Goal: Task Accomplishment & Management: Manage account settings

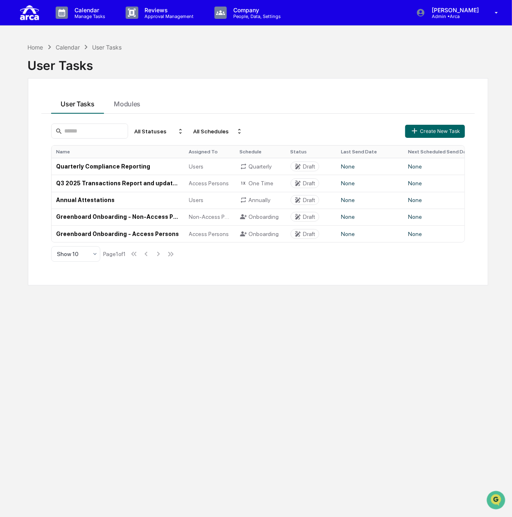
scroll to position [173, 0]
click at [131, 165] on td "Quarterly Compliance Reporting" at bounding box center [118, 166] width 133 height 17
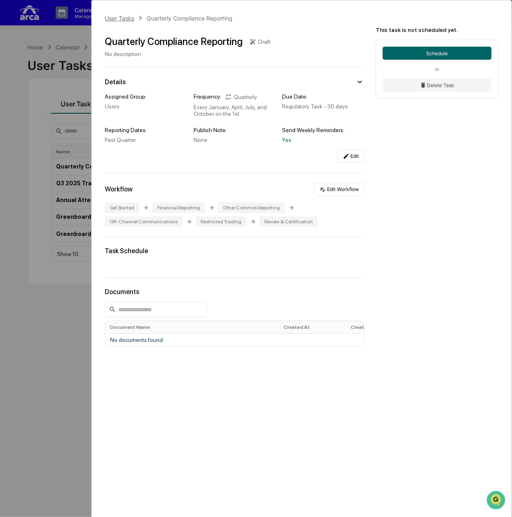
click at [129, 17] on div "User Tasks" at bounding box center [119, 18] width 29 height 7
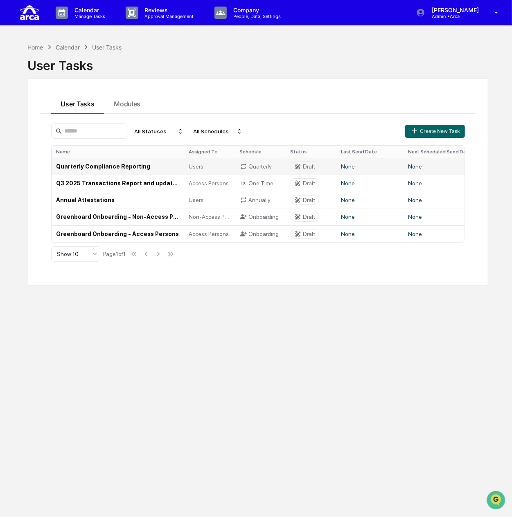
click at [105, 166] on td "Quarterly Compliance Reporting" at bounding box center [118, 166] width 133 height 17
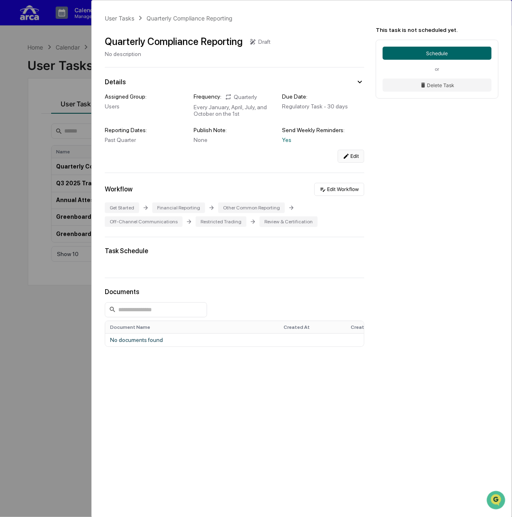
click at [351, 158] on button "Edit" at bounding box center [351, 156] width 27 height 13
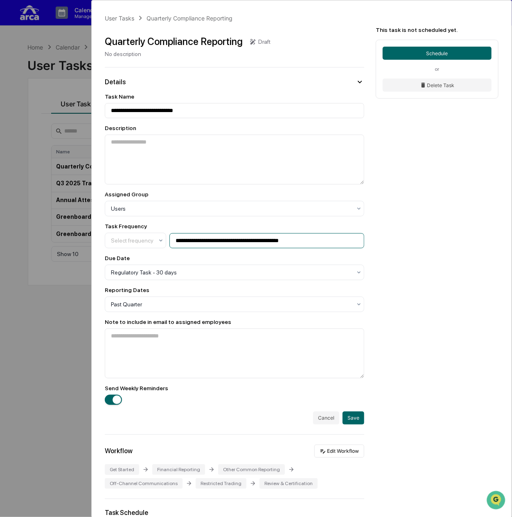
click at [257, 240] on input "**********" at bounding box center [266, 240] width 195 height 15
click at [119, 241] on div at bounding box center [132, 240] width 43 height 8
click at [381, 265] on div "**********" at bounding box center [302, 346] width 420 height 693
click at [324, 419] on button "Cancel" at bounding box center [326, 418] width 26 height 13
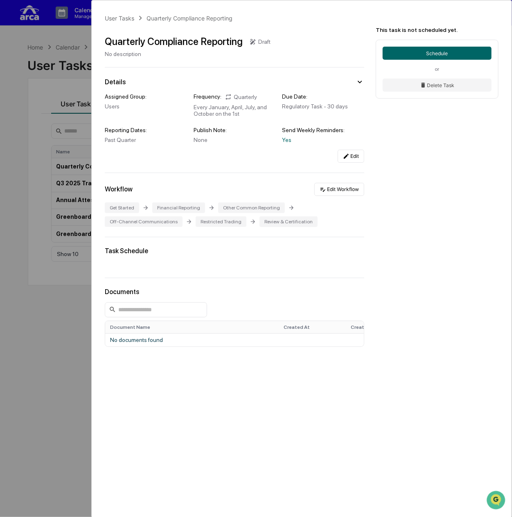
click at [60, 188] on div "User Tasks Quarterly Compliance Reporting Quarterly Compliance Reporting Draft …" at bounding box center [256, 258] width 512 height 517
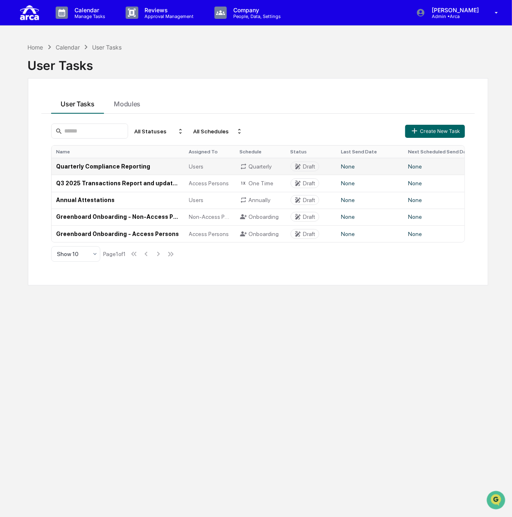
click at [127, 169] on td "Quarterly Compliance Reporting" at bounding box center [118, 166] width 133 height 17
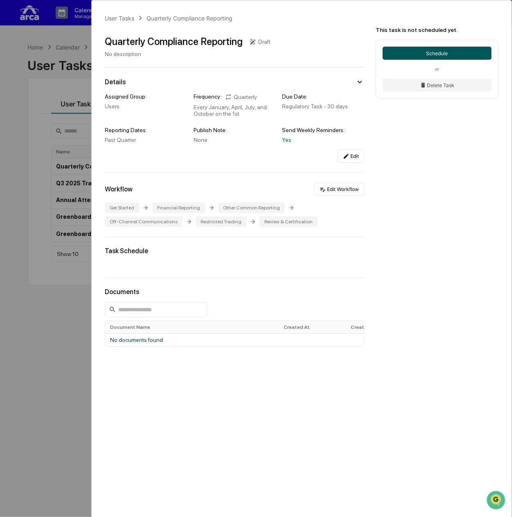
click at [410, 52] on button "Schedule" at bounding box center [437, 53] width 109 height 13
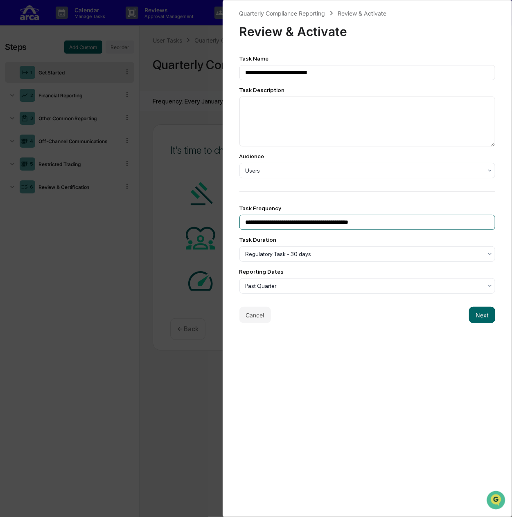
click at [310, 229] on input "**********" at bounding box center [367, 222] width 256 height 15
click at [325, 224] on input "**********" at bounding box center [367, 222] width 256 height 15
click at [375, 223] on input "**********" at bounding box center [367, 222] width 256 height 15
click at [371, 171] on div at bounding box center [363, 171] width 237 height 8
click at [372, 168] on div at bounding box center [363, 171] width 237 height 8
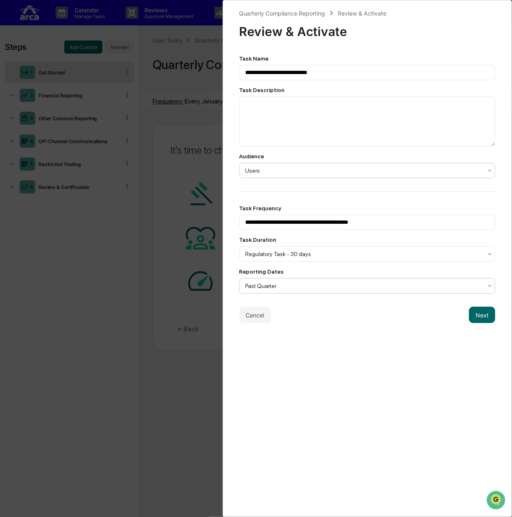
click at [269, 286] on div at bounding box center [363, 286] width 237 height 8
click at [313, 251] on div "Regulatory Task - 30 days" at bounding box center [363, 253] width 245 height 11
click at [250, 318] on button "Cancel" at bounding box center [255, 315] width 32 height 16
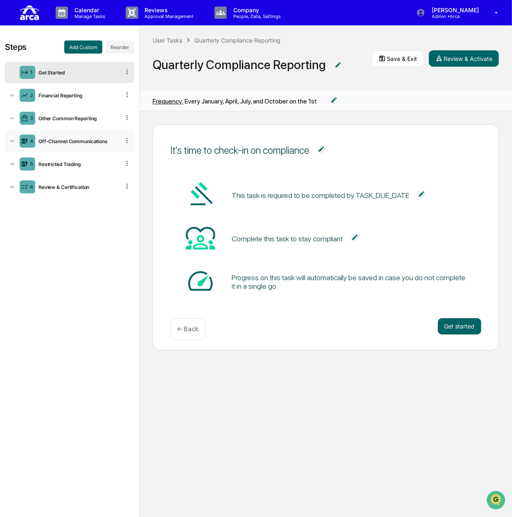
click at [67, 140] on div "Off-Channel Communications" at bounding box center [77, 141] width 85 height 6
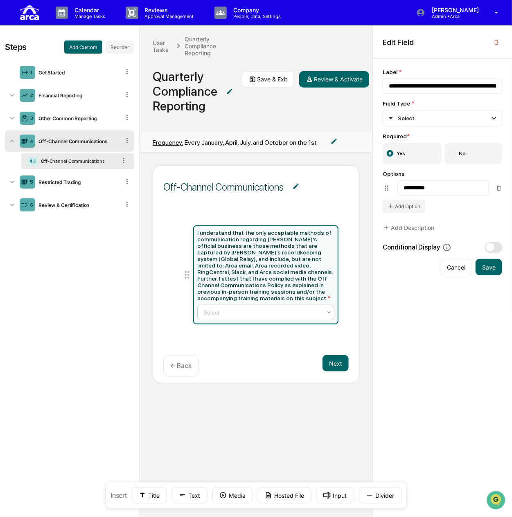
click at [270, 308] on div at bounding box center [262, 312] width 118 height 8
click at [269, 310] on div at bounding box center [262, 312] width 118 height 8
click at [50, 184] on div "Restricted Trading" at bounding box center [77, 182] width 85 height 6
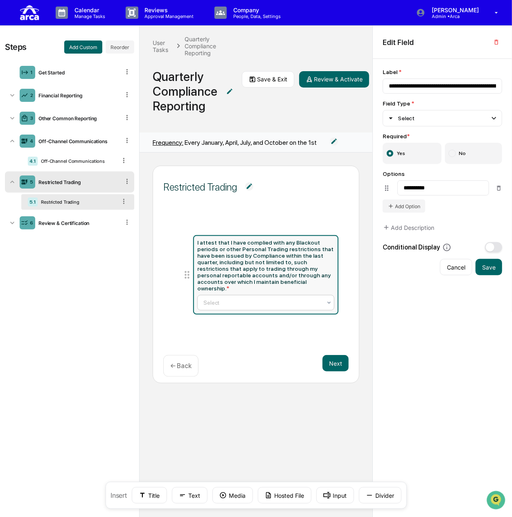
click at [227, 300] on div at bounding box center [262, 303] width 118 height 8
type input "**********"
click at [34, 68] on div "1" at bounding box center [28, 72] width 16 height 13
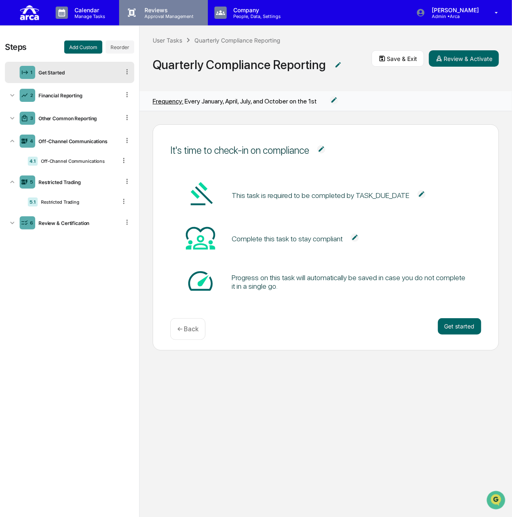
click at [157, 14] on p "Approval Management" at bounding box center [168, 17] width 60 height 6
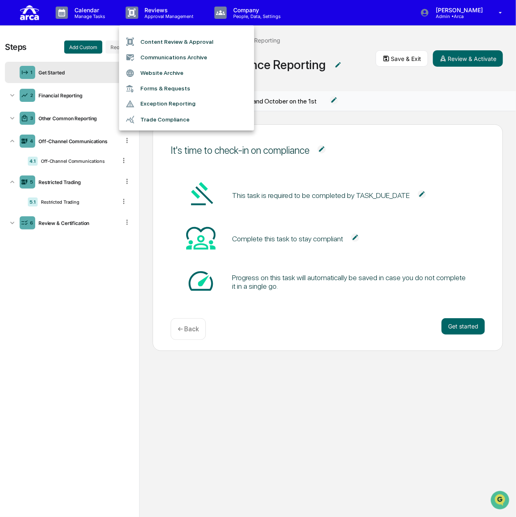
click at [248, 14] on div at bounding box center [258, 258] width 516 height 517
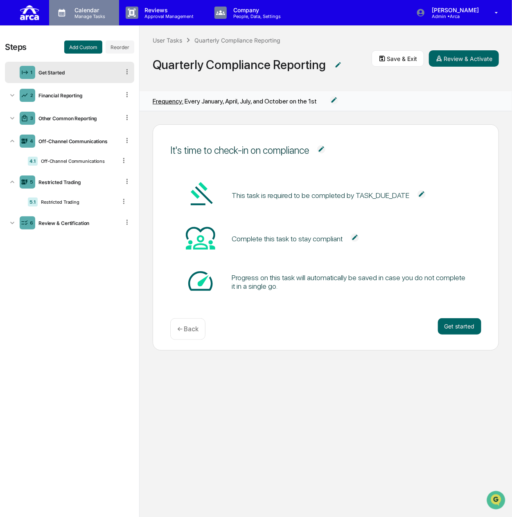
click at [76, 9] on p "Calendar" at bounding box center [88, 10] width 41 height 7
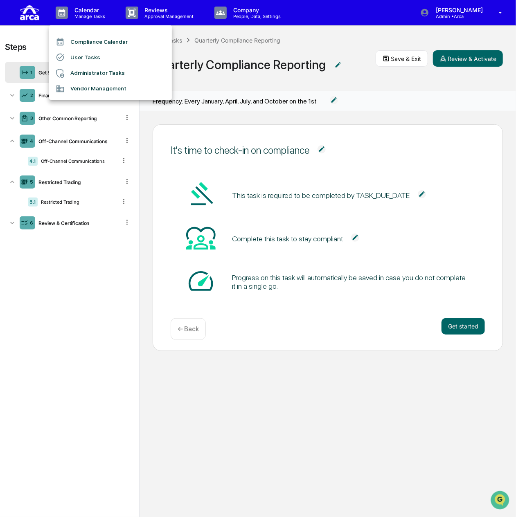
click at [108, 53] on li "User Tasks" at bounding box center [110, 58] width 123 height 16
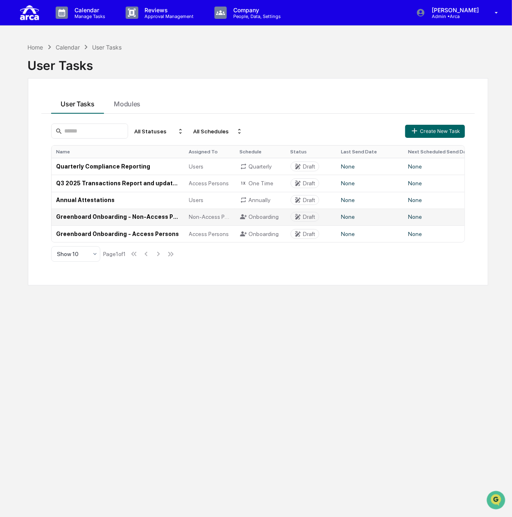
click at [118, 216] on td "Greenboard Onboarding - Non-Access Persons" at bounding box center [118, 217] width 133 height 17
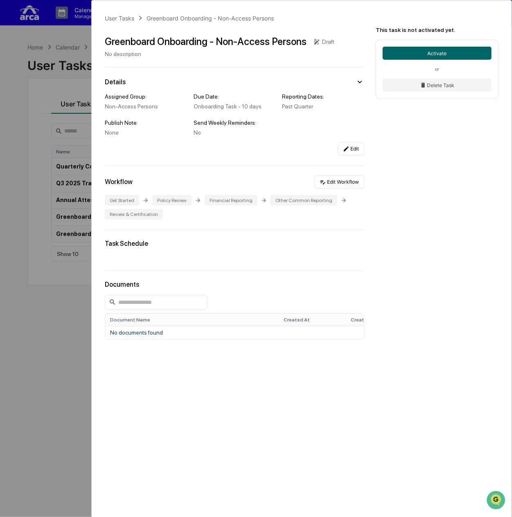
click at [46, 195] on div "User Tasks Greenboard Onboarding - Non-Access Persons Greenboard Onboarding - N…" at bounding box center [256, 258] width 512 height 517
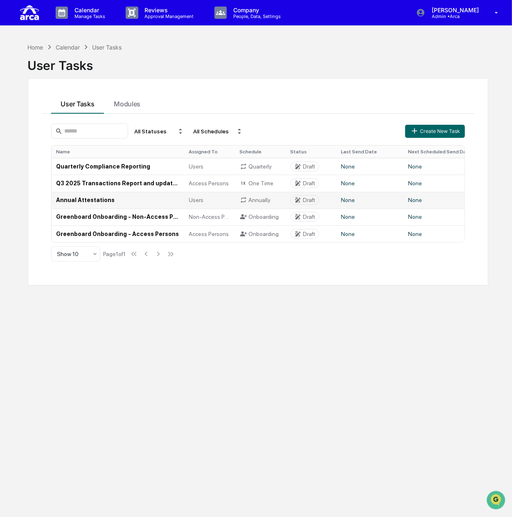
click at [108, 201] on td "Annual Attestations" at bounding box center [118, 200] width 133 height 17
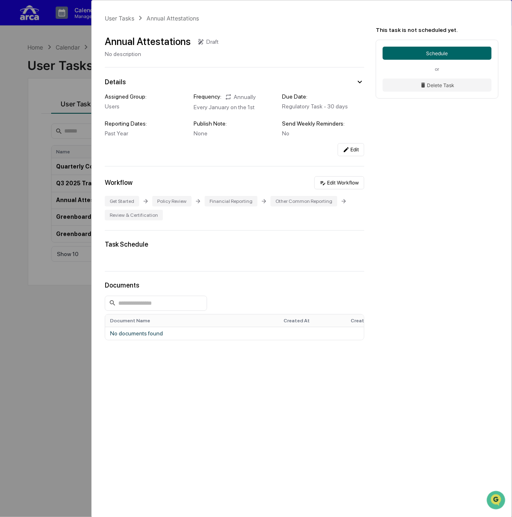
click at [50, 129] on div "User Tasks Annual Attestations Annual Attestations Draft No description Details…" at bounding box center [256, 258] width 512 height 517
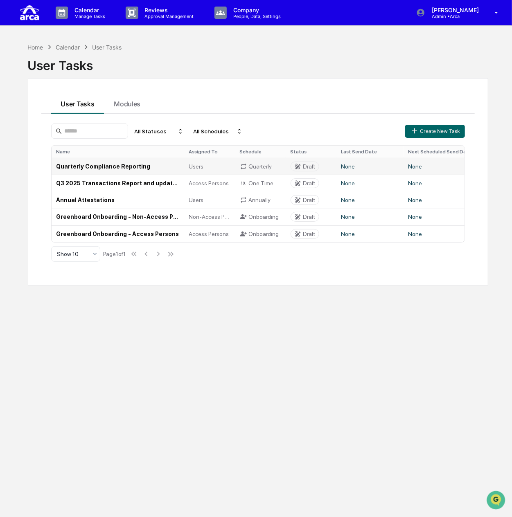
click at [119, 163] on td "Quarterly Compliance Reporting" at bounding box center [118, 166] width 133 height 17
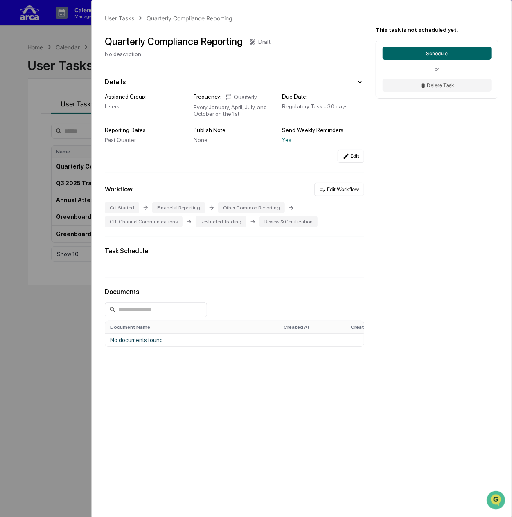
click at [21, 83] on div "User Tasks Quarterly Compliance Reporting Quarterly Compliance Reporting Draft …" at bounding box center [256, 258] width 512 height 517
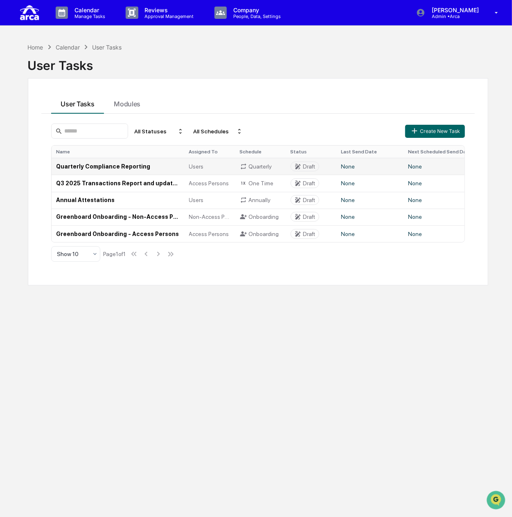
click at [112, 167] on td "Quarterly Compliance Reporting" at bounding box center [118, 166] width 133 height 17
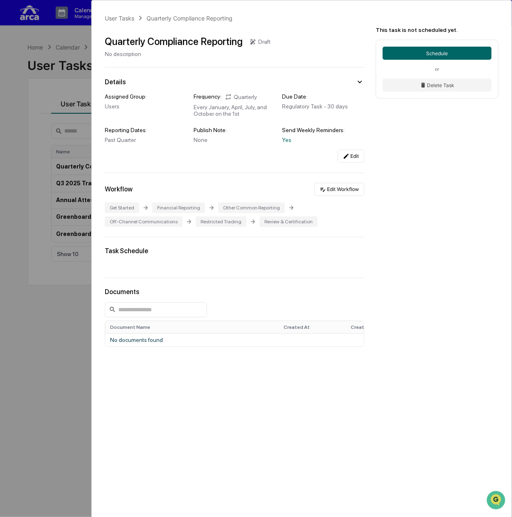
click at [60, 143] on div "User Tasks Quarterly Compliance Reporting Quarterly Compliance Reporting Draft …" at bounding box center [256, 258] width 512 height 517
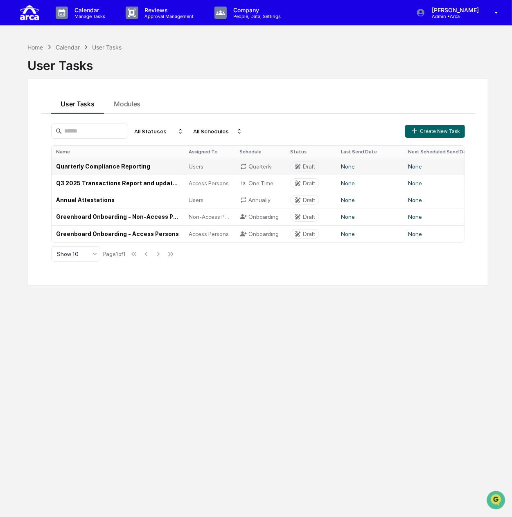
click at [300, 164] on icon at bounding box center [297, 166] width 7 height 7
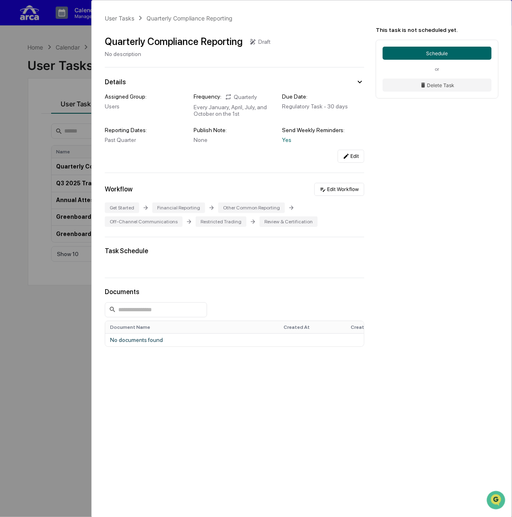
click at [256, 38] on div "Draft" at bounding box center [259, 41] width 21 height 7
click at [245, 41] on div "Quarterly Compliance Reporting Draft" at bounding box center [188, 42] width 166 height 12
click at [104, 54] on div "User Tasks Quarterly Compliance Reporting Quarterly Compliance Reporting Draft …" at bounding box center [302, 216] width 420 height 432
click at [260, 41] on div "Draft" at bounding box center [264, 41] width 12 height 7
click at [115, 19] on div "User Tasks" at bounding box center [119, 18] width 29 height 7
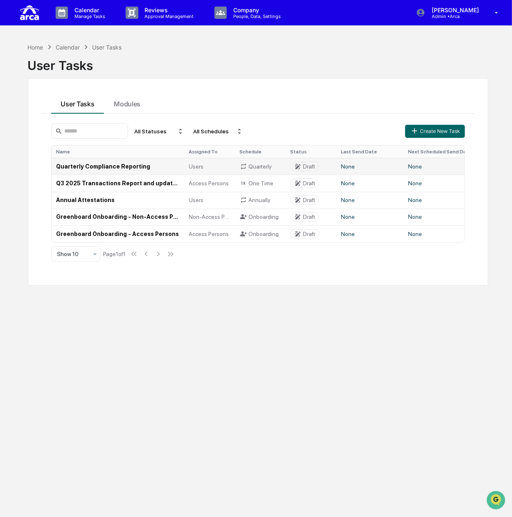
click at [115, 166] on td "Quarterly Compliance Reporting" at bounding box center [118, 166] width 133 height 17
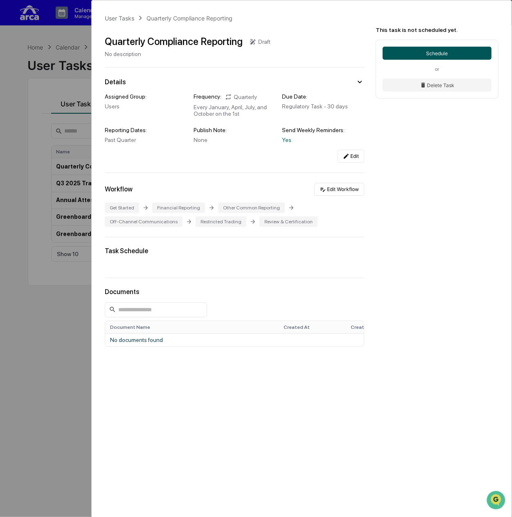
click at [452, 52] on button "Schedule" at bounding box center [437, 53] width 109 height 13
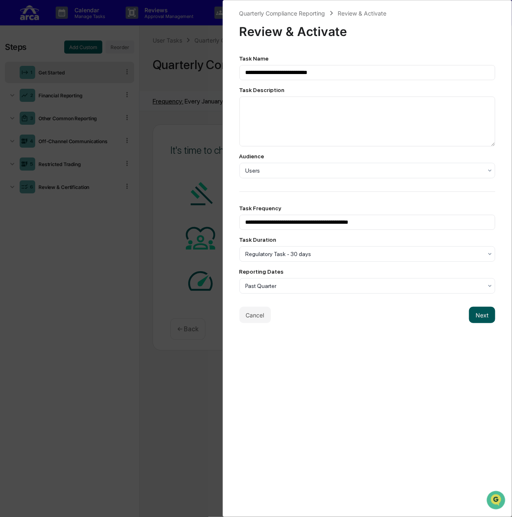
click at [473, 314] on button "Next" at bounding box center [482, 315] width 26 height 16
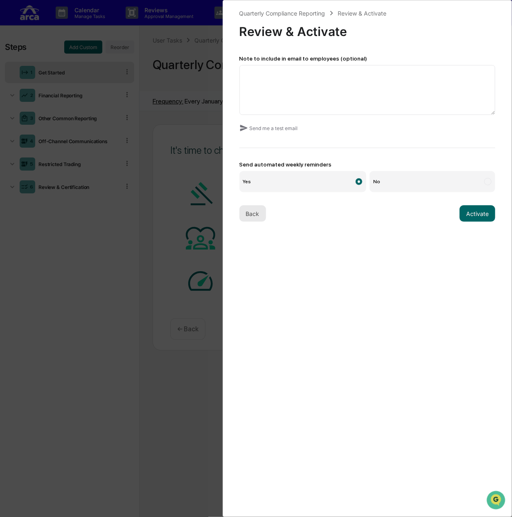
click at [254, 218] on button "Back" at bounding box center [252, 213] width 27 height 16
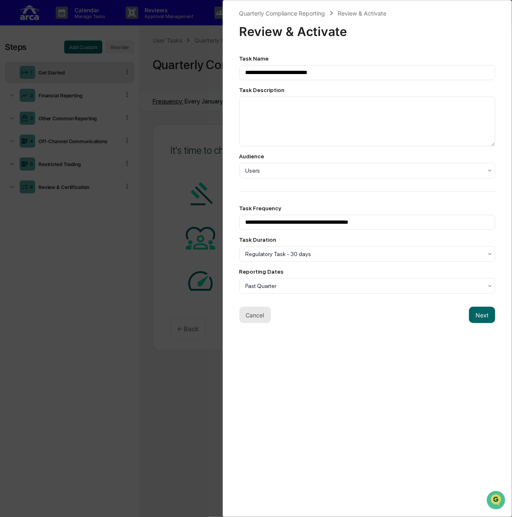
click at [256, 317] on button "Cancel" at bounding box center [255, 315] width 32 height 16
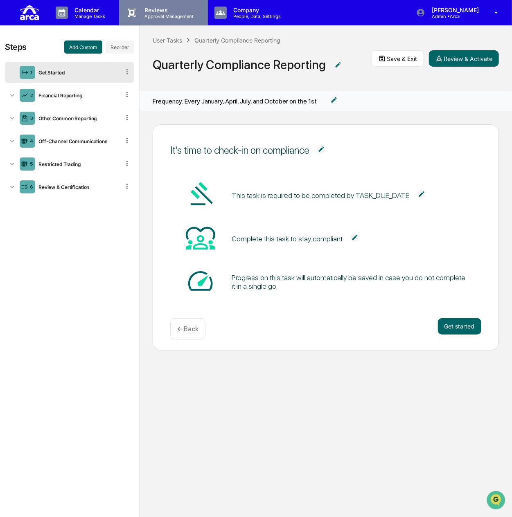
click at [151, 12] on p "Reviews" at bounding box center [168, 10] width 60 height 7
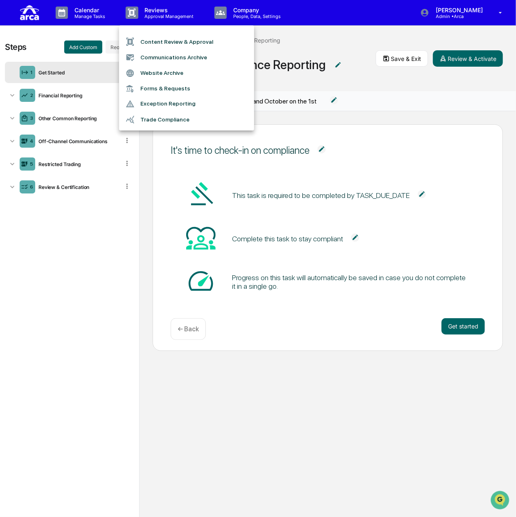
click at [358, 77] on div at bounding box center [258, 258] width 516 height 517
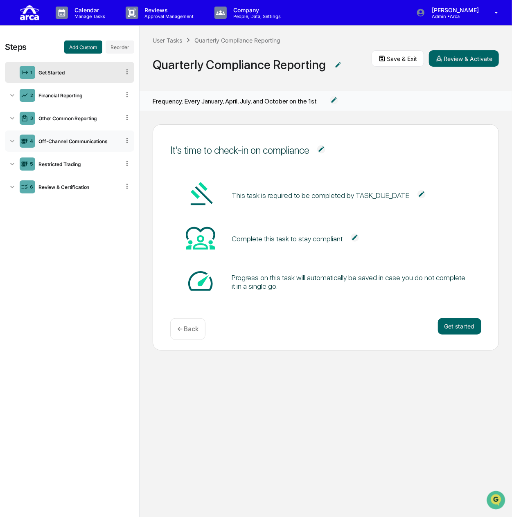
click at [52, 140] on div "Off-Channel Communications" at bounding box center [77, 141] width 85 height 6
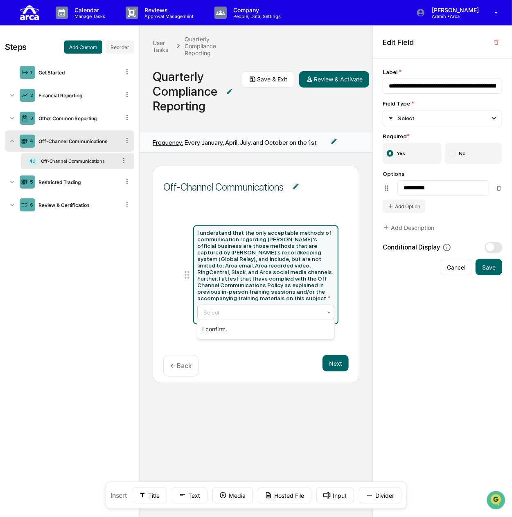
click at [259, 313] on div at bounding box center [262, 312] width 118 height 8
click at [178, 366] on p "← Back" at bounding box center [180, 366] width 21 height 8
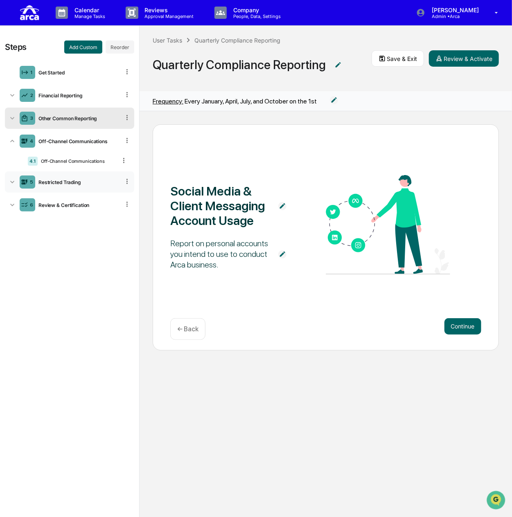
click at [77, 177] on div "5 Restricted Trading" at bounding box center [69, 181] width 129 height 21
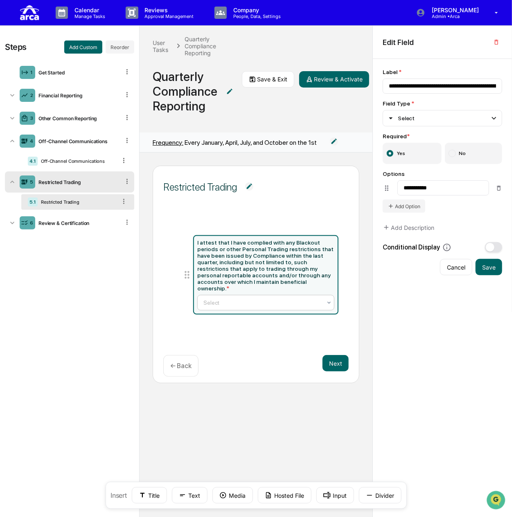
click at [240, 299] on div at bounding box center [262, 303] width 118 height 8
click at [68, 225] on div "Review & Certification" at bounding box center [77, 223] width 85 height 6
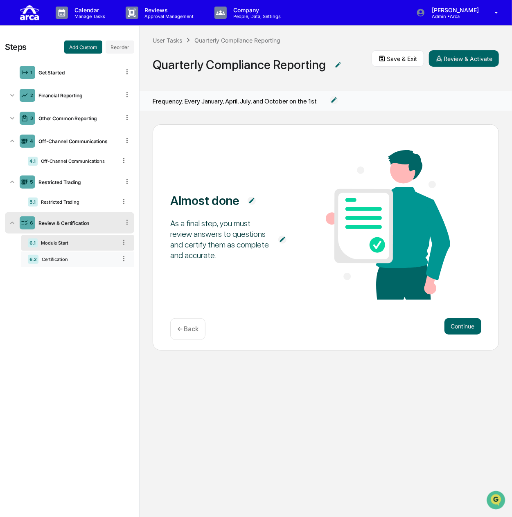
click at [66, 256] on div "6.2 Certification" at bounding box center [77, 260] width 113 height 16
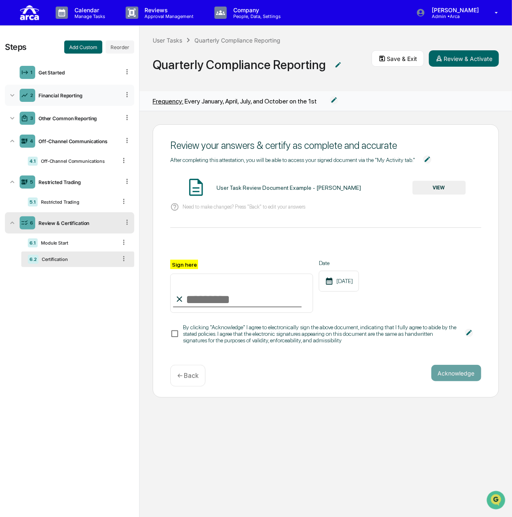
click at [56, 94] on div "Financial Reporting" at bounding box center [77, 95] width 85 height 6
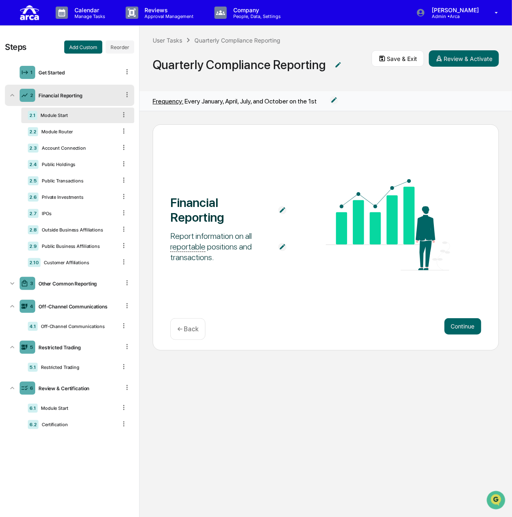
click at [374, 85] on div "User Tasks Quarterly Compliance Reporting Quarterly Compliance Reporting Save &…" at bounding box center [326, 58] width 372 height 65
click at [173, 18] on p "Approval Management" at bounding box center [168, 17] width 60 height 6
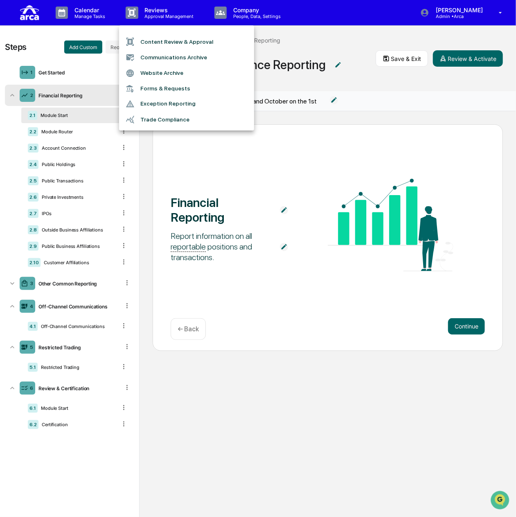
click at [231, 15] on div at bounding box center [258, 258] width 516 height 517
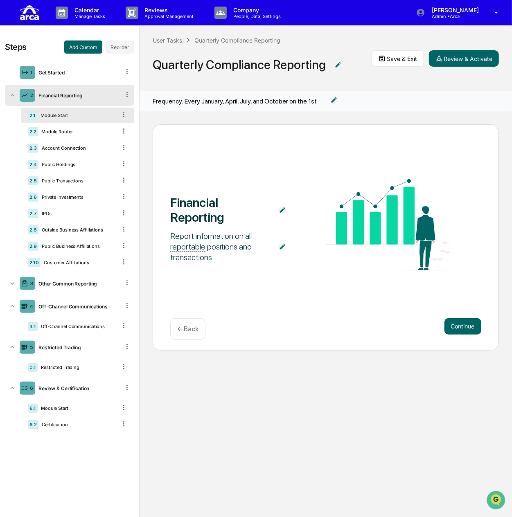
click at [231, 15] on p "People, Data, Settings" at bounding box center [256, 17] width 58 height 6
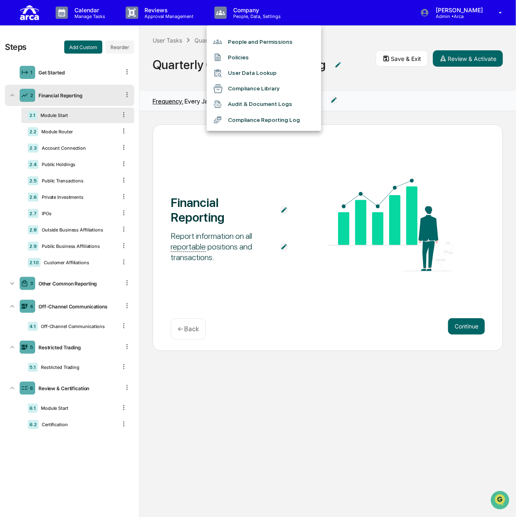
click at [237, 43] on li "People and Permissions" at bounding box center [264, 42] width 115 height 16
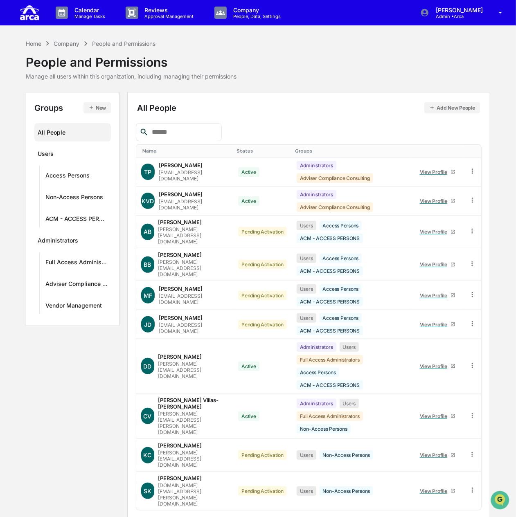
click at [205, 132] on input "text" at bounding box center [184, 132] width 70 height 11
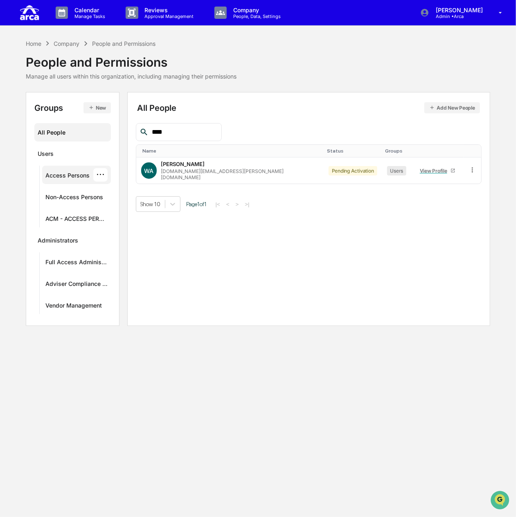
click at [74, 178] on div "Access Persons" at bounding box center [67, 177] width 44 height 10
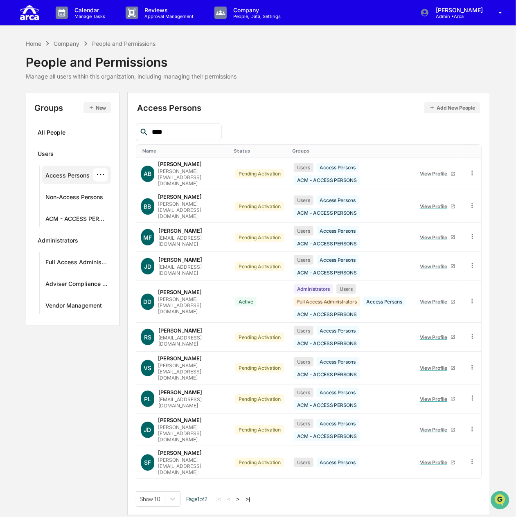
click at [181, 131] on input "****" at bounding box center [184, 132] width 70 height 11
click at [242, 496] on button ">" at bounding box center [238, 499] width 8 height 7
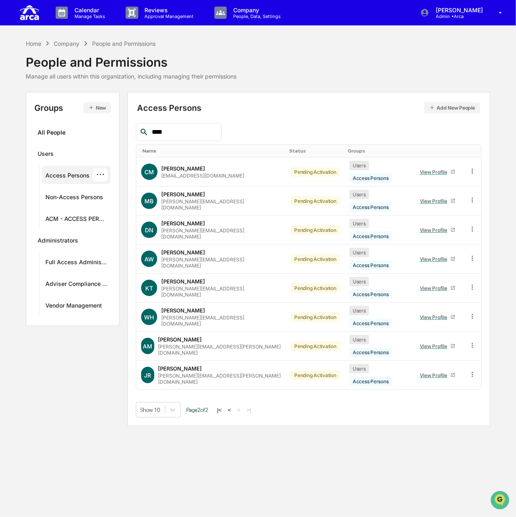
click at [233, 407] on button "<" at bounding box center [229, 410] width 8 height 7
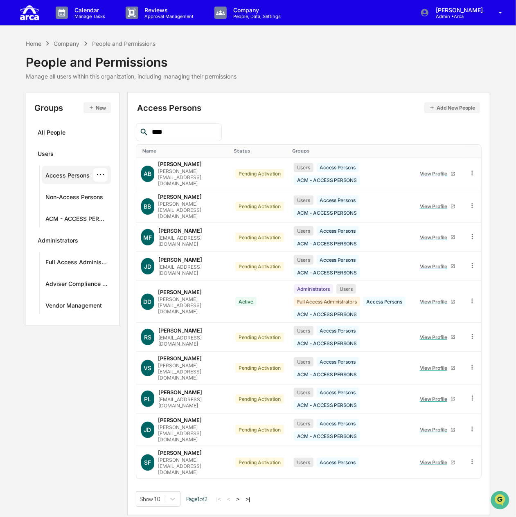
click at [179, 128] on input "****" at bounding box center [184, 132] width 70 height 11
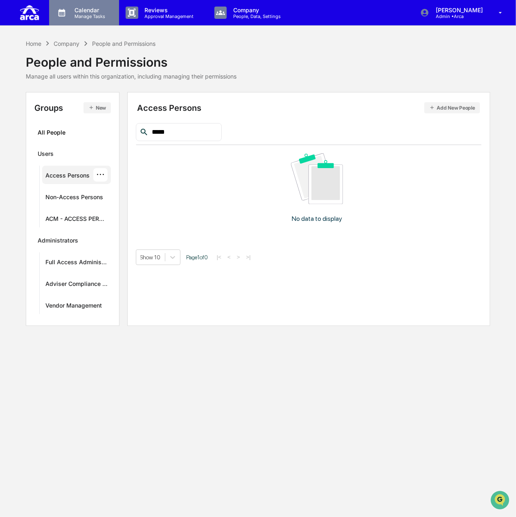
type input "****"
click at [94, 10] on p "Calendar" at bounding box center [88, 10] width 41 height 7
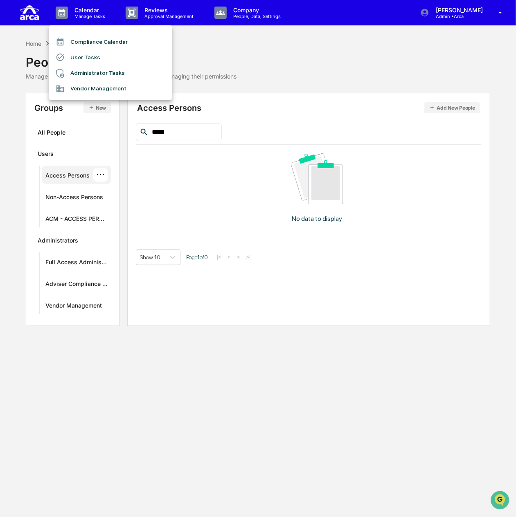
click at [102, 52] on li "User Tasks" at bounding box center [110, 58] width 123 height 16
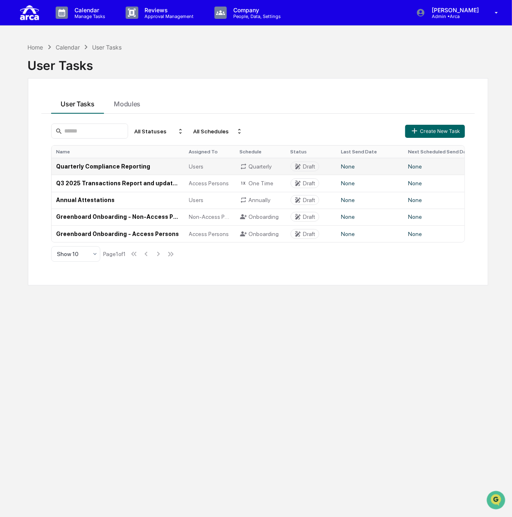
drag, startPoint x: 95, startPoint y: 166, endPoint x: 257, endPoint y: 165, distance: 162.8
click at [257, 165] on div "Quarterly" at bounding box center [260, 166] width 41 height 7
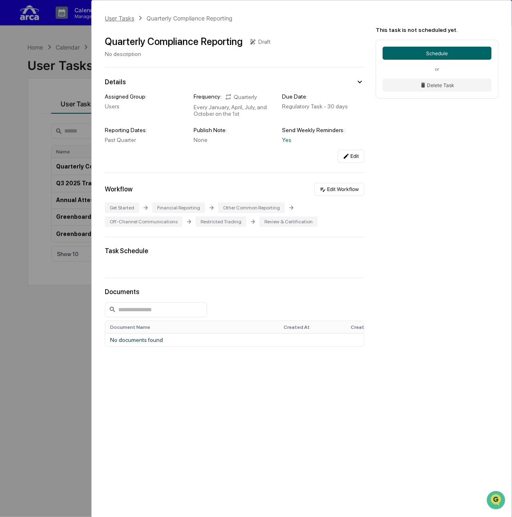
click at [115, 19] on div "User Tasks" at bounding box center [119, 18] width 29 height 7
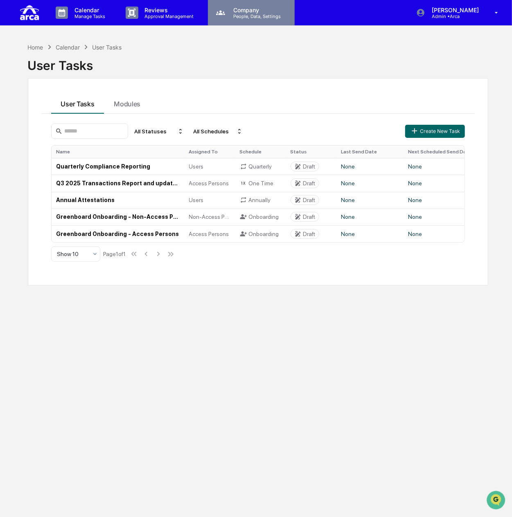
click at [247, 15] on p "People, Data, Settings" at bounding box center [256, 17] width 58 height 6
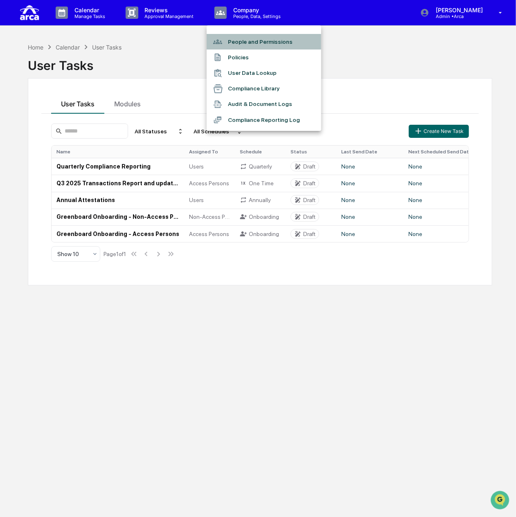
click at [250, 42] on li "People and Permissions" at bounding box center [264, 42] width 115 height 16
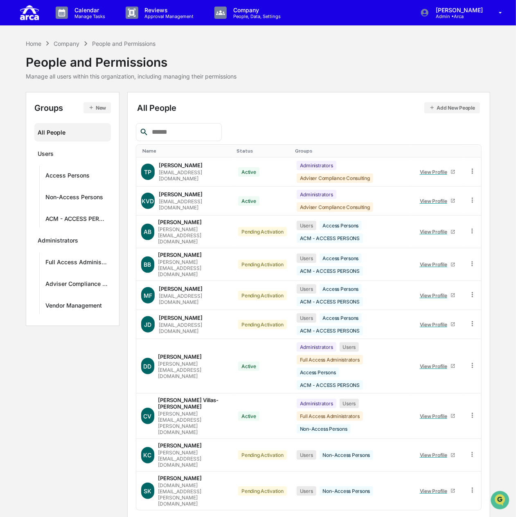
click at [187, 128] on input "text" at bounding box center [184, 132] width 70 height 11
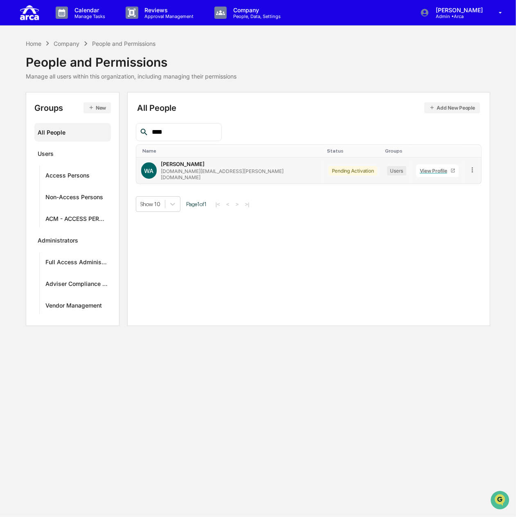
type input "****"
click at [468, 166] on icon at bounding box center [472, 170] width 8 height 8
click at [441, 183] on div "Groups & Permissions" at bounding box center [434, 183] width 70 height 10
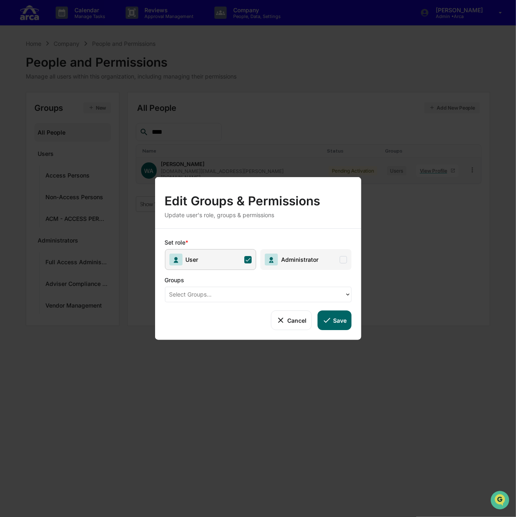
click at [246, 295] on div at bounding box center [254, 294] width 171 height 9
click at [331, 317] on icon at bounding box center [326, 320] width 9 height 9
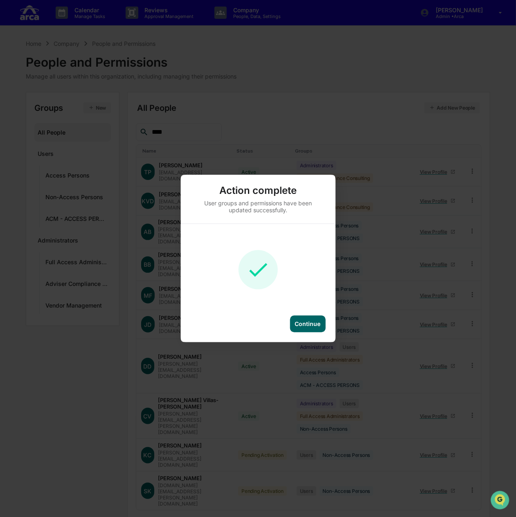
click at [313, 328] on div "Continue" at bounding box center [308, 324] width 36 height 17
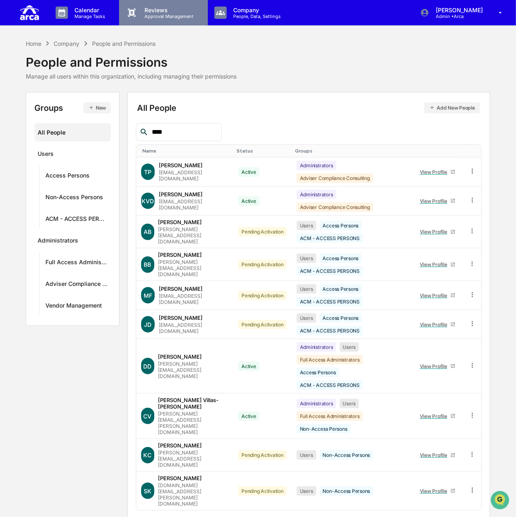
click at [163, 11] on p "Reviews" at bounding box center [168, 10] width 60 height 7
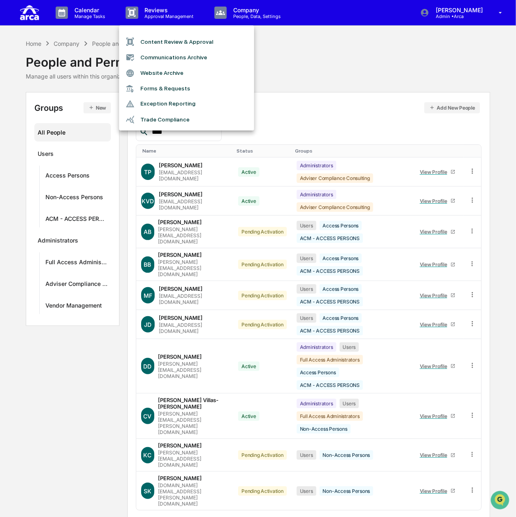
click at [92, 13] on div at bounding box center [258, 258] width 516 height 517
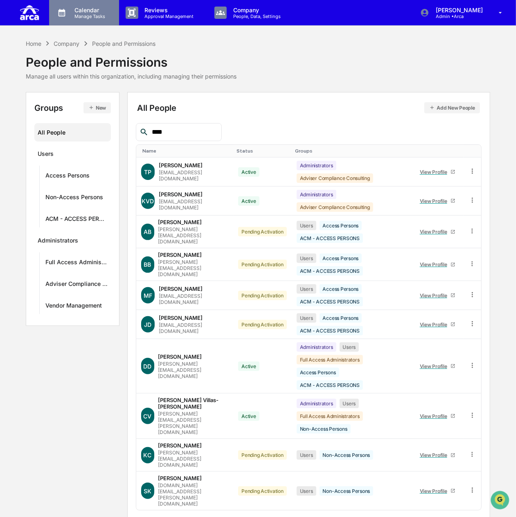
click at [92, 11] on p "Calendar" at bounding box center [88, 10] width 41 height 7
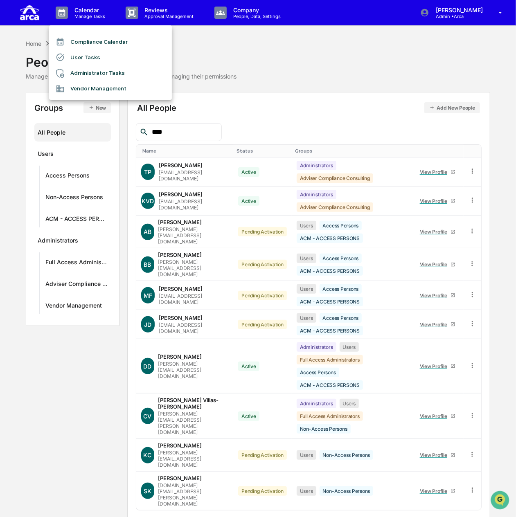
click at [92, 54] on li "User Tasks" at bounding box center [110, 58] width 123 height 16
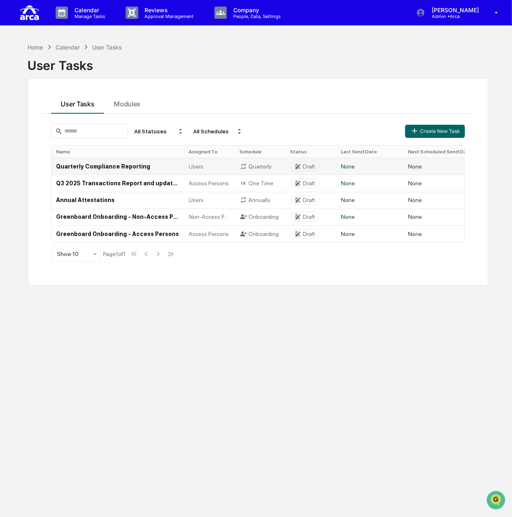
click at [107, 163] on td "Quarterly Compliance Reporting" at bounding box center [118, 166] width 133 height 17
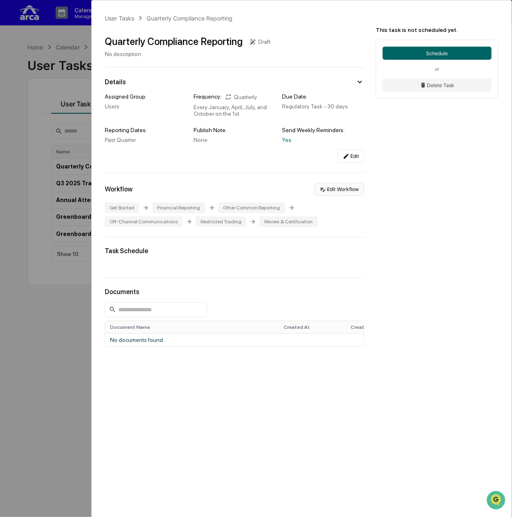
click at [334, 190] on button "Edit Workflow" at bounding box center [339, 189] width 50 height 13
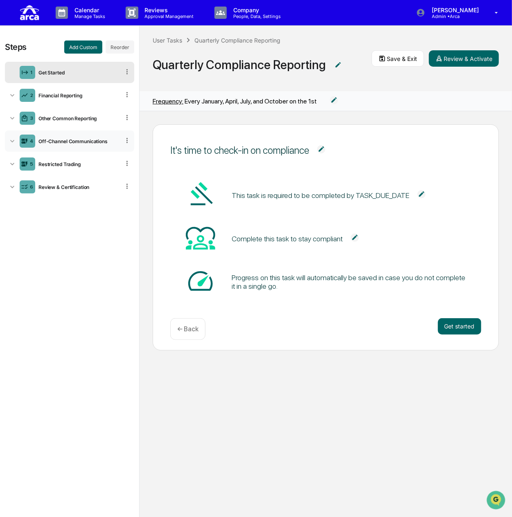
click at [80, 142] on div "Off-Channel Communications" at bounding box center [77, 141] width 85 height 6
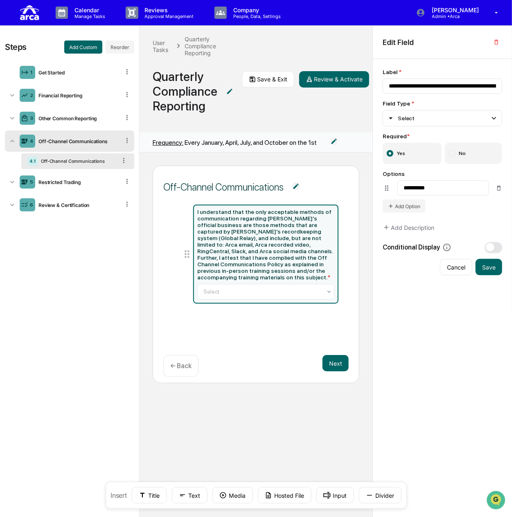
drag, startPoint x: 313, startPoint y: 294, endPoint x: 237, endPoint y: 273, distance: 79.3
click at [237, 273] on div "I understand that the only acceptable methods of communication regarding Arca's…" at bounding box center [265, 245] width 137 height 72
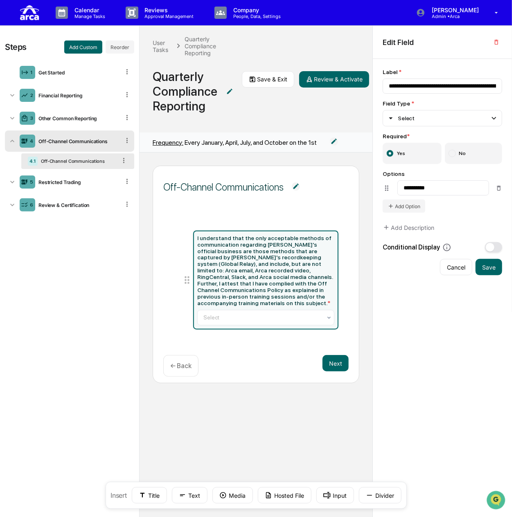
drag, startPoint x: 196, startPoint y: 232, endPoint x: 237, endPoint y: 239, distance: 41.1
click at [237, 239] on div "I understand that the only acceptable methods of communication regarding Arca's…" at bounding box center [265, 270] width 137 height 72
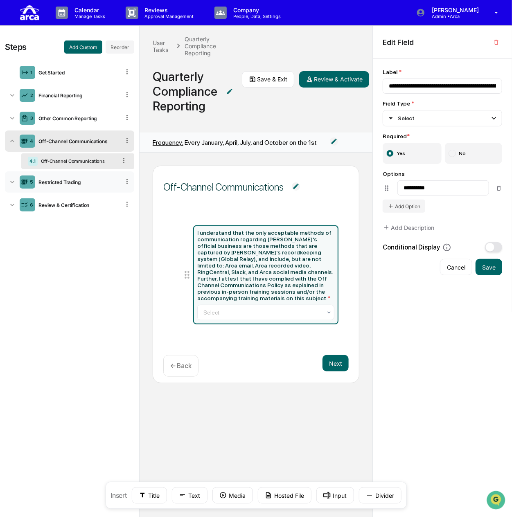
click at [52, 185] on div "Restricted Trading" at bounding box center [77, 182] width 85 height 6
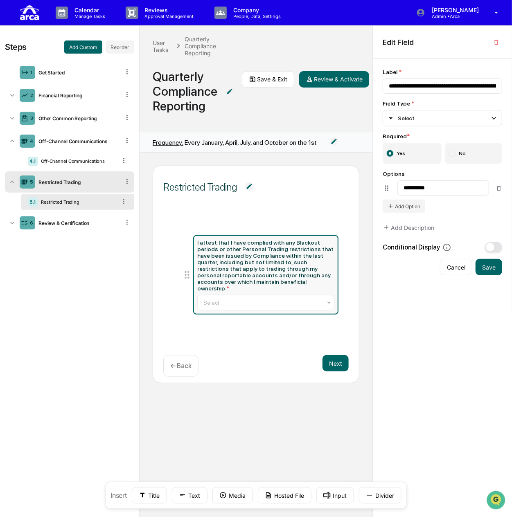
click at [237, 258] on div "I attest that I have complied with any Blackout periods or other Personal Tradi…" at bounding box center [265, 265] width 137 height 52
type input "**********"
click at [196, 496] on button "Text" at bounding box center [190, 495] width 36 height 16
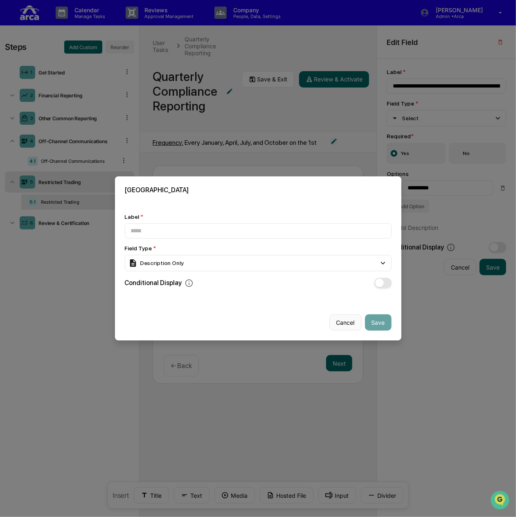
click at [336, 315] on button "Cancel" at bounding box center [345, 323] width 32 height 16
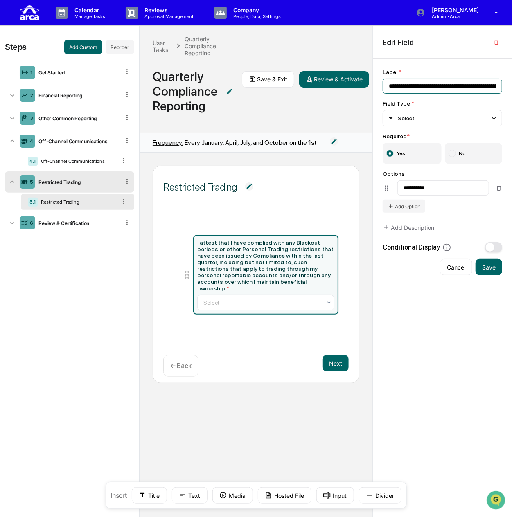
click at [429, 83] on input "**********" at bounding box center [442, 86] width 119 height 15
click at [248, 186] on img at bounding box center [249, 186] width 8 height 8
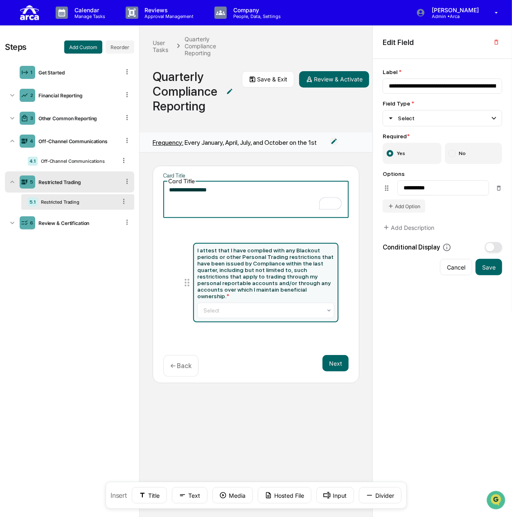
drag, startPoint x: 203, startPoint y: 181, endPoint x: 195, endPoint y: 180, distance: 8.2
click at [195, 186] on textarea "**********" at bounding box center [256, 199] width 174 height 26
type textarea "**********"
click at [353, 223] on div "**********" at bounding box center [256, 275] width 207 height 218
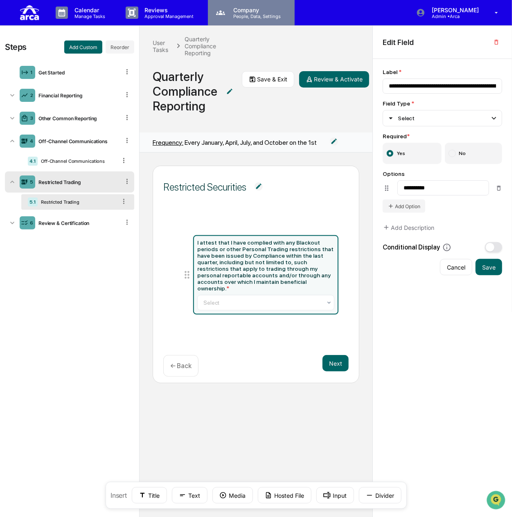
click at [232, 14] on p "People, Data, Settings" at bounding box center [256, 17] width 58 height 6
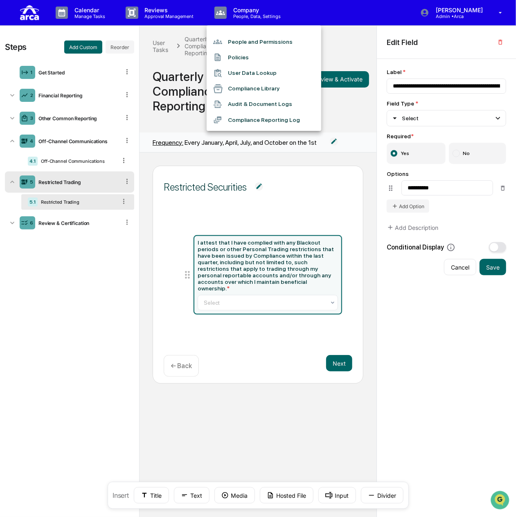
click at [200, 45] on div at bounding box center [258, 258] width 516 height 517
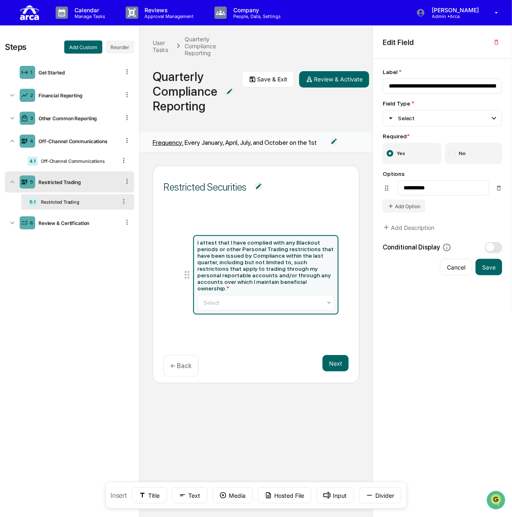
click at [165, 23] on div "People and Permissions Policies User Data Lookup Compliance Library Audit & Doc…" at bounding box center [256, 258] width 512 height 517
click at [164, 17] on p "Approval Management" at bounding box center [168, 17] width 60 height 6
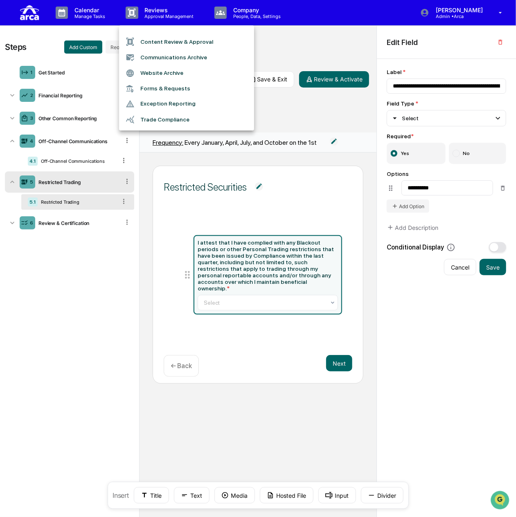
click at [86, 10] on div at bounding box center [258, 258] width 516 height 517
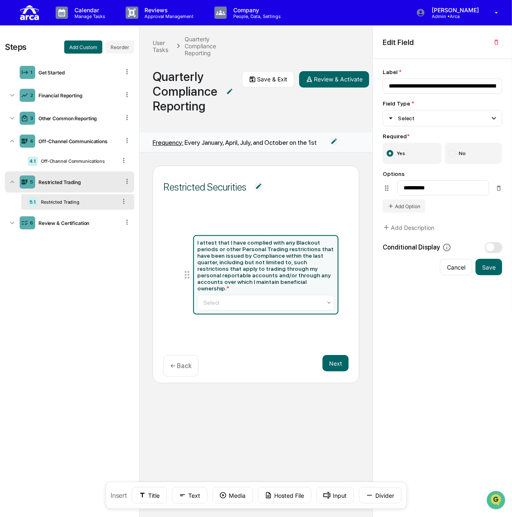
click at [86, 10] on p "Calendar" at bounding box center [88, 10] width 41 height 7
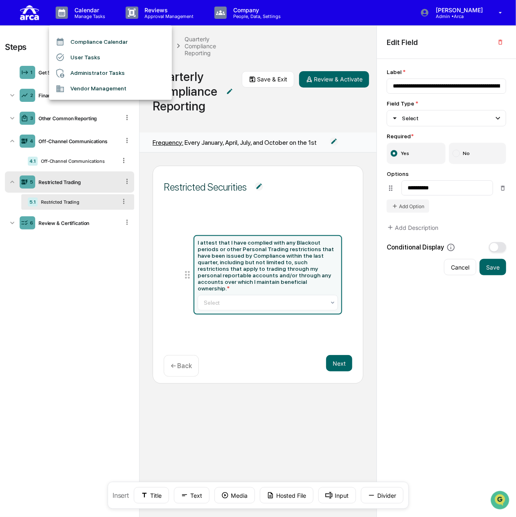
click at [136, 14] on div at bounding box center [258, 258] width 516 height 517
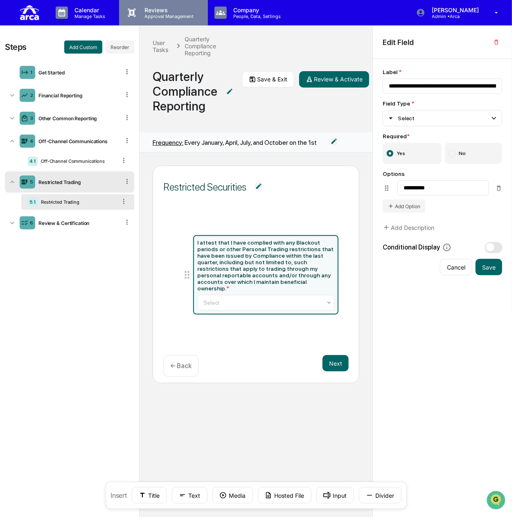
click at [157, 11] on p "Reviews" at bounding box center [168, 10] width 60 height 7
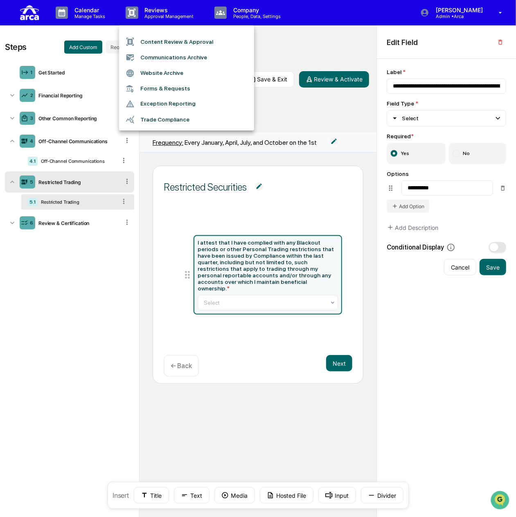
click at [481, 15] on div at bounding box center [258, 258] width 516 height 517
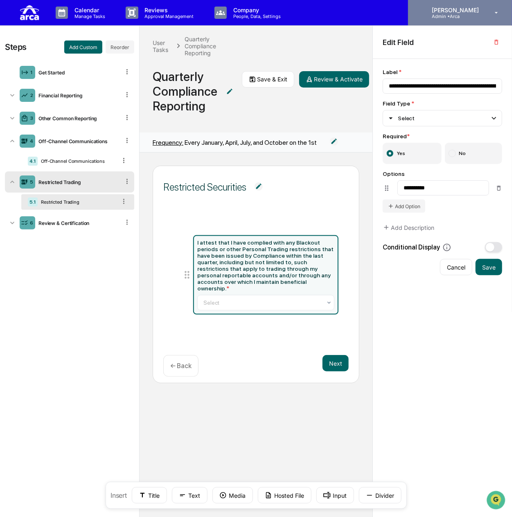
click at [468, 10] on p "[PERSON_NAME]" at bounding box center [454, 10] width 58 height 7
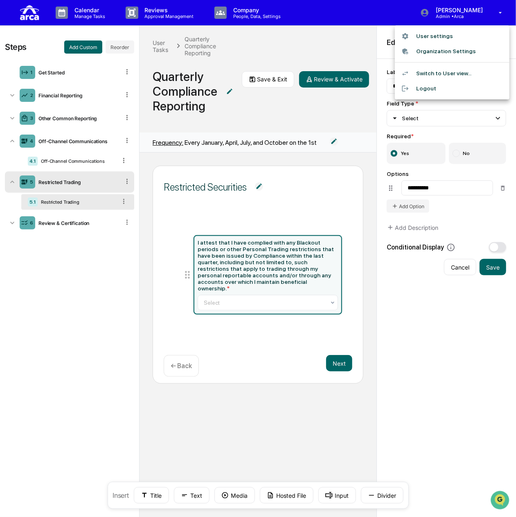
click at [240, 14] on div at bounding box center [258, 258] width 516 height 517
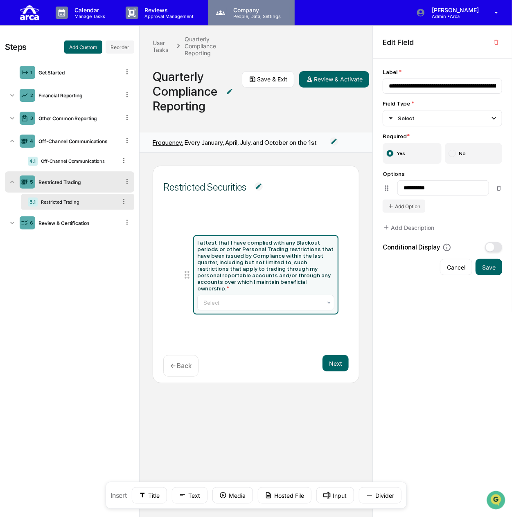
click at [241, 12] on p "Company" at bounding box center [256, 10] width 58 height 7
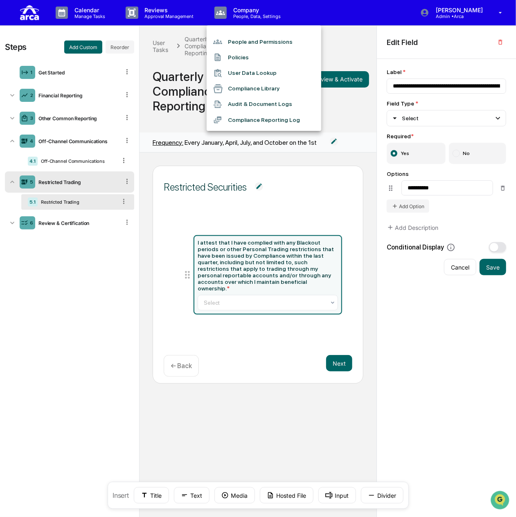
click at [170, 15] on div at bounding box center [258, 258] width 516 height 517
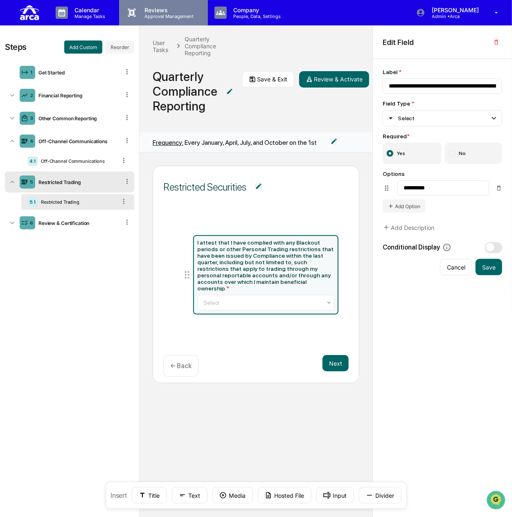
click at [168, 14] on p "Approval Management" at bounding box center [168, 17] width 60 height 6
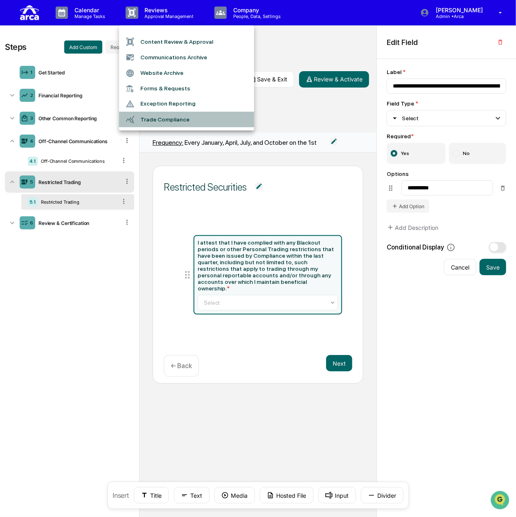
click at [155, 116] on li "Trade Compliance" at bounding box center [186, 120] width 135 height 16
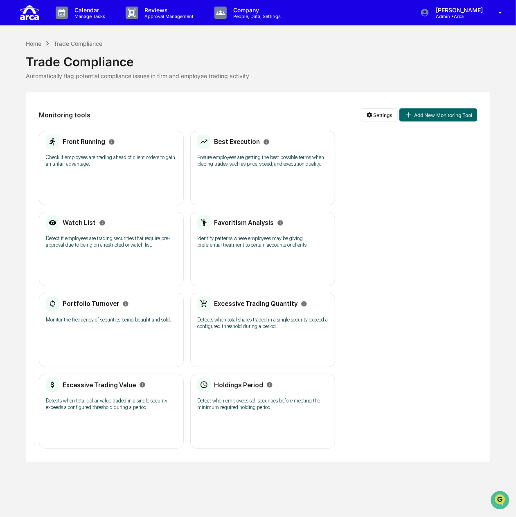
click at [116, 231] on div "Watch List Detect if employees are trading securities that require pre-approval…" at bounding box center [111, 235] width 131 height 38
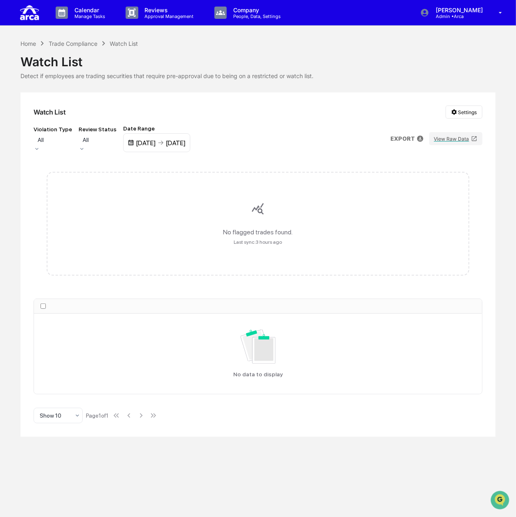
click at [68, 144] on div at bounding box center [53, 140] width 30 height 8
click at [117, 140] on div "All" at bounding box center [98, 139] width 38 height 11
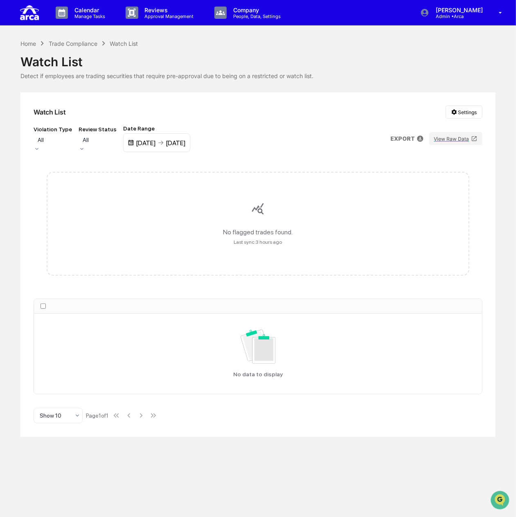
click at [176, 517] on div "All" at bounding box center [258, 527] width 516 height 16
click at [70, 42] on div "Trade Compliance" at bounding box center [73, 43] width 49 height 7
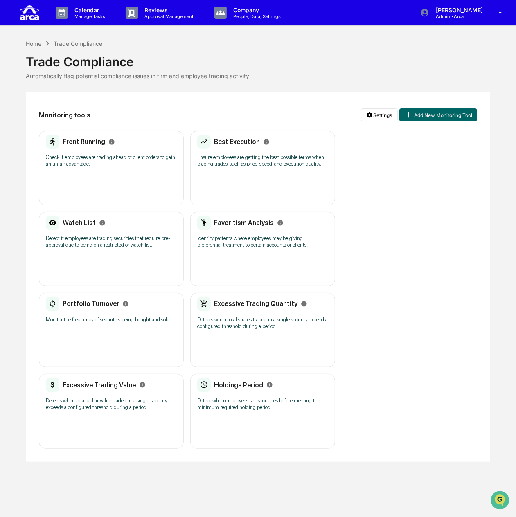
click at [89, 237] on p "Detect if employees are trading securities that require pre-approval due to bei…" at bounding box center [111, 241] width 131 height 13
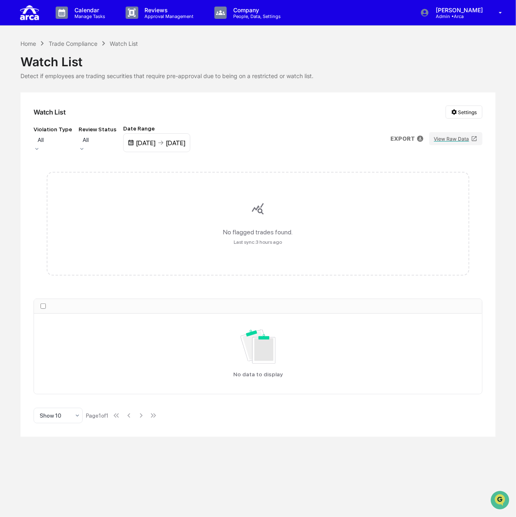
click at [450, 104] on div "Watch List Settings Violation Type All Review Status All Date Range 04/09/2025 …" at bounding box center [257, 264] width 475 height 344
click at [457, 112] on html "Calendar Manage Tasks Reviews Approval Management Company People, Data, Setting…" at bounding box center [258, 258] width 516 height 517
click at [465, 141] on div "Manage Watch Lists" at bounding box center [466, 141] width 100 height 13
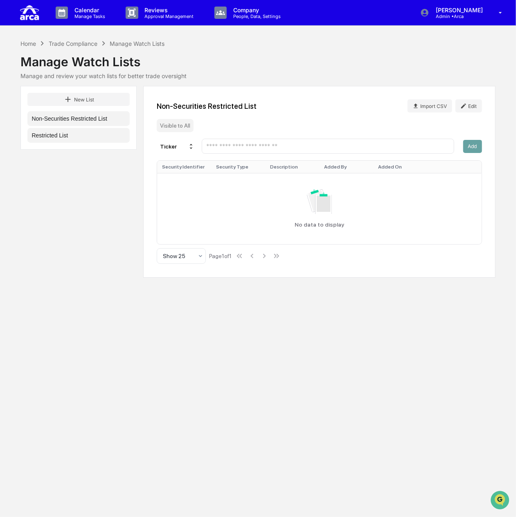
click at [66, 135] on button "Restricted List" at bounding box center [78, 135] width 102 height 15
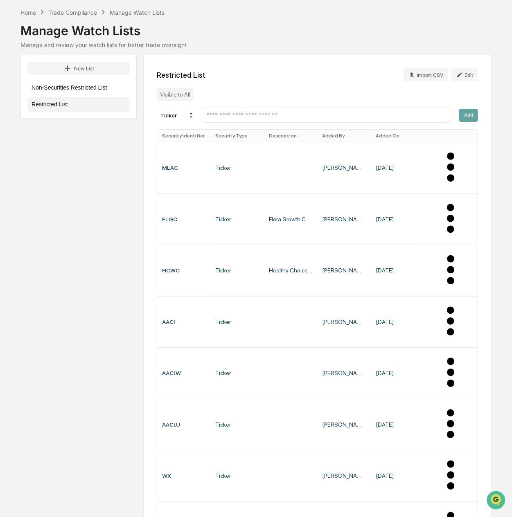
scroll to position [77, 0]
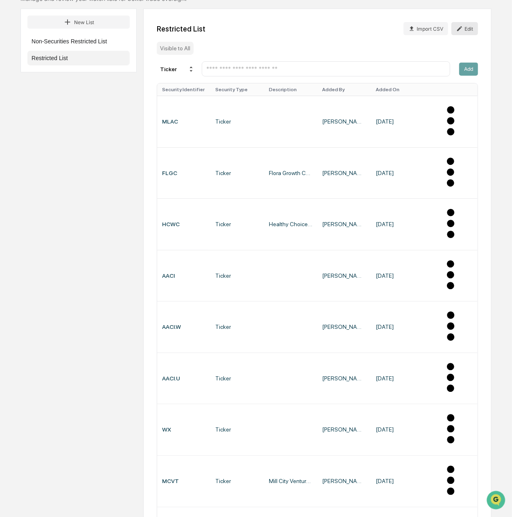
click at [462, 28] on icon at bounding box center [459, 28] width 7 height 7
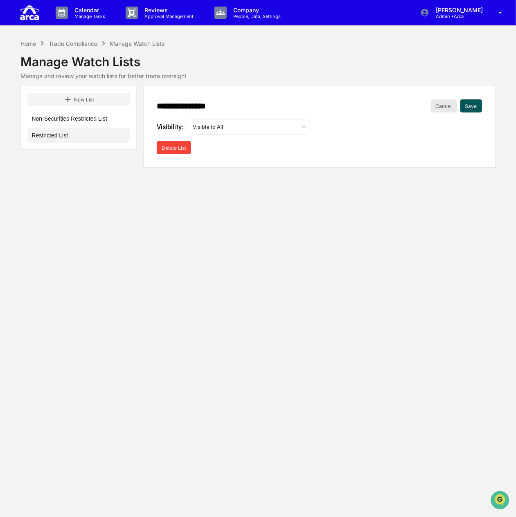
click at [445, 106] on button "Cancel" at bounding box center [444, 105] width 26 height 13
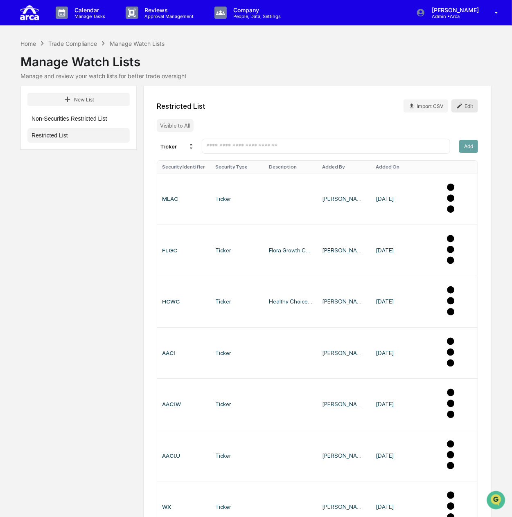
click at [484, 17] on div "Rebecca Rivera Admin • Arca" at bounding box center [460, 12] width 104 height 25
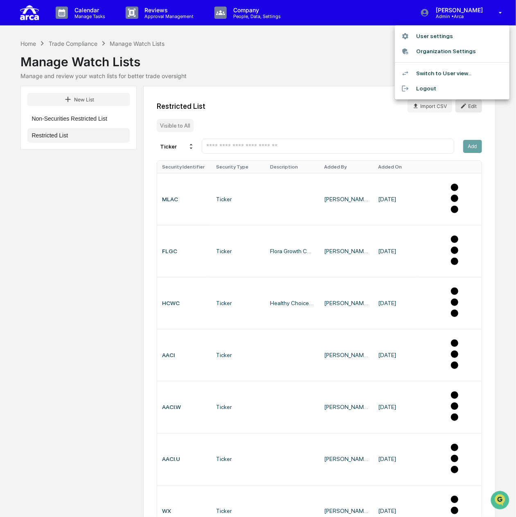
click at [442, 69] on li "Switch to User view..." at bounding box center [452, 73] width 115 height 15
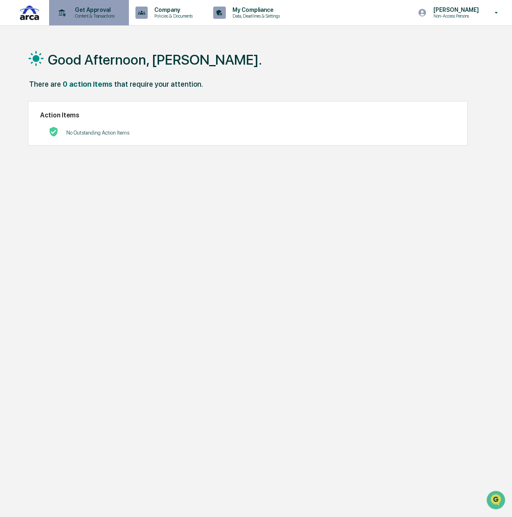
click at [92, 14] on p "Content & Transactions" at bounding box center [93, 16] width 51 height 6
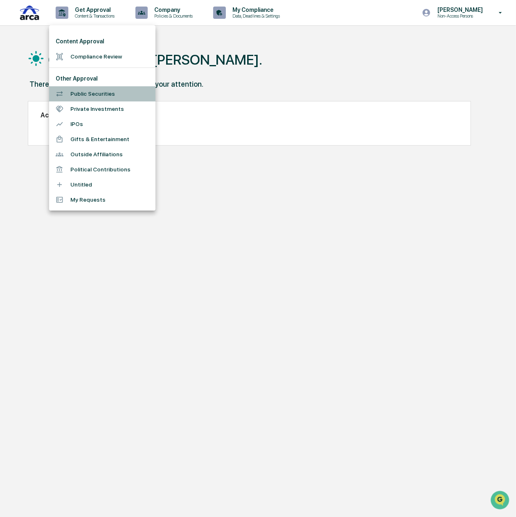
click at [86, 92] on li "Public Securities" at bounding box center [102, 93] width 106 height 15
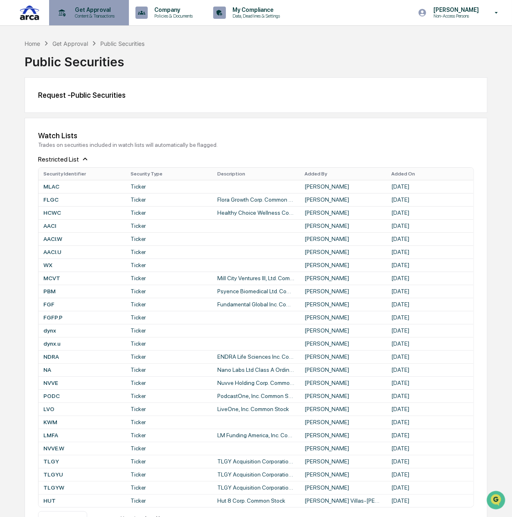
click at [94, 14] on p "Content & Transactions" at bounding box center [93, 16] width 51 height 6
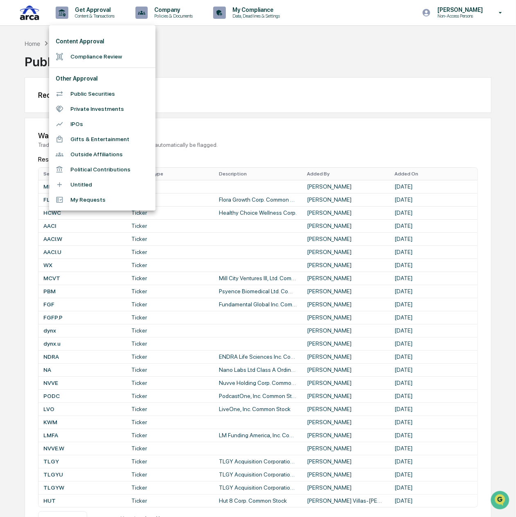
click at [176, 14] on div at bounding box center [258, 258] width 516 height 517
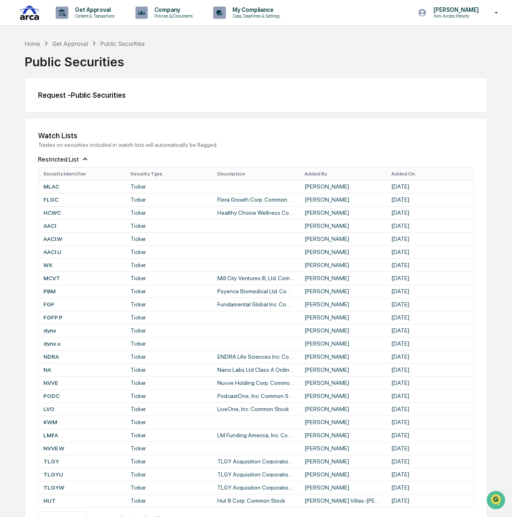
click at [176, 14] on p "Policies & Documents" at bounding box center [172, 16] width 49 height 6
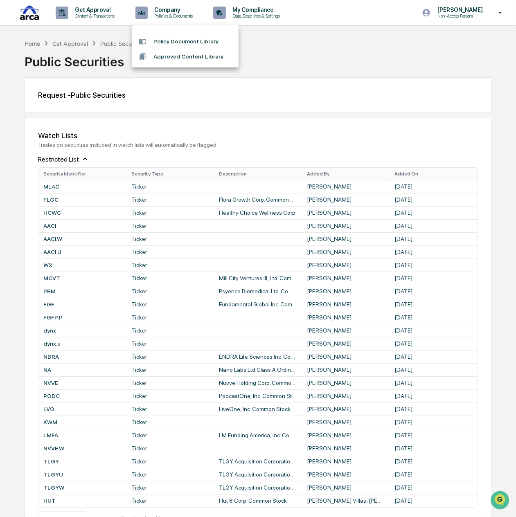
click at [239, 16] on div at bounding box center [258, 258] width 516 height 517
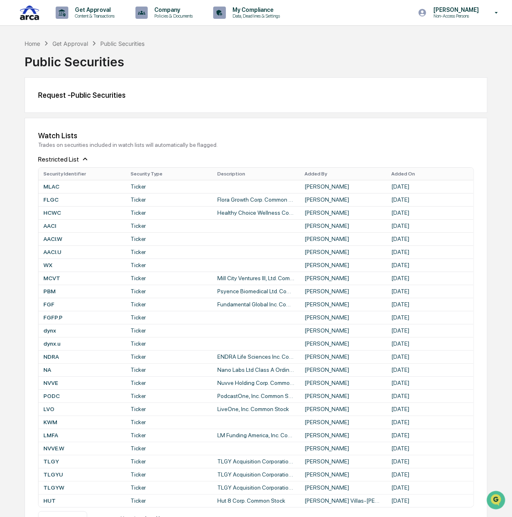
click at [239, 16] on p "Data, Deadlines & Settings" at bounding box center [255, 16] width 58 height 6
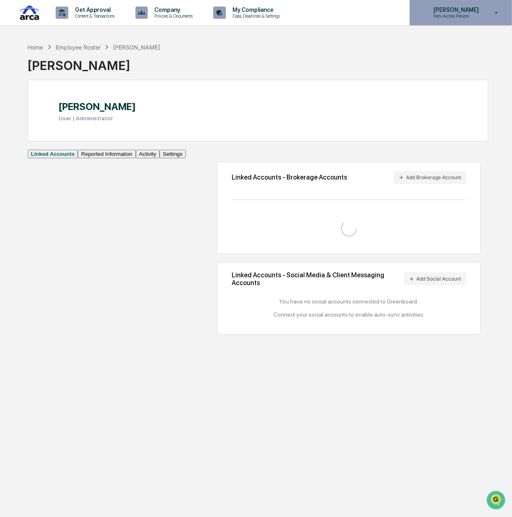
click at [457, 18] on p "Non-Access Persons" at bounding box center [455, 16] width 56 height 6
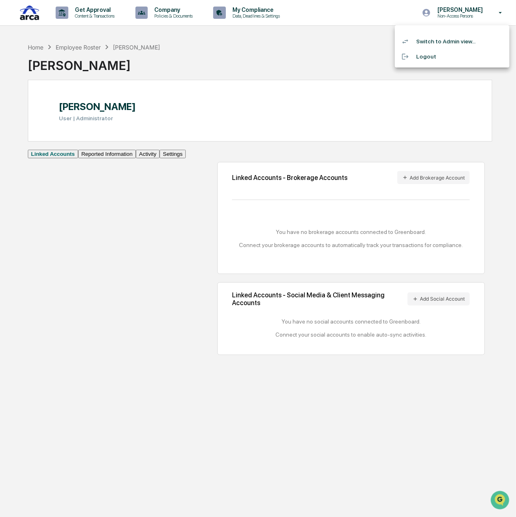
click at [441, 40] on li "Switch to Admin view..." at bounding box center [452, 41] width 115 height 15
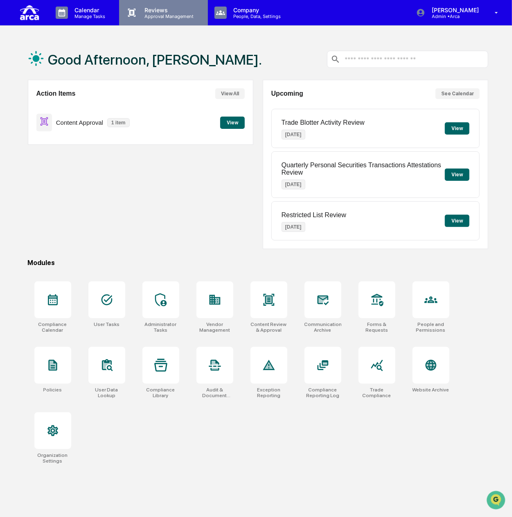
click at [150, 16] on p "Approval Management" at bounding box center [168, 17] width 60 height 6
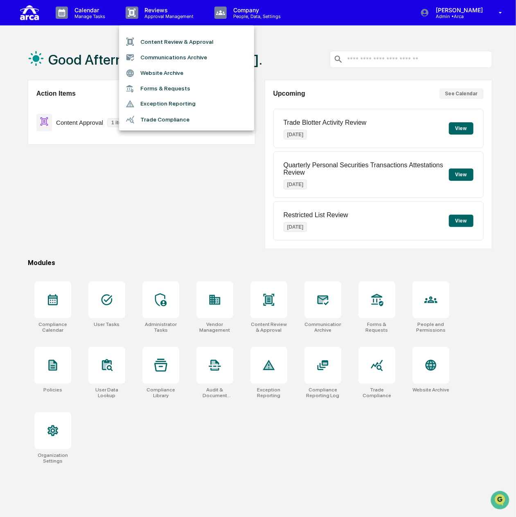
click at [259, 11] on div at bounding box center [258, 258] width 516 height 517
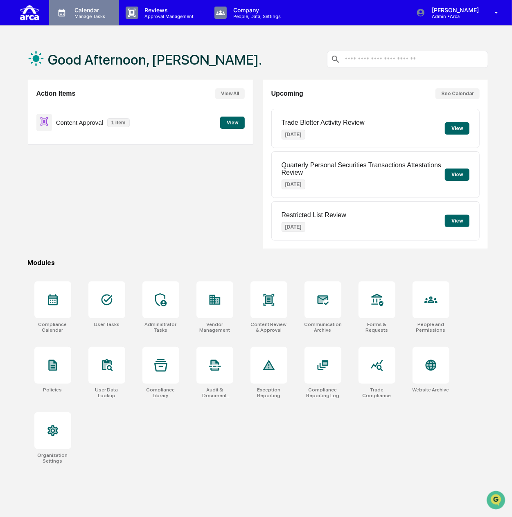
click at [89, 11] on p "Calendar" at bounding box center [88, 10] width 41 height 7
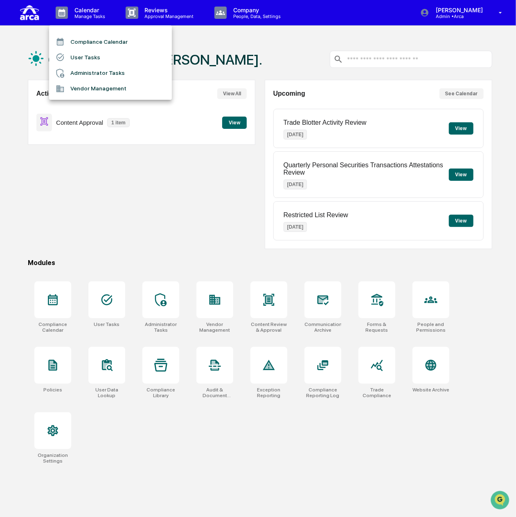
click at [162, 11] on div at bounding box center [258, 258] width 516 height 517
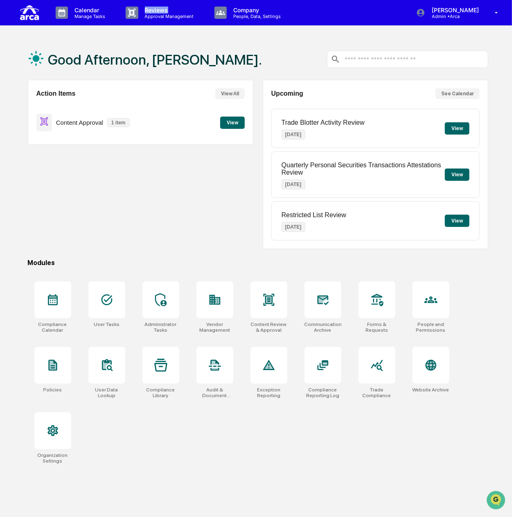
click at [162, 11] on p "Reviews" at bounding box center [168, 10] width 60 height 7
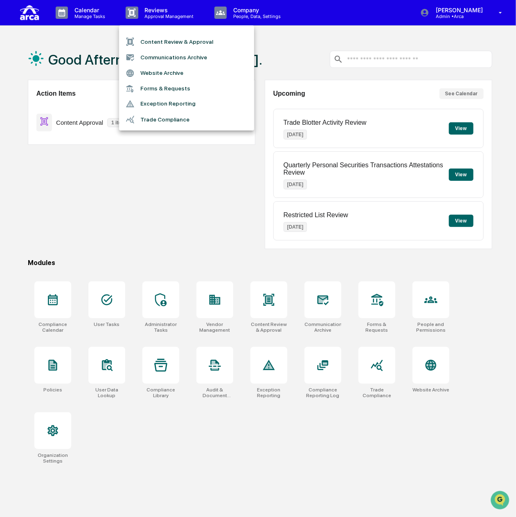
click at [99, 14] on div at bounding box center [258, 258] width 516 height 517
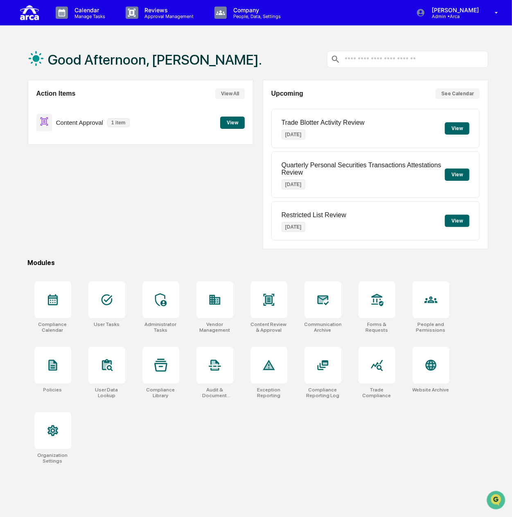
click at [84, 14] on p "Manage Tasks" at bounding box center [88, 17] width 41 height 6
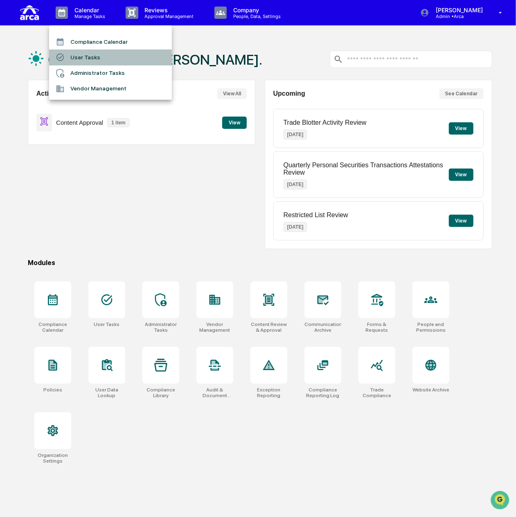
click at [94, 60] on li "User Tasks" at bounding box center [110, 58] width 123 height 16
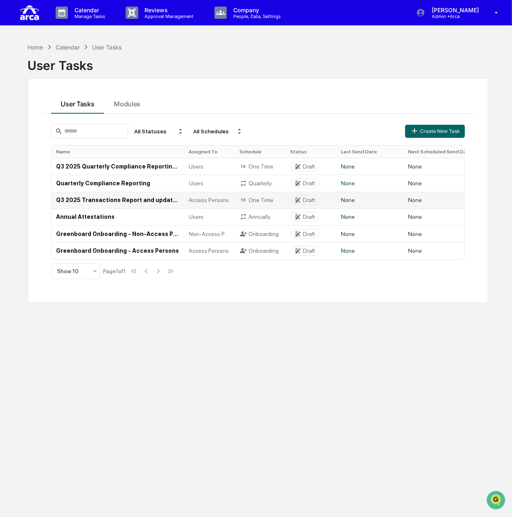
click at [100, 201] on td "Q3 2025 Transactions Report and updated [PERSON_NAME] Confirmation (Access Pers…" at bounding box center [118, 200] width 133 height 17
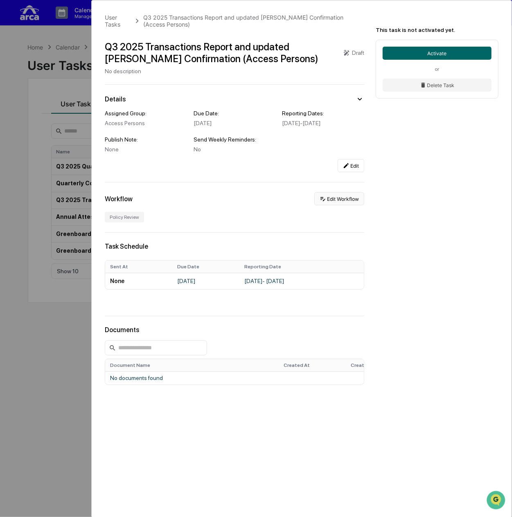
click at [343, 202] on button "Edit Workflow" at bounding box center [339, 198] width 50 height 13
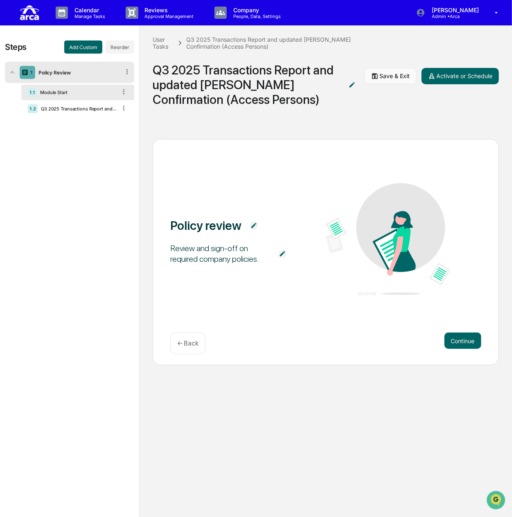
click at [385, 76] on button "Save & Exit" at bounding box center [390, 76] width 52 height 16
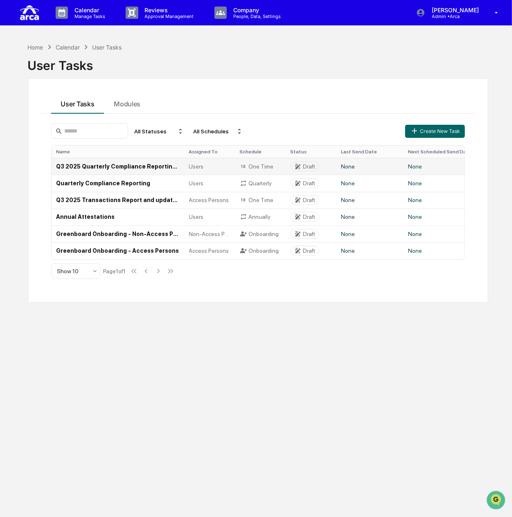
click at [128, 164] on td "Q3 2025 Quarterly Compliance Reporting (All Employees)" at bounding box center [118, 166] width 133 height 17
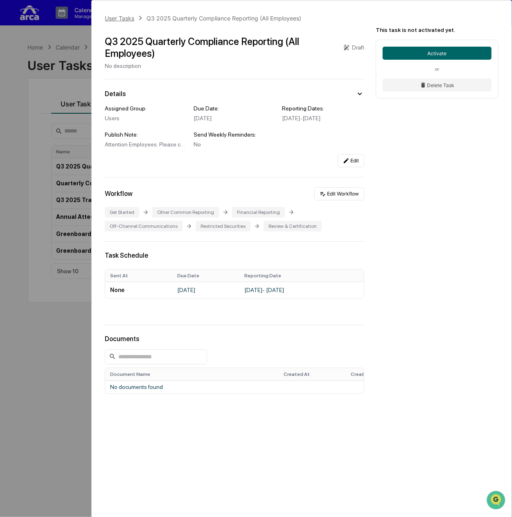
click at [113, 18] on div "User Tasks" at bounding box center [119, 18] width 29 height 7
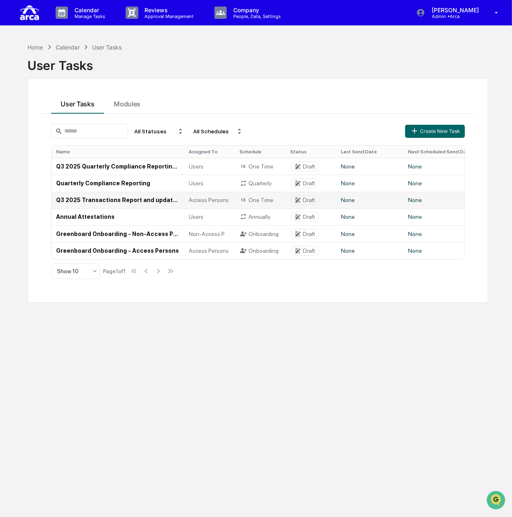
click at [96, 197] on td "Q3 2025 Transactions Report and updated [PERSON_NAME] Confirmation (Access Pers…" at bounding box center [118, 200] width 133 height 17
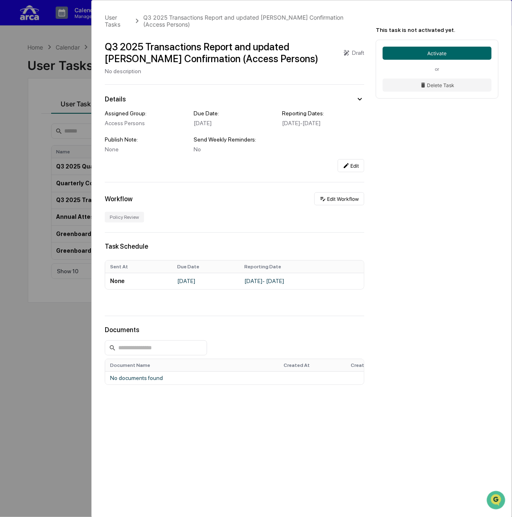
click at [59, 54] on div "User Tasks Q3 2025 Transactions Report and updated COE Confirmation (Access Per…" at bounding box center [256, 258] width 512 height 517
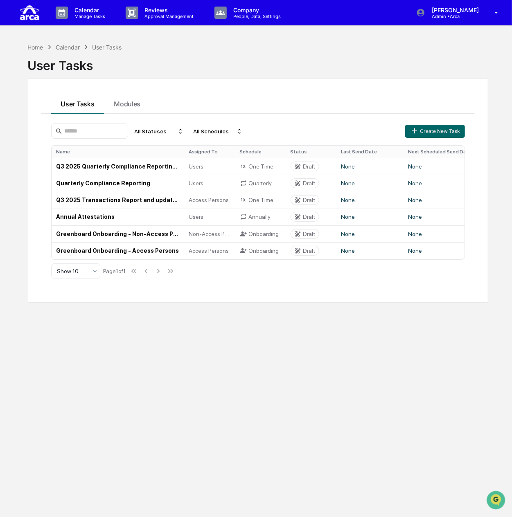
click at [43, 126] on div "All Statuses All Schedules Create New Task Name Assigned To Schedule Status Las…" at bounding box center [258, 202] width 434 height 176
click at [122, 250] on td "Greenboard Onboarding - Access Persons" at bounding box center [118, 250] width 133 height 17
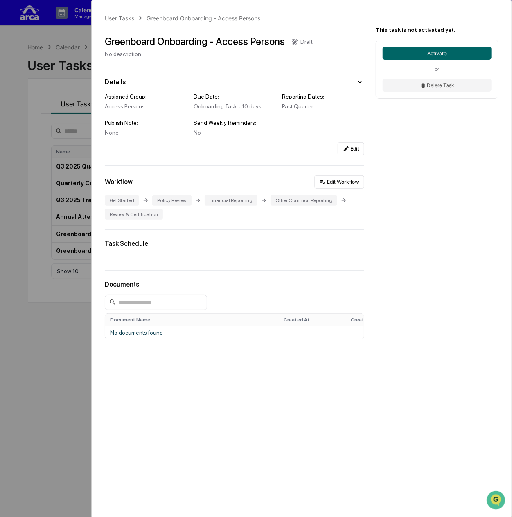
click at [43, 197] on div "User Tasks Greenboard Onboarding - Access Persons Greenboard Onboarding - Acces…" at bounding box center [256, 258] width 512 height 517
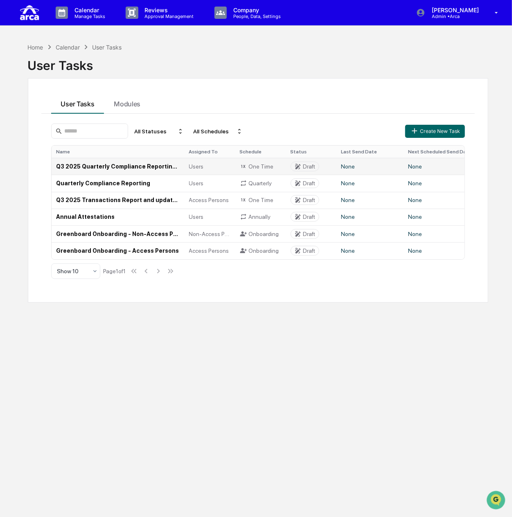
click at [98, 164] on td "Q3 2025 Quarterly Compliance Reporting (All Employees)" at bounding box center [118, 166] width 133 height 17
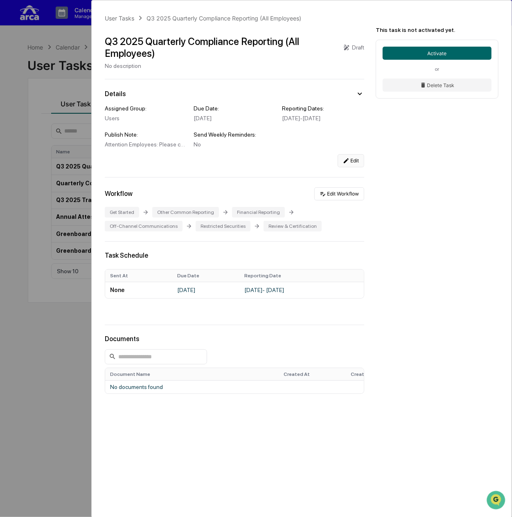
click at [347, 164] on icon at bounding box center [346, 161] width 7 height 7
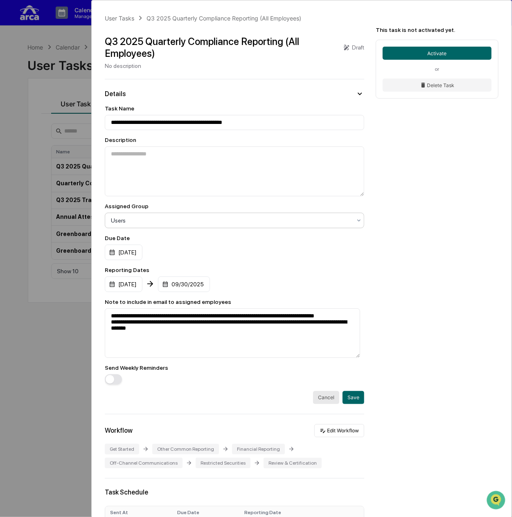
click at [173, 220] on div at bounding box center [231, 220] width 241 height 8
click at [415, 228] on div "**********" at bounding box center [302, 358] width 420 height 716
click at [113, 378] on span "button" at bounding box center [110, 379] width 9 height 9
click at [358, 400] on button "Save" at bounding box center [353, 397] width 22 height 13
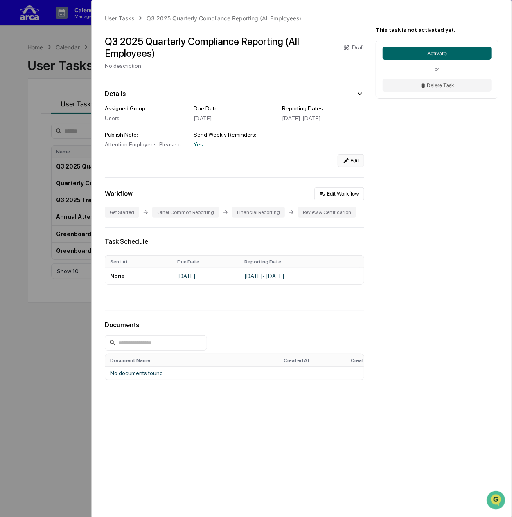
click at [21, 128] on div "User Tasks Q3 2025 Quarterly Compliance Reporting (All Employees) Q3 2025 Quart…" at bounding box center [256, 258] width 512 height 517
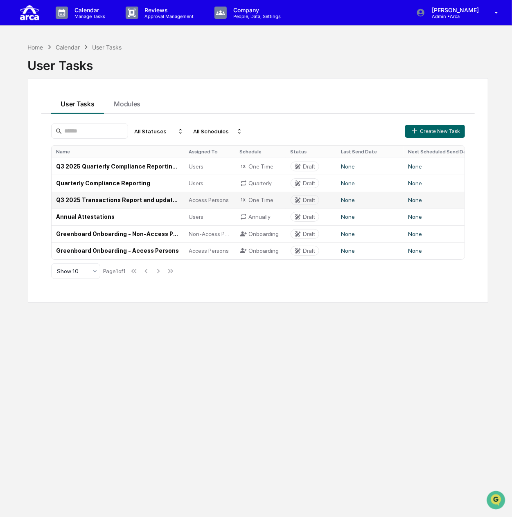
click at [92, 200] on td "Q3 2025 Transactions Report and updated [PERSON_NAME] Confirmation (Access Pers…" at bounding box center [118, 200] width 133 height 17
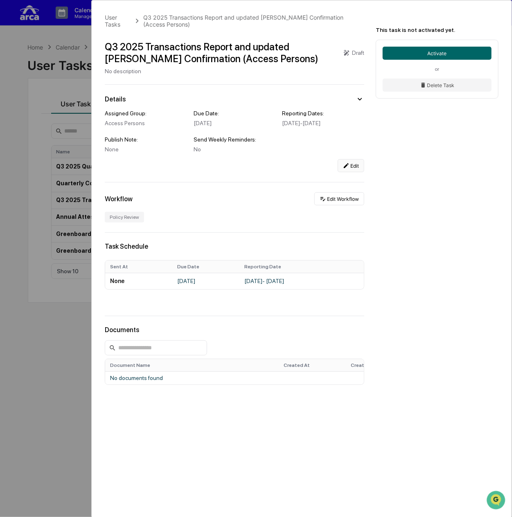
click at [355, 169] on button "Edit" at bounding box center [351, 165] width 27 height 13
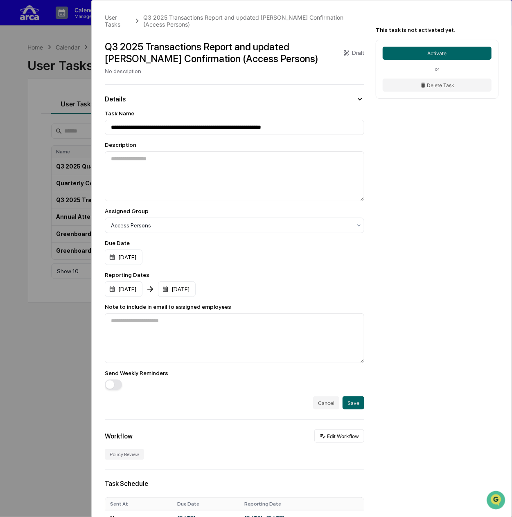
click at [112, 386] on span "button" at bounding box center [110, 384] width 9 height 9
click at [358, 406] on button "Save" at bounding box center [353, 402] width 22 height 13
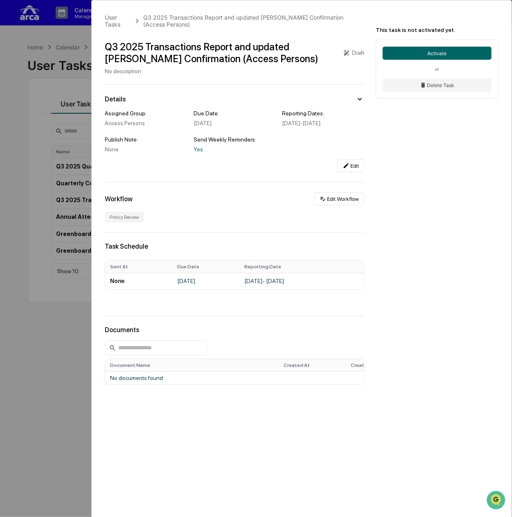
click at [65, 110] on div "User Tasks Q3 2025 Transactions Report and updated COE Confirmation (Access Per…" at bounding box center [256, 258] width 512 height 517
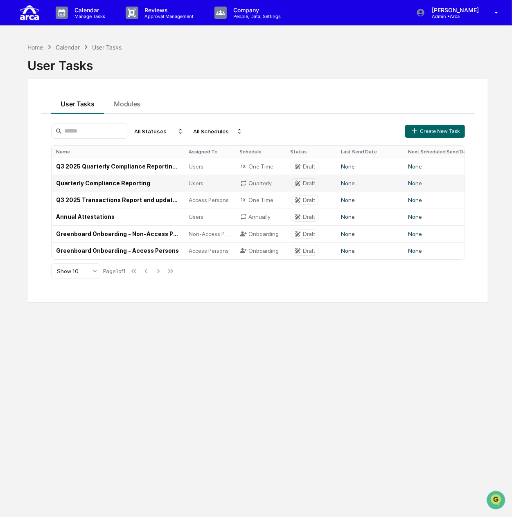
click at [118, 185] on td "Quarterly Compliance Reporting" at bounding box center [118, 183] width 133 height 17
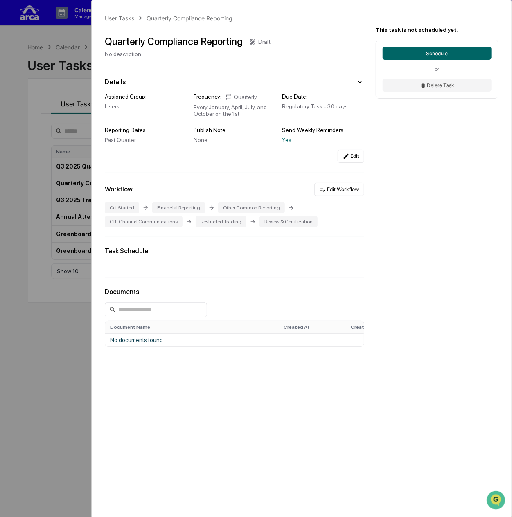
click at [57, 205] on div "User Tasks Quarterly Compliance Reporting Quarterly Compliance Reporting Draft …" at bounding box center [256, 258] width 512 height 517
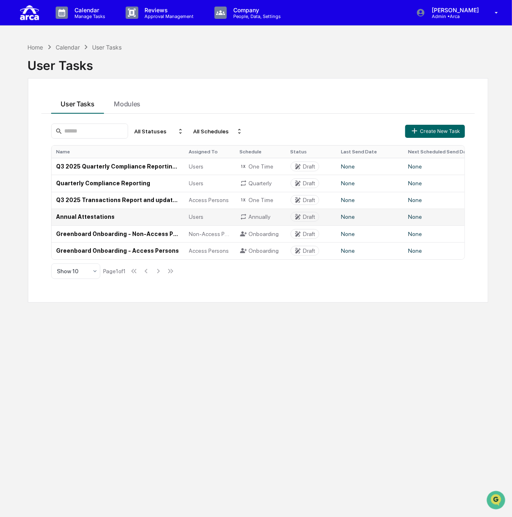
click at [68, 218] on td "Annual Attestations" at bounding box center [118, 217] width 133 height 17
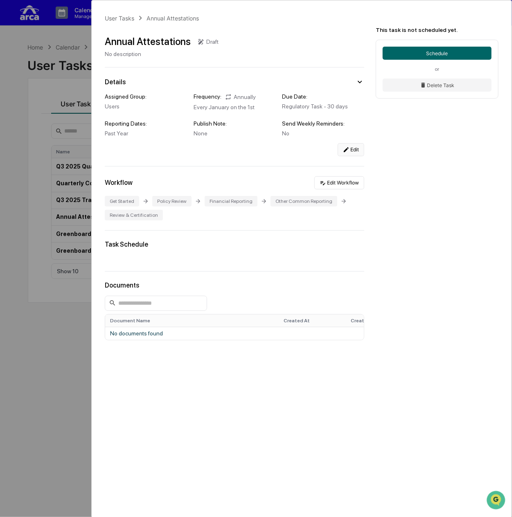
click at [351, 153] on button "Edit" at bounding box center [351, 149] width 27 height 13
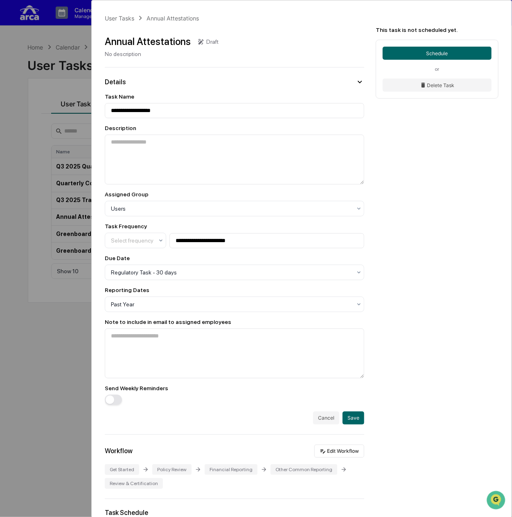
click at [110, 398] on span "button" at bounding box center [110, 400] width 9 height 9
click at [350, 422] on button "Save" at bounding box center [353, 418] width 22 height 13
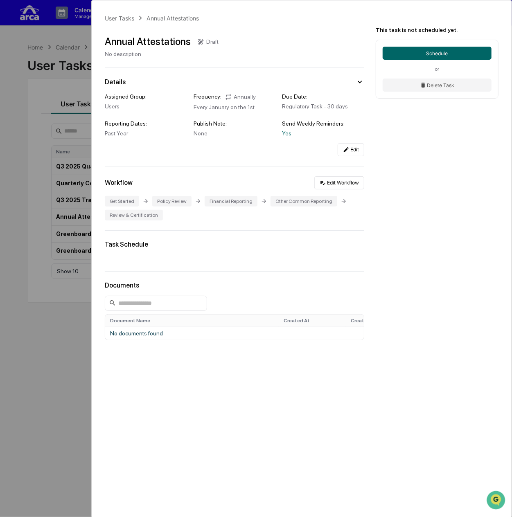
click at [131, 18] on div "User Tasks" at bounding box center [119, 18] width 29 height 7
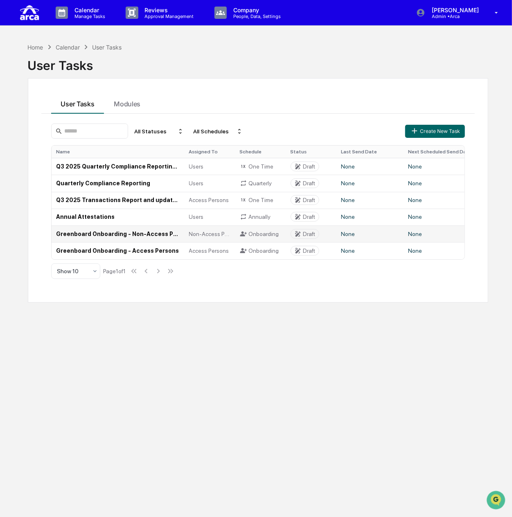
click at [117, 232] on td "Greenboard Onboarding - Non-Access Persons" at bounding box center [118, 233] width 133 height 17
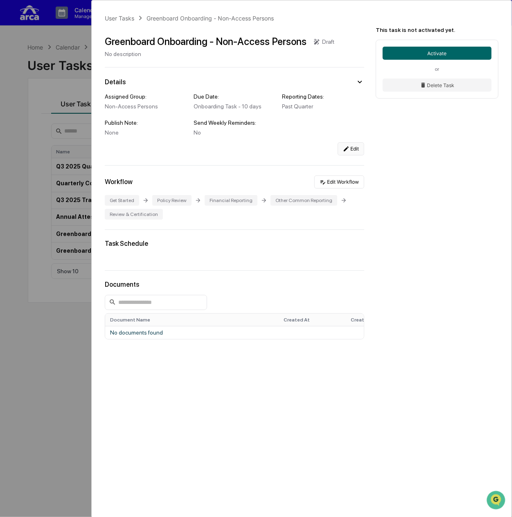
click at [353, 151] on button "Edit" at bounding box center [351, 148] width 27 height 13
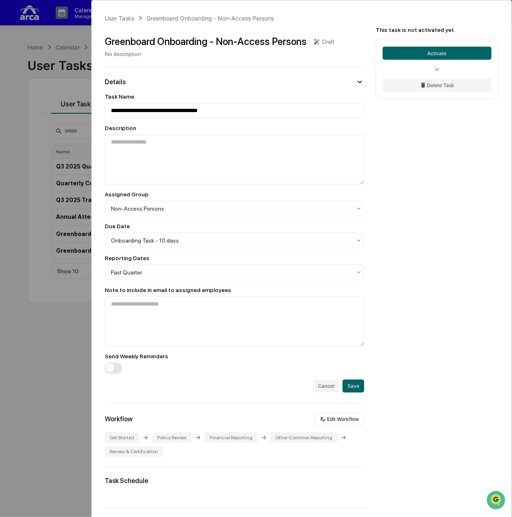
click at [115, 367] on button "button" at bounding box center [113, 368] width 17 height 10
click at [350, 390] on button "Save" at bounding box center [353, 386] width 22 height 13
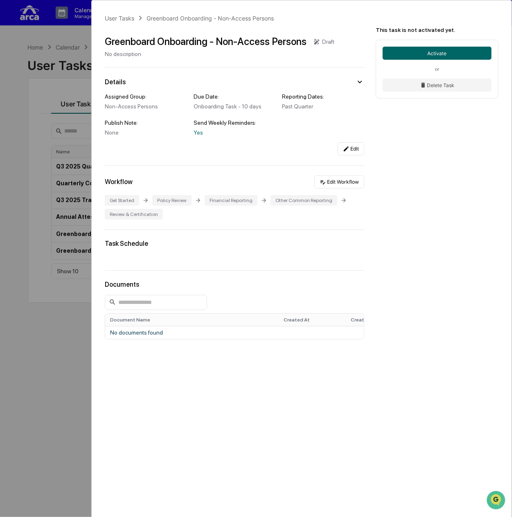
click at [33, 112] on div "User Tasks Greenboard Onboarding - Non-Access Persons Greenboard Onboarding - N…" at bounding box center [256, 258] width 512 height 517
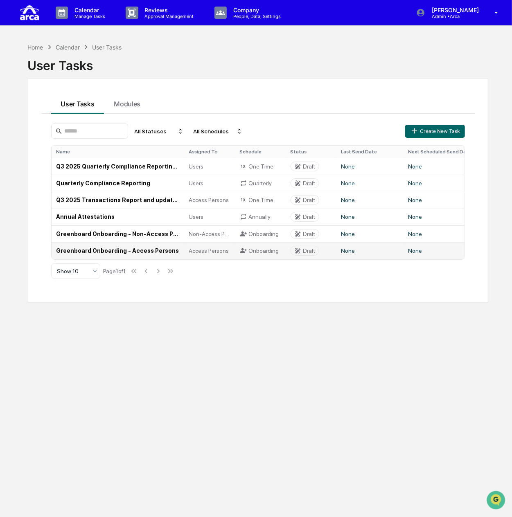
click at [111, 248] on td "Greenboard Onboarding - Access Persons" at bounding box center [118, 250] width 133 height 17
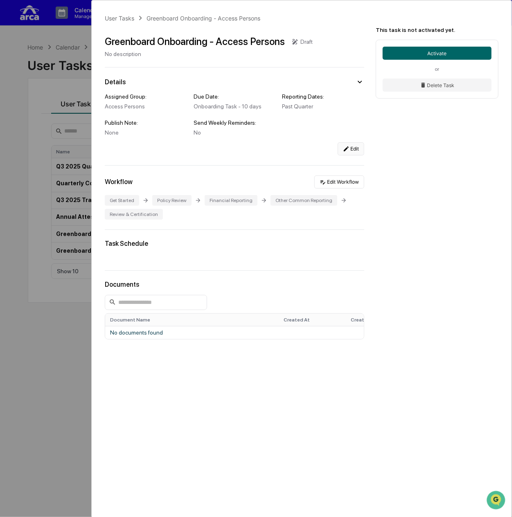
click at [359, 153] on button "Edit" at bounding box center [351, 148] width 27 height 13
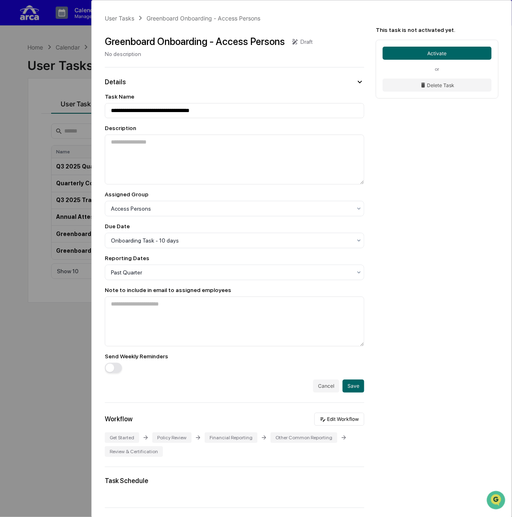
click at [114, 370] on span "button" at bounding box center [110, 368] width 9 height 9
click at [349, 386] on button "Save" at bounding box center [353, 386] width 22 height 13
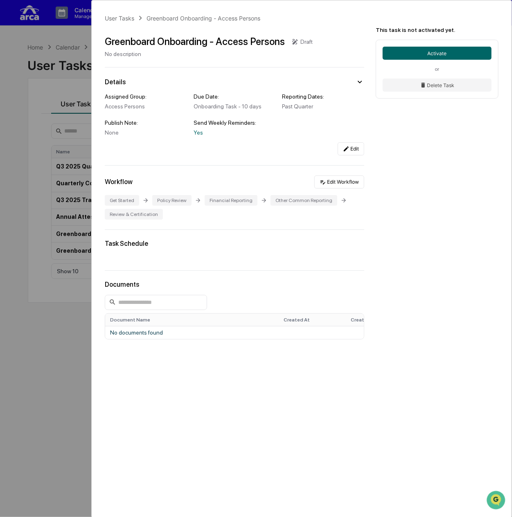
click at [61, 81] on div "User Tasks Greenboard Onboarding - Access Persons Greenboard Onboarding - Acces…" at bounding box center [256, 258] width 512 height 517
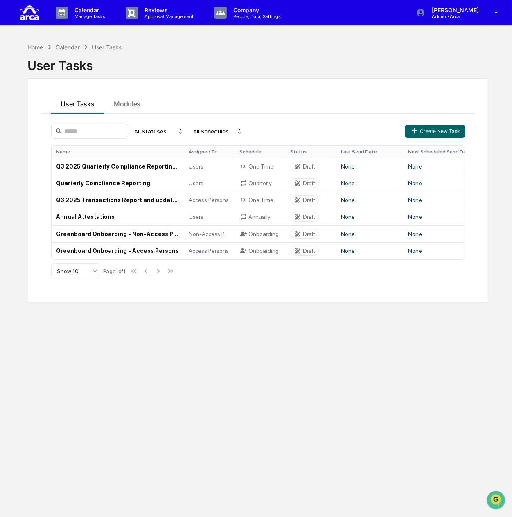
click at [450, 57] on div "User Tasks" at bounding box center [258, 62] width 461 height 21
click at [115, 252] on td "Greenboard Onboarding - Access Persons" at bounding box center [118, 250] width 133 height 17
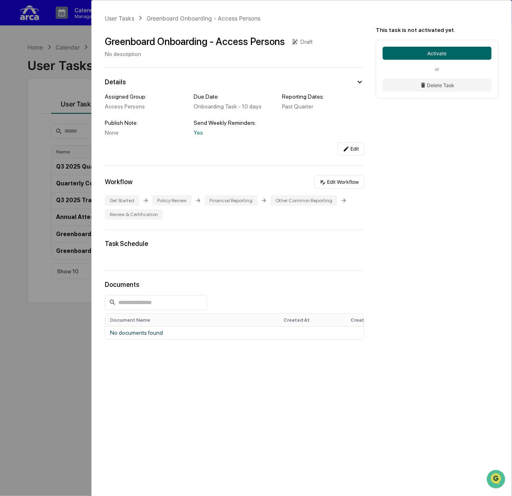
click at [53, 140] on div "User Tasks Greenboard Onboarding - Access Persons Greenboard Onboarding - Acces…" at bounding box center [256, 248] width 512 height 496
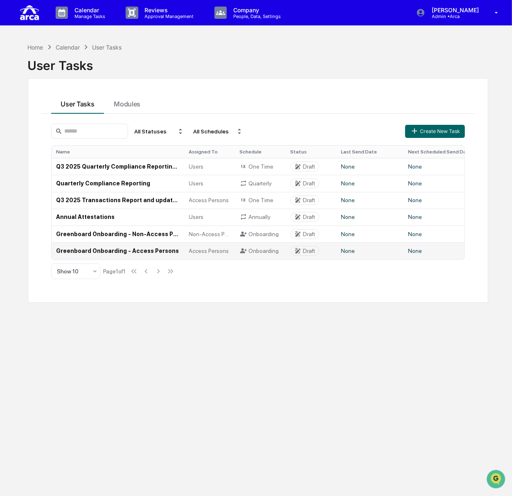
click at [96, 250] on td "Greenboard Onboarding - Access Persons" at bounding box center [118, 250] width 133 height 17
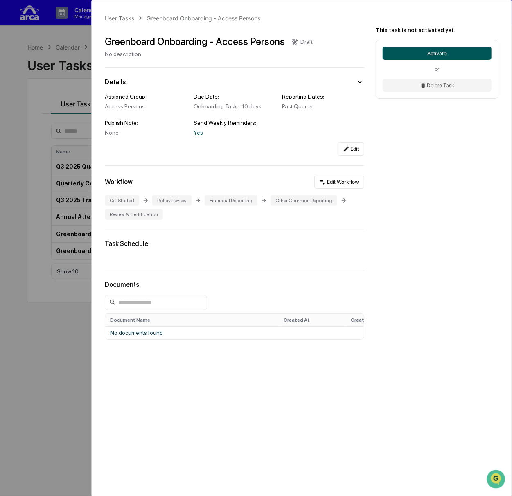
click at [397, 54] on button "Activate" at bounding box center [437, 53] width 109 height 13
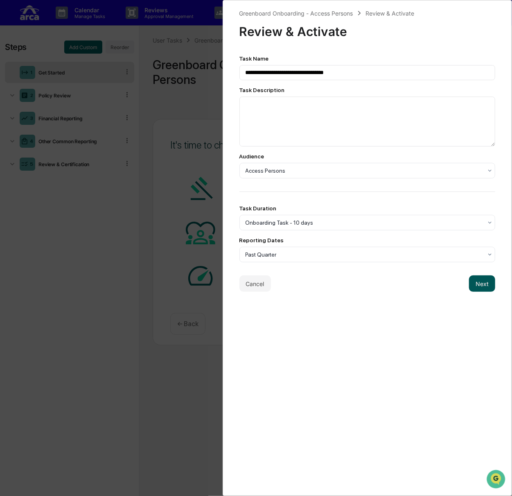
click at [473, 286] on button "Next" at bounding box center [482, 283] width 26 height 16
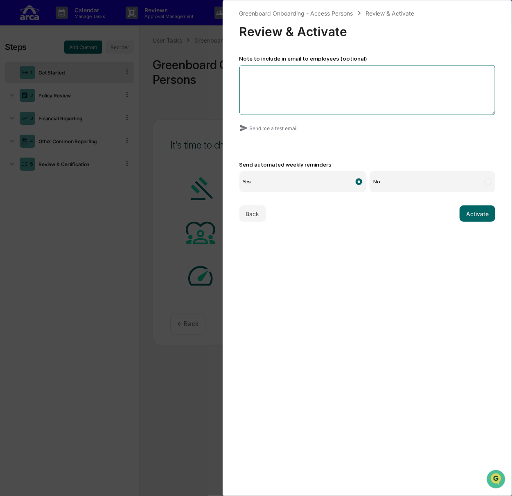
click at [274, 77] on textarea at bounding box center [367, 90] width 256 height 50
drag, startPoint x: 325, startPoint y: 83, endPoint x: 350, endPoint y: 81, distance: 25.4
click at [350, 81] on textarea "**********" at bounding box center [365, 90] width 252 height 50
click at [418, 79] on textarea "**********" at bounding box center [365, 90] width 252 height 50
click at [257, 81] on textarea "**********" at bounding box center [365, 90] width 252 height 50
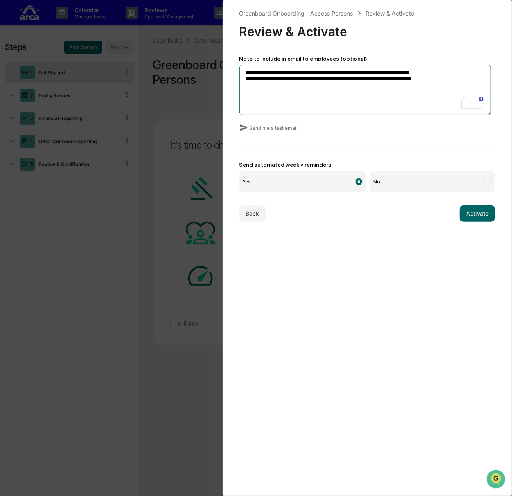
click at [358, 80] on textarea "**********" at bounding box center [365, 90] width 252 height 50
click at [466, 81] on textarea "**********" at bounding box center [365, 90] width 252 height 50
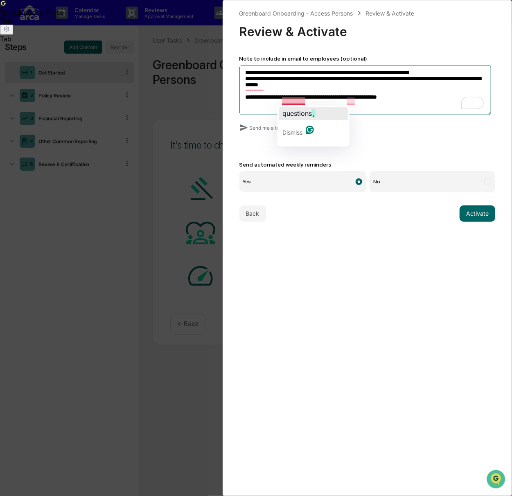
click at [294, 112] on span "questions" at bounding box center [296, 113] width 29 height 8
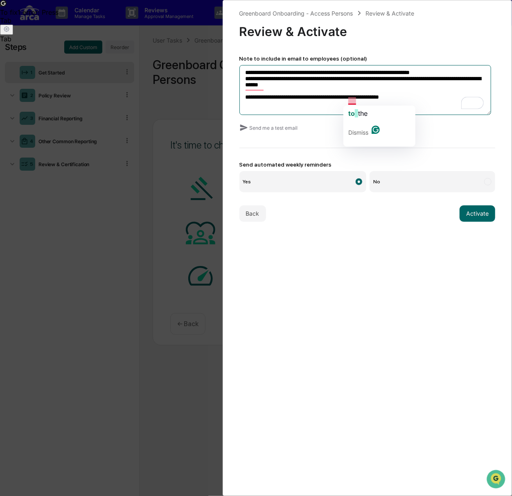
click at [353, 108] on div "to the" at bounding box center [357, 113] width 19 height 13
click at [445, 73] on textarea "**********" at bounding box center [365, 90] width 252 height 50
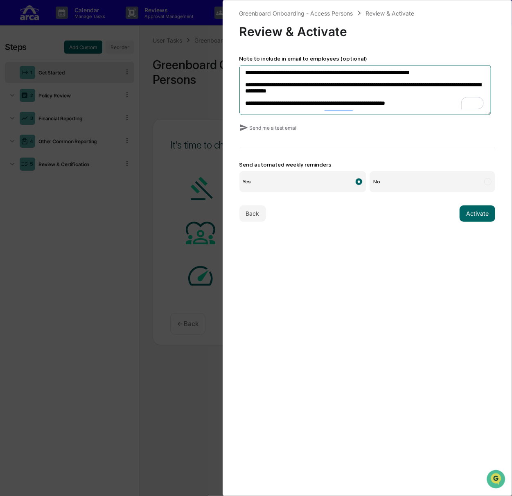
click at [339, 73] on textarea "**********" at bounding box center [365, 90] width 252 height 50
click at [397, 73] on textarea "**********" at bounding box center [365, 90] width 252 height 50
drag, startPoint x: 409, startPoint y: 108, endPoint x: 228, endPoint y: 71, distance: 184.6
click at [228, 71] on div "**********" at bounding box center [368, 248] width 290 height 496
click at [235, 89] on button "See rewrite suggestions" at bounding box center [232, 86] width 7 height 41
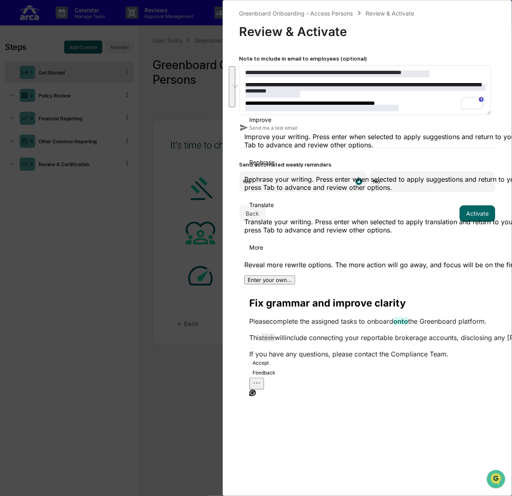
click at [269, 358] on button "Accept" at bounding box center [260, 363] width 23 height 10
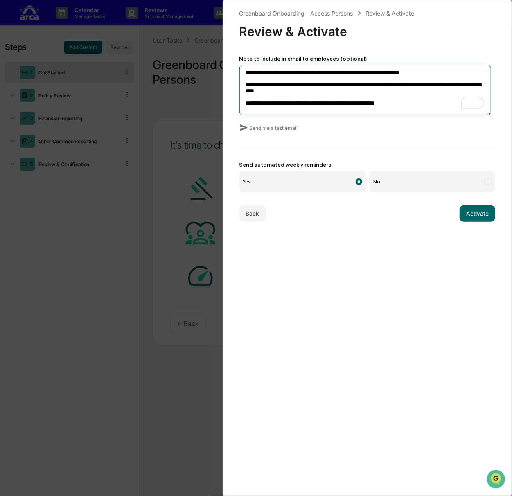
click at [422, 99] on textarea "**********" at bounding box center [365, 90] width 252 height 50
drag, startPoint x: 405, startPoint y: 108, endPoint x: 231, endPoint y: 65, distance: 179.6
click at [231, 65] on div "**********" at bounding box center [368, 248] width 290 height 496
click at [414, 101] on textarea "**********" at bounding box center [365, 90] width 252 height 50
type textarea "**********"
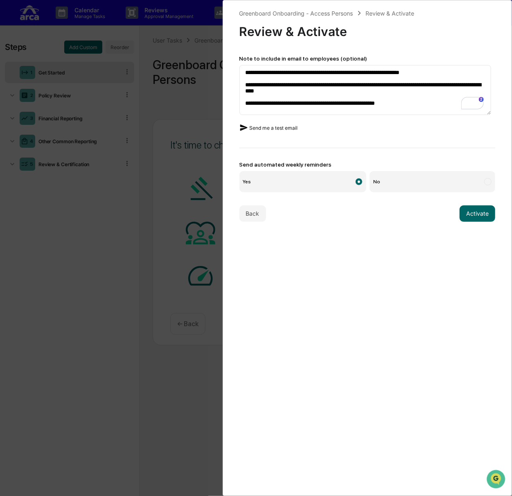
click at [274, 129] on button "Send me a test email" at bounding box center [268, 128] width 58 height 13
click at [472, 213] on button "Activate" at bounding box center [477, 213] width 36 height 16
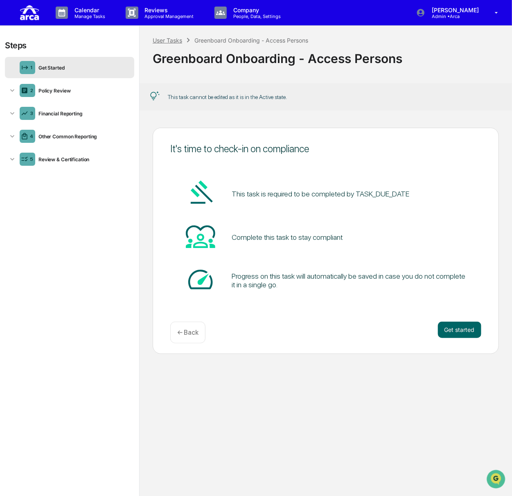
click at [161, 38] on div "User Tasks" at bounding box center [167, 40] width 29 height 7
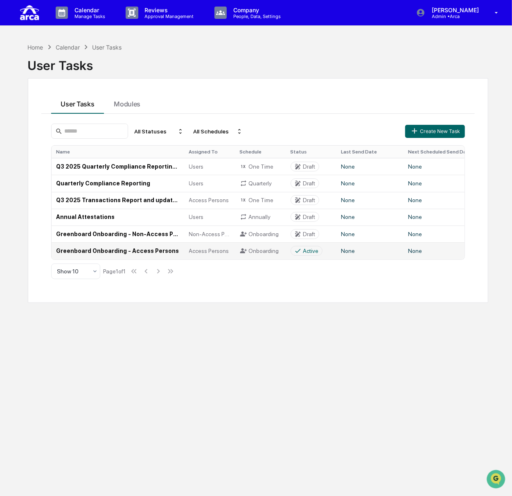
click at [96, 247] on td "Greenboard Onboarding - Access Persons" at bounding box center [118, 250] width 133 height 17
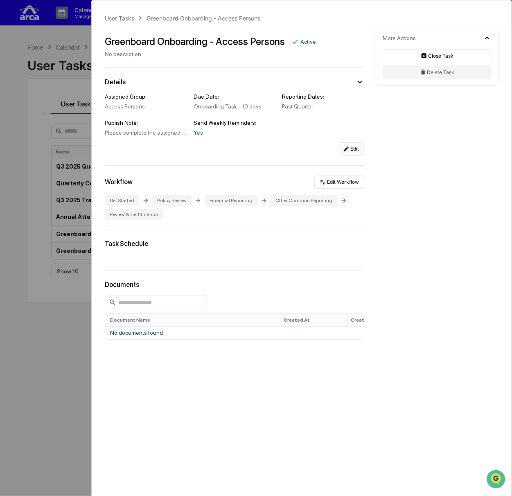
click at [351, 148] on button "Edit" at bounding box center [351, 148] width 27 height 13
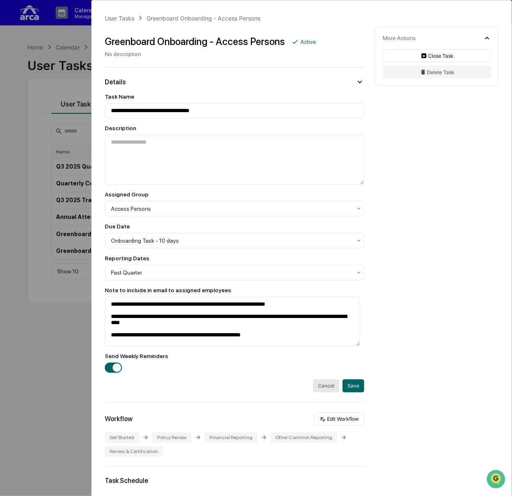
click at [320, 387] on button "Cancel" at bounding box center [326, 385] width 26 height 13
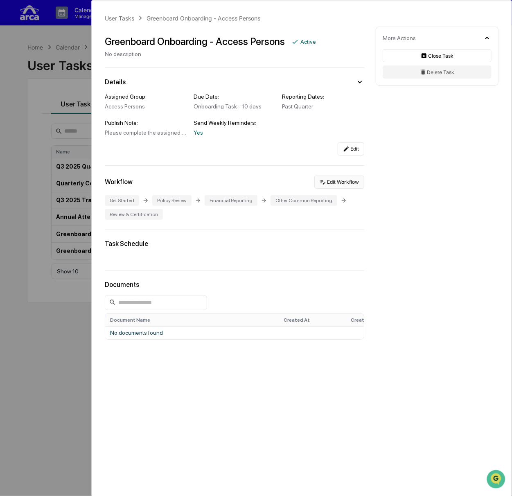
click at [342, 180] on button "Edit Workflow" at bounding box center [339, 182] width 50 height 13
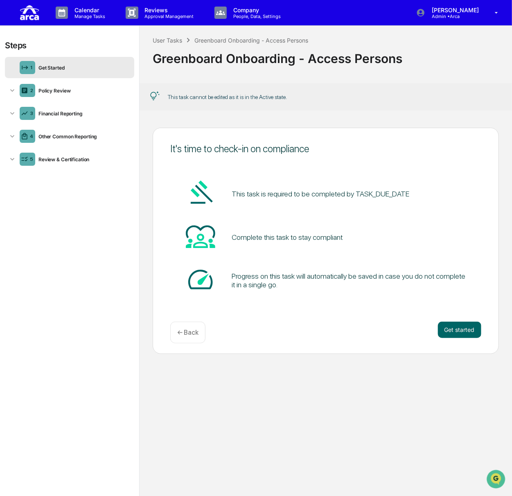
click at [192, 325] on div "← Back" at bounding box center [187, 333] width 35 height 22
click at [191, 329] on p "← Back" at bounding box center [187, 333] width 21 height 8
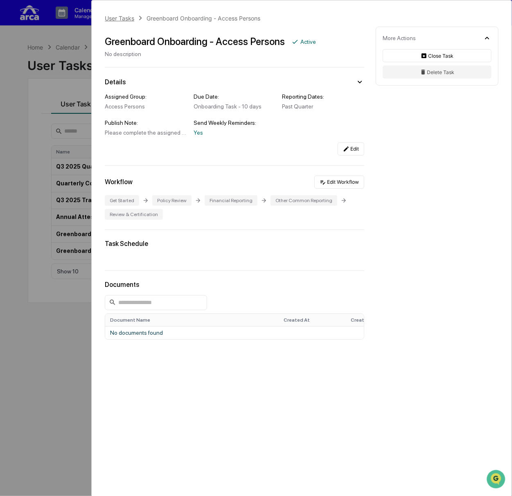
click at [113, 18] on div "User Tasks" at bounding box center [119, 18] width 29 height 7
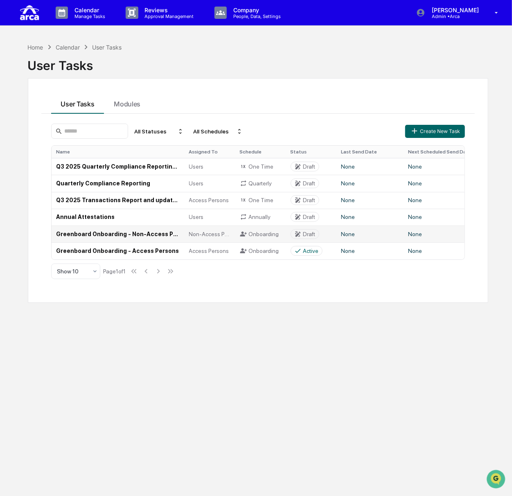
click at [105, 234] on td "Greenboard Onboarding - Non-Access Persons" at bounding box center [118, 233] width 133 height 17
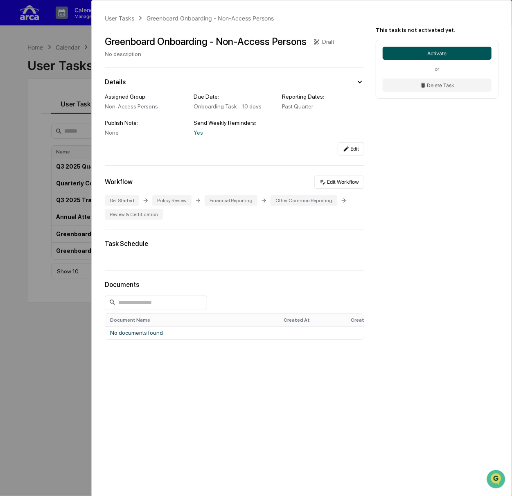
click at [429, 55] on button "Activate" at bounding box center [437, 53] width 109 height 13
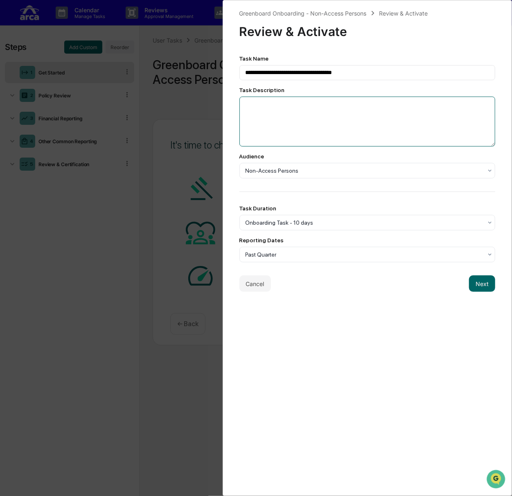
click at [288, 106] on textarea at bounding box center [367, 122] width 256 height 50
paste textarea "**********"
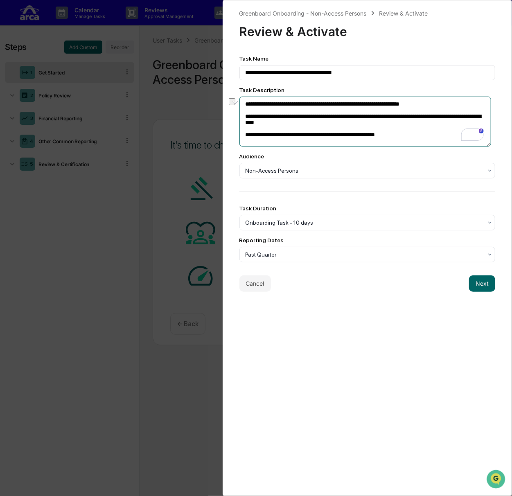
drag, startPoint x: 284, startPoint y: 119, endPoint x: 400, endPoint y: 119, distance: 116.6
click at [400, 119] on textarea "**********" at bounding box center [365, 122] width 252 height 50
click at [418, 119] on textarea "**********" at bounding box center [365, 122] width 252 height 50
click at [338, 119] on textarea "**********" at bounding box center [365, 122] width 252 height 50
click at [320, 119] on textarea "**********" at bounding box center [365, 122] width 252 height 50
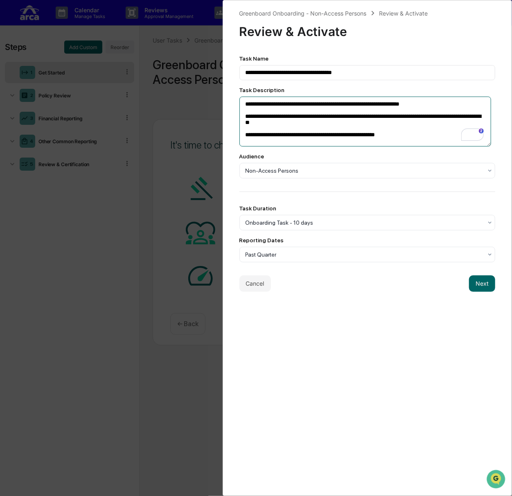
click at [292, 128] on textarea "**********" at bounding box center [365, 122] width 252 height 50
type textarea "**********"
click at [479, 284] on button "Next" at bounding box center [482, 283] width 26 height 16
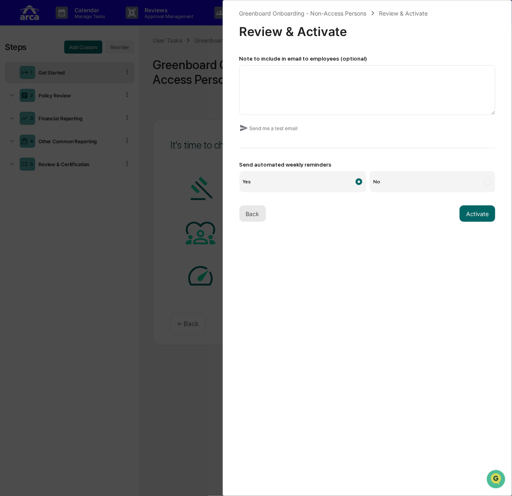
click at [257, 212] on button "Back" at bounding box center [252, 213] width 27 height 16
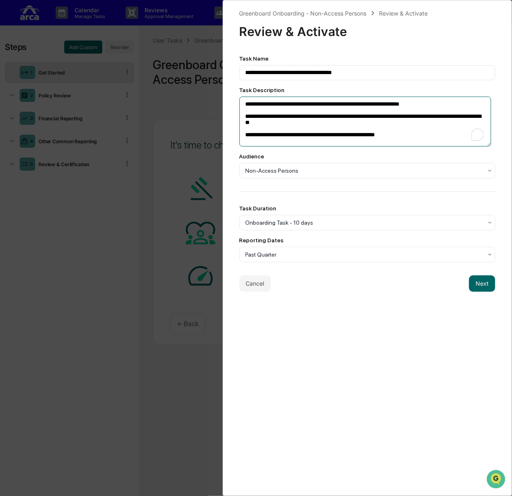
click at [223, 95] on div "**********" at bounding box center [368, 248] width 290 height 496
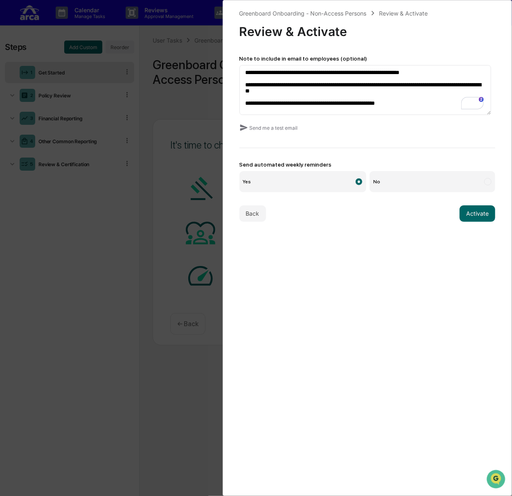
scroll to position [173, 0]
drag, startPoint x: 396, startPoint y: 85, endPoint x: 453, endPoint y: 92, distance: 56.9
click at [453, 92] on textarea "**********" at bounding box center [365, 90] width 252 height 50
click at [284, 87] on textarea "**********" at bounding box center [365, 90] width 252 height 50
click at [308, 84] on textarea "**********" at bounding box center [365, 90] width 252 height 50
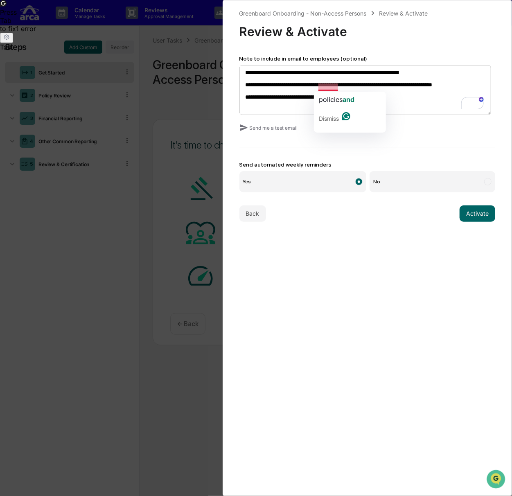
click at [326, 88] on textarea "**********" at bounding box center [365, 90] width 252 height 50
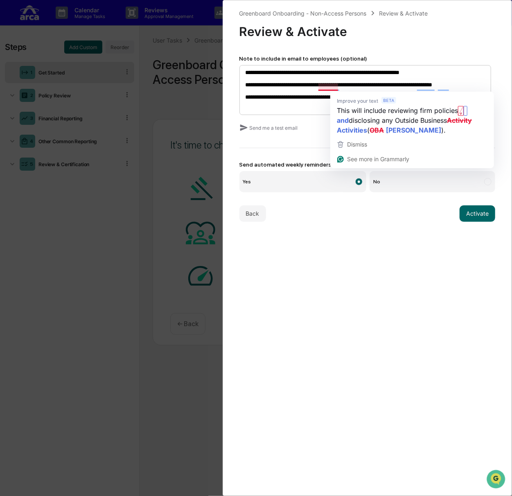
click at [336, 87] on textarea "**********" at bounding box center [365, 90] width 252 height 50
click at [339, 85] on textarea "**********" at bounding box center [365, 90] width 252 height 50
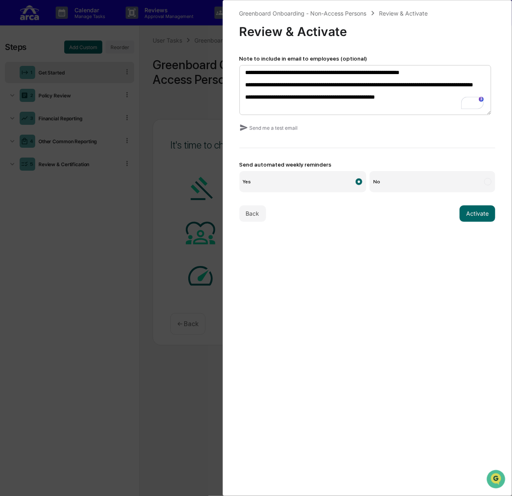
click at [317, 95] on textarea "**********" at bounding box center [365, 90] width 252 height 50
click at [308, 85] on textarea "**********" at bounding box center [365, 90] width 252 height 50
drag, startPoint x: 325, startPoint y: 95, endPoint x: 241, endPoint y: 84, distance: 85.1
click at [240, 84] on div "**********" at bounding box center [368, 248] width 290 height 496
type textarea "**********"
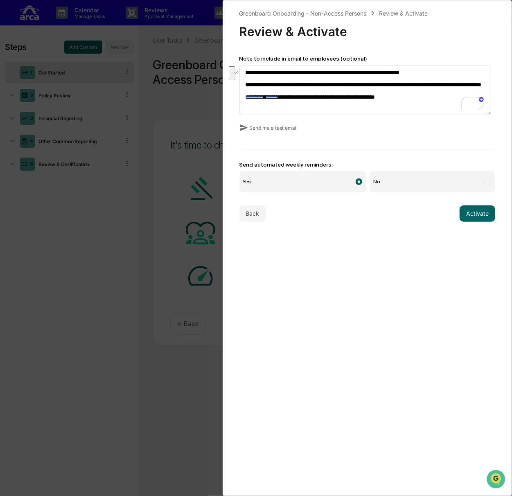
click at [235, 80] on button "See rewrite suggestions" at bounding box center [232, 73] width 7 height 14
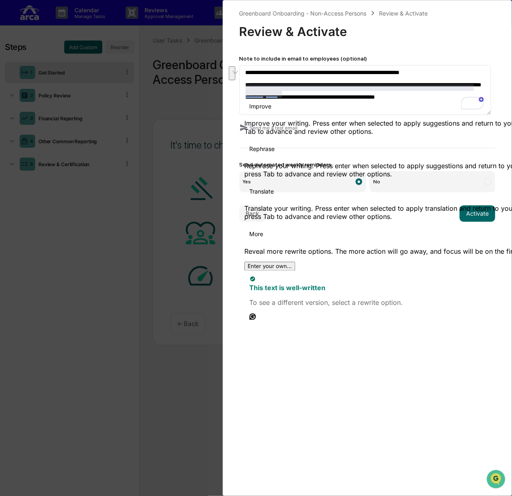
click at [275, 144] on span "Rephrase" at bounding box center [261, 148] width 25 height 9
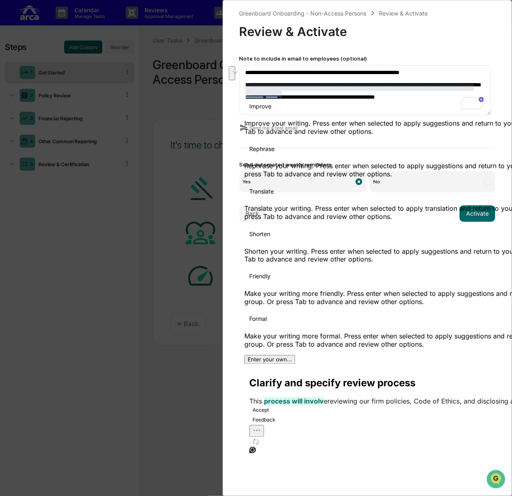
click at [346, 99] on div "Improve Improve your writing. Press enter when selected to apply suggestions an…" at bounding box center [500, 223] width 512 height 249
click at [353, 94] on textarea "**********" at bounding box center [365, 90] width 252 height 50
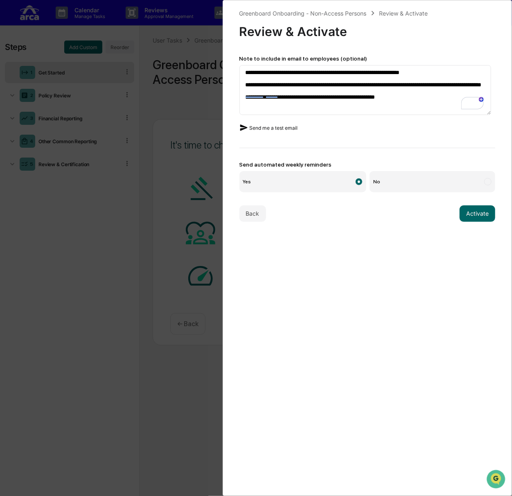
click at [255, 127] on button "Send me a test email" at bounding box center [268, 128] width 58 height 13
click at [352, 227] on div "**********" at bounding box center [368, 248] width 290 height 496
click at [474, 212] on button "Activate" at bounding box center [477, 213] width 36 height 16
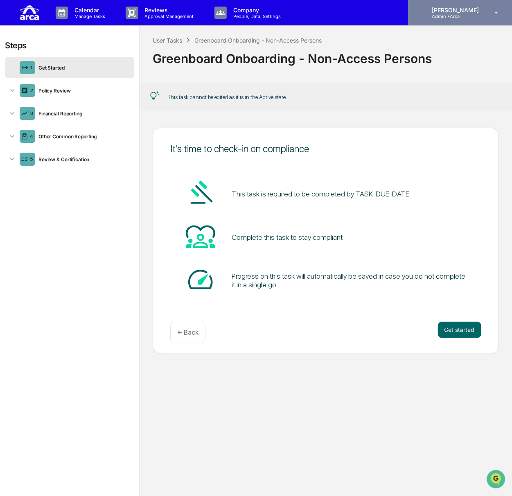
click at [461, 14] on p "Admin • Arca" at bounding box center [454, 17] width 58 height 6
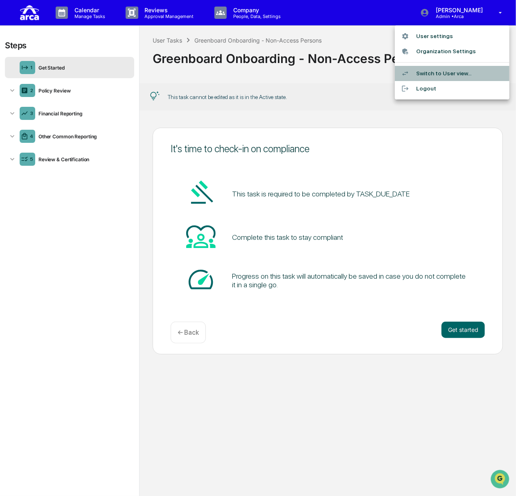
click at [448, 70] on li "Switch to User view..." at bounding box center [452, 73] width 115 height 15
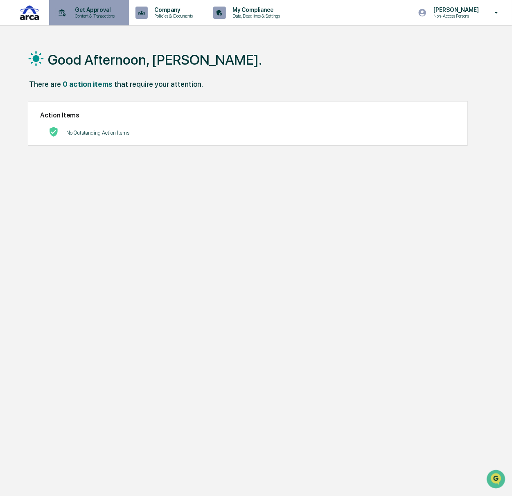
click at [95, 9] on p "Get Approval" at bounding box center [93, 10] width 51 height 7
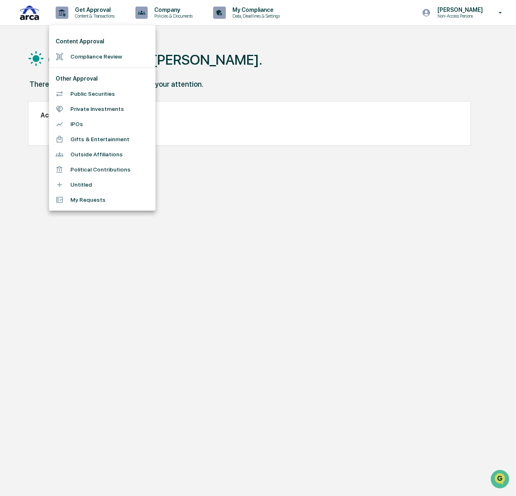
click at [187, 14] on div at bounding box center [258, 248] width 516 height 496
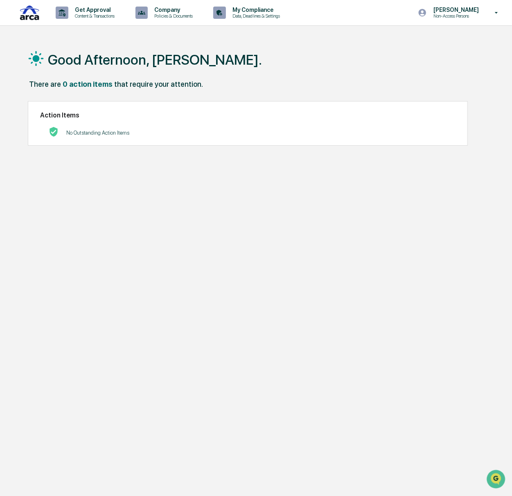
click at [187, 14] on p "Policies & Documents" at bounding box center [172, 16] width 49 height 6
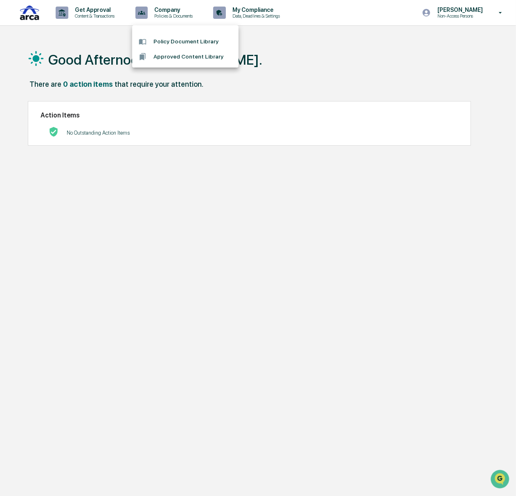
click at [104, 17] on div at bounding box center [258, 248] width 516 height 496
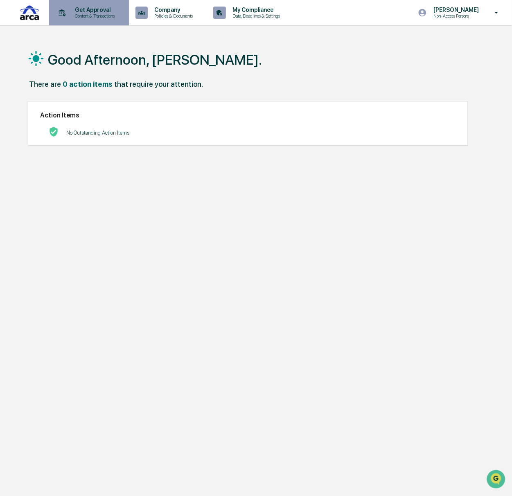
click at [102, 16] on p "Content & Transactions" at bounding box center [93, 16] width 51 height 6
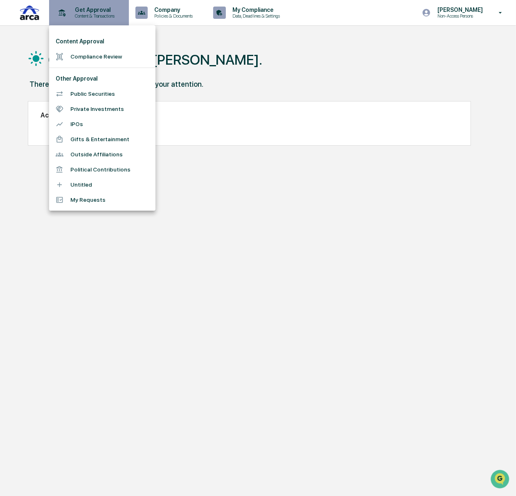
click at [102, 16] on div at bounding box center [258, 248] width 516 height 496
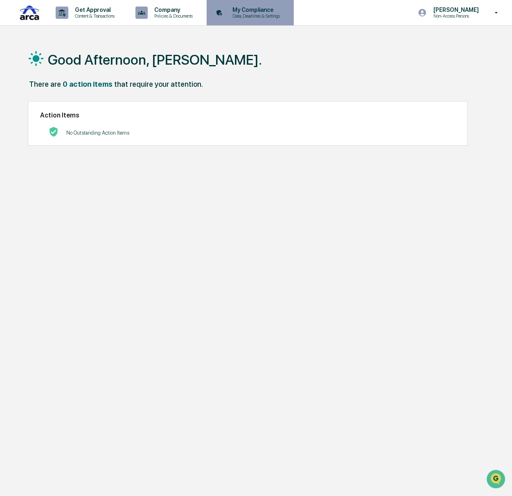
click at [270, 19] on div "My Compliance Data, Deadlines & Settings" at bounding box center [249, 12] width 79 height 25
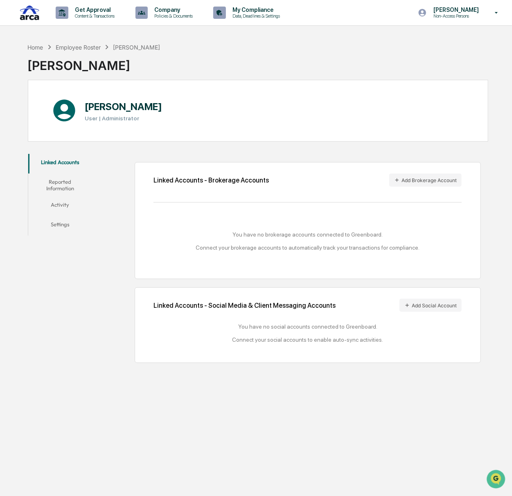
click at [63, 205] on button "Activity" at bounding box center [60, 206] width 64 height 20
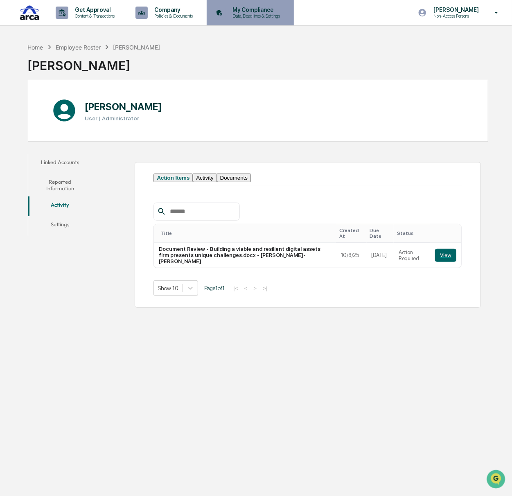
click at [277, 18] on p "Data, Deadlines & Settings" at bounding box center [255, 16] width 58 height 6
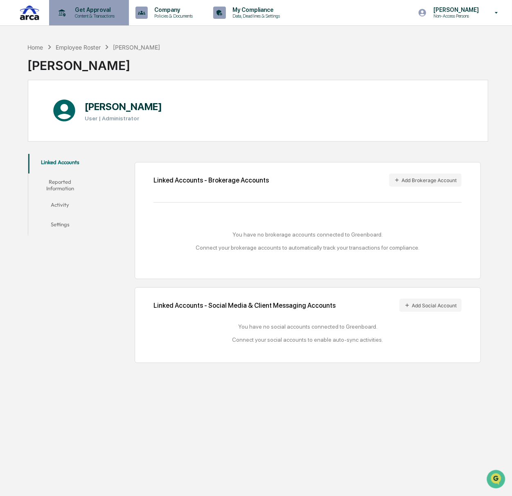
click at [63, 14] on icon at bounding box center [62, 13] width 13 height 13
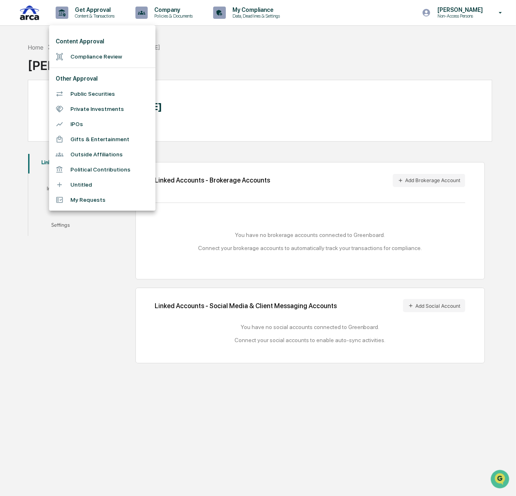
click at [81, 17] on div at bounding box center [258, 248] width 516 height 496
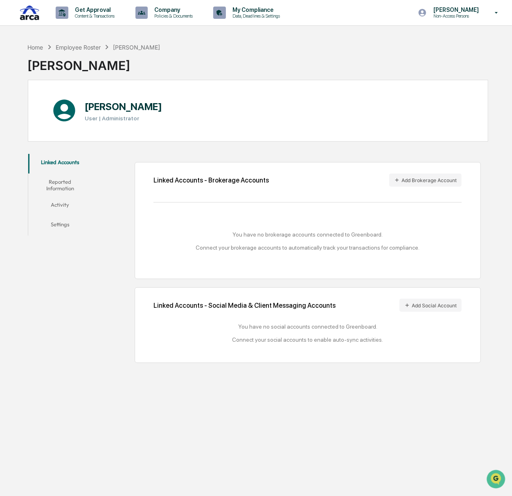
click at [150, 20] on div "Company Policies & Documents" at bounding box center [167, 12] width 70 height 25
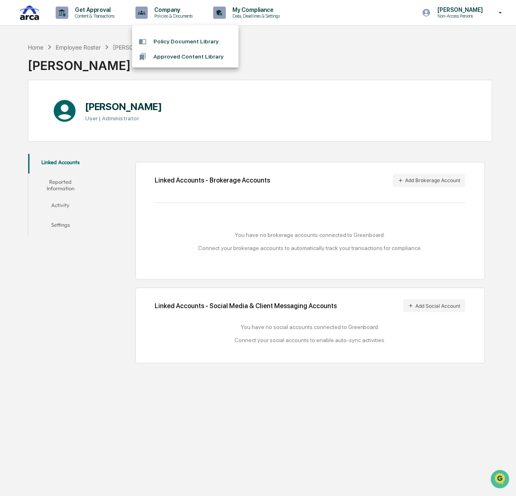
click at [250, 16] on div at bounding box center [258, 248] width 516 height 496
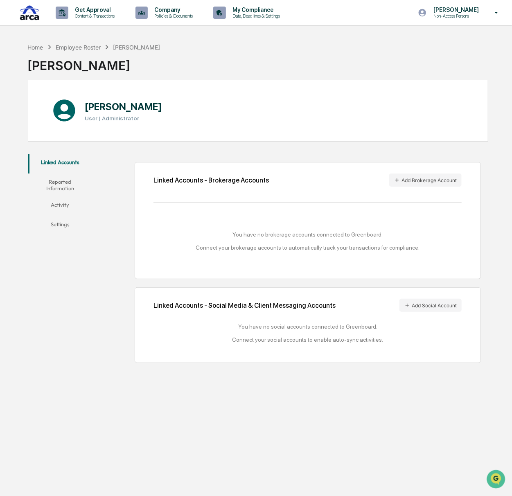
click at [32, 8] on img at bounding box center [30, 13] width 20 height 18
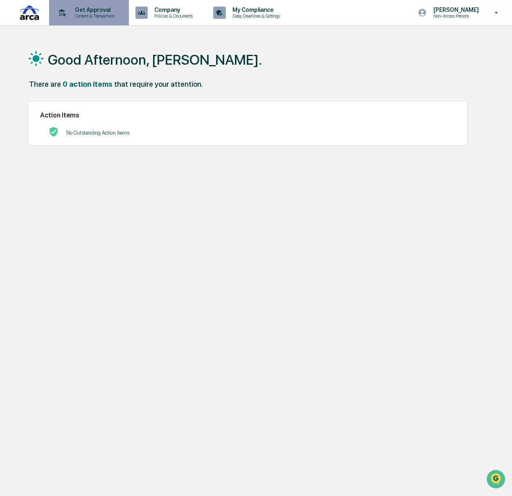
click at [89, 16] on p "Content & Transactions" at bounding box center [93, 16] width 51 height 6
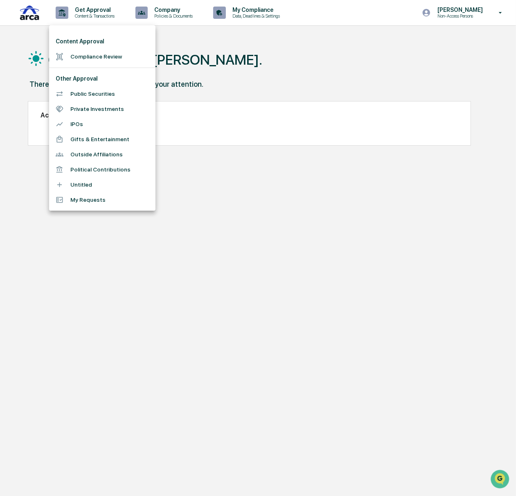
click at [261, 12] on div at bounding box center [258, 248] width 516 height 496
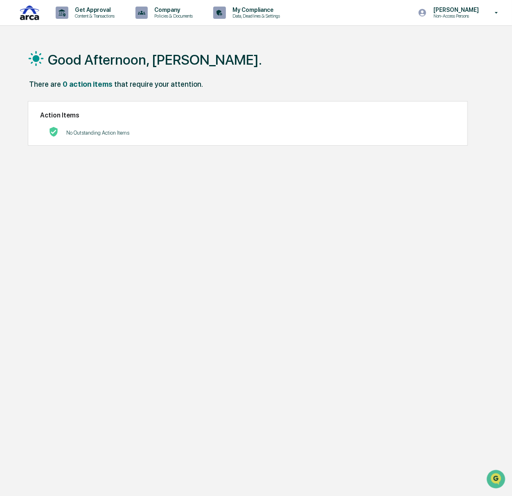
click at [261, 12] on p "My Compliance" at bounding box center [255, 10] width 58 height 7
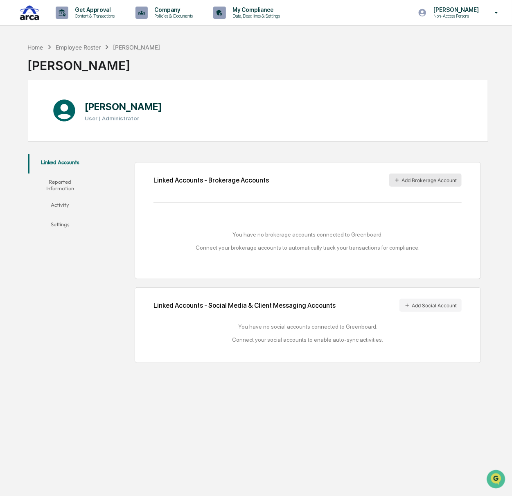
click at [440, 174] on button "Add Brokerage Account" at bounding box center [425, 179] width 72 height 13
click at [433, 180] on button "Add Brokerage Account" at bounding box center [425, 179] width 72 height 13
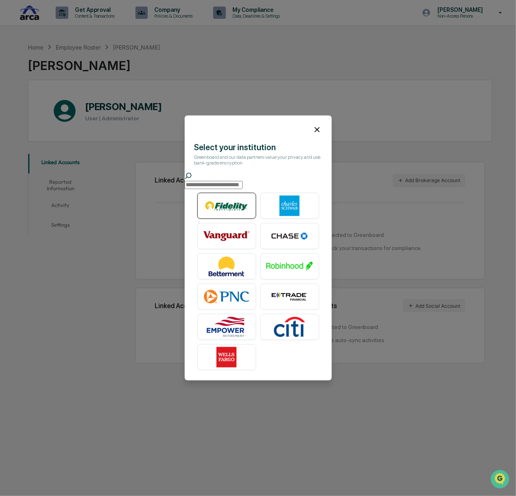
click at [232, 209] on img at bounding box center [226, 206] width 47 height 20
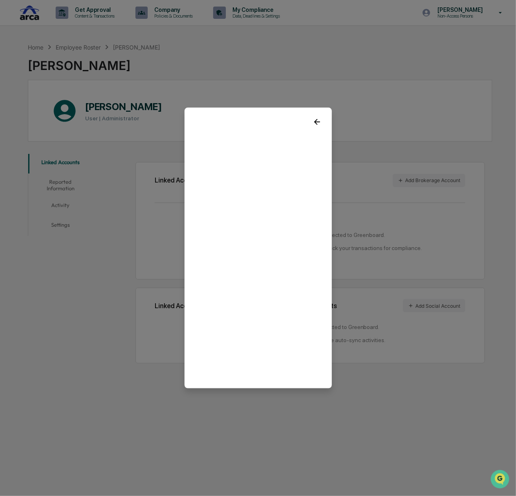
click at [316, 118] on icon at bounding box center [317, 121] width 9 height 9
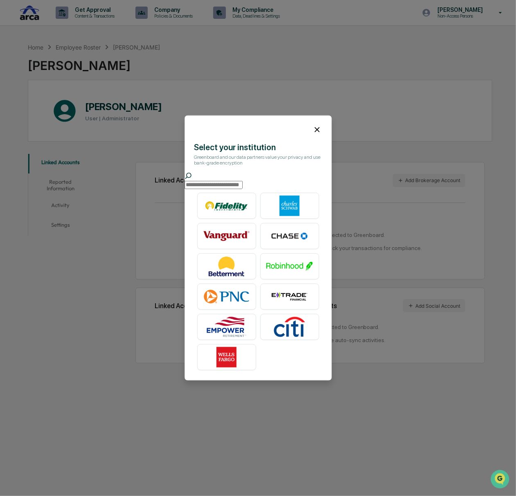
click at [318, 124] on div at bounding box center [258, 126] width 147 height 22
click at [315, 127] on icon at bounding box center [317, 129] width 5 height 5
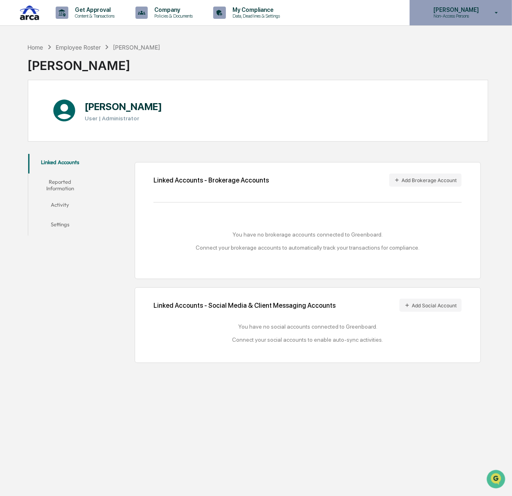
click at [475, 13] on p "[PERSON_NAME]" at bounding box center [455, 10] width 56 height 7
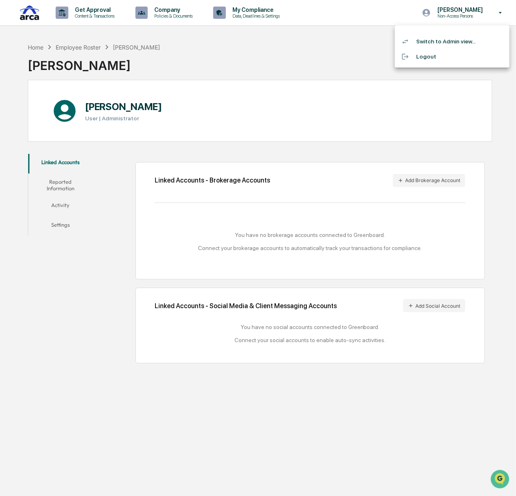
click at [460, 43] on li "Switch to Admin view..." at bounding box center [452, 41] width 115 height 15
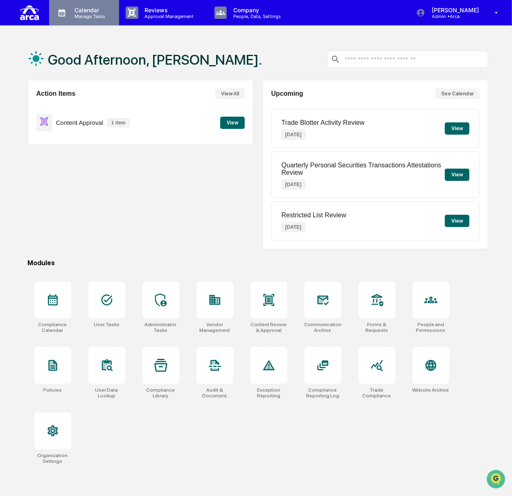
click at [73, 18] on p "Manage Tasks" at bounding box center [88, 17] width 41 height 6
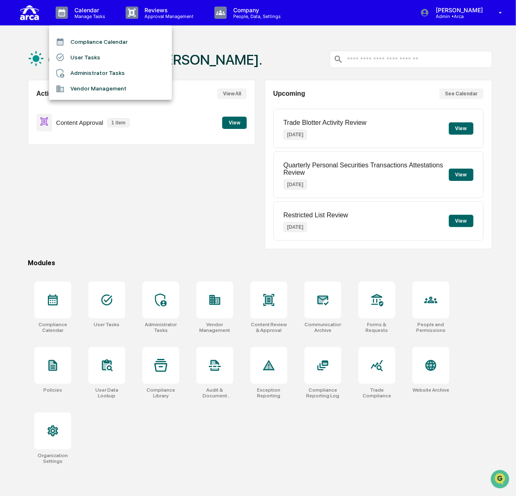
click at [82, 55] on li "User Tasks" at bounding box center [110, 58] width 123 height 16
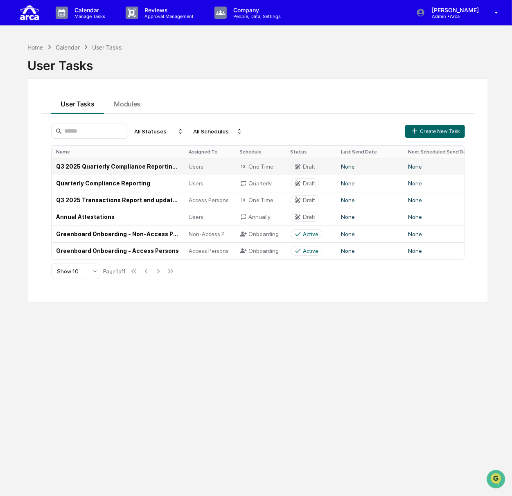
click at [105, 167] on td "Q3 2025 Quarterly Compliance Reporting (All Employees)" at bounding box center [118, 166] width 133 height 17
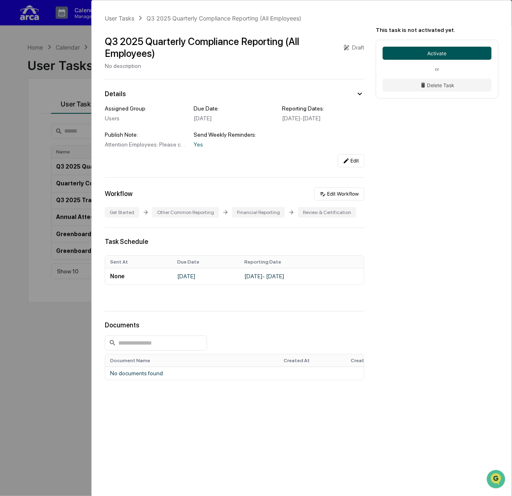
click at [432, 57] on button "Activate" at bounding box center [437, 53] width 109 height 13
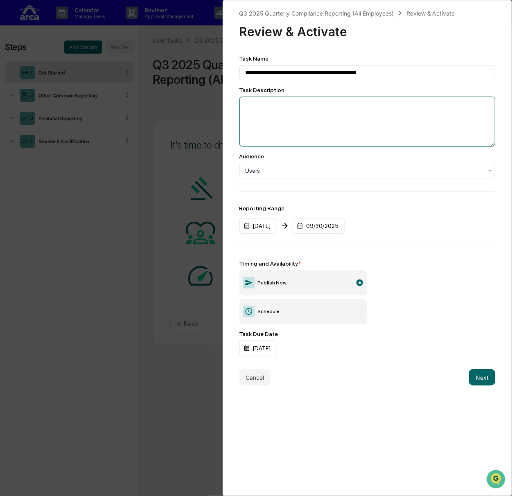
click at [295, 110] on textarea at bounding box center [367, 122] width 256 height 50
click at [482, 378] on button "Next" at bounding box center [482, 377] width 26 height 16
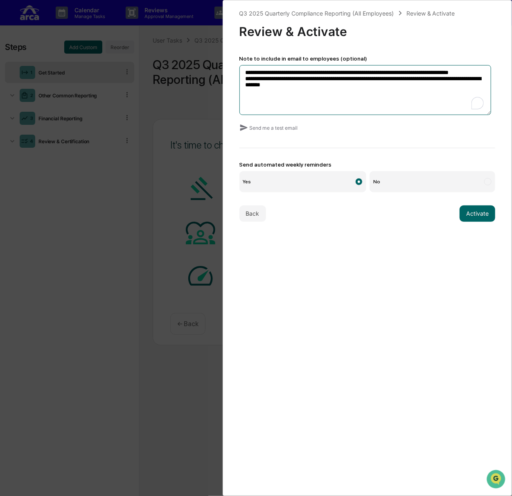
drag, startPoint x: 324, startPoint y: 98, endPoint x: 236, endPoint y: 71, distance: 91.1
click at [236, 71] on div "**********" at bounding box center [368, 248] width 290 height 496
click at [316, 101] on textarea "**********" at bounding box center [365, 90] width 252 height 50
click at [323, 96] on textarea "**********" at bounding box center [365, 90] width 252 height 50
type textarea "**********"
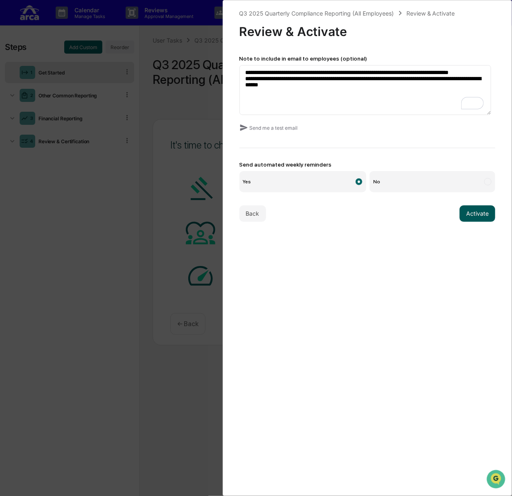
click at [468, 210] on button "Activate" at bounding box center [477, 213] width 36 height 16
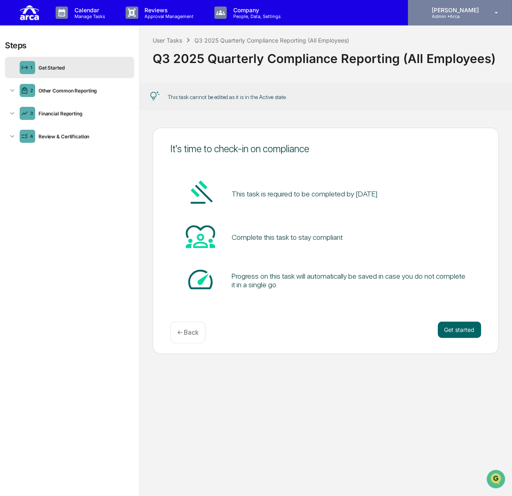
click at [455, 14] on p "Admin • Arca" at bounding box center [454, 17] width 58 height 6
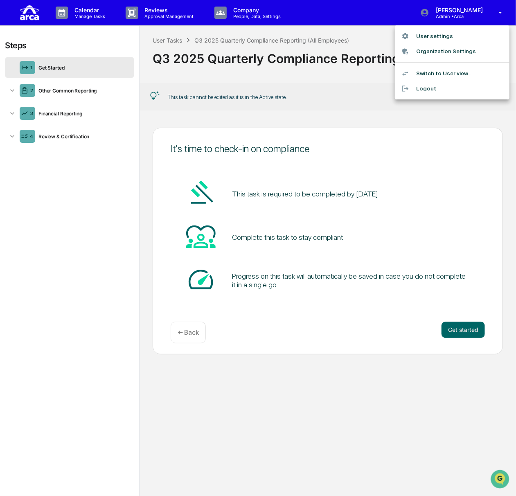
click at [462, 68] on li "Switch to User view..." at bounding box center [452, 73] width 115 height 15
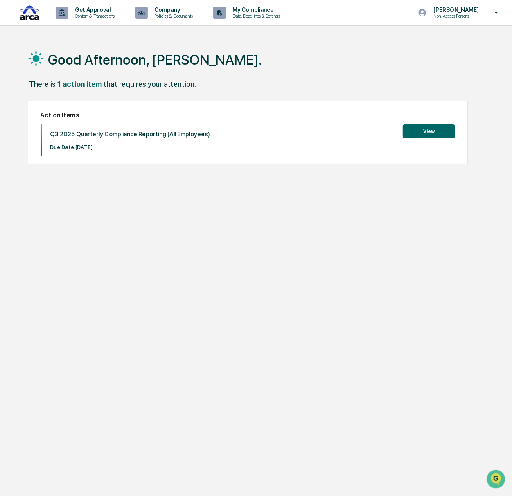
click at [435, 128] on button "View" at bounding box center [429, 131] width 52 height 14
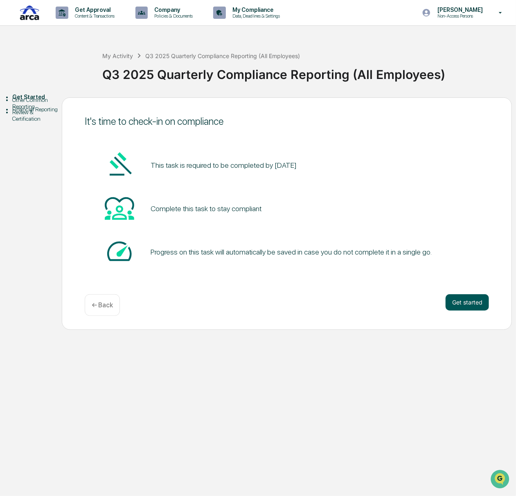
click at [472, 303] on button "Get started" at bounding box center [467, 302] width 43 height 16
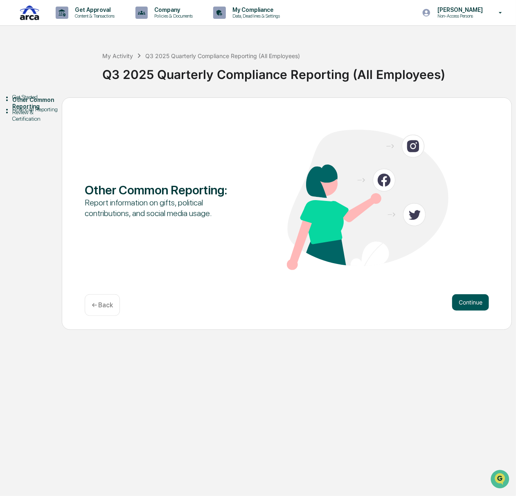
click at [477, 303] on button "Continue" at bounding box center [470, 302] width 37 height 16
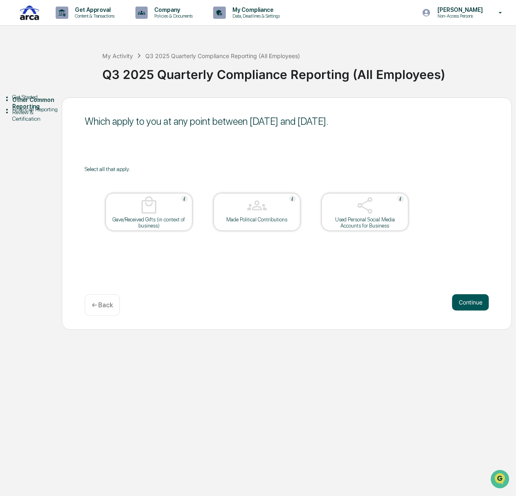
click at [471, 297] on button "Continue" at bounding box center [470, 302] width 37 height 16
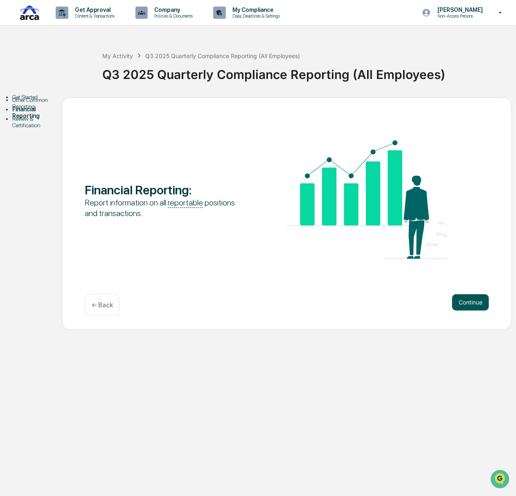
click at [462, 300] on button "Continue" at bounding box center [470, 302] width 37 height 16
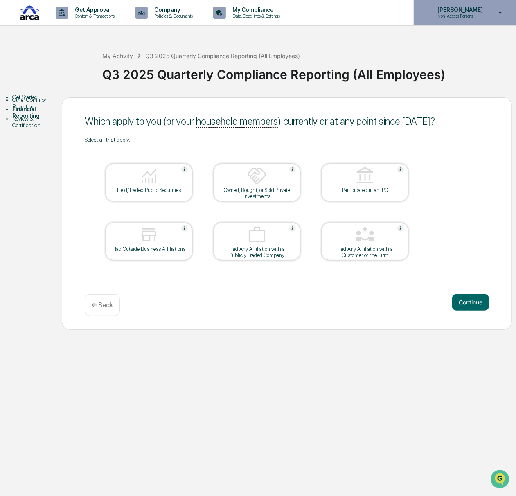
click at [478, 18] on p "Non-Access Persons" at bounding box center [459, 16] width 56 height 6
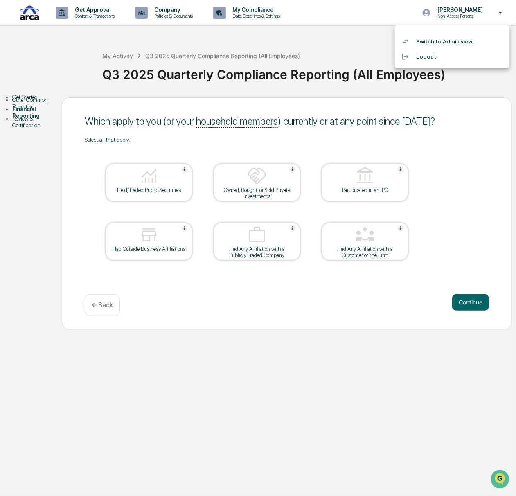
click at [468, 43] on li "Switch to Admin view..." at bounding box center [452, 41] width 115 height 15
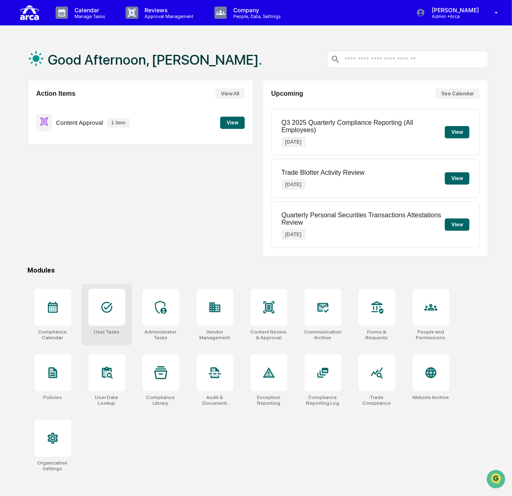
click at [109, 320] on div at bounding box center [106, 307] width 37 height 37
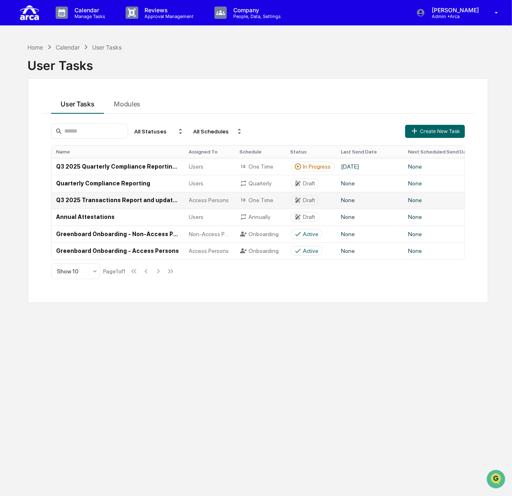
click at [91, 202] on td "Q3 2025 Transactions Report and updated [PERSON_NAME] Confirmation (Access Pers…" at bounding box center [118, 200] width 133 height 17
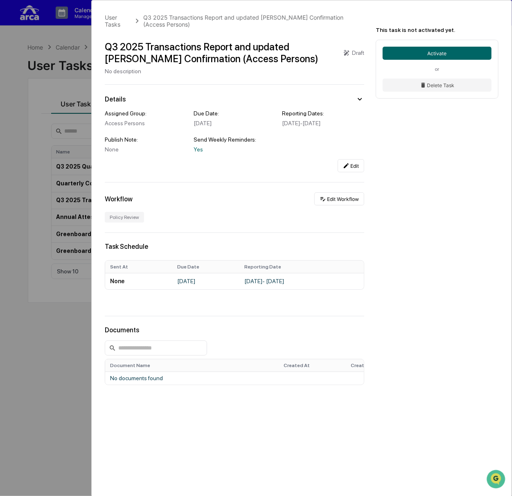
click at [52, 82] on div "User Tasks Q3 2025 Transactions Report and updated COE Confirmation (Access Per…" at bounding box center [256, 248] width 512 height 496
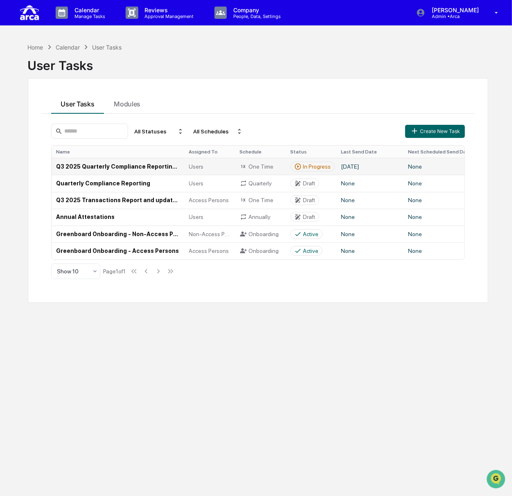
click at [87, 164] on td "Q3 2025 Quarterly Compliance Reporting (All Employees)" at bounding box center [118, 166] width 133 height 17
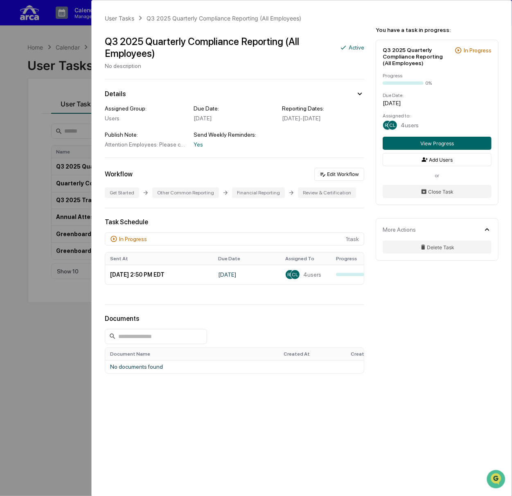
click at [71, 81] on div "User Tasks Q3 2025 Quarterly Compliance Reporting (All Employees) Q3 2025 Quart…" at bounding box center [256, 248] width 512 height 496
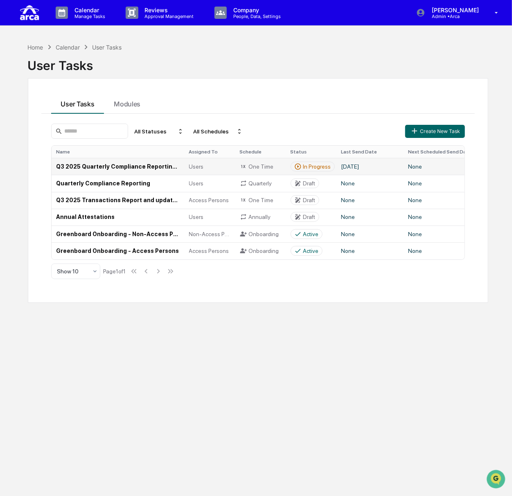
click at [243, 165] on icon at bounding box center [243, 166] width 5 height 3
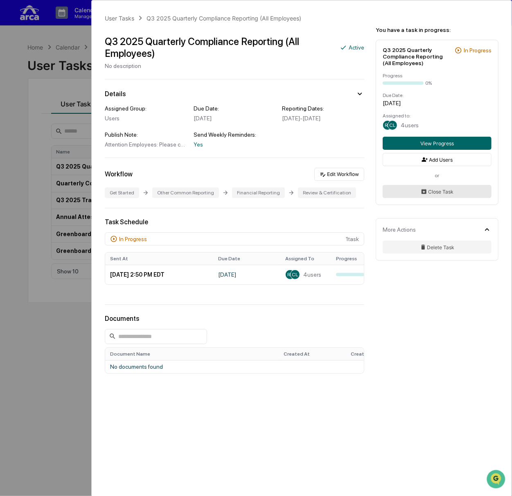
click at [446, 195] on button "Close Task" at bounding box center [437, 191] width 109 height 13
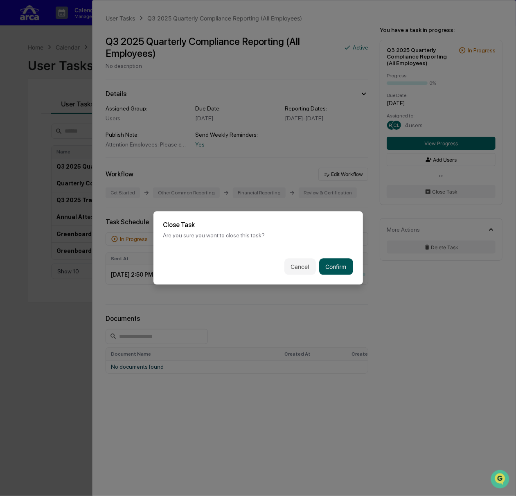
click at [334, 265] on button "Confirm" at bounding box center [336, 267] width 34 height 16
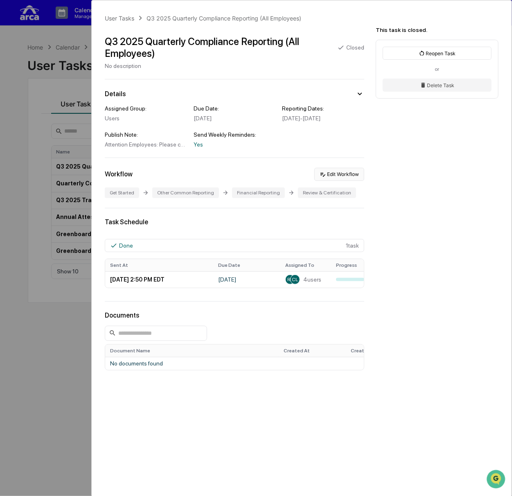
click at [340, 181] on button "Edit Workflow" at bounding box center [339, 174] width 50 height 13
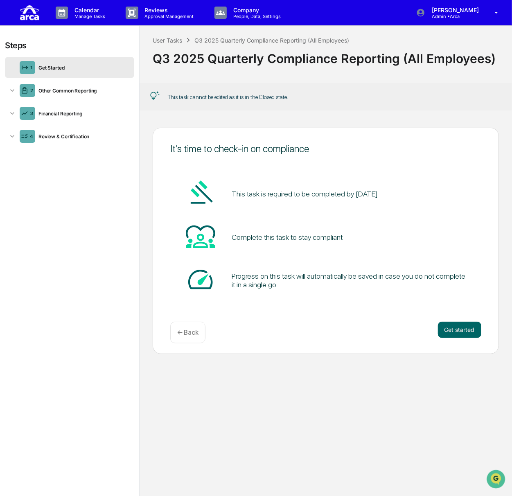
click at [197, 333] on p "← Back" at bounding box center [187, 333] width 21 height 8
click at [171, 38] on div "User Tasks" at bounding box center [167, 40] width 29 height 7
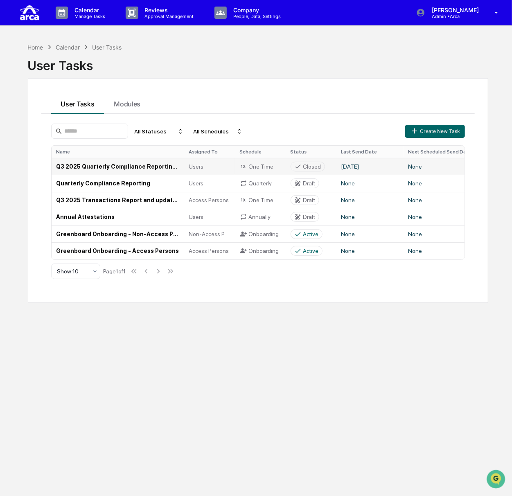
click at [157, 164] on td "Q3 2025 Quarterly Compliance Reporting (All Employees)" at bounding box center [118, 166] width 133 height 17
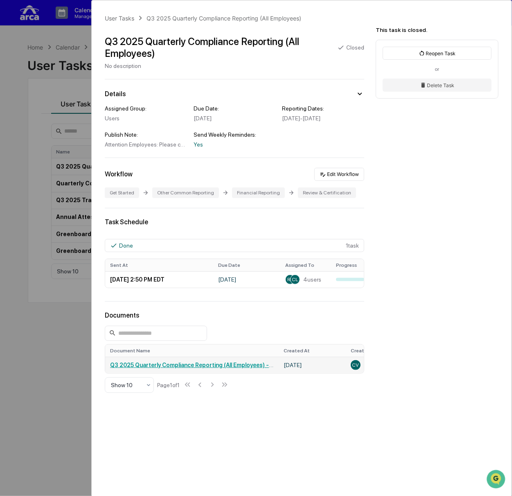
click at [183, 368] on link "Q3 2025 Quarterly Compliance Reporting (All Employees) - [PERSON_NAME] Villas-[…" at bounding box center [244, 365] width 269 height 7
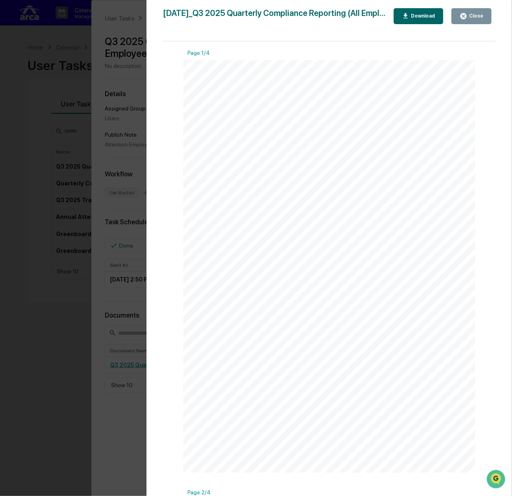
click at [457, 14] on button "Close" at bounding box center [471, 16] width 40 height 16
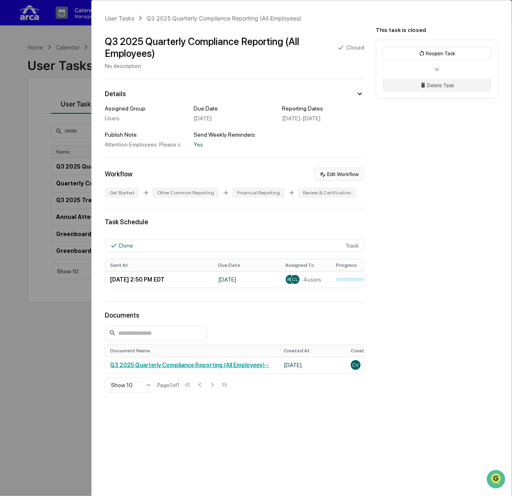
click at [337, 180] on button "Edit Workflow" at bounding box center [339, 174] width 50 height 13
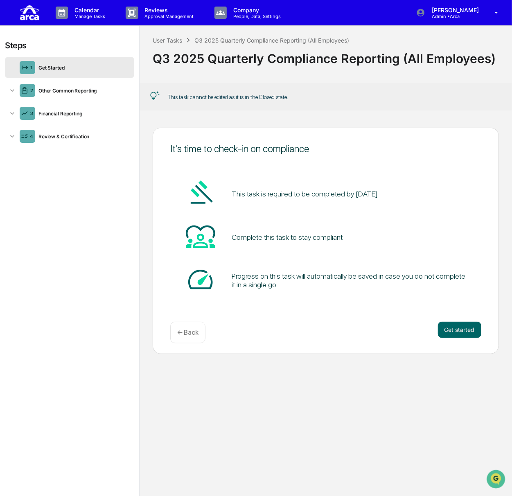
click at [184, 336] on p "← Back" at bounding box center [187, 333] width 21 height 8
click at [188, 329] on p "← Back" at bounding box center [187, 333] width 21 height 8
click at [173, 41] on div "User Tasks" at bounding box center [167, 40] width 29 height 7
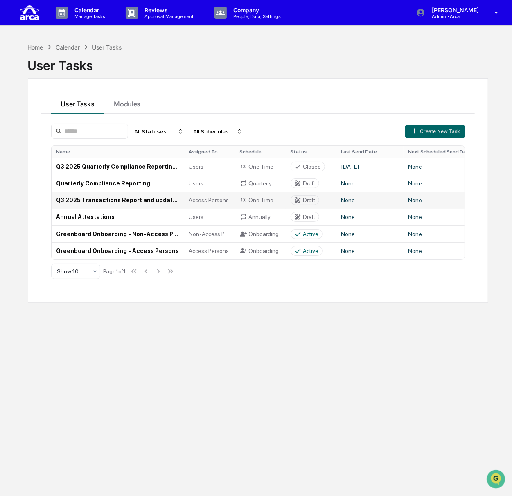
click at [106, 202] on td "Q3 2025 Transactions Report and updated [PERSON_NAME] Confirmation (Access Pers…" at bounding box center [118, 200] width 133 height 17
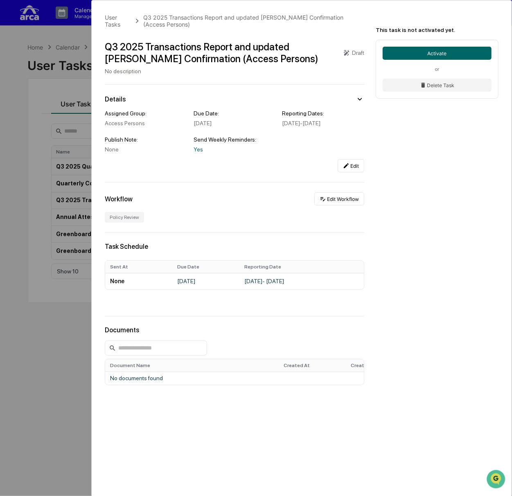
click at [67, 61] on div "User Tasks Q3 2025 Transactions Report and updated COE Confirmation (Access Per…" at bounding box center [256, 248] width 512 height 496
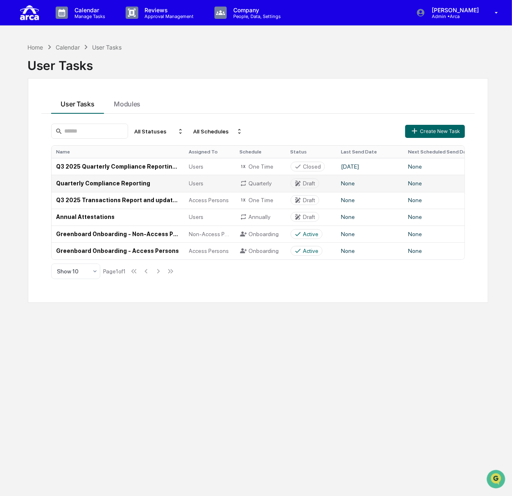
click at [91, 185] on td "Quarterly Compliance Reporting" at bounding box center [118, 183] width 133 height 17
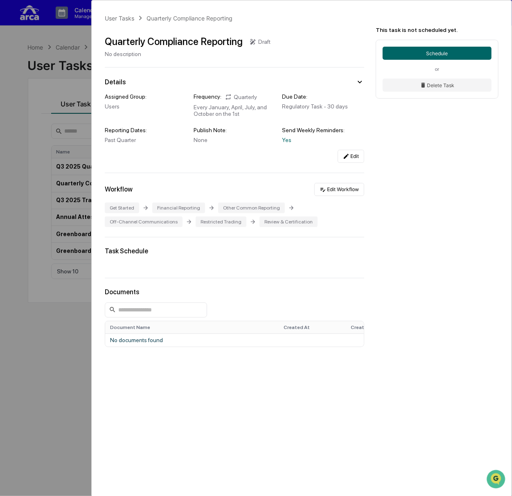
click at [62, 88] on div "User Tasks Quarterly Compliance Reporting Quarterly Compliance Reporting Draft …" at bounding box center [256, 248] width 512 height 496
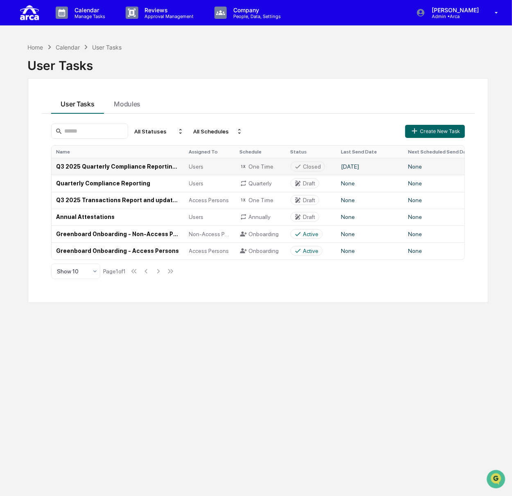
click at [98, 163] on td "Q3 2025 Quarterly Compliance Reporting (All Employees)" at bounding box center [118, 166] width 133 height 17
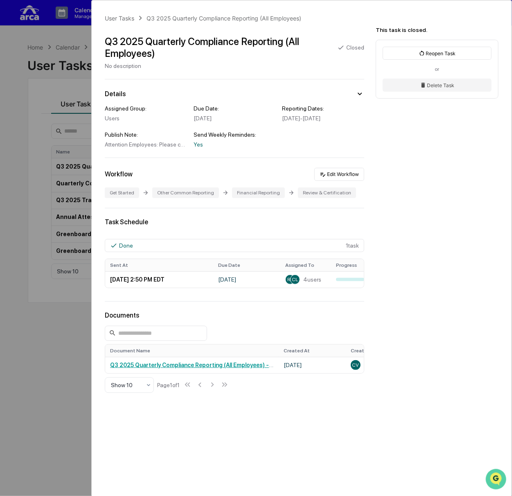
click at [496, 480] on icon "Open customer support" at bounding box center [495, 489] width 20 height 20
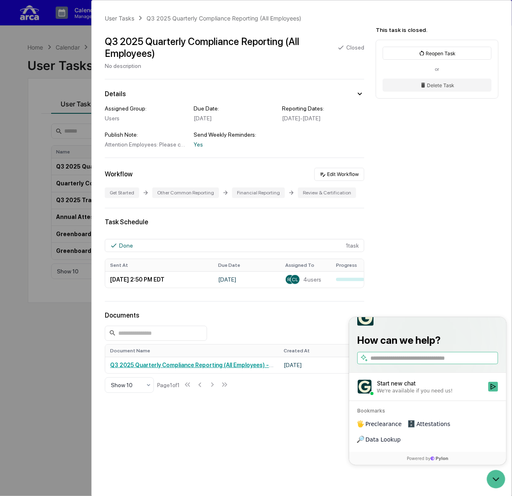
click at [437, 394] on div "We're available if you need us!" at bounding box center [414, 390] width 76 height 7
click at [488, 391] on button "Start new chat We're available if you need us!" at bounding box center [493, 386] width 10 height 10
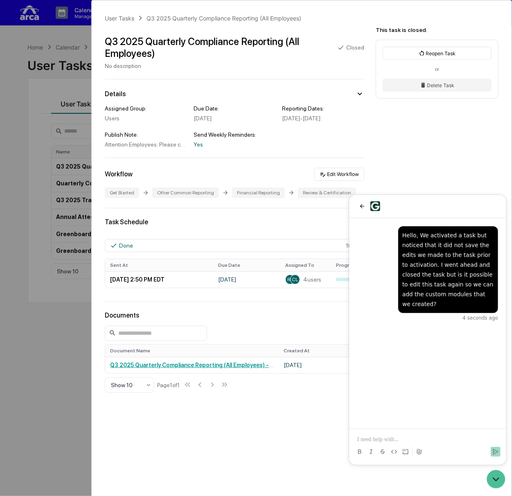
click at [49, 218] on div "User Tasks Q3 2025 Quarterly Compliance Reporting (All Employees) Q3 2025 Quart…" at bounding box center [256, 248] width 512 height 496
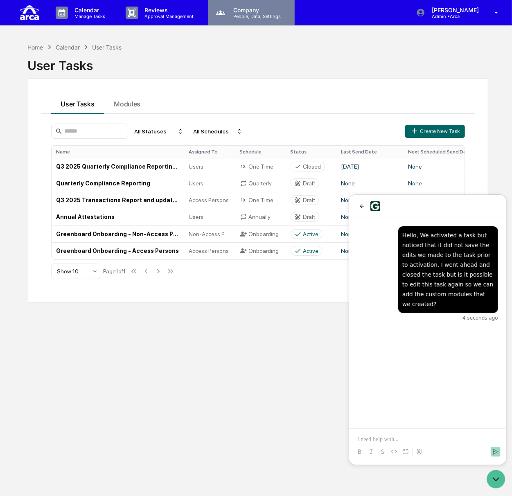
click at [248, 18] on p "People, Data, Settings" at bounding box center [256, 17] width 58 height 6
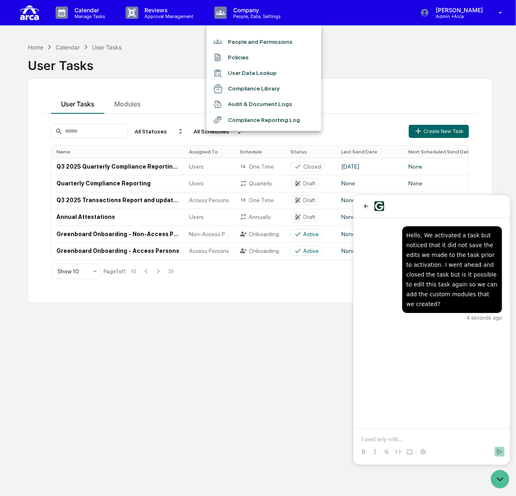
click at [250, 106] on li "Audit & Document Logs" at bounding box center [264, 105] width 115 height 16
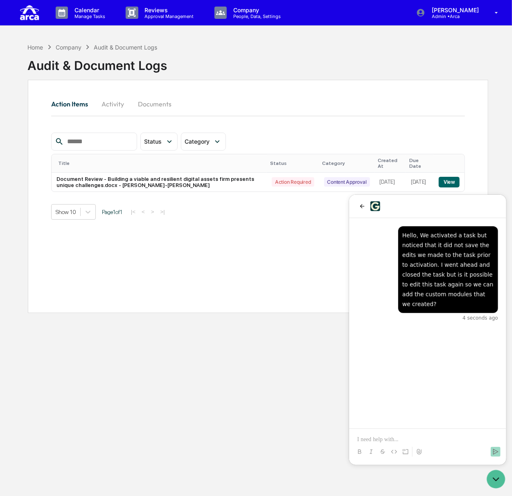
click at [110, 106] on button "Activity" at bounding box center [113, 104] width 37 height 20
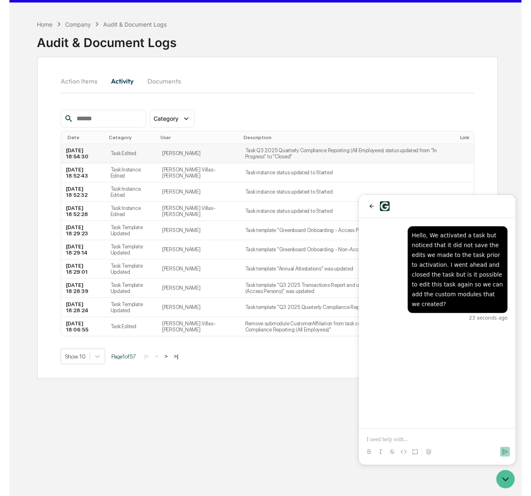
scroll to position [38, 0]
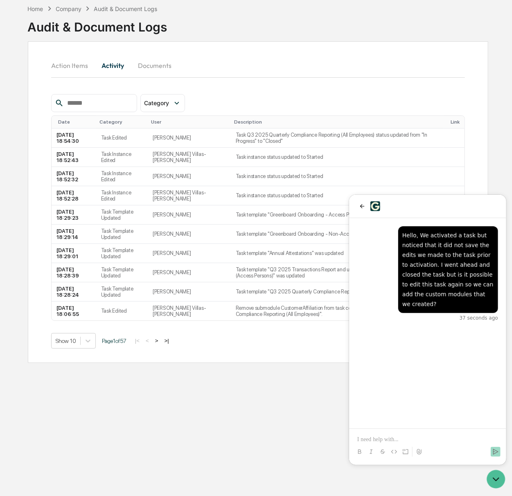
click at [406, 211] on div at bounding box center [427, 205] width 157 height 23
click at [362, 204] on icon "back" at bounding box center [362, 206] width 5 height 4
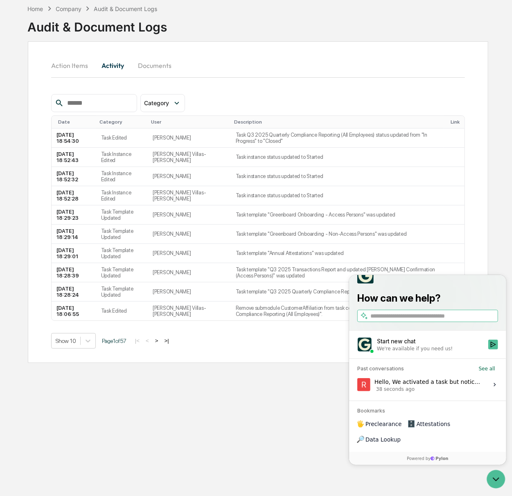
click at [158, 344] on button ">" at bounding box center [157, 340] width 8 height 7
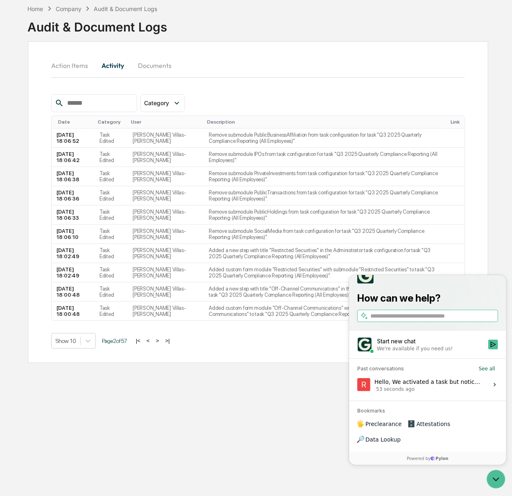
click at [464, 278] on div "How can we help?" at bounding box center [427, 295] width 157 height 72
click at [478, 247] on div "Action Items Activity Documents Category Select/Deselect All Administrator Task…" at bounding box center [258, 202] width 461 height 322
click at [67, 64] on button "Action Items" at bounding box center [72, 66] width 43 height 20
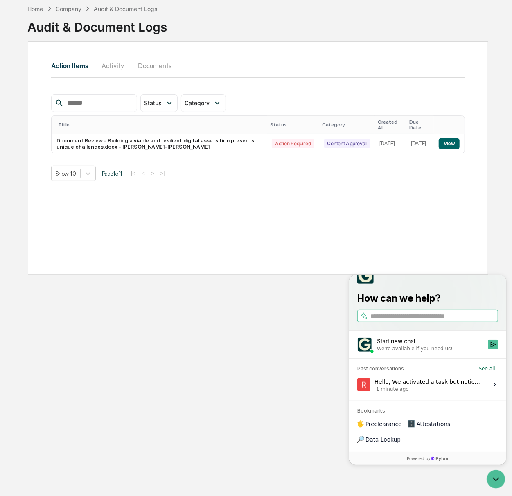
click at [418, 392] on span "1 minute ago" at bounding box center [428, 388] width 109 height 7
click at [357, 385] on button "View issue" at bounding box center [356, 384] width 0 height 0
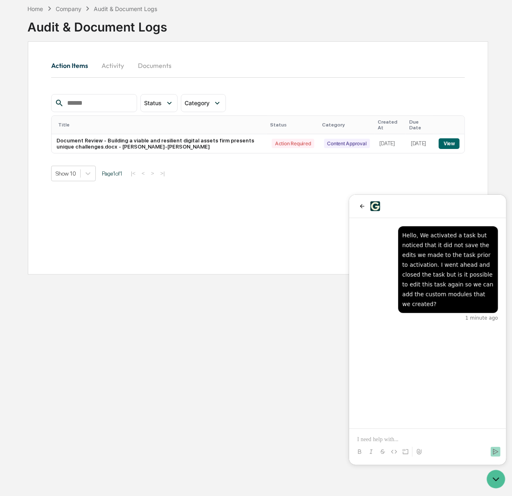
click at [156, 70] on button "Documents" at bounding box center [154, 66] width 47 height 20
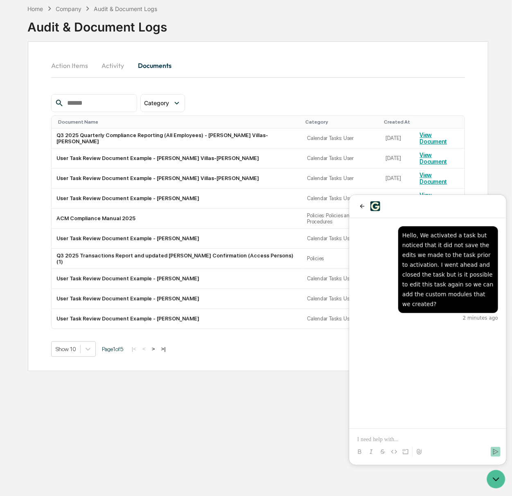
click at [63, 65] on button "Action Items" at bounding box center [72, 66] width 43 height 20
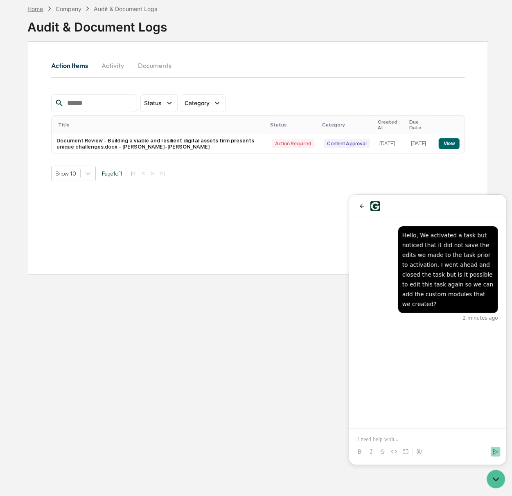
click at [37, 9] on div "Home" at bounding box center [36, 8] width 16 height 7
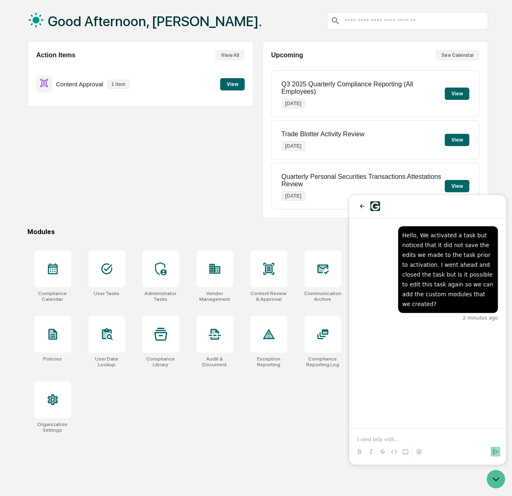
click at [413, 432] on div at bounding box center [427, 443] width 151 height 31
click at [410, 434] on div at bounding box center [427, 443] width 151 height 31
click at [398, 439] on p at bounding box center [427, 439] width 141 height 8
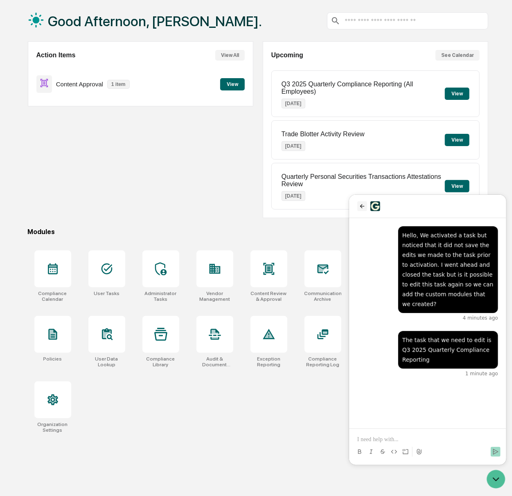
click at [358, 207] on icon "back" at bounding box center [361, 206] width 7 height 7
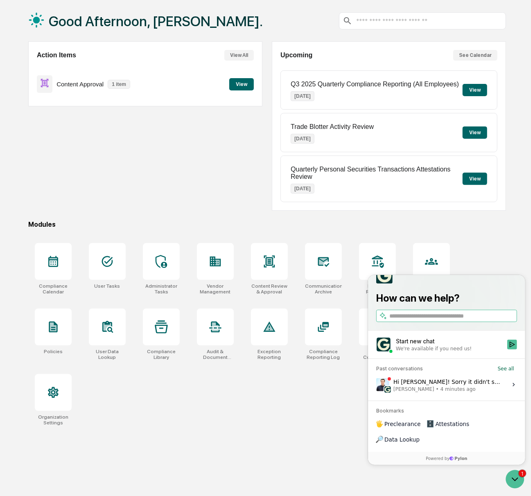
click at [457, 392] on div "Hi Rebecca! Sorry it didn't save the edits you made. I'll have the team reopen …" at bounding box center [447, 384] width 109 height 16
click at [376, 385] on button "View issue" at bounding box center [375, 384] width 0 height 0
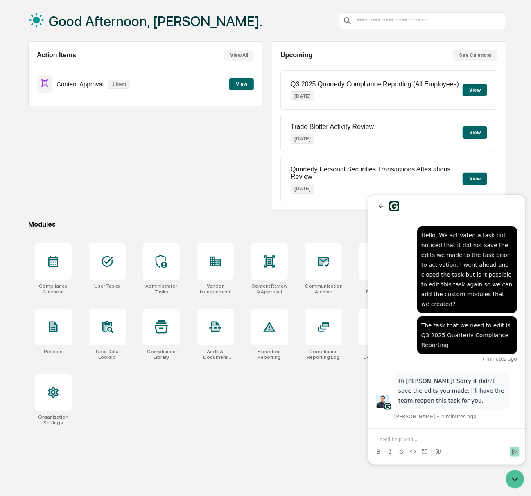
click at [419, 436] on p at bounding box center [446, 439] width 141 height 8
click at [410, 433] on p "**********" at bounding box center [446, 435] width 141 height 16
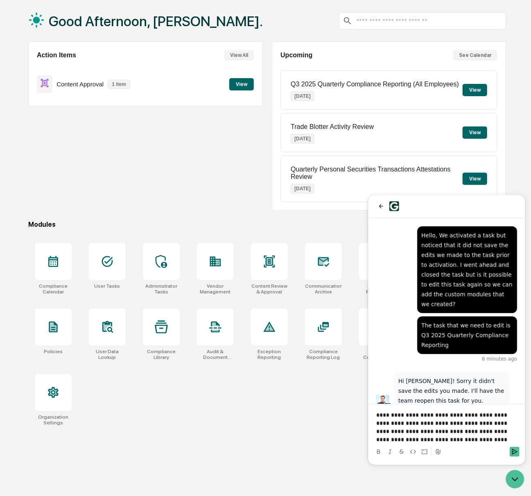
click at [412, 440] on p "**********" at bounding box center [446, 426] width 141 height 33
drag, startPoint x: 407, startPoint y: 413, endPoint x: 376, endPoint y: 410, distance: 31.7
click at [376, 410] on p "**********" at bounding box center [446, 426] width 141 height 33
click at [495, 439] on p "**********" at bounding box center [446, 426] width 141 height 33
click at [511, 448] on icon "Send" at bounding box center [514, 451] width 7 height 7
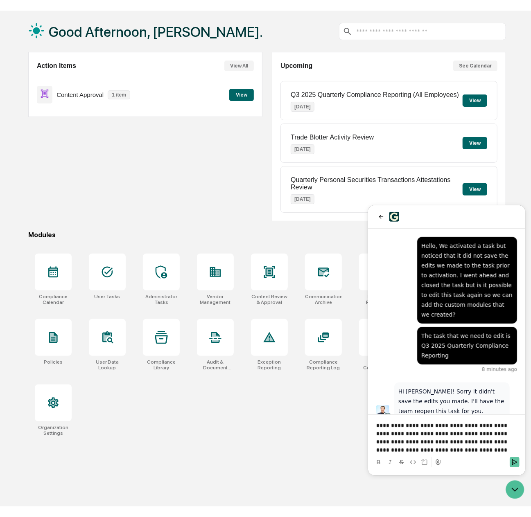
scroll to position [86, 0]
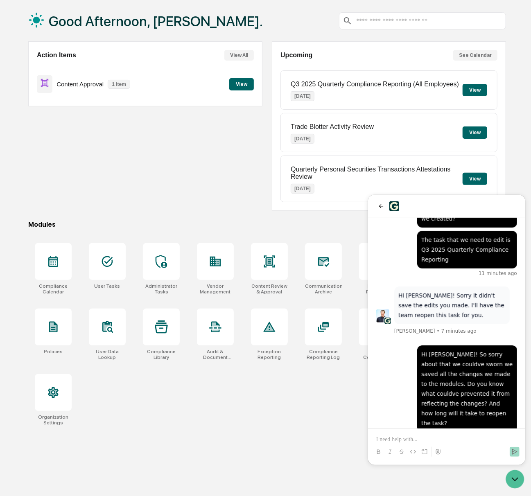
click at [389, 363] on div "Hi Jack! So sorry about that we couldve sworn we saved all the changes we made …" at bounding box center [446, 392] width 141 height 95
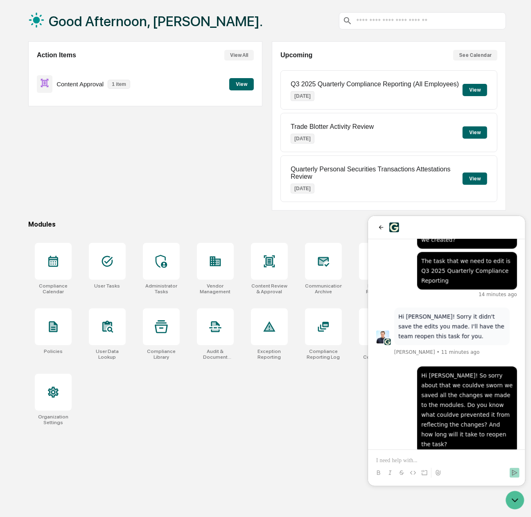
click at [456, 455] on div at bounding box center [446, 465] width 151 height 31
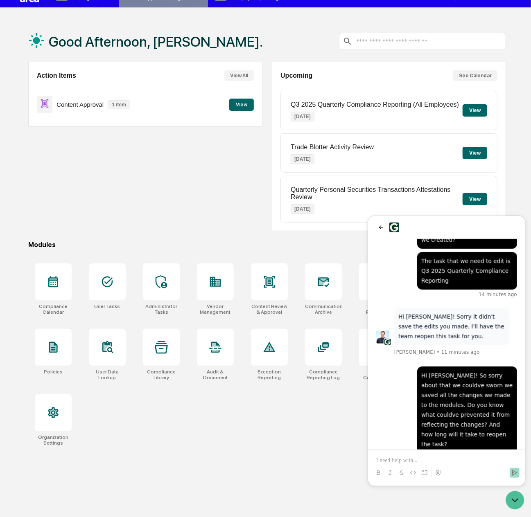
scroll to position [0, 0]
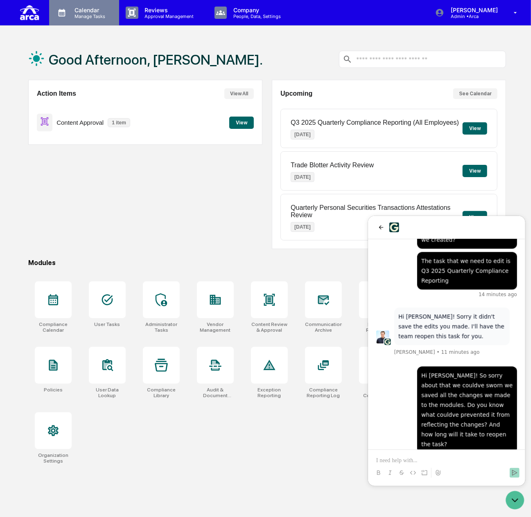
click at [80, 15] on p "Manage Tasks" at bounding box center [88, 17] width 41 height 6
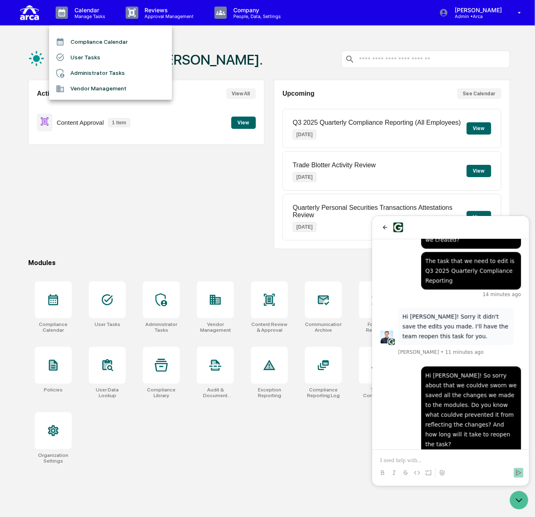
click at [87, 60] on li "User Tasks" at bounding box center [110, 58] width 123 height 16
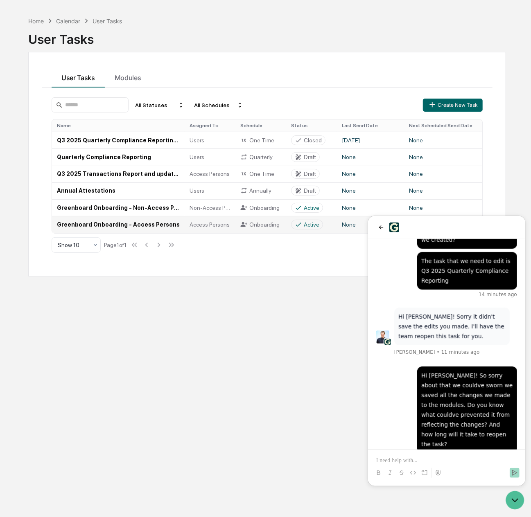
scroll to position [38, 0]
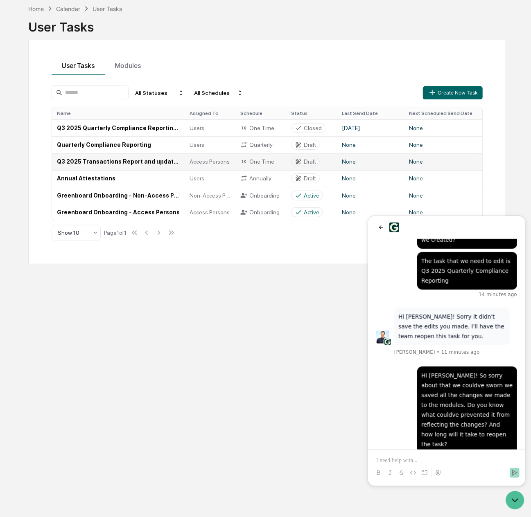
click at [121, 161] on td "Q3 2025 Transactions Report and updated [PERSON_NAME] Confirmation (Access Pers…" at bounding box center [118, 161] width 133 height 17
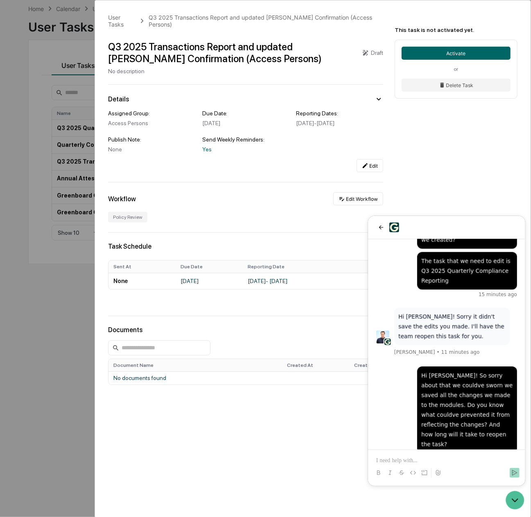
click at [410, 165] on div "User Tasks Q3 2025 Transactions Report and updated COE Confirmation (Access Per…" at bounding box center [312, 235] width 435 height 470
click at [377, 228] on button "back" at bounding box center [381, 227] width 10 height 10
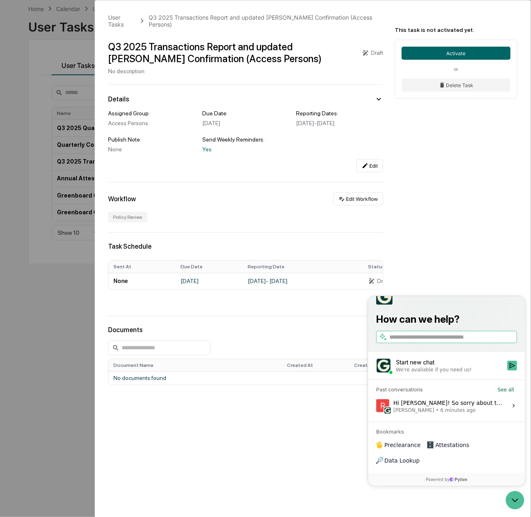
click at [457, 413] on div "Hi Jack! So sorry about that we couldve sworn we saved all the changes we made …" at bounding box center [447, 406] width 109 height 16
click at [376, 406] on button "View issue" at bounding box center [375, 405] width 0 height 0
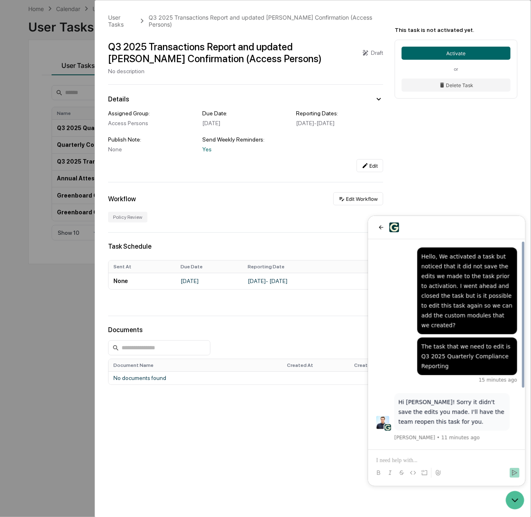
scroll to position [86, 0]
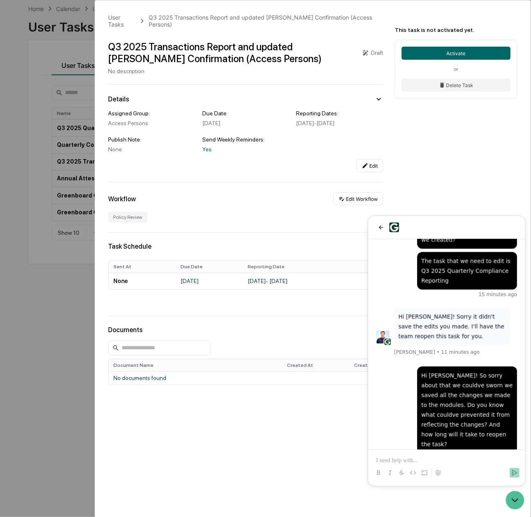
click at [489, 178] on div "User Tasks Q3 2025 Transactions Report and updated COE Confirmation (Access Per…" at bounding box center [312, 235] width 435 height 470
click at [456, 151] on div "User Tasks Q3 2025 Transactions Report and updated COE Confirmation (Access Per…" at bounding box center [312, 235] width 435 height 470
click at [401, 457] on p at bounding box center [446, 460] width 141 height 8
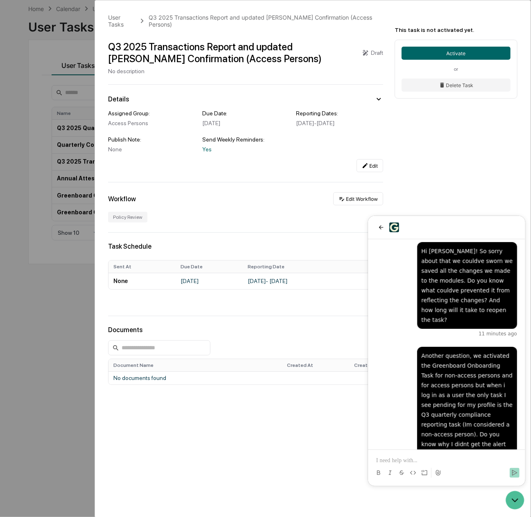
scroll to position [318, 0]
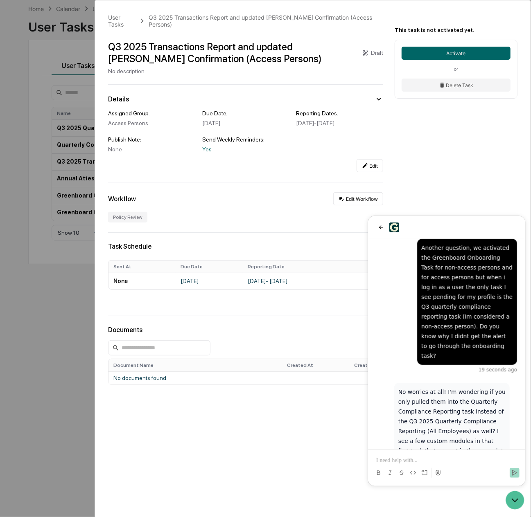
click at [423, 459] on p at bounding box center [446, 460] width 141 height 8
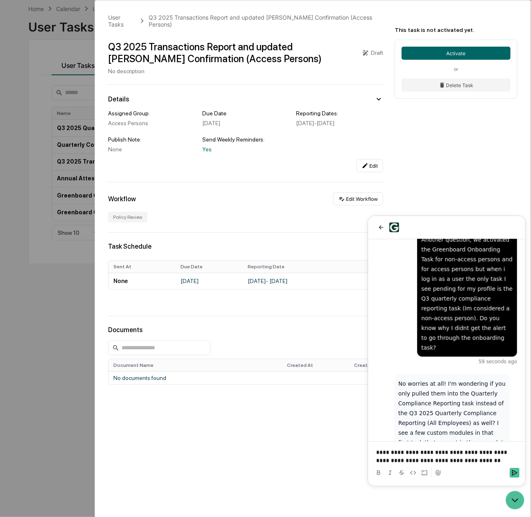
click at [423, 459] on p "**********" at bounding box center [446, 456] width 141 height 16
click at [415, 462] on p "**********" at bounding box center [446, 456] width 141 height 16
click at [419, 460] on p "**********" at bounding box center [446, 456] width 141 height 16
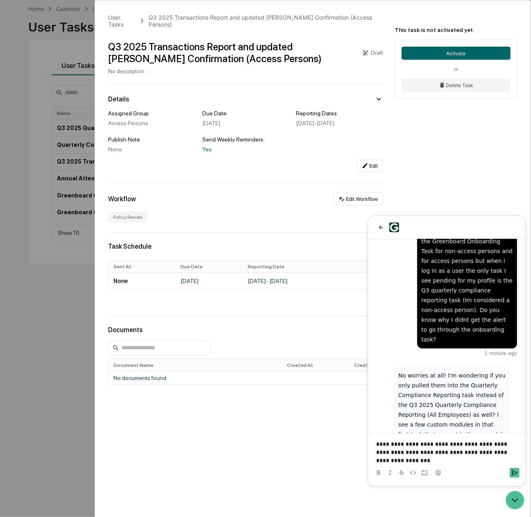
click at [394, 444] on p "**********" at bounding box center [446, 452] width 141 height 25
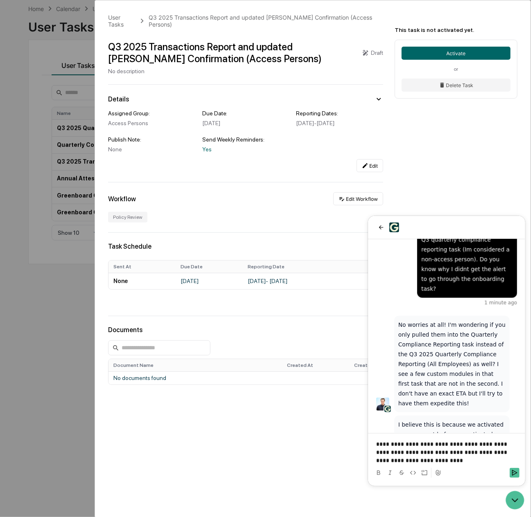
click at [388, 451] on p "**********" at bounding box center [446, 452] width 141 height 25
click at [511, 440] on p "**********" at bounding box center [446, 452] width 141 height 25
click at [475, 459] on p "**********" at bounding box center [446, 452] width 141 height 25
click at [58, 153] on div "User Tasks Q3 2025 Transactions Report and updated COE Confirmation (Access Per…" at bounding box center [265, 258] width 531 height 517
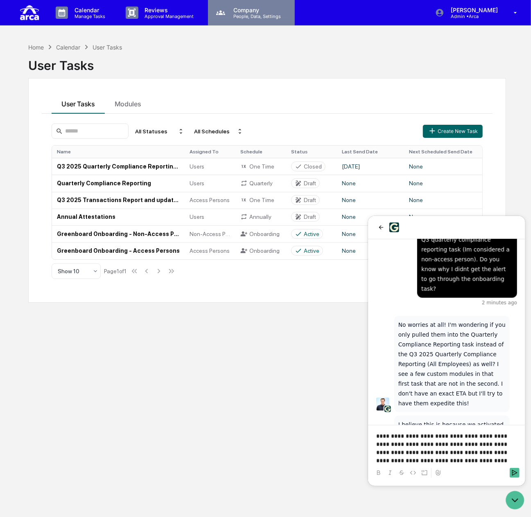
click at [241, 16] on p "People, Data, Settings" at bounding box center [256, 17] width 58 height 6
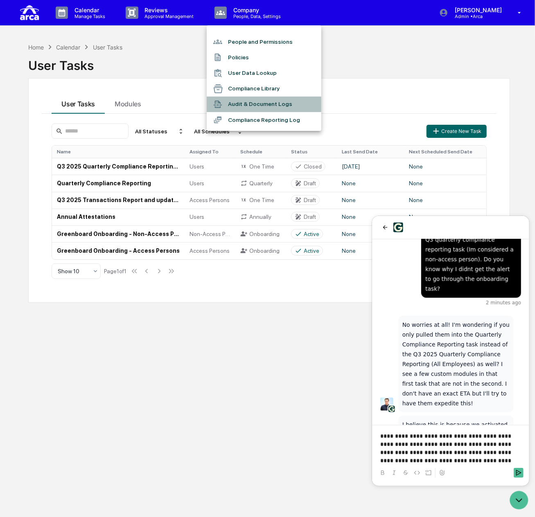
click at [259, 107] on li "Audit & Document Logs" at bounding box center [264, 105] width 115 height 16
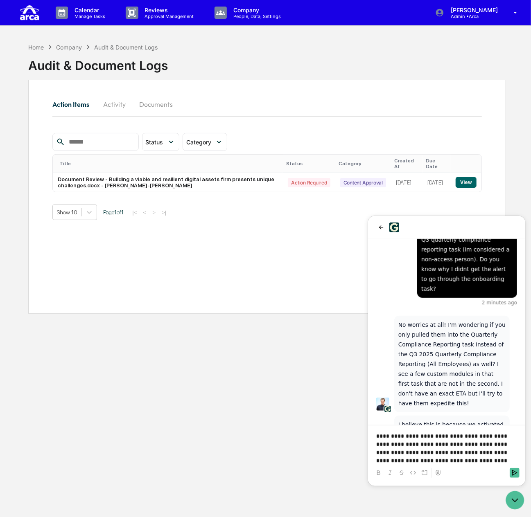
click at [119, 100] on button "Activity" at bounding box center [114, 105] width 37 height 20
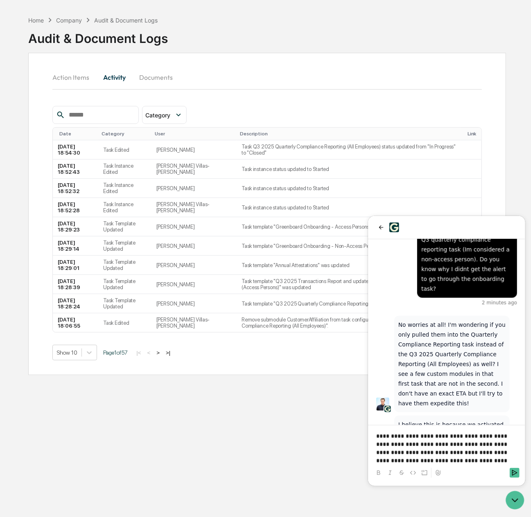
scroll to position [38, 0]
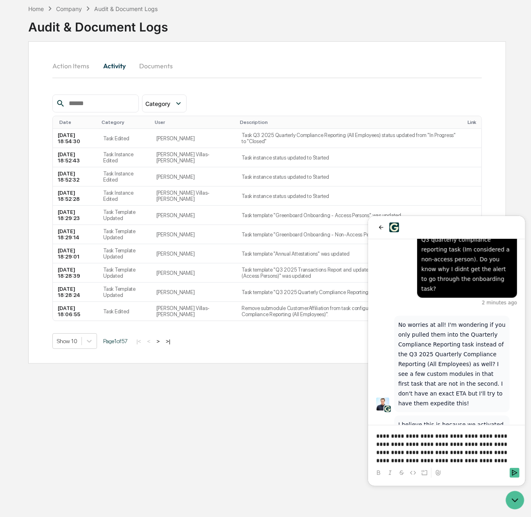
click at [162, 345] on button ">" at bounding box center [158, 341] width 8 height 7
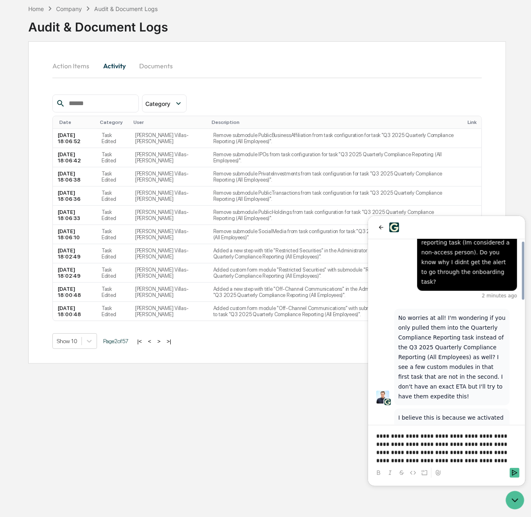
scroll to position [393, 0]
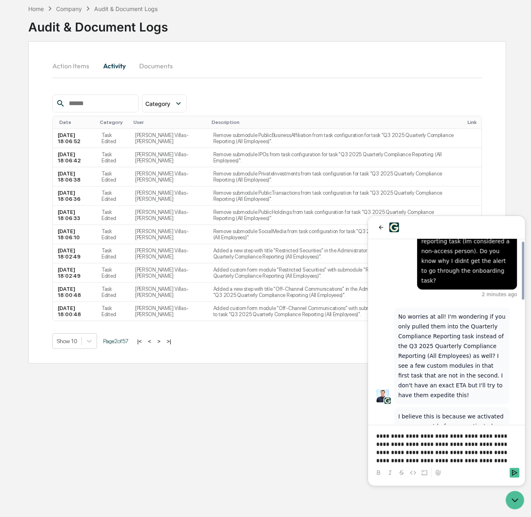
click at [476, 459] on p "**********" at bounding box center [446, 448] width 141 height 33
click at [380, 227] on icon "back" at bounding box center [380, 227] width 5 height 4
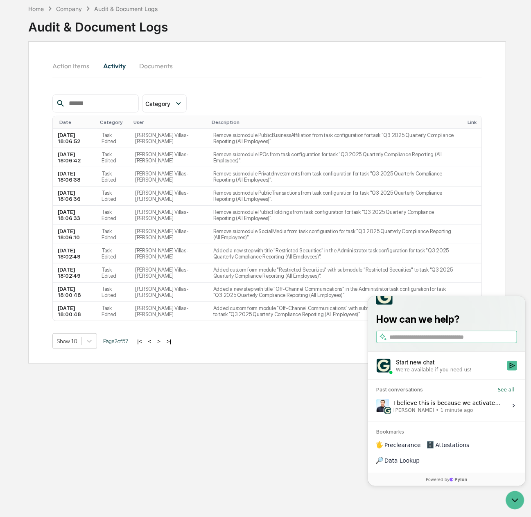
click at [448, 413] on span "1 minute ago" at bounding box center [456, 410] width 33 height 7
click at [376, 406] on button "View issue" at bounding box center [375, 405] width 0 height 0
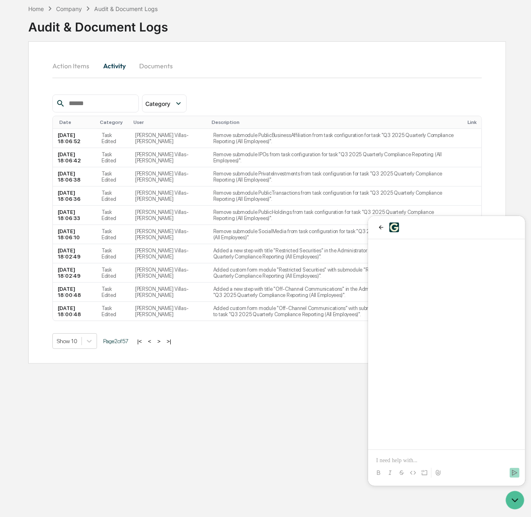
scroll to position [369, 0]
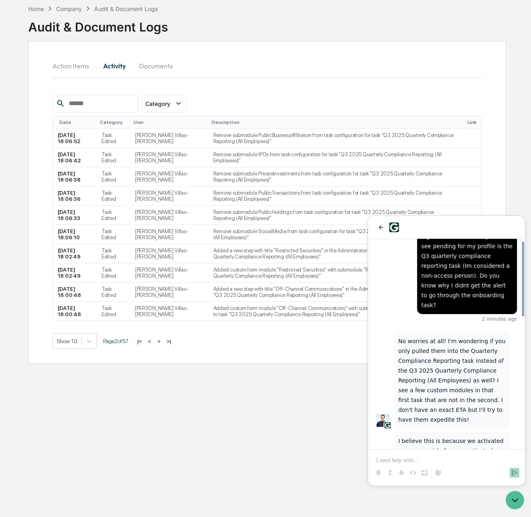
click at [479, 463] on p at bounding box center [446, 460] width 141 height 8
click at [448, 456] on p at bounding box center [446, 460] width 141 height 8
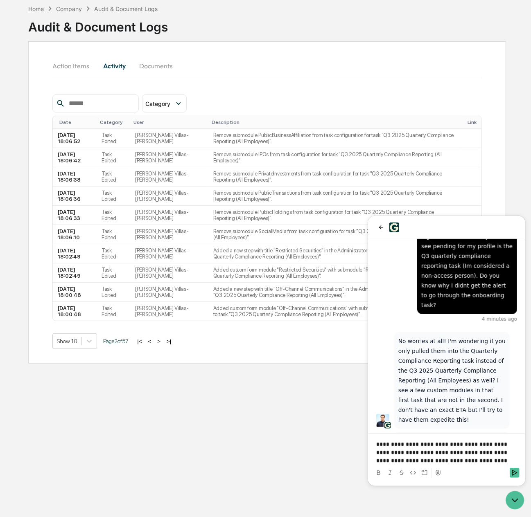
click at [410, 443] on p "**********" at bounding box center [446, 452] width 141 height 25
click at [477, 462] on p "**********" at bounding box center [446, 452] width 141 height 25
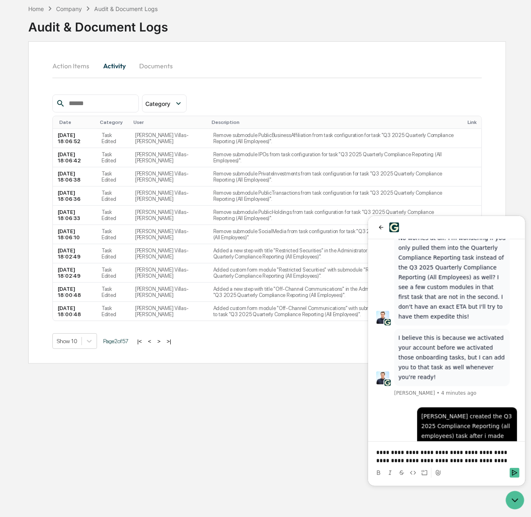
scroll to position [480, 0]
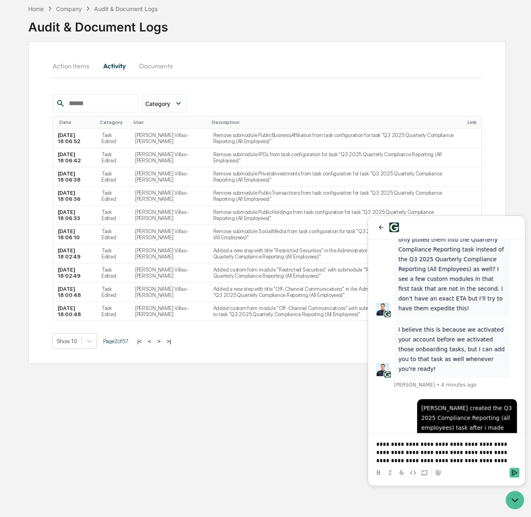
click at [448, 452] on p "**********" at bounding box center [446, 452] width 141 height 25
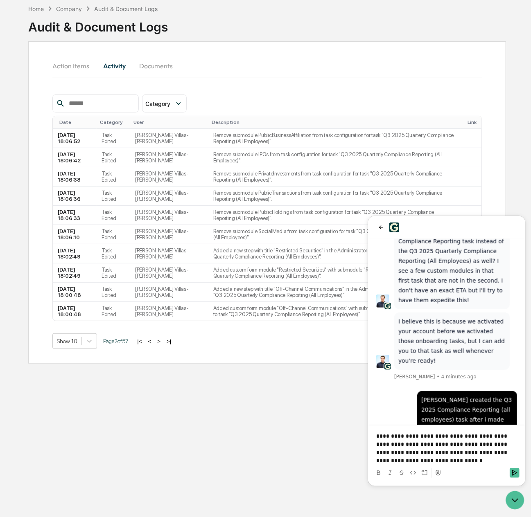
click at [511, 442] on p "**********" at bounding box center [446, 448] width 141 height 33
click at [376, 462] on p "**********" at bounding box center [446, 448] width 141 height 33
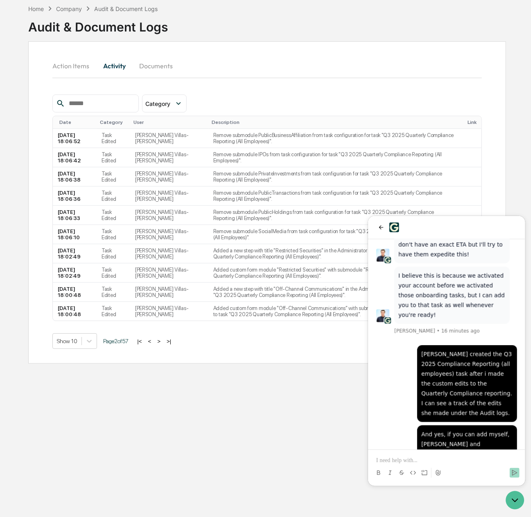
scroll to position [593, 0]
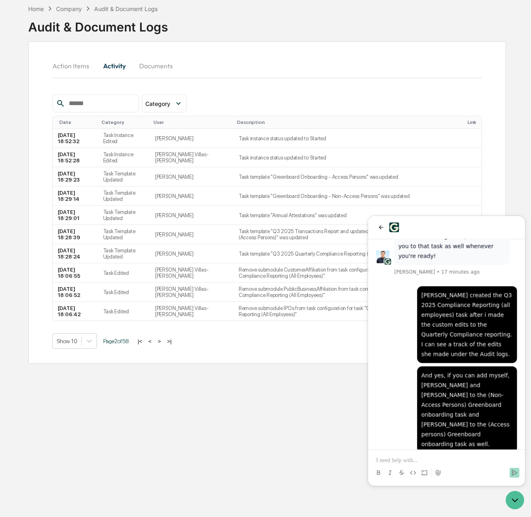
click at [416, 461] on p at bounding box center [446, 460] width 141 height 8
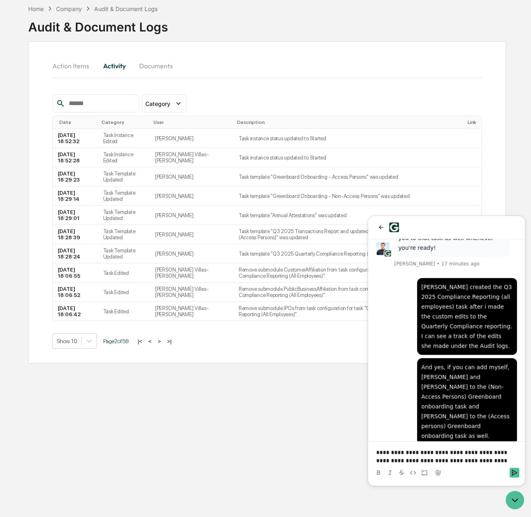
scroll to position [648, 0]
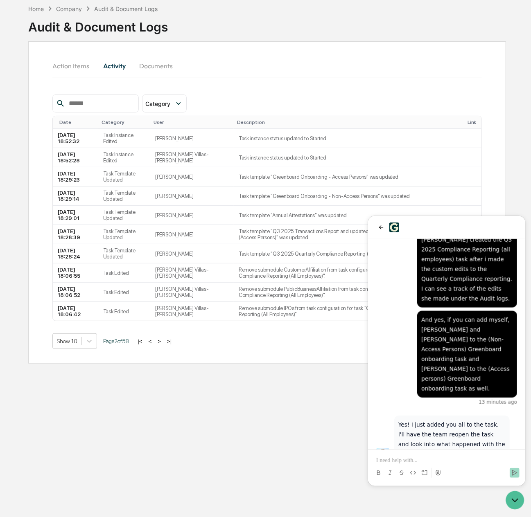
click at [425, 458] on p at bounding box center [446, 460] width 141 height 8
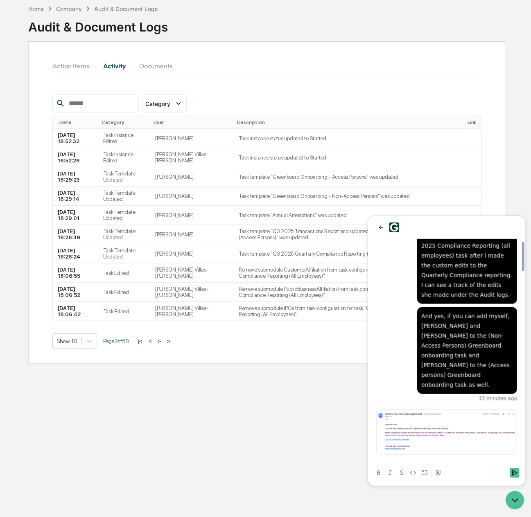
scroll to position [697, 0]
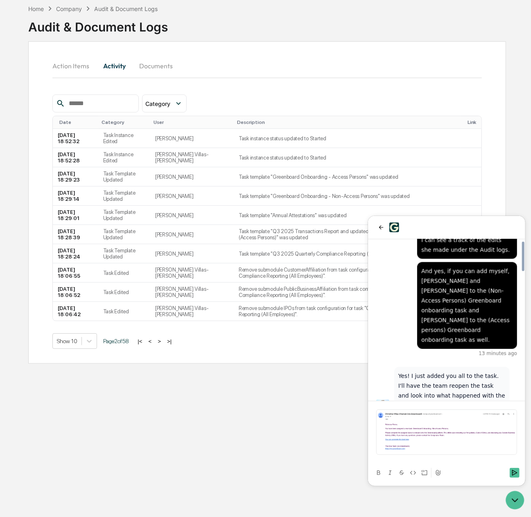
click at [508, 473] on div at bounding box center [446, 472] width 151 height 16
click at [511, 473] on icon "Send" at bounding box center [514, 472] width 7 height 7
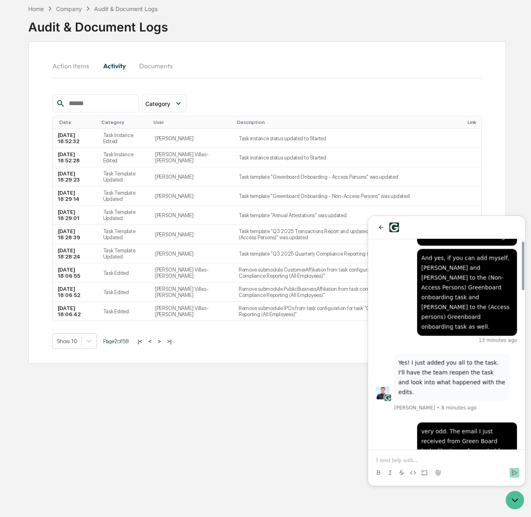
scroll to position [705, 0]
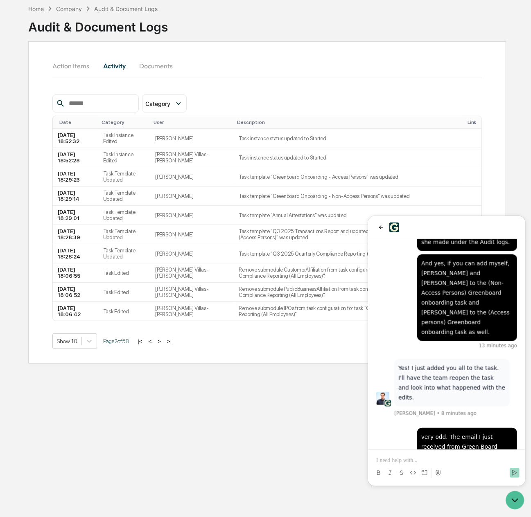
click at [440, 488] on img "Preview image: Preview" at bounding box center [446, 510] width 141 height 45
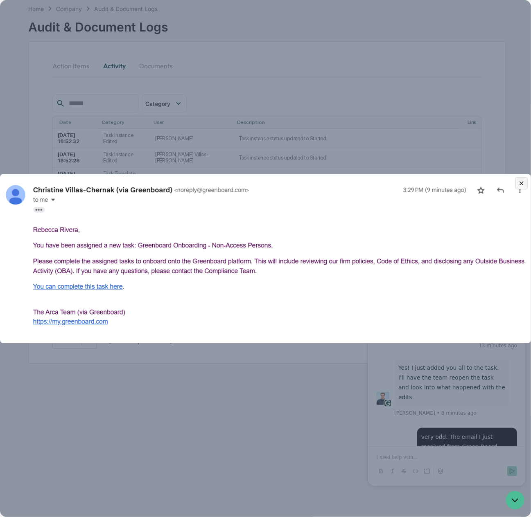
click at [296, 116] on dialog at bounding box center [265, 258] width 531 height 517
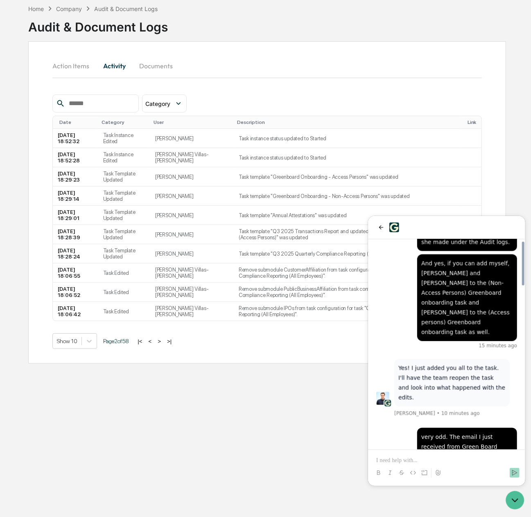
scroll to position [774, 0]
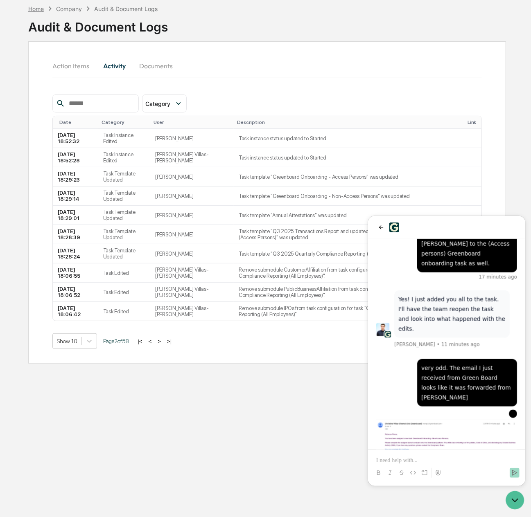
click at [36, 8] on div "Home" at bounding box center [36, 8] width 16 height 7
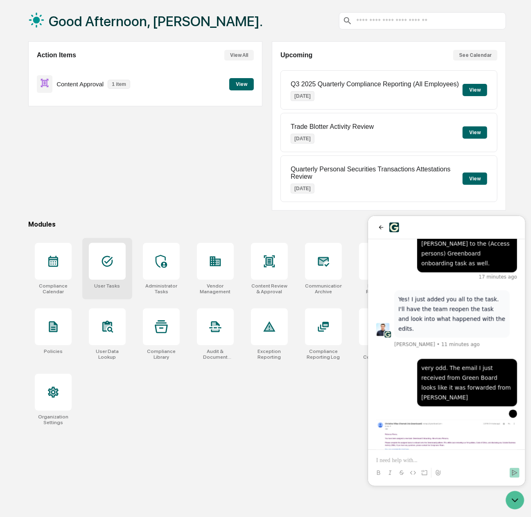
click at [106, 259] on icon at bounding box center [107, 261] width 13 height 13
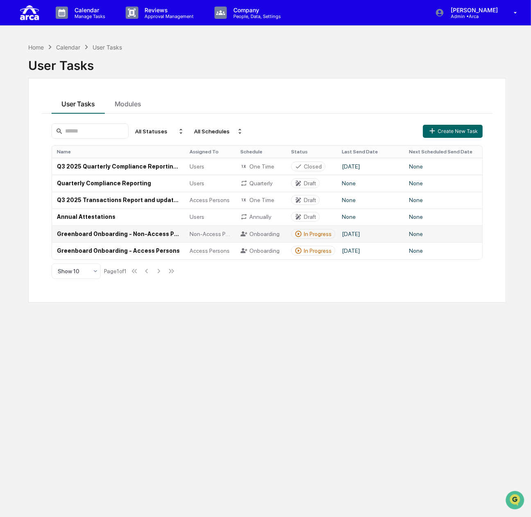
click at [136, 241] on td "Greenboard Onboarding - Non-Access Persons" at bounding box center [118, 233] width 133 height 17
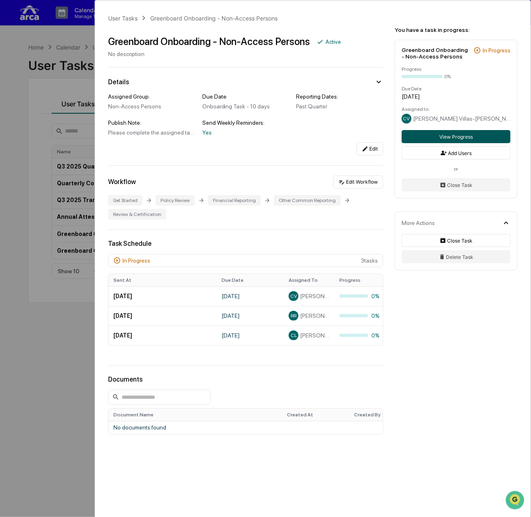
click at [470, 135] on button "View Progress" at bounding box center [455, 136] width 109 height 13
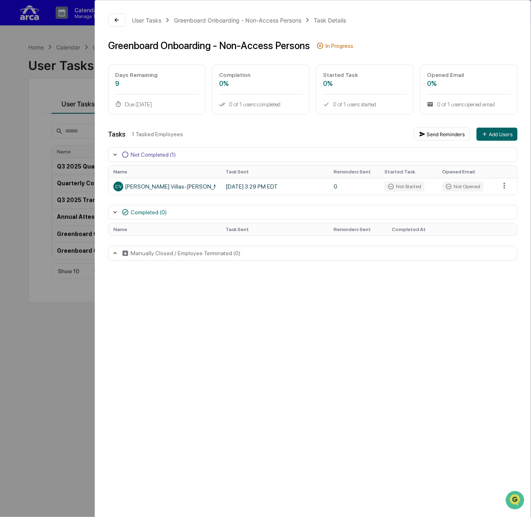
click at [29, 94] on div "User Tasks Greenboard Onboarding - Non-Access Persons Task Details Greenboard O…" at bounding box center [265, 258] width 531 height 517
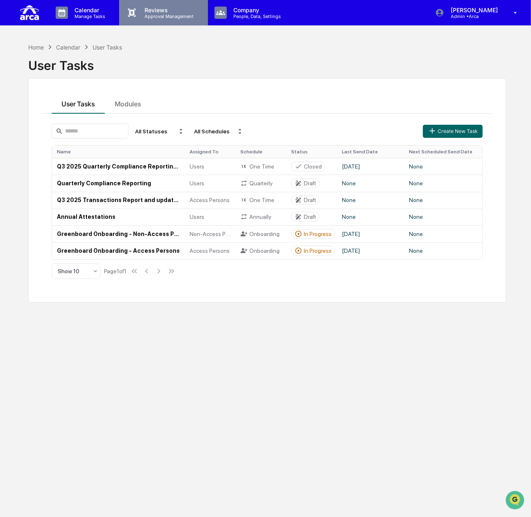
click at [155, 16] on p "Approval Management" at bounding box center [168, 17] width 60 height 6
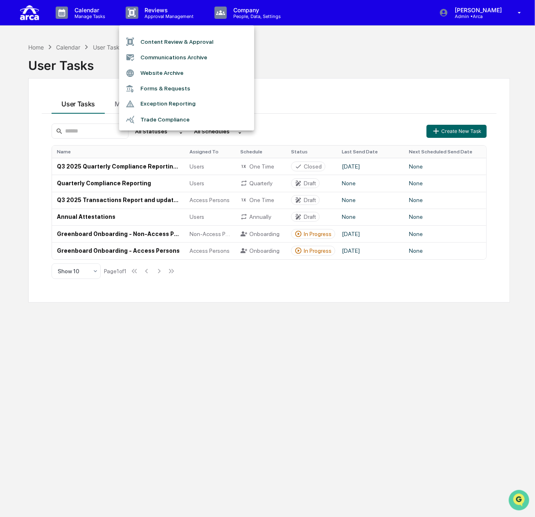
click at [519, 495] on img "Open customer support" at bounding box center [518, 500] width 20 height 16
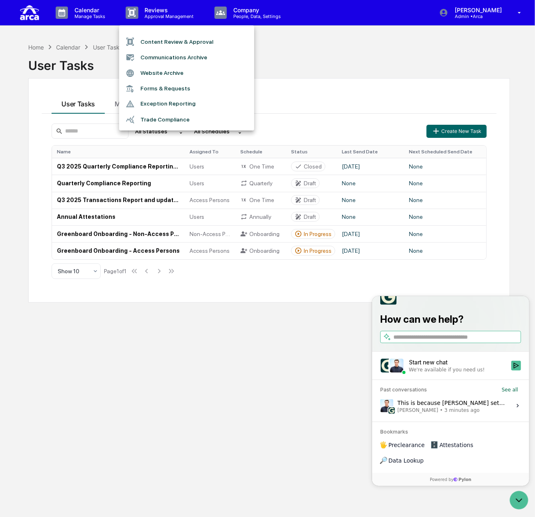
click at [447, 413] on div "This is because [PERSON_NAME] set up the task. We have it set up this way so th…" at bounding box center [451, 406] width 109 height 16
click at [380, 406] on button "View issue" at bounding box center [379, 405] width 0 height 0
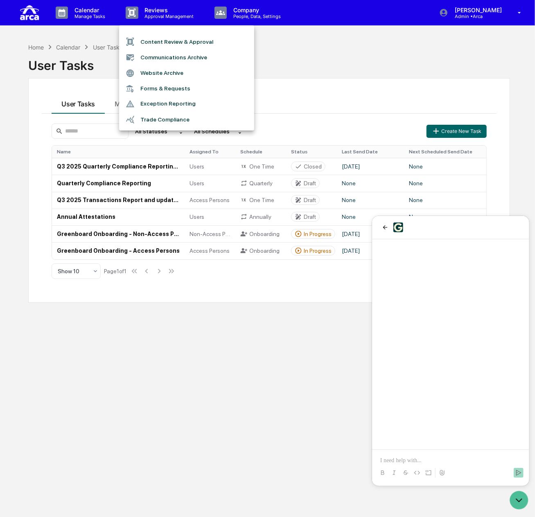
scroll to position [774, 0]
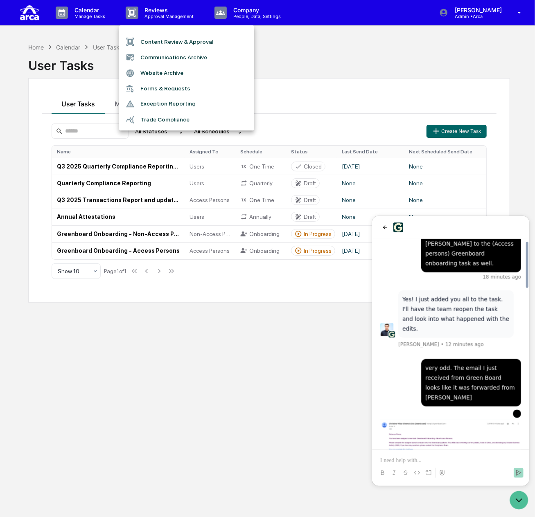
drag, startPoint x: 446, startPoint y: 458, endPoint x: 443, endPoint y: 462, distance: 4.7
click at [444, 460] on p at bounding box center [450, 460] width 141 height 8
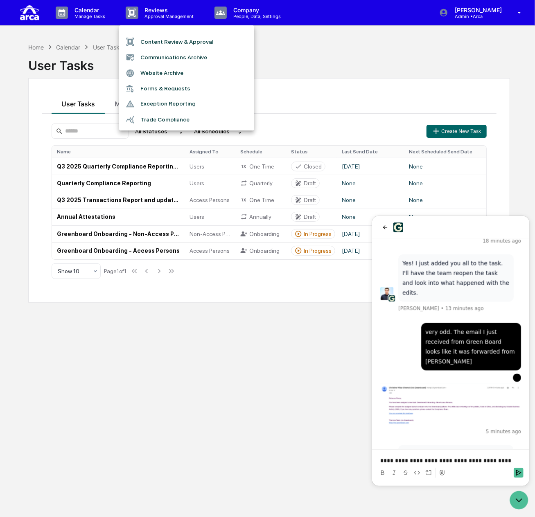
click at [388, 462] on p "**********" at bounding box center [450, 460] width 141 height 8
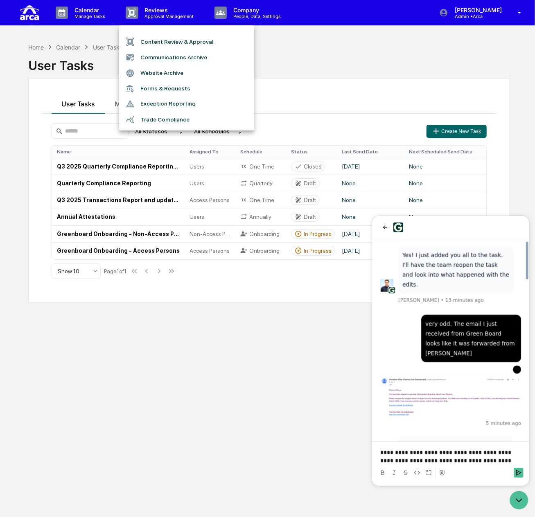
scroll to position [826, 0]
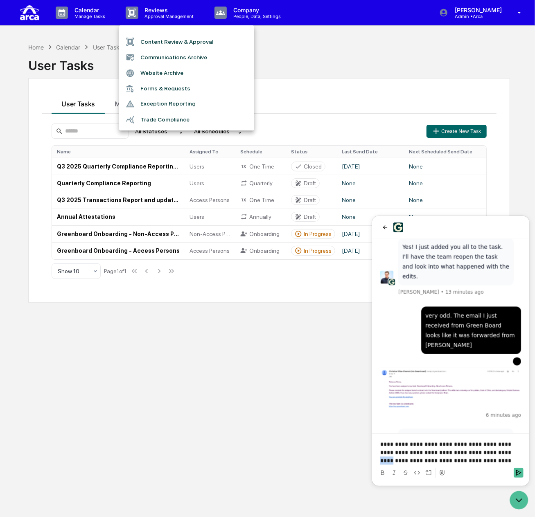
drag, startPoint x: 474, startPoint y: 453, endPoint x: 465, endPoint y: 452, distance: 9.0
click at [465, 452] on p "**********" at bounding box center [450, 452] width 141 height 25
click at [518, 454] on p "**********" at bounding box center [450, 452] width 141 height 25
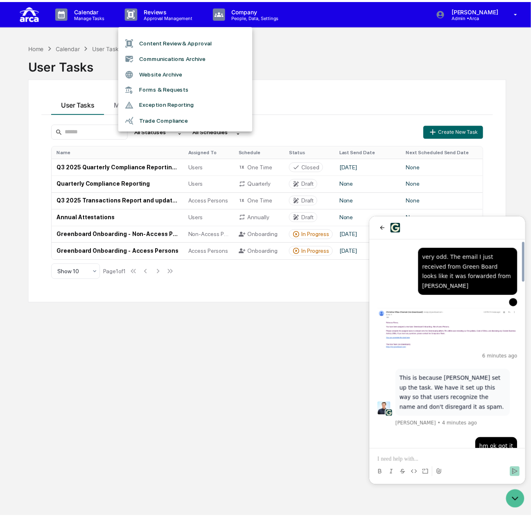
scroll to position [870, 0]
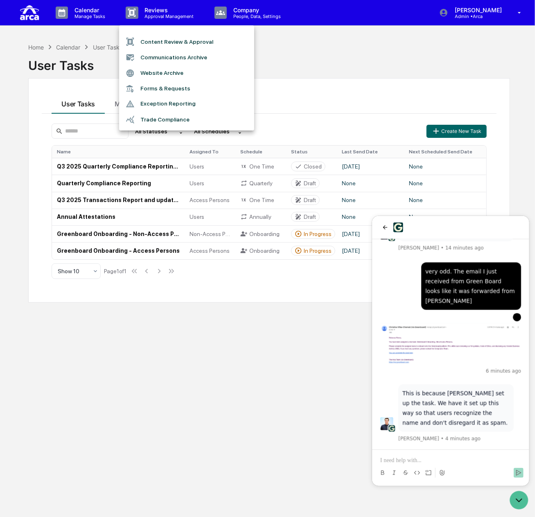
click at [212, 358] on div at bounding box center [267, 258] width 535 height 517
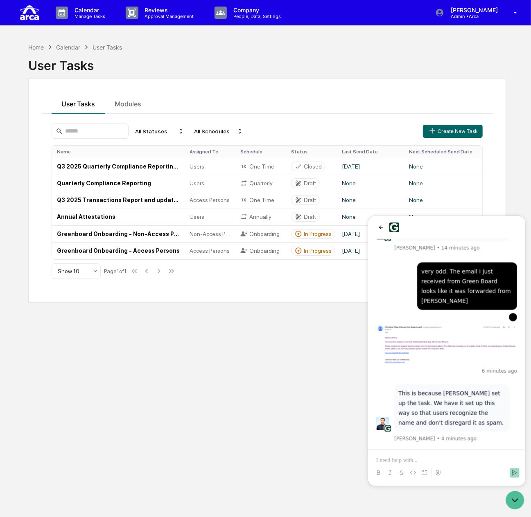
click at [412, 455] on div at bounding box center [446, 465] width 151 height 31
click at [408, 463] on p at bounding box center [446, 460] width 141 height 8
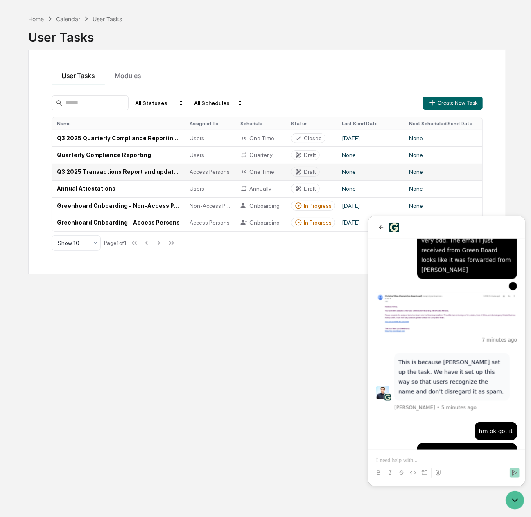
scroll to position [38, 0]
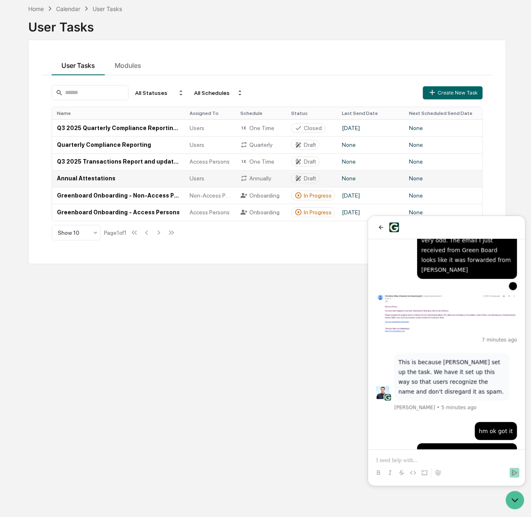
click at [77, 177] on td "Annual Attestations" at bounding box center [118, 178] width 133 height 17
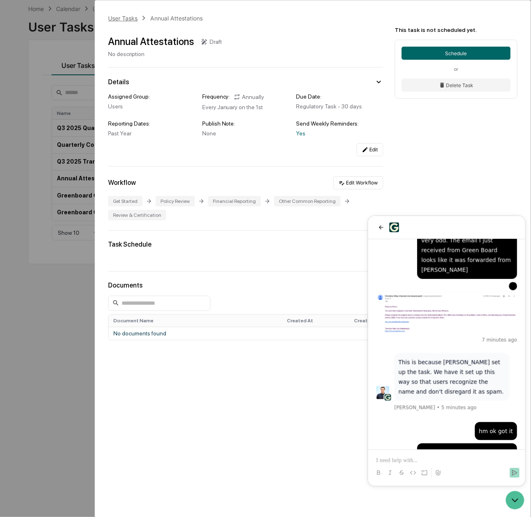
click at [118, 19] on div "User Tasks" at bounding box center [122, 18] width 29 height 7
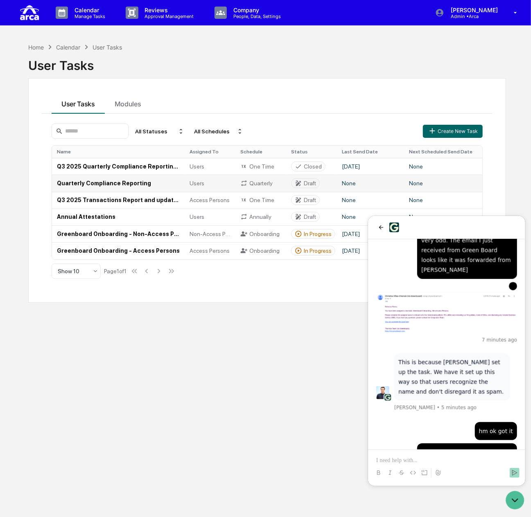
click at [94, 184] on td "Quarterly Compliance Reporting" at bounding box center [118, 183] width 133 height 17
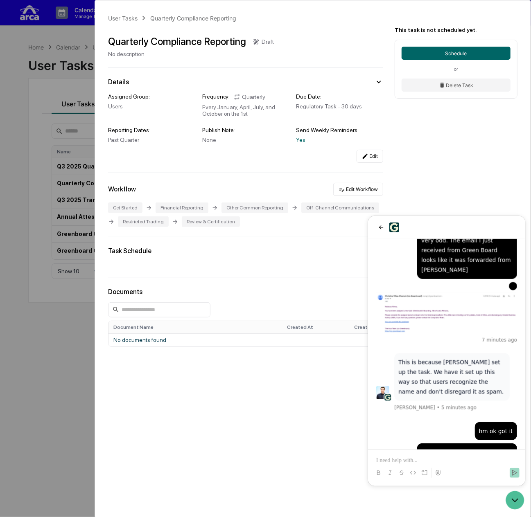
click at [29, 106] on div "User Tasks Quarterly Compliance Reporting Quarterly Compliance Reporting Draft …" at bounding box center [265, 258] width 531 height 517
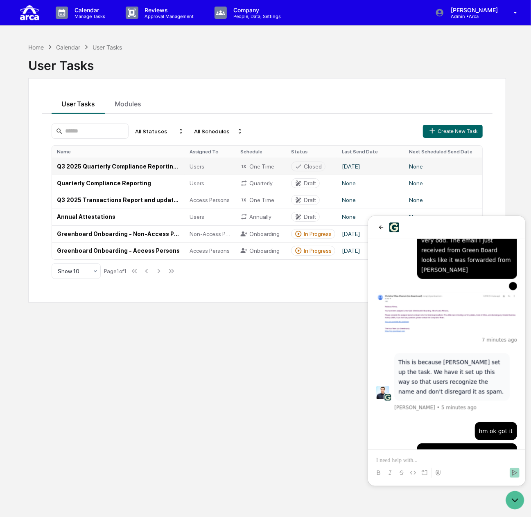
click at [106, 169] on td "Q3 2025 Quarterly Compliance Reporting (All Employees)" at bounding box center [118, 166] width 133 height 17
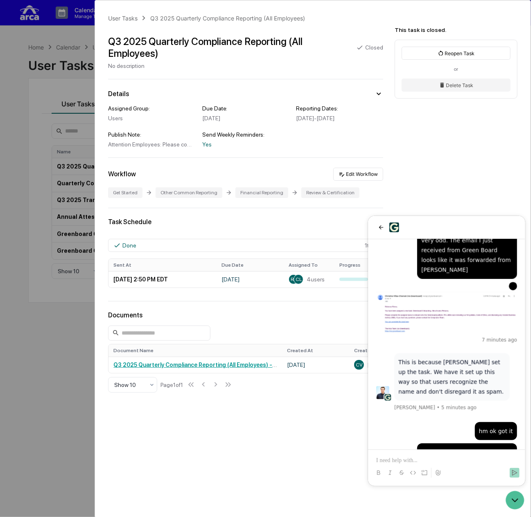
click at [34, 306] on div "User Tasks Q3 2025 Quarterly Compliance Reporting (All Employees) Q3 2025 Quart…" at bounding box center [265, 258] width 531 height 517
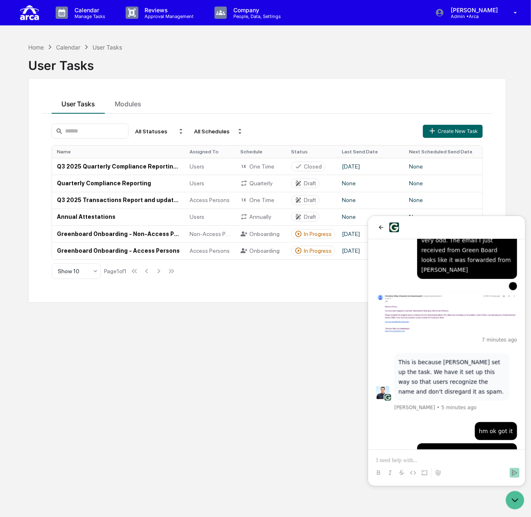
click at [262, 396] on div "Home Calendar User Tasks User Tasks User Tasks Modules All Statuses All Schedul…" at bounding box center [267, 297] width 502 height 517
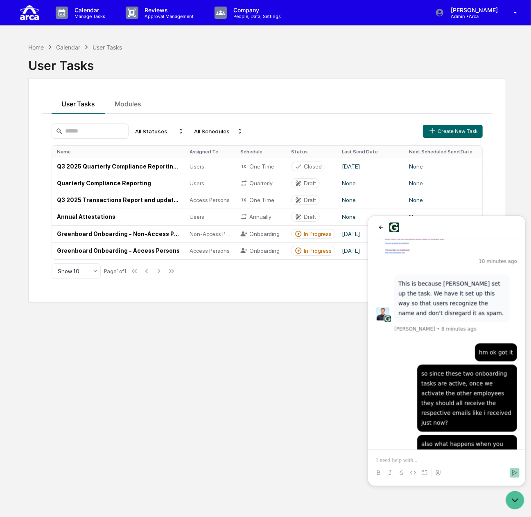
click at [457, 454] on div at bounding box center [446, 465] width 151 height 31
click at [450, 459] on p at bounding box center [446, 460] width 141 height 8
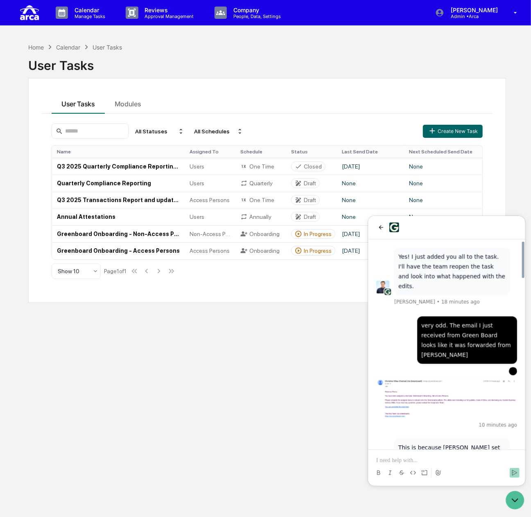
scroll to position [775, 0]
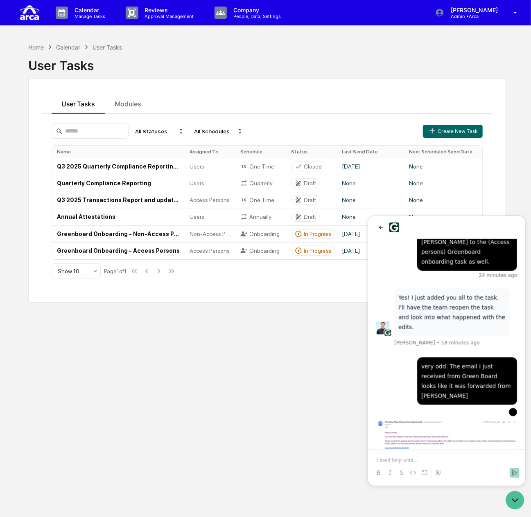
click at [431, 418] on img "Preview image: Preview" at bounding box center [446, 440] width 141 height 45
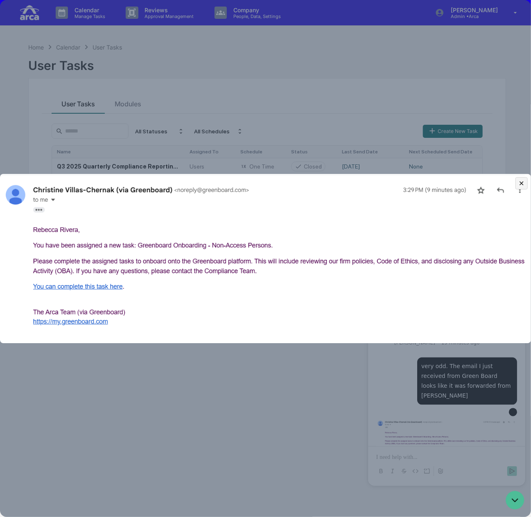
click at [249, 389] on dialog at bounding box center [265, 258] width 531 height 517
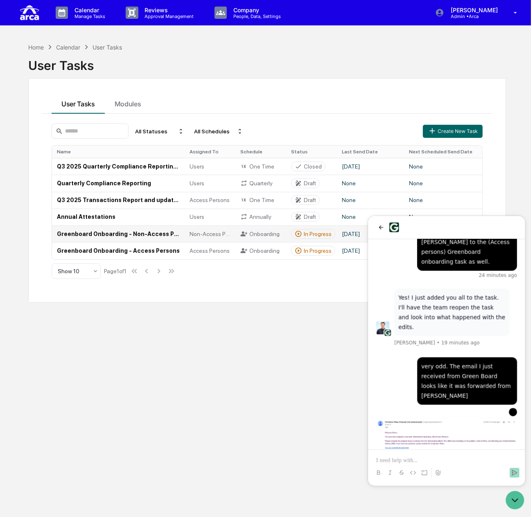
click at [116, 237] on td "Greenboard Onboarding - Non-Access Persons" at bounding box center [118, 233] width 133 height 17
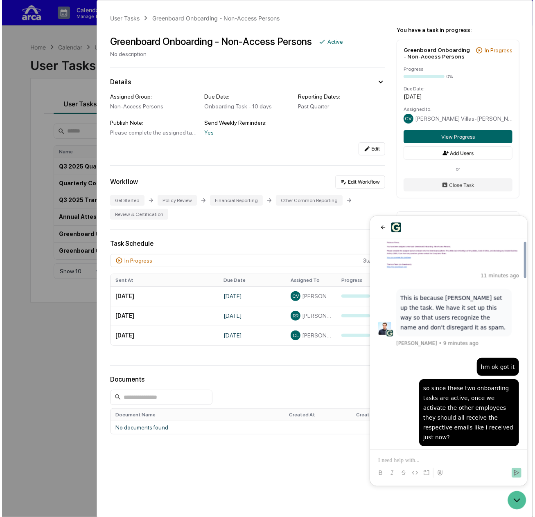
scroll to position [980, 0]
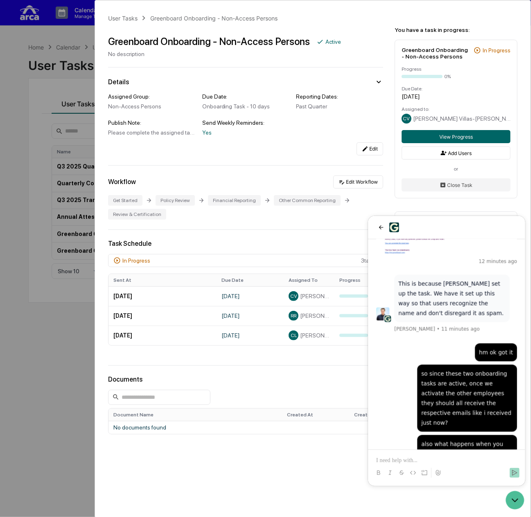
click at [15, 89] on div "User Tasks Greenboard Onboarding - Non-Access Persons Greenboard Onboarding - N…" at bounding box center [265, 258] width 531 height 517
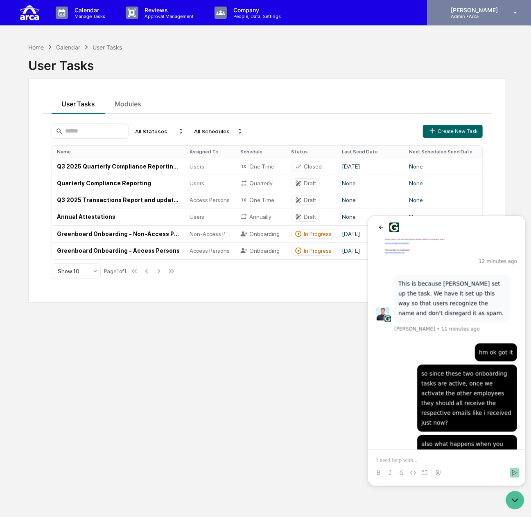
click at [482, 17] on p "Admin • Arca" at bounding box center [473, 17] width 58 height 6
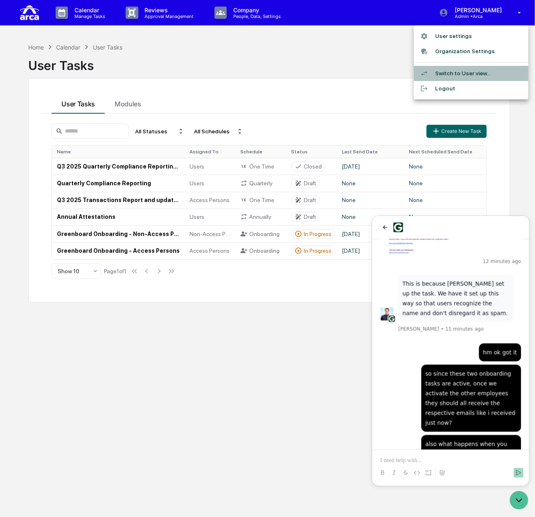
click at [464, 76] on li "Switch to User view..." at bounding box center [471, 73] width 115 height 15
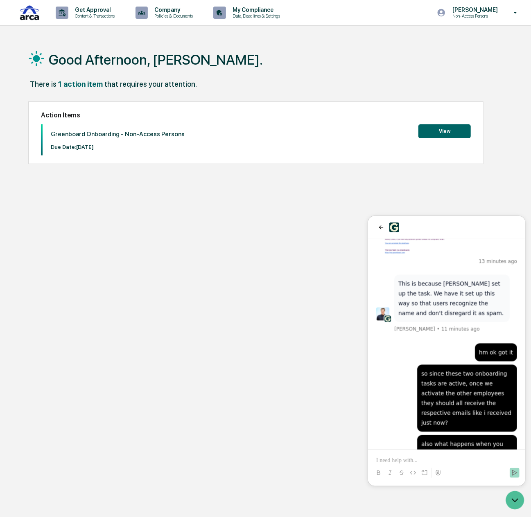
click at [436, 131] on button "View" at bounding box center [444, 131] width 52 height 14
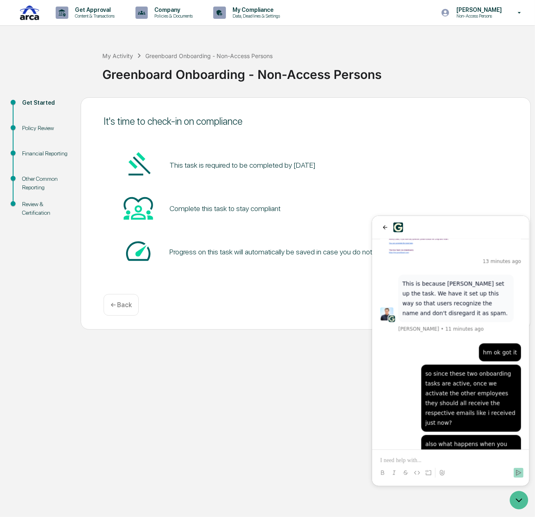
click at [376, 227] on div at bounding box center [449, 227] width 157 height 23
click at [381, 228] on icon "back" at bounding box center [384, 227] width 7 height 7
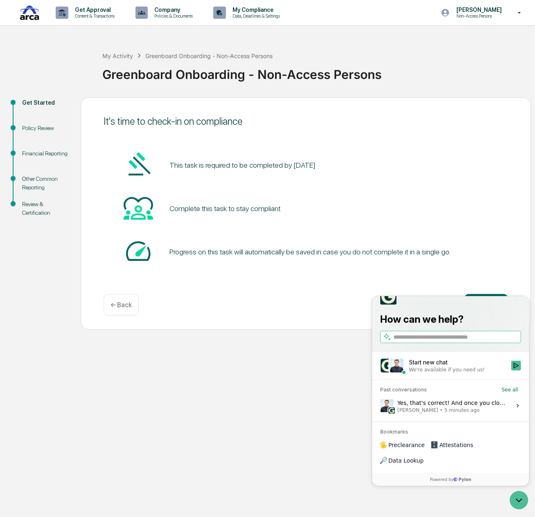
click at [295, 313] on div "Get started ← Back" at bounding box center [306, 305] width 404 height 22
click at [522, 495] on icon "Open customer support" at bounding box center [518, 500] width 20 height 20
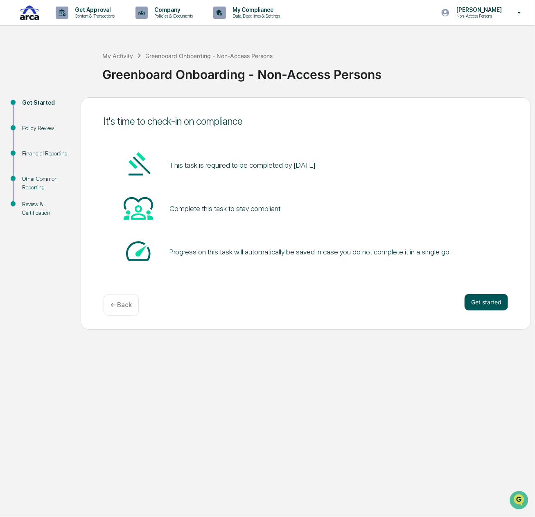
click at [477, 301] on button "Get started" at bounding box center [485, 302] width 43 height 16
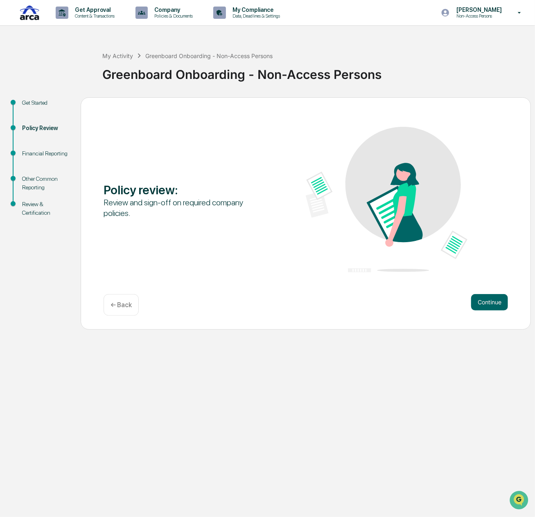
click at [477, 301] on button "Continue" at bounding box center [489, 302] width 37 height 16
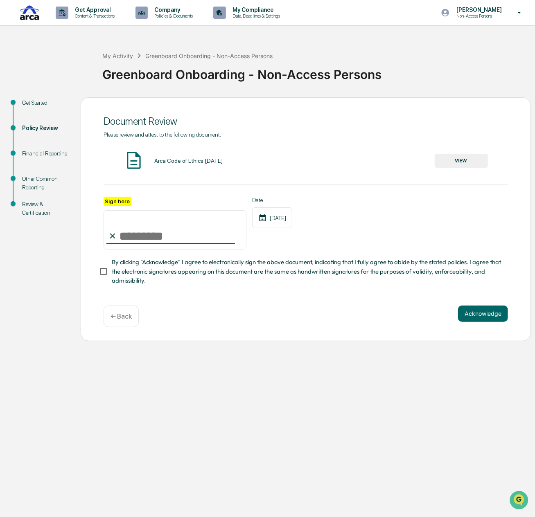
click at [452, 160] on button "VIEW" at bounding box center [461, 161] width 53 height 14
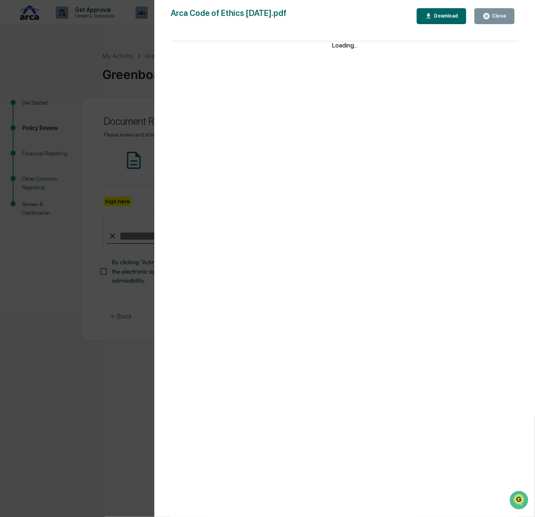
click at [486, 17] on icon "button" at bounding box center [486, 16] width 6 height 6
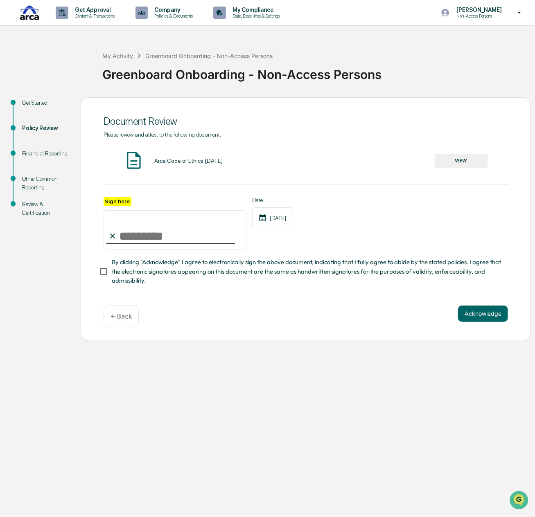
click at [470, 159] on button "VIEW" at bounding box center [461, 161] width 53 height 14
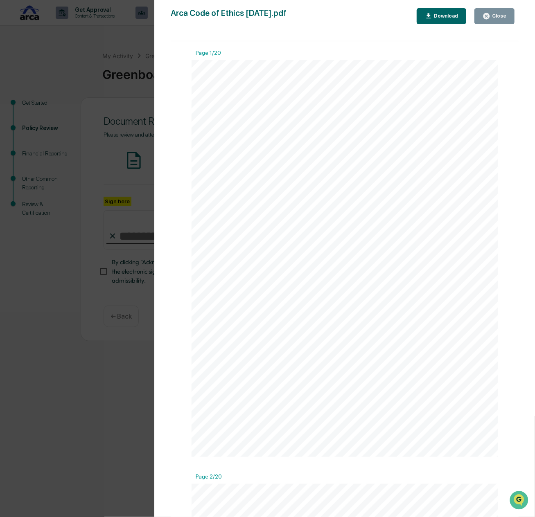
click at [493, 20] on div "Close" at bounding box center [494, 16] width 24 height 8
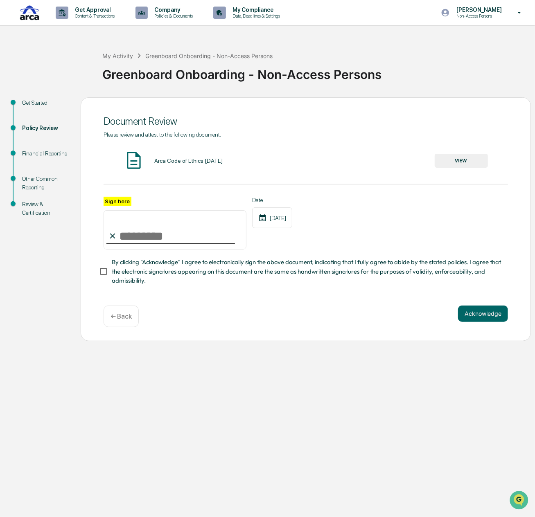
click at [448, 163] on button "VIEW" at bounding box center [461, 161] width 53 height 14
click at [468, 161] on div "Version History 09/29/2025, 11:25 PM Christine Villas-Chernak Arca Code of Ethi…" at bounding box center [267, 258] width 535 height 517
click at [466, 164] on div "Version History 09/29/2025, 11:25 PM Christine Villas-Chernak Arca Code of Ethi…" at bounding box center [267, 258] width 535 height 517
click at [178, 238] on div "Version History 09/29/2025, 11:25 PM Christine Villas-Chernak Arca Code of Ethi…" at bounding box center [267, 258] width 535 height 517
click at [131, 207] on div "Sign here" at bounding box center [175, 223] width 143 height 53
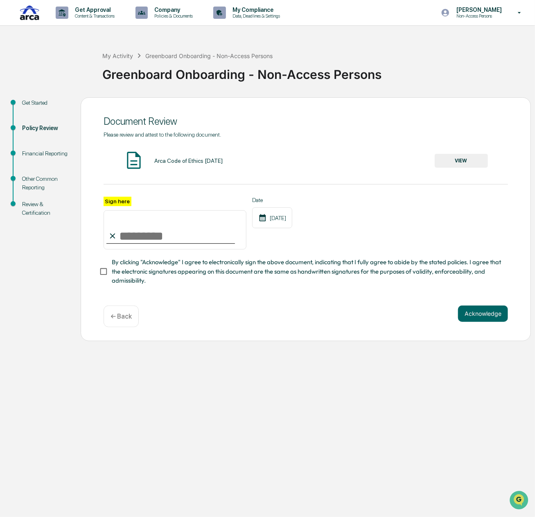
click at [110, 204] on label "Sign here" at bounding box center [118, 201] width 28 height 9
click at [110, 210] on input "Sign here" at bounding box center [175, 229] width 143 height 39
click at [115, 234] on input "Sign here" at bounding box center [175, 229] width 143 height 39
type input "**********"
click at [476, 318] on button "Acknowledge" at bounding box center [483, 314] width 50 height 16
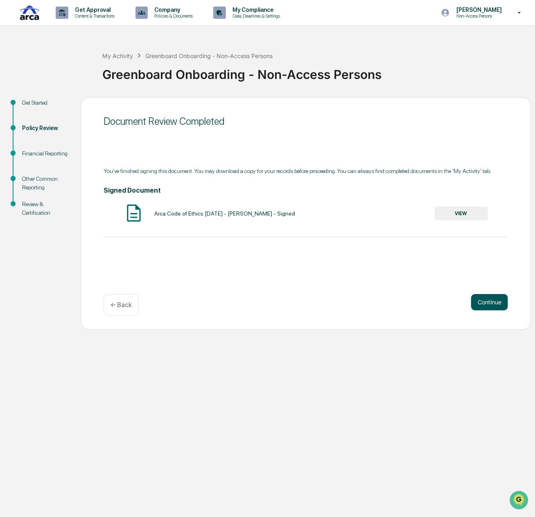
click at [485, 301] on button "Continue" at bounding box center [489, 302] width 37 height 16
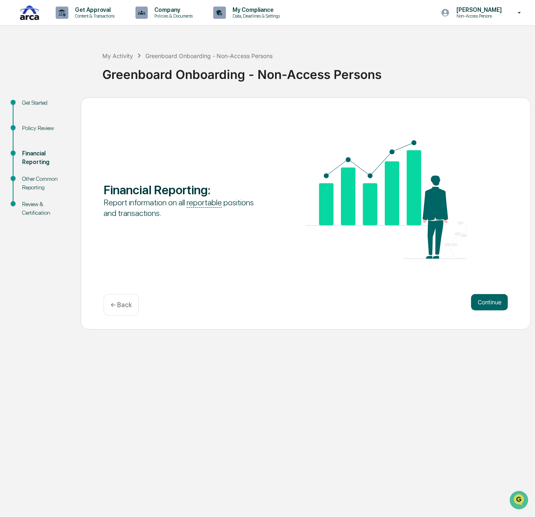
click at [485, 301] on button "Continue" at bounding box center [489, 302] width 37 height 16
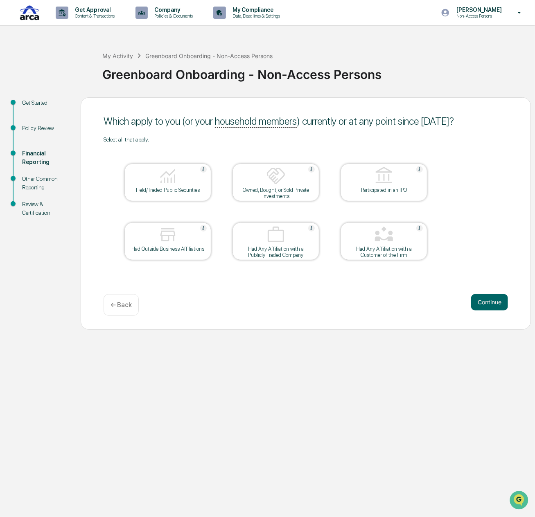
click at [485, 301] on button "Continue" at bounding box center [489, 302] width 37 height 16
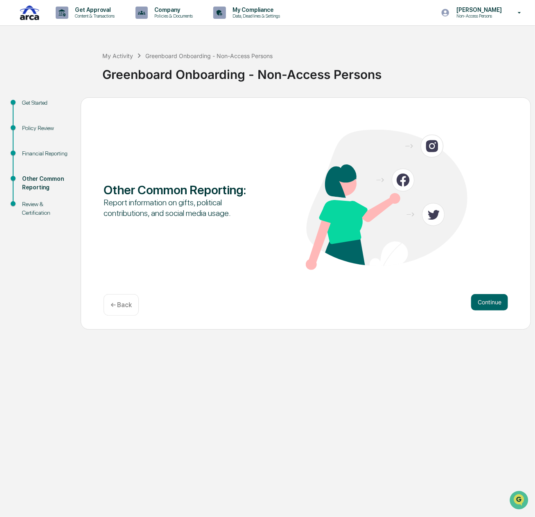
click at [485, 301] on button "Continue" at bounding box center [489, 302] width 37 height 16
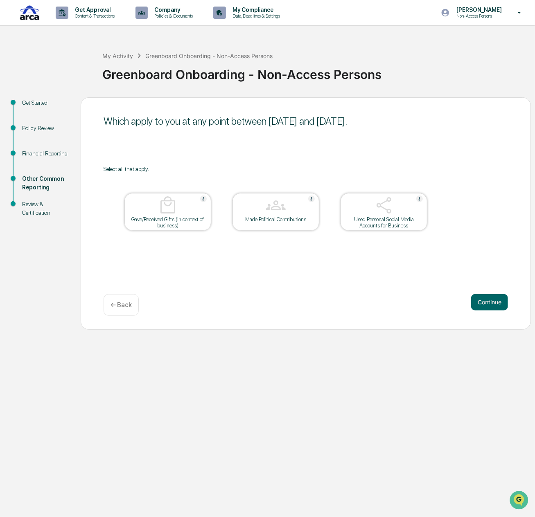
click at [485, 301] on button "Continue" at bounding box center [489, 302] width 37 height 16
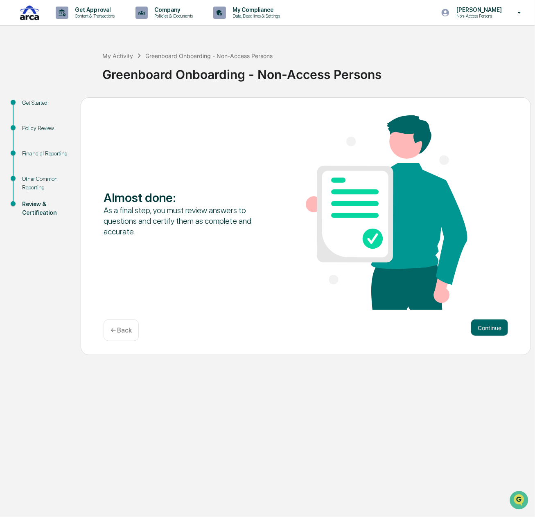
click at [485, 301] on div "Almost done : As a final step, you must review answers to questions and certify…" at bounding box center [306, 213] width 404 height 196
click at [495, 333] on button "Continue" at bounding box center [489, 328] width 37 height 16
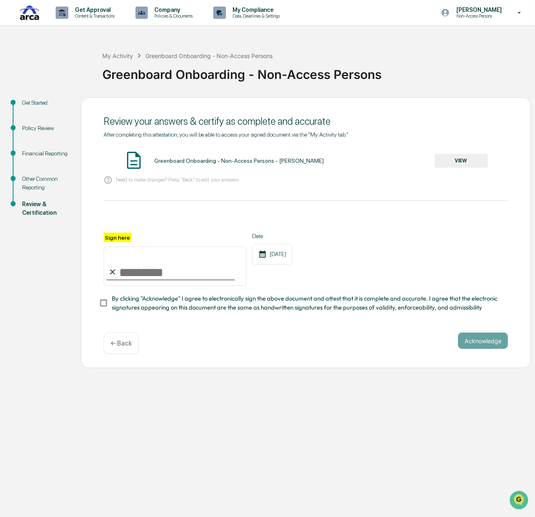
click at [143, 270] on input "Sign here" at bounding box center [175, 266] width 143 height 39
type input "**********"
click at [121, 347] on p "← Back" at bounding box center [120, 344] width 21 height 8
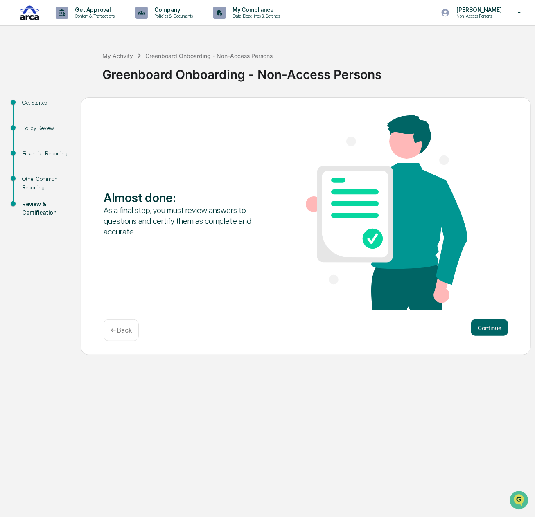
click at [37, 149] on div "Policy Review" at bounding box center [45, 137] width 59 height 25
click at [34, 154] on div "Financial Reporting" at bounding box center [44, 153] width 45 height 9
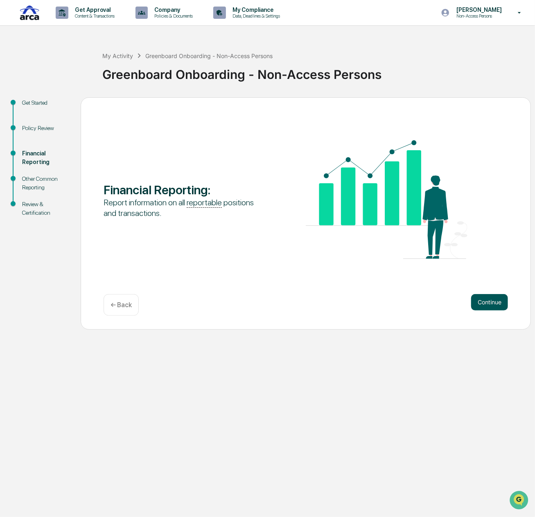
click at [495, 308] on button "Continue" at bounding box center [489, 302] width 37 height 16
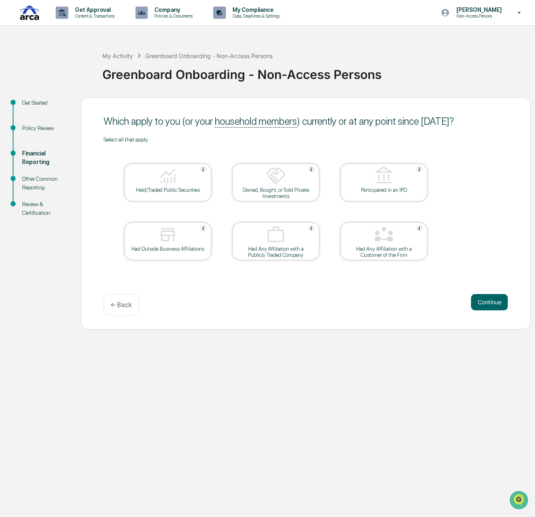
click at [176, 249] on div "Had Outside Business Affiliations" at bounding box center [168, 249] width 74 height 6
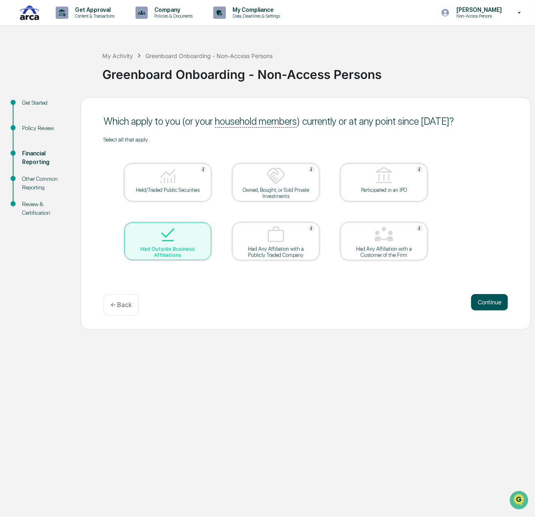
click at [497, 306] on button "Continue" at bounding box center [489, 302] width 37 height 16
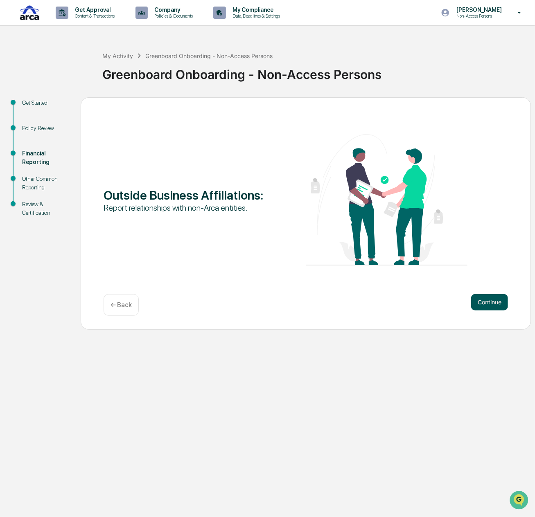
click at [495, 302] on button "Continue" at bounding box center [489, 302] width 37 height 16
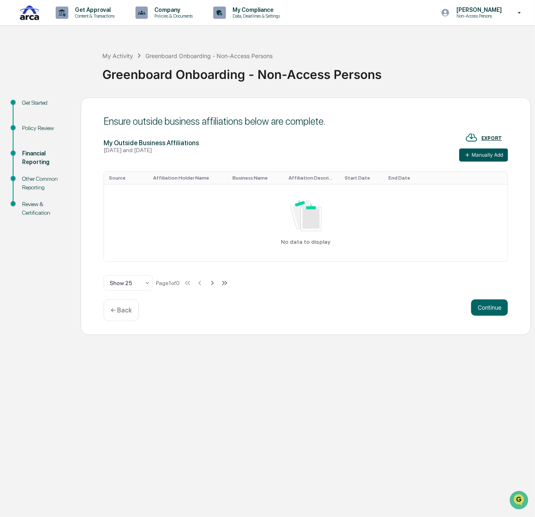
click at [481, 157] on button "Manually Add" at bounding box center [483, 155] width 49 height 13
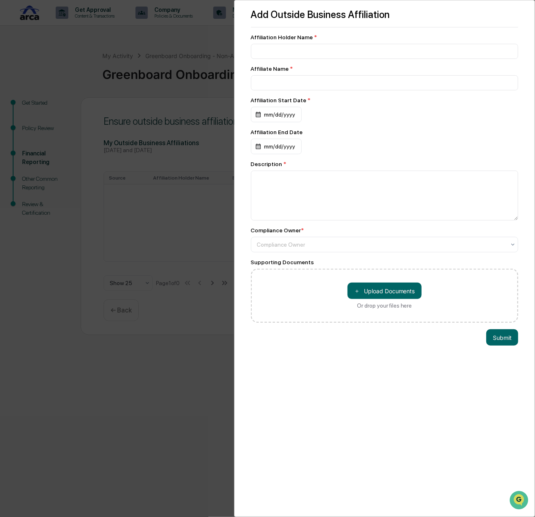
click at [183, 146] on div "Add Outside Business Affiliation Affiliation Holder Name * Affiliate Name * Aff…" at bounding box center [267, 258] width 535 height 517
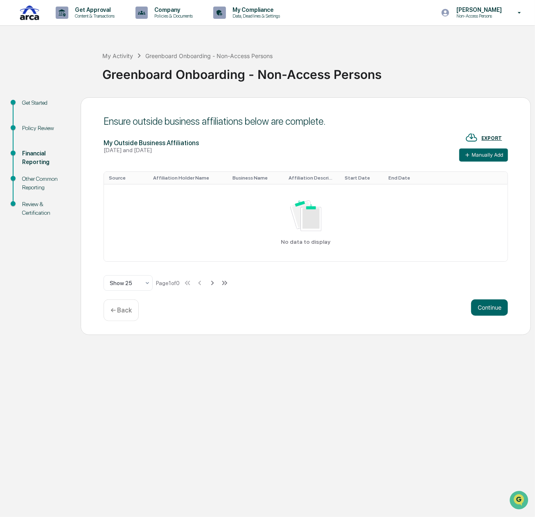
click at [125, 310] on p "← Back" at bounding box center [120, 310] width 21 height 8
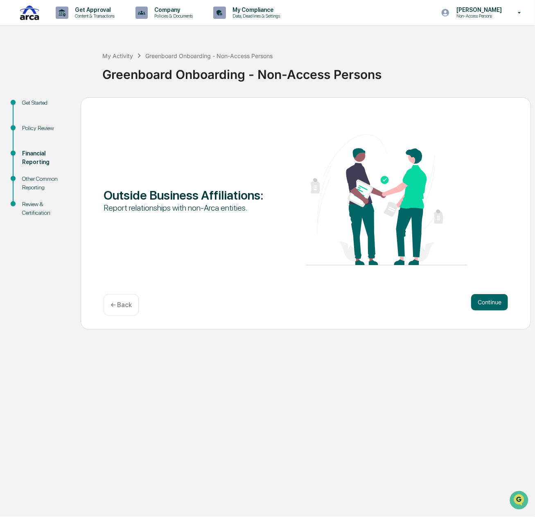
click at [124, 307] on p "← Back" at bounding box center [120, 305] width 21 height 8
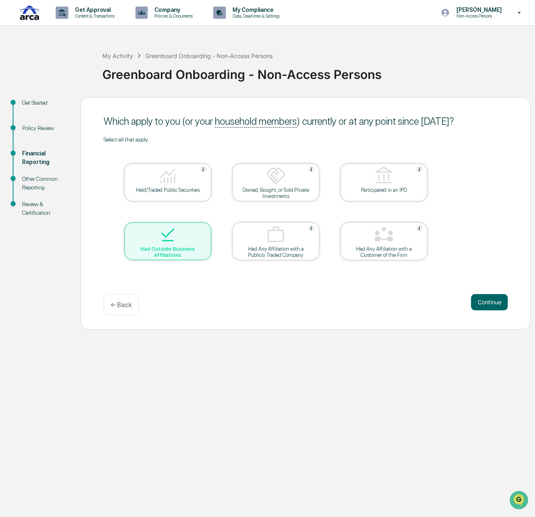
click at [172, 231] on img at bounding box center [168, 235] width 20 height 20
click at [172, 188] on div "Held/Traded Public Securities" at bounding box center [168, 190] width 74 height 6
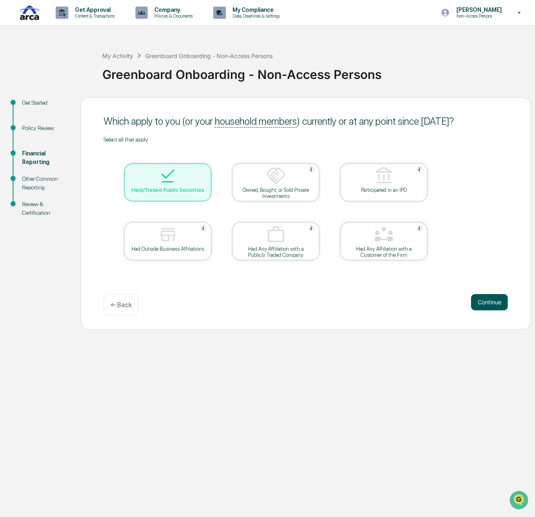
click at [494, 306] on button "Continue" at bounding box center [489, 302] width 37 height 16
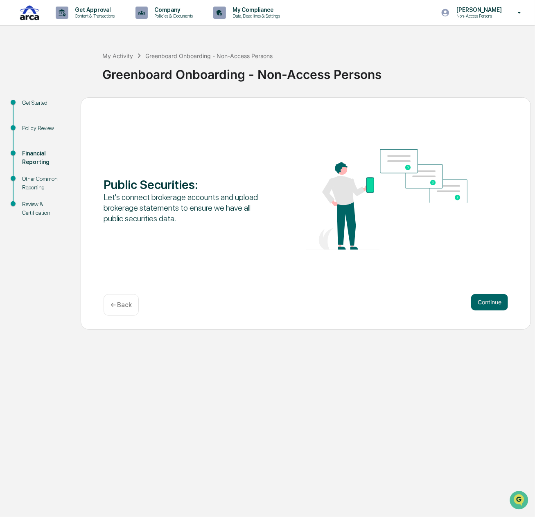
click at [494, 306] on button "Continue" at bounding box center [489, 302] width 37 height 16
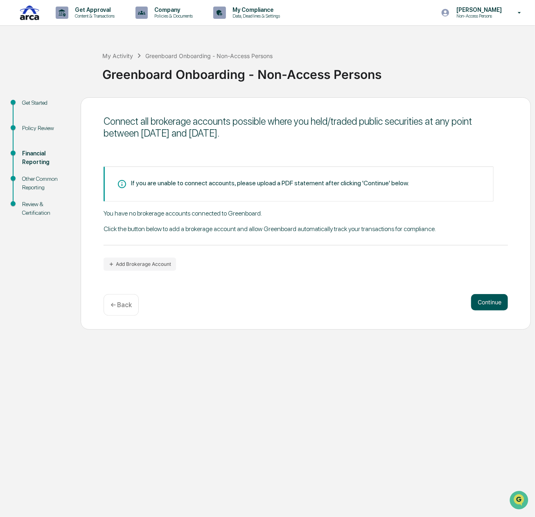
click at [493, 308] on button "Continue" at bounding box center [489, 302] width 37 height 16
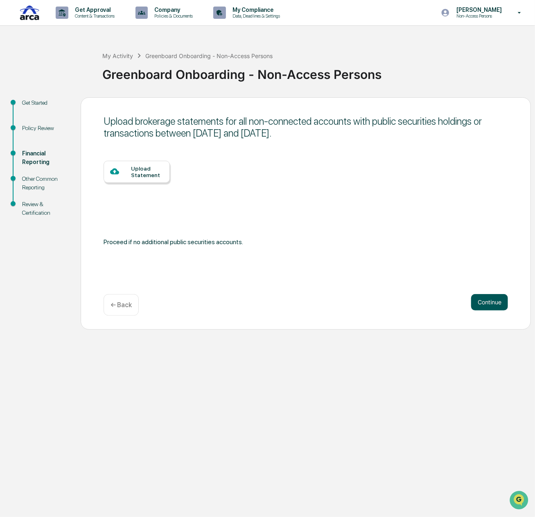
click at [491, 302] on button "Continue" at bounding box center [489, 302] width 37 height 16
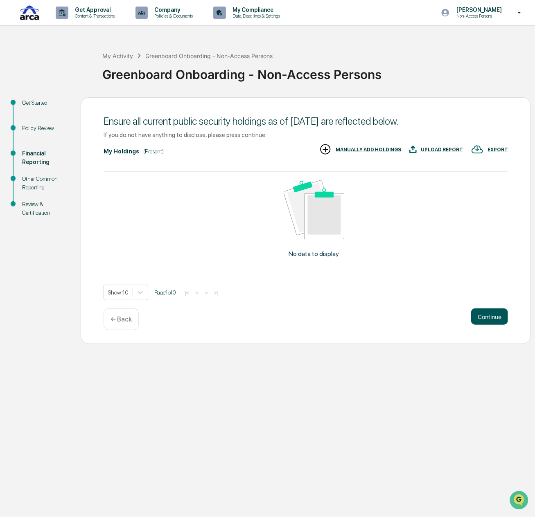
click at [476, 319] on button "Continue" at bounding box center [489, 316] width 37 height 16
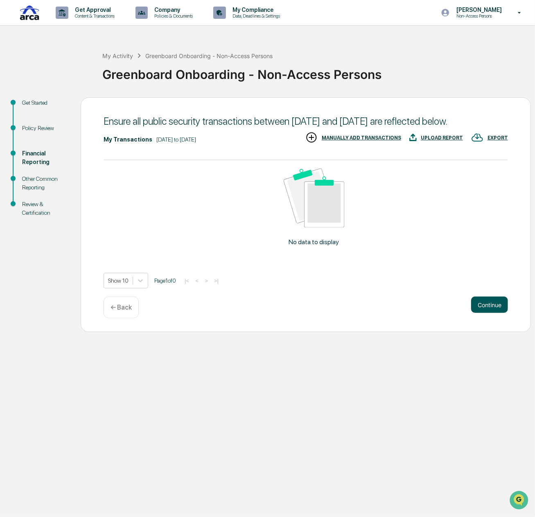
click at [480, 313] on button "Continue" at bounding box center [489, 305] width 37 height 16
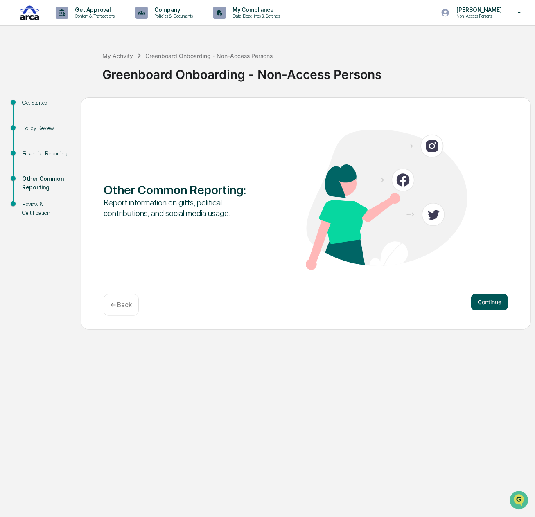
click at [501, 304] on button "Continue" at bounding box center [489, 302] width 37 height 16
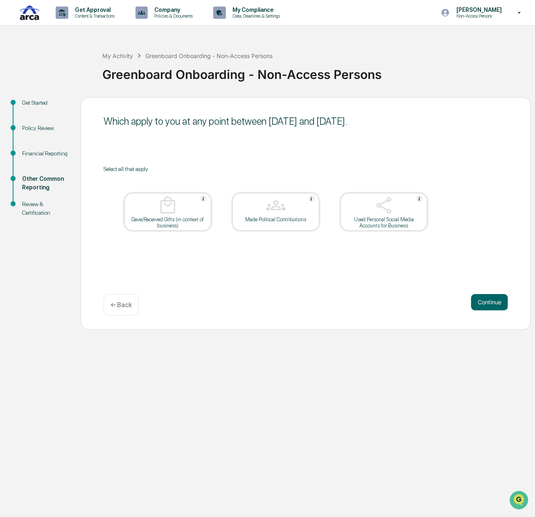
click at [158, 221] on div "Gave/Received Gifts (in context of business)" at bounding box center [168, 222] width 74 height 12
click at [419, 208] on div at bounding box center [384, 206] width 82 height 21
click at [367, 208] on div at bounding box center [384, 206] width 82 height 21
click at [263, 218] on div "Made Political Contributions" at bounding box center [276, 219] width 74 height 6
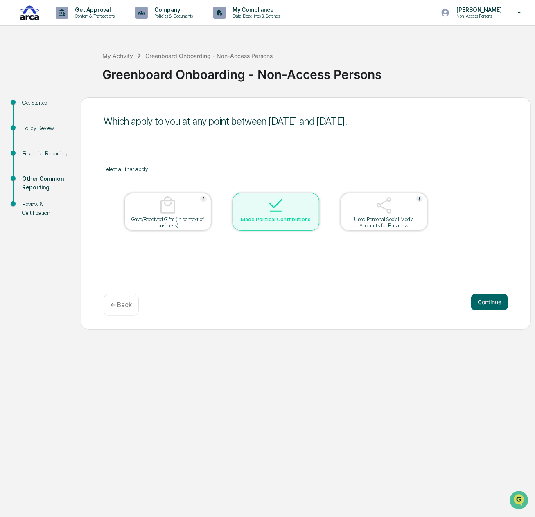
click at [172, 226] on div "Gave/Received Gifts (in context of business)" at bounding box center [168, 222] width 74 height 12
click at [266, 204] on img at bounding box center [276, 206] width 20 height 20
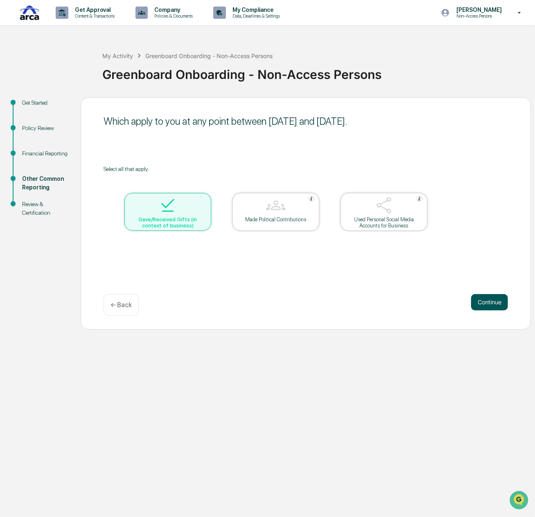
click at [489, 301] on button "Continue" at bounding box center [489, 302] width 37 height 16
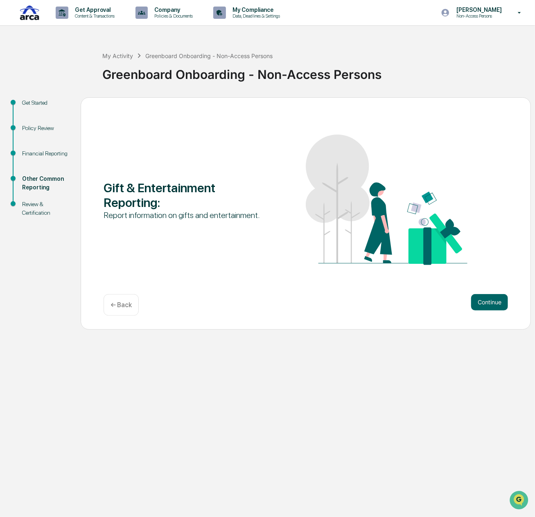
click at [487, 311] on div "Continue ← Back" at bounding box center [306, 305] width 404 height 22
click at [485, 302] on button "Continue" at bounding box center [489, 302] width 37 height 16
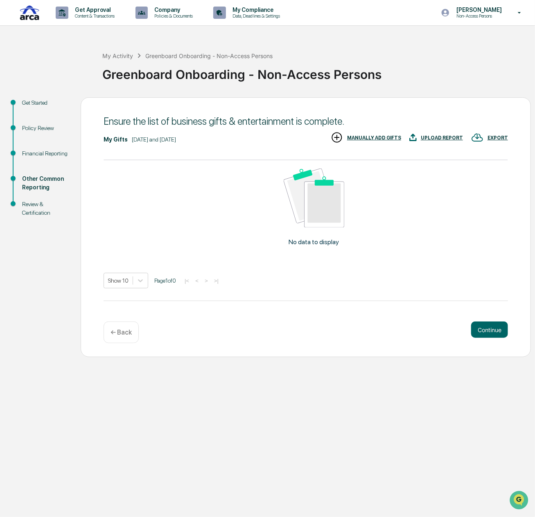
click at [483, 315] on div "Ensure the list of business gifts & entertainment is complete. My Gifts July 10…" at bounding box center [306, 227] width 450 height 260
click at [480, 331] on button "Continue" at bounding box center [489, 330] width 37 height 16
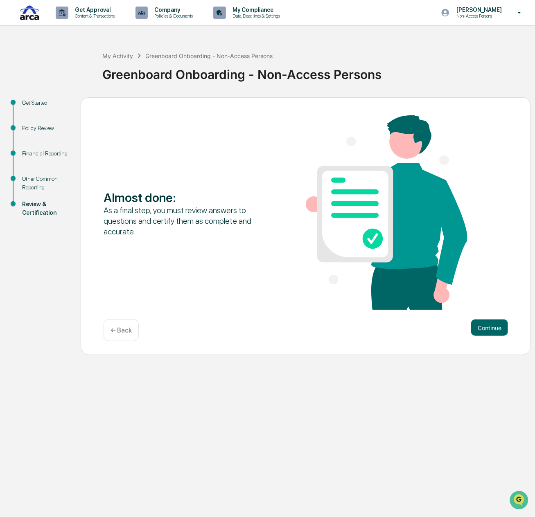
click at [25, 127] on div "Policy Review" at bounding box center [44, 128] width 45 height 9
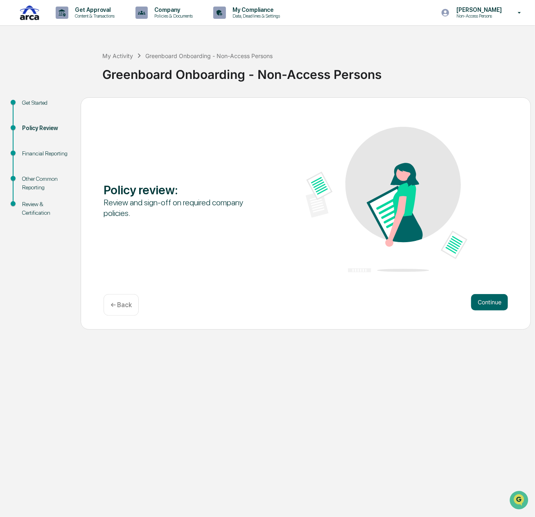
click at [31, 155] on div "Financial Reporting" at bounding box center [44, 153] width 45 height 9
click at [33, 152] on div "Financial Reporting" at bounding box center [44, 153] width 45 height 9
click at [40, 154] on div "Financial Reporting" at bounding box center [44, 153] width 45 height 9
click at [123, 306] on p "← Back" at bounding box center [120, 305] width 21 height 8
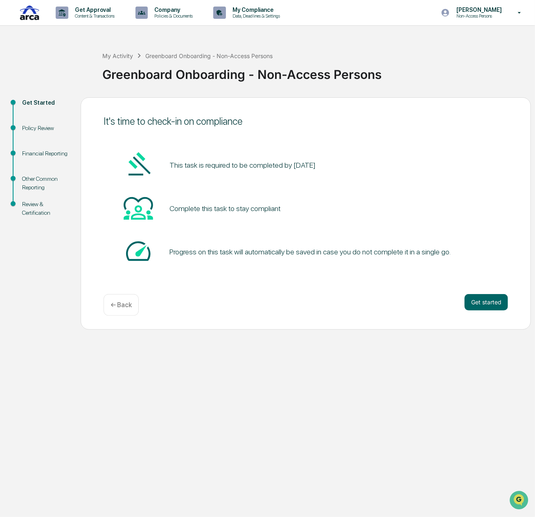
click at [42, 152] on div "Financial Reporting" at bounding box center [44, 153] width 45 height 9
click at [36, 184] on div "Other Common Reporting" at bounding box center [44, 183] width 45 height 17
click at [123, 303] on p "← Back" at bounding box center [120, 305] width 21 height 8
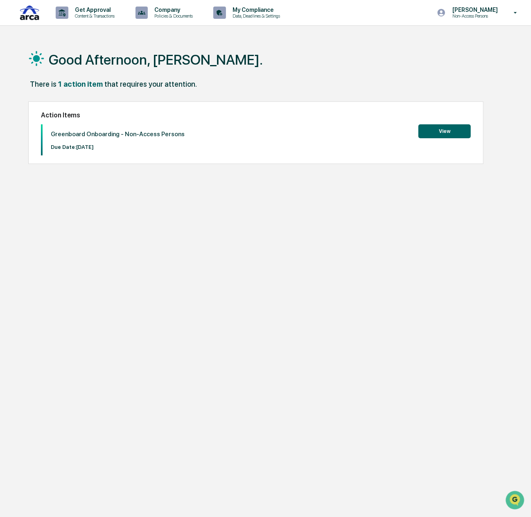
click at [433, 131] on button "View" at bounding box center [444, 131] width 52 height 14
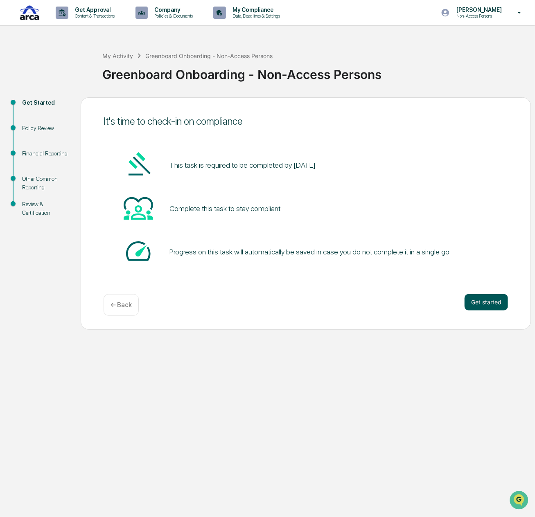
click at [492, 304] on button "Get started" at bounding box center [485, 302] width 43 height 16
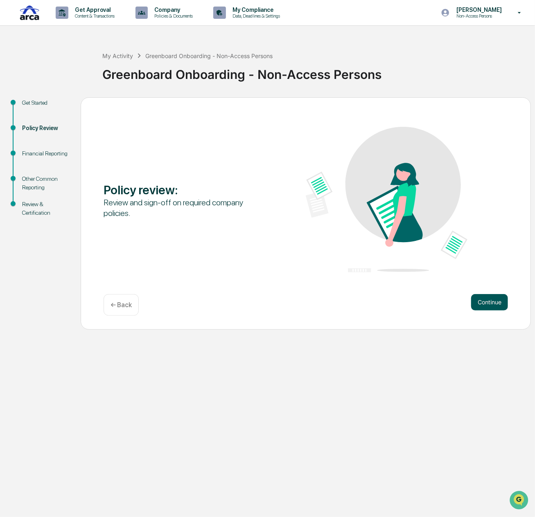
click at [496, 302] on button "Continue" at bounding box center [489, 302] width 37 height 16
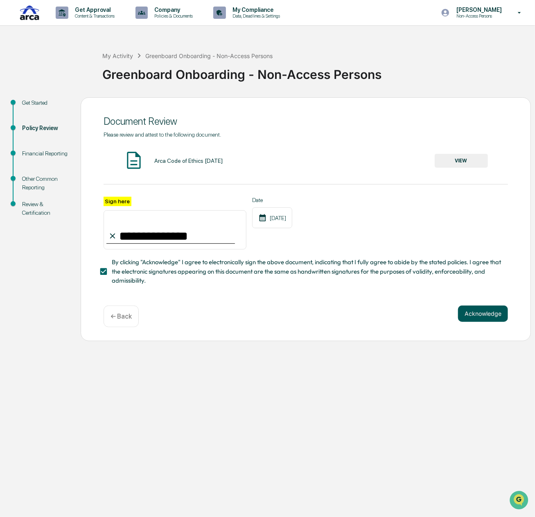
click at [475, 322] on button "Acknowledge" at bounding box center [483, 314] width 50 height 16
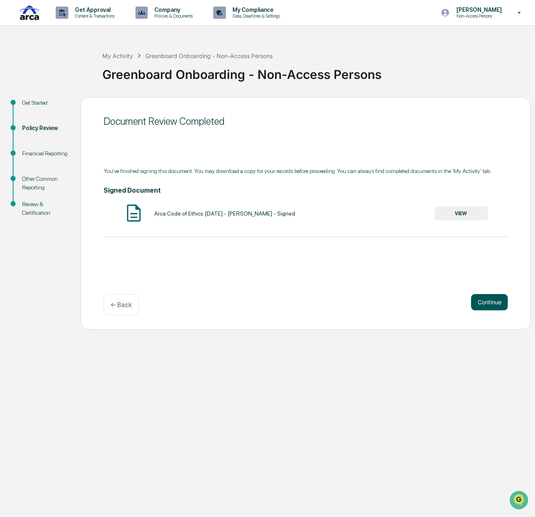
click at [485, 306] on button "Continue" at bounding box center [489, 302] width 37 height 16
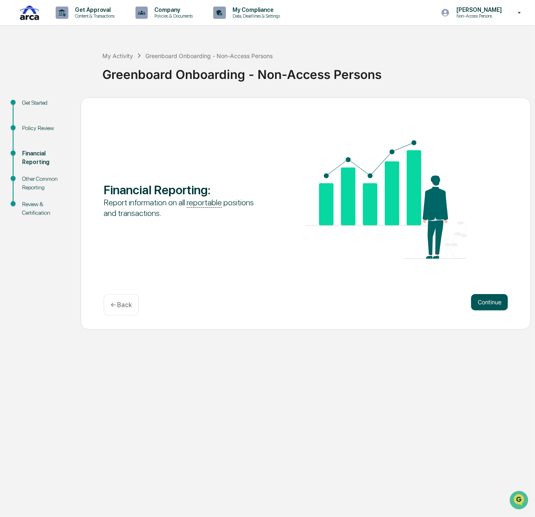
click at [484, 304] on button "Continue" at bounding box center [489, 302] width 37 height 16
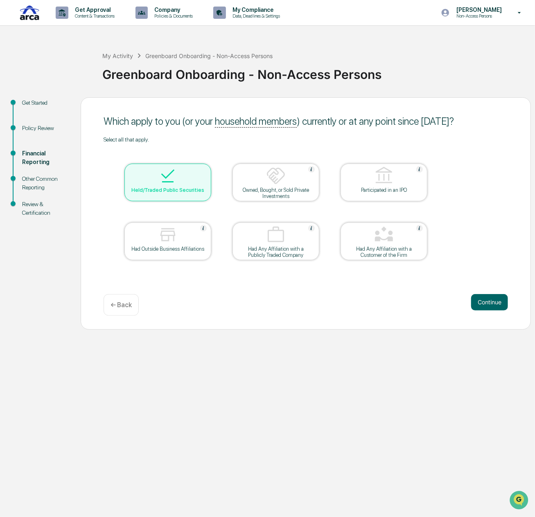
click at [146, 186] on div at bounding box center [168, 176] width 82 height 21
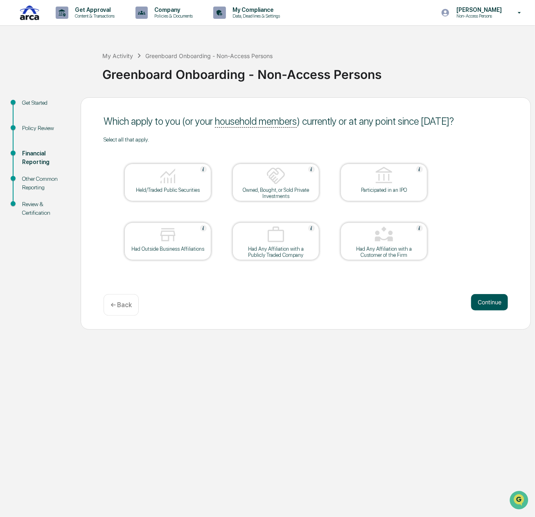
click at [483, 300] on button "Continue" at bounding box center [489, 302] width 37 height 16
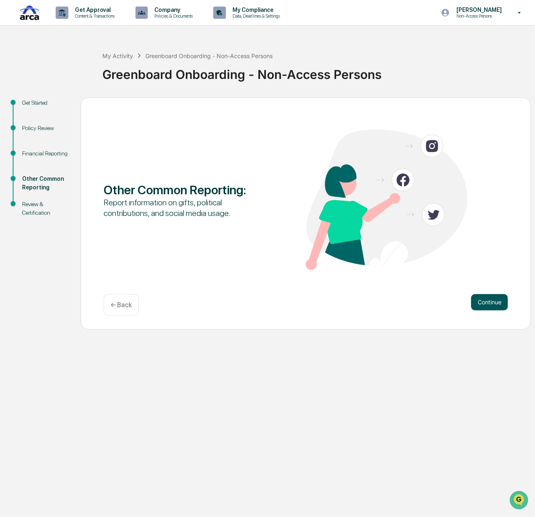
click at [497, 298] on button "Continue" at bounding box center [489, 302] width 37 height 16
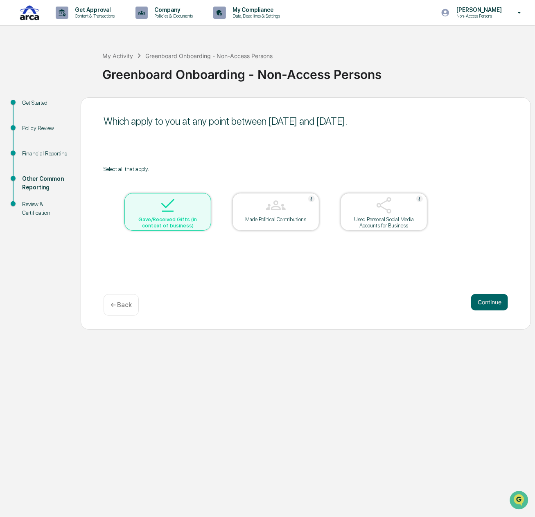
click at [177, 218] on div "Gave/Received Gifts (in context of business)" at bounding box center [168, 222] width 74 height 12
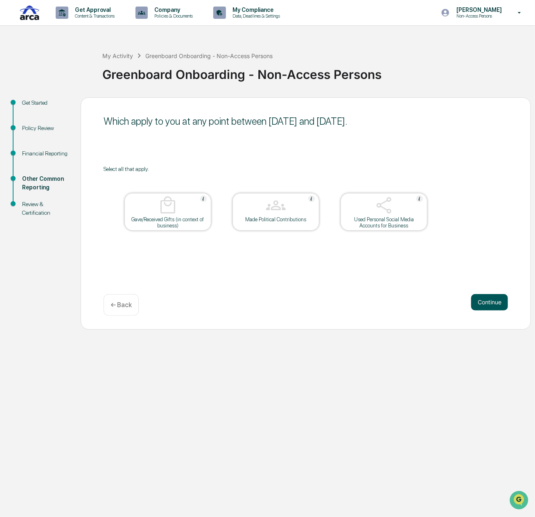
click at [491, 308] on button "Continue" at bounding box center [489, 302] width 37 height 16
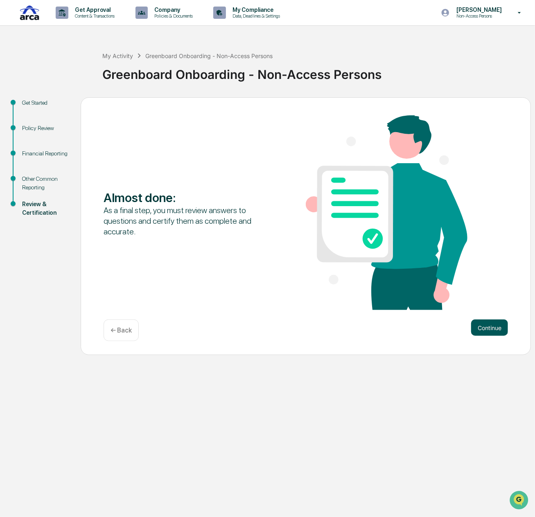
click at [498, 329] on button "Continue" at bounding box center [489, 328] width 37 height 16
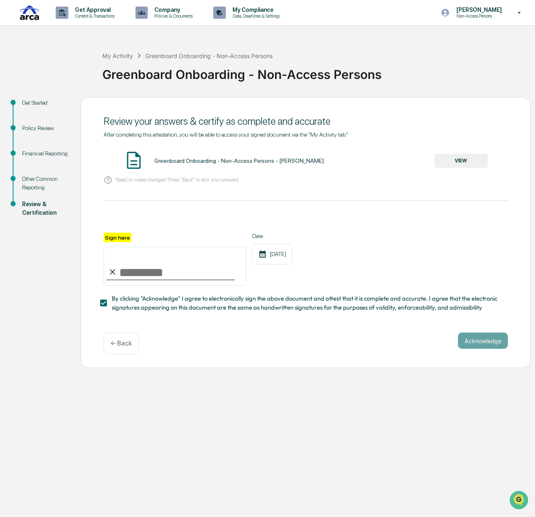
click at [157, 262] on input "Sign here" at bounding box center [175, 266] width 143 height 39
type input "**********"
click at [496, 347] on button "Acknowledge" at bounding box center [483, 341] width 50 height 16
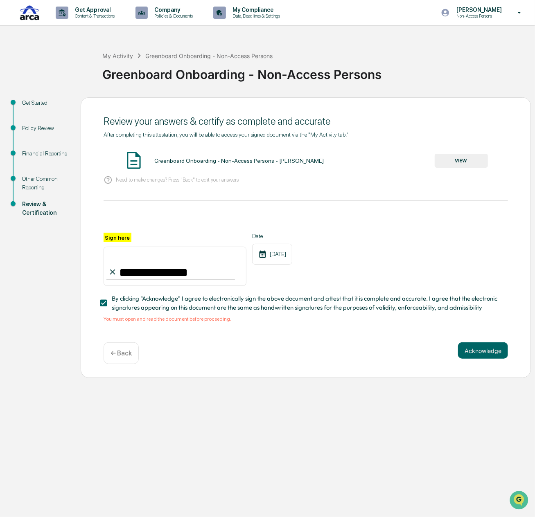
click at [456, 161] on button "VIEW" at bounding box center [461, 161] width 53 height 14
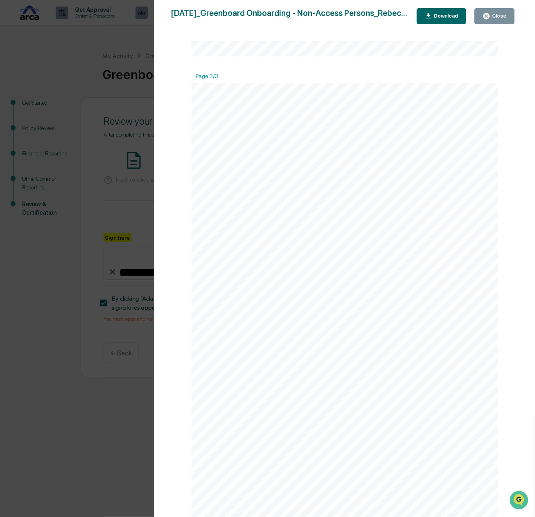
scroll to position [914, 0]
click at [499, 18] on div "Close" at bounding box center [498, 16] width 16 height 6
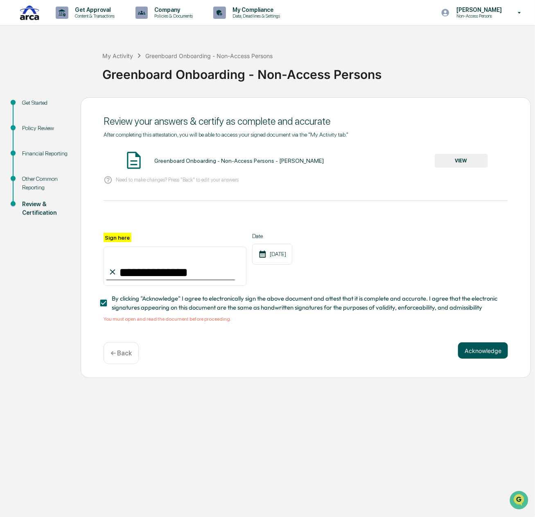
click at [482, 355] on button "Acknowledge" at bounding box center [483, 350] width 50 height 16
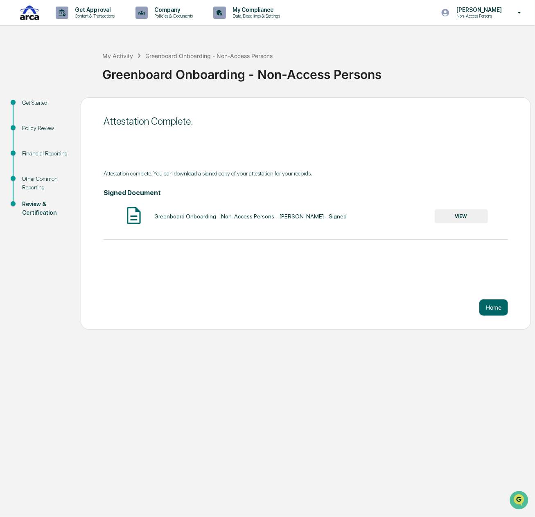
click at [462, 218] on button "VIEW" at bounding box center [461, 216] width 53 height 14
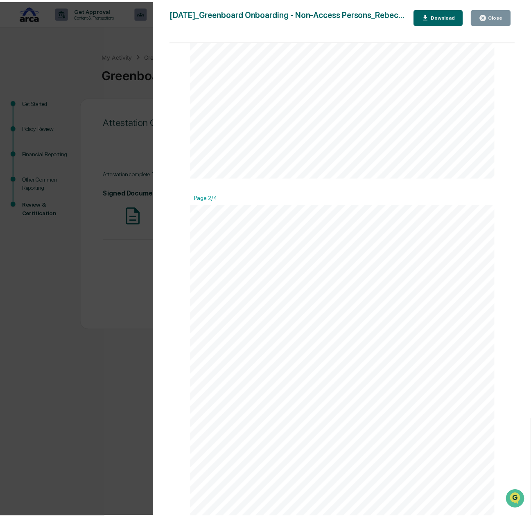
scroll to position [70, 0]
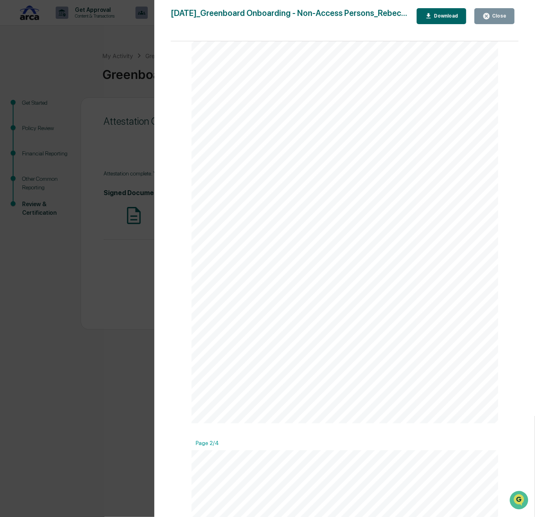
click at [501, 18] on div "Close" at bounding box center [498, 16] width 16 height 6
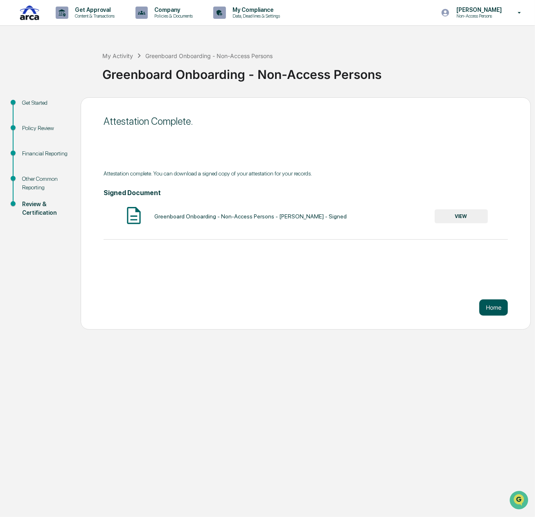
click at [497, 310] on button "Home" at bounding box center [493, 307] width 29 height 16
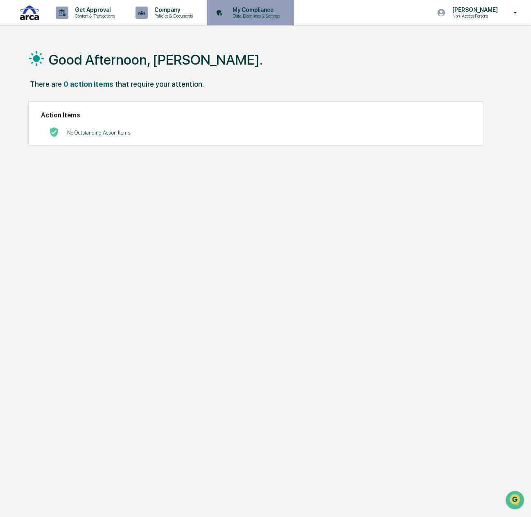
click at [258, 17] on p "Data, Deadlines & Settings" at bounding box center [255, 16] width 58 height 6
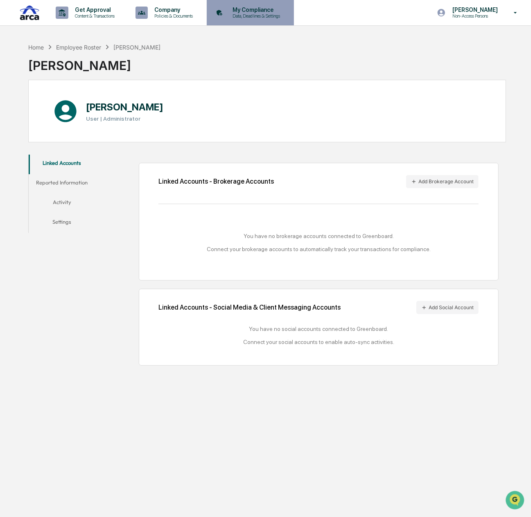
click at [257, 14] on p "Data, Deadlines & Settings" at bounding box center [255, 16] width 58 height 6
click at [58, 206] on button "Activity" at bounding box center [62, 204] width 66 height 20
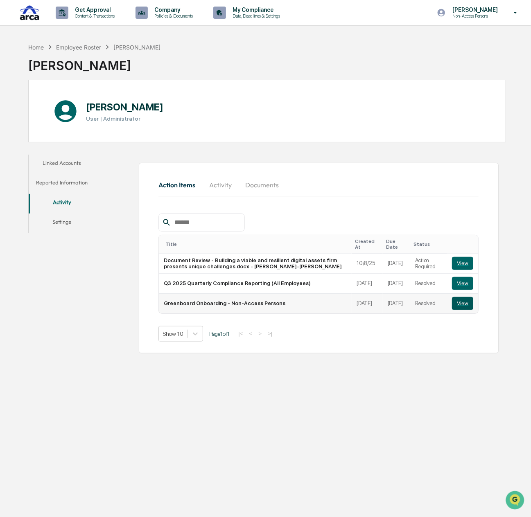
click at [458, 299] on button "View" at bounding box center [462, 303] width 21 height 13
click at [510, 504] on icon "Open customer support" at bounding box center [514, 510] width 20 height 20
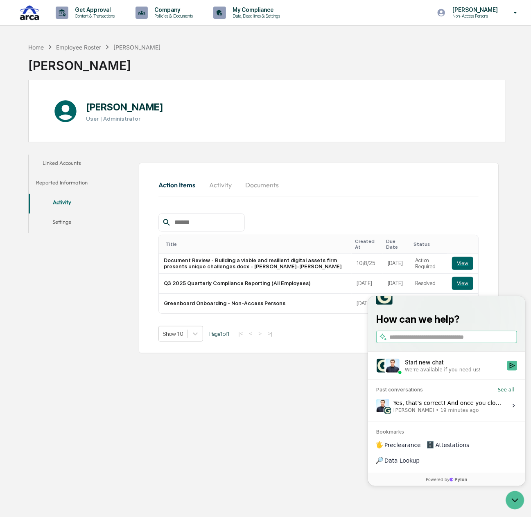
click at [420, 413] on div "Yes, that's correct! And once you close a task, it essentially becomes archived…" at bounding box center [447, 406] width 109 height 16
click at [376, 406] on button "View issue" at bounding box center [375, 405] width 0 height 0
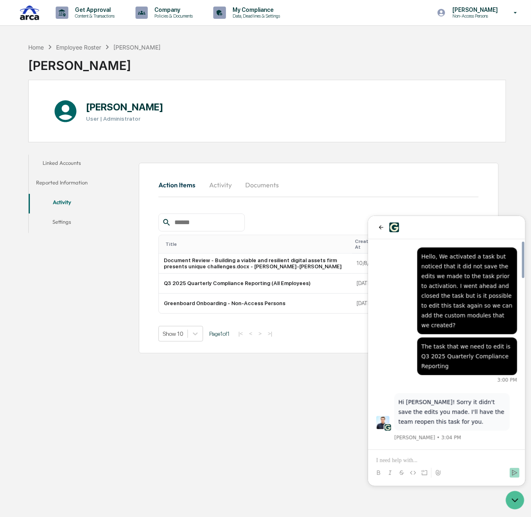
scroll to position [980, 0]
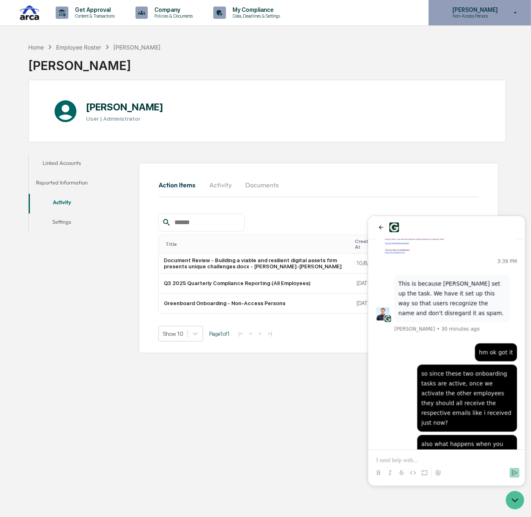
click at [459, 11] on p "[PERSON_NAME]" at bounding box center [474, 10] width 56 height 7
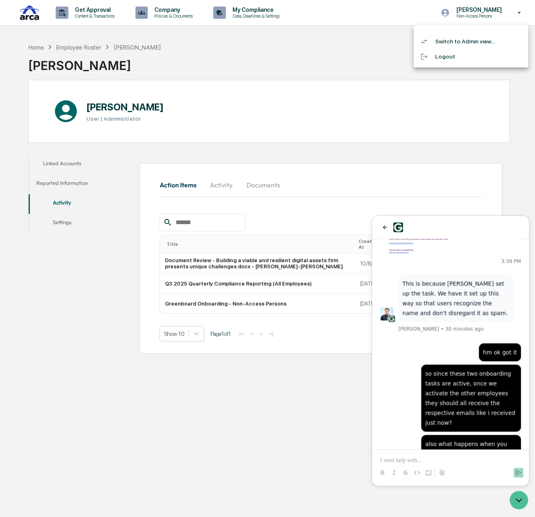
click at [462, 43] on li "Switch to Admin view..." at bounding box center [471, 41] width 115 height 15
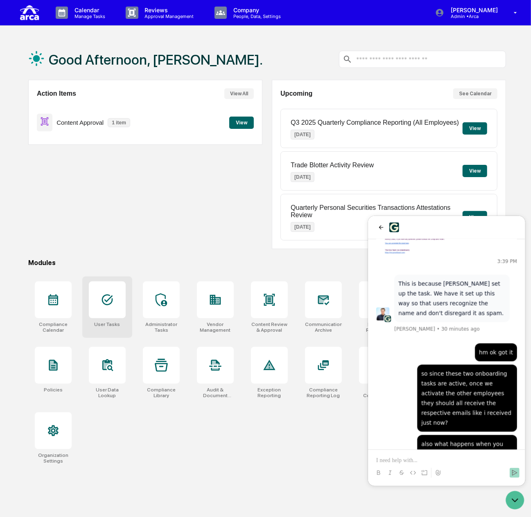
click at [114, 304] on div at bounding box center [107, 299] width 37 height 37
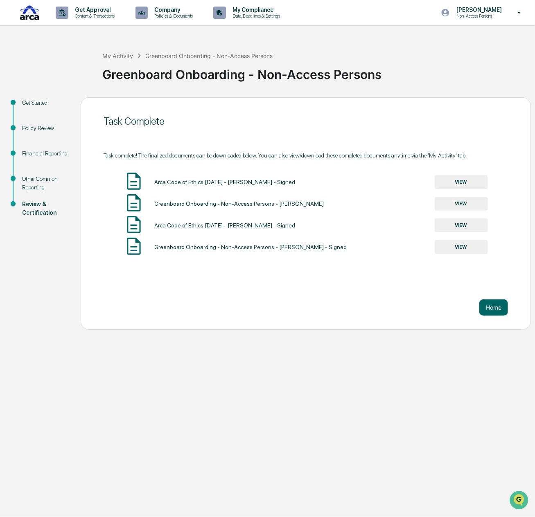
click at [33, 104] on div "Get Started" at bounding box center [44, 103] width 45 height 9
click at [34, 128] on div "Policy Review" at bounding box center [44, 128] width 45 height 9
click at [38, 159] on div "Financial Reporting" at bounding box center [45, 163] width 59 height 25
click at [116, 55] on div "My Activity" at bounding box center [117, 55] width 31 height 7
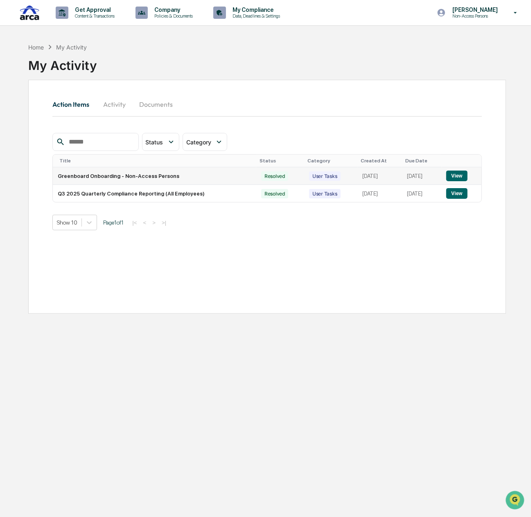
click at [463, 176] on button "View" at bounding box center [456, 176] width 21 height 11
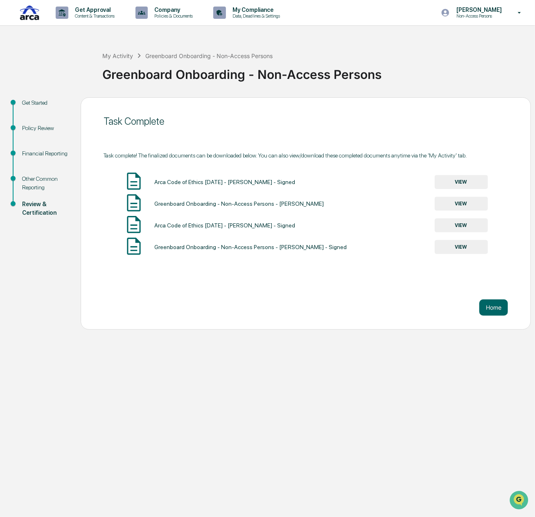
click at [455, 178] on button "VIEW" at bounding box center [461, 182] width 53 height 14
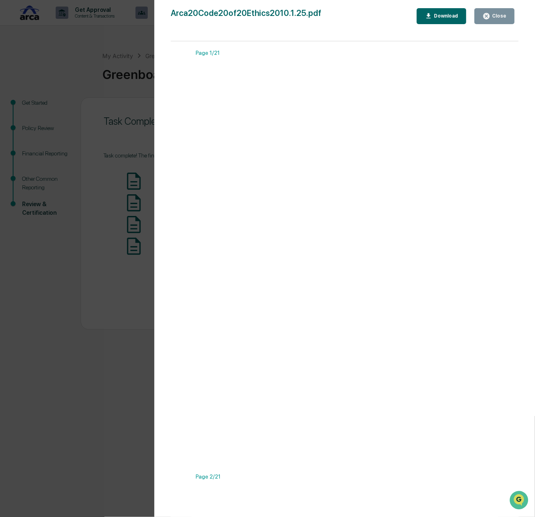
click at [499, 16] on div "Close" at bounding box center [498, 16] width 16 height 6
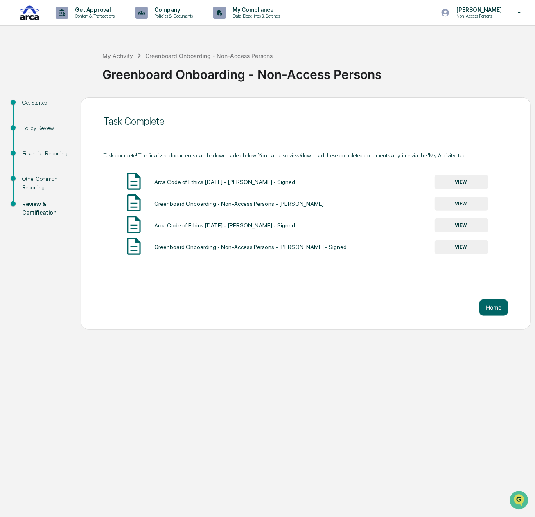
click at [454, 204] on button "VIEW" at bounding box center [461, 204] width 53 height 14
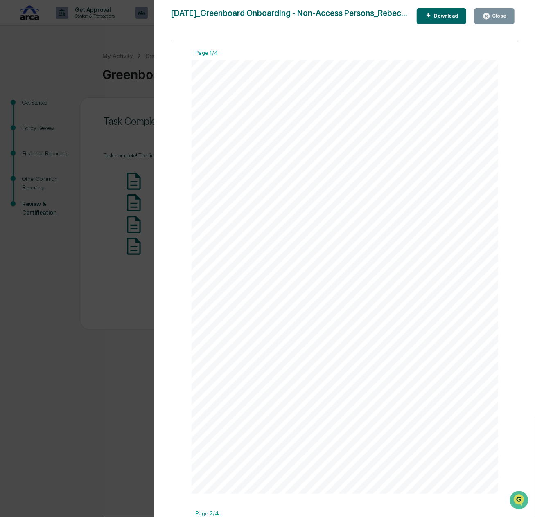
click at [498, 14] on div "Close" at bounding box center [498, 16] width 16 height 6
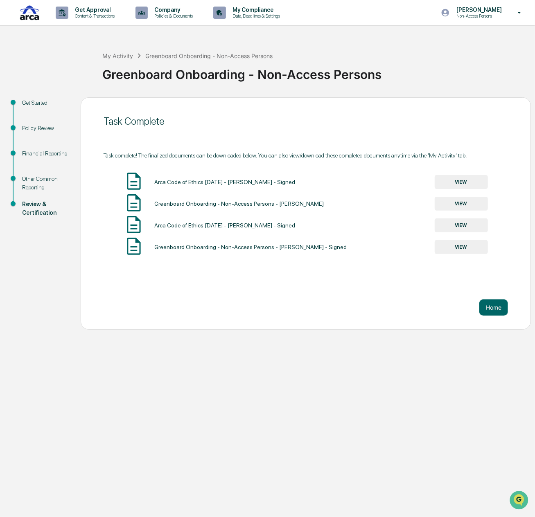
click at [36, 101] on div "Get Started" at bounding box center [44, 103] width 45 height 9
click at [35, 103] on div "Get Started" at bounding box center [44, 103] width 45 height 9
drag, startPoint x: 30, startPoint y: 212, endPoint x: 35, endPoint y: 181, distance: 31.1
click at [30, 208] on div "Review & Certification" at bounding box center [44, 208] width 45 height 17
click at [31, 95] on div "My Activity Greenboard Onboarding - Non-Access Persons Greenboard Onboarding - …" at bounding box center [267, 184] width 535 height 291
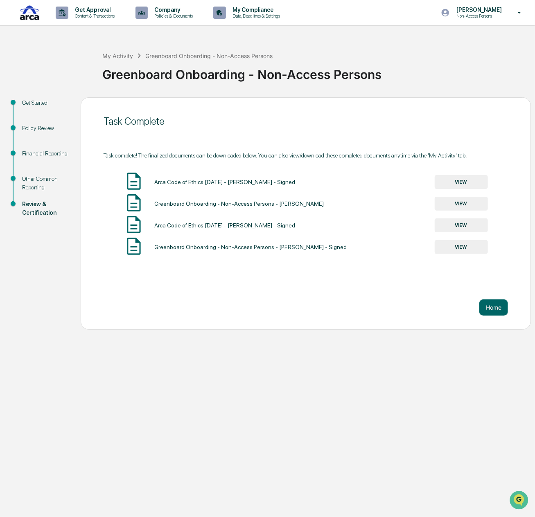
click at [30, 102] on div "Get Started" at bounding box center [44, 103] width 45 height 9
click at [120, 58] on div "My Activity" at bounding box center [117, 55] width 31 height 7
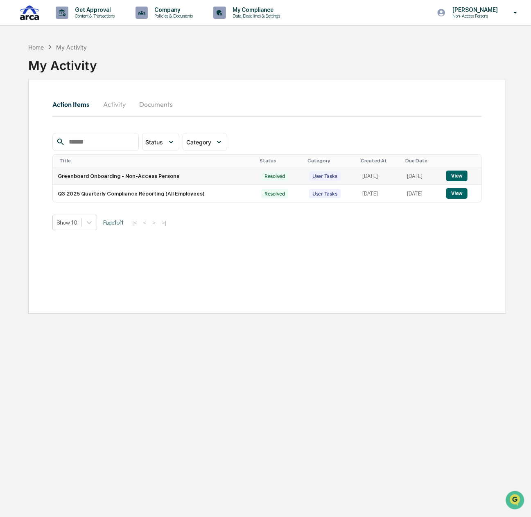
click at [458, 179] on button "View" at bounding box center [456, 176] width 21 height 11
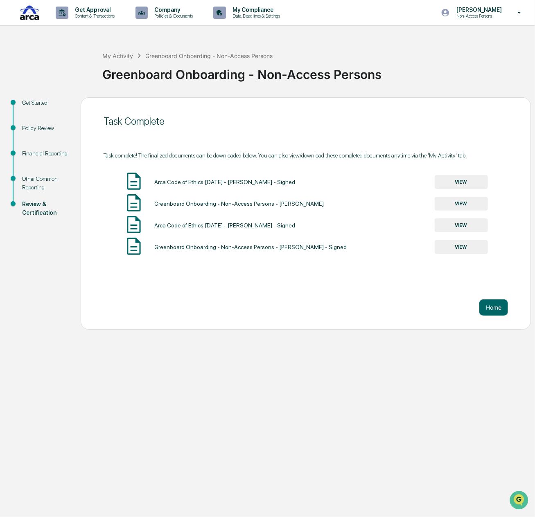
click at [468, 184] on button "VIEW" at bounding box center [461, 182] width 53 height 14
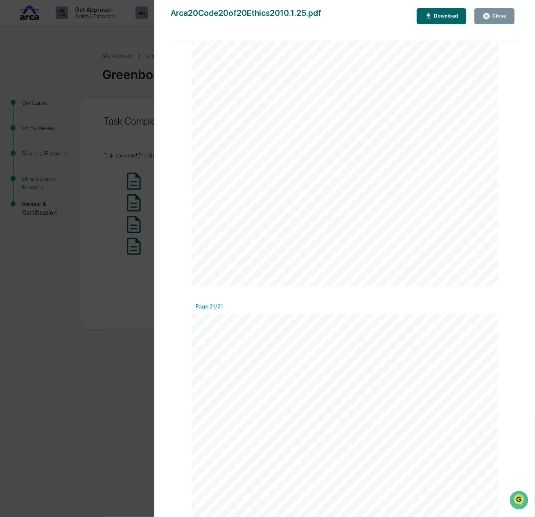
scroll to position [8422, 0]
click at [507, 14] on button "Close" at bounding box center [494, 16] width 40 height 16
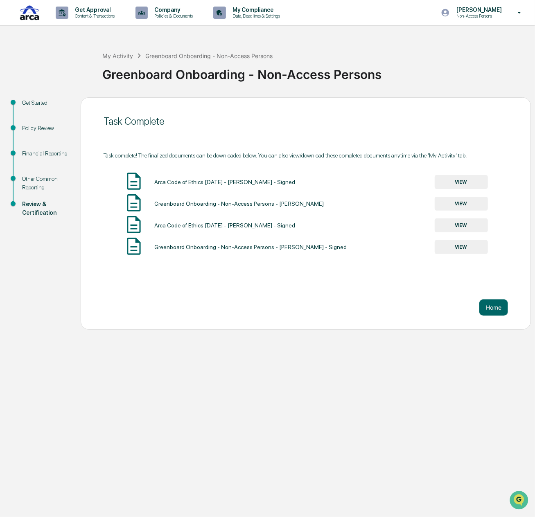
click at [457, 205] on button "VIEW" at bounding box center [461, 204] width 53 height 14
click at [457, 204] on div "Version History" at bounding box center [267, 258] width 535 height 517
click at [462, 203] on button "VIEW" at bounding box center [461, 204] width 53 height 14
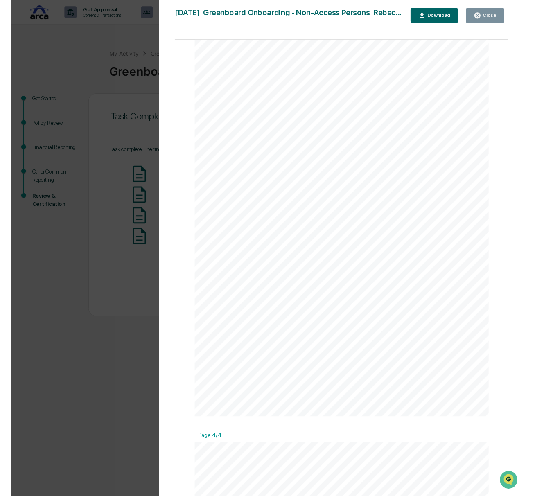
scroll to position [982, 0]
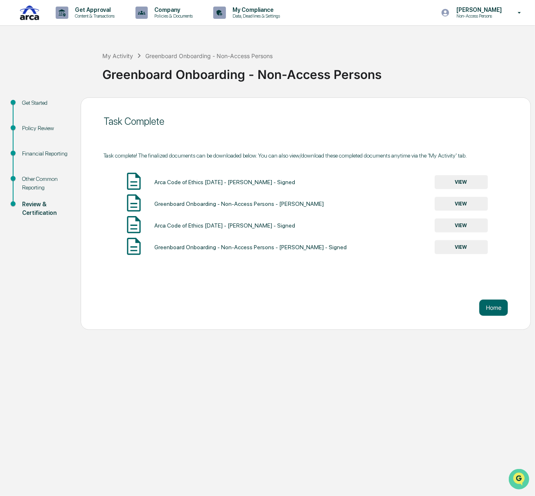
click at [522, 479] on icon "Open customer support" at bounding box center [518, 489] width 20 height 20
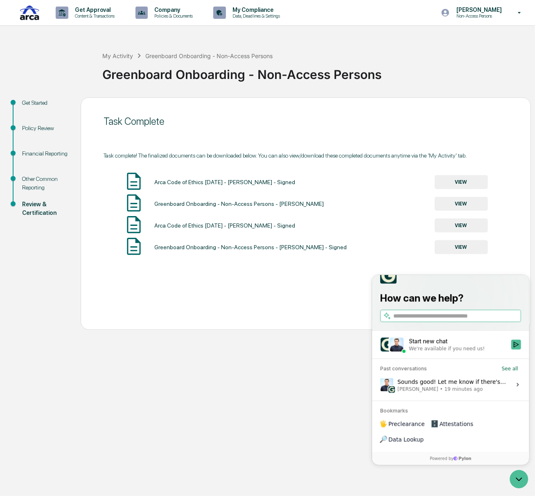
click at [430, 392] on div "Sounds good! Let me know if there's anything I can help with. [PERSON_NAME] • 1…" at bounding box center [451, 384] width 109 height 16
click at [380, 385] on button "View issue" at bounding box center [379, 384] width 0 height 0
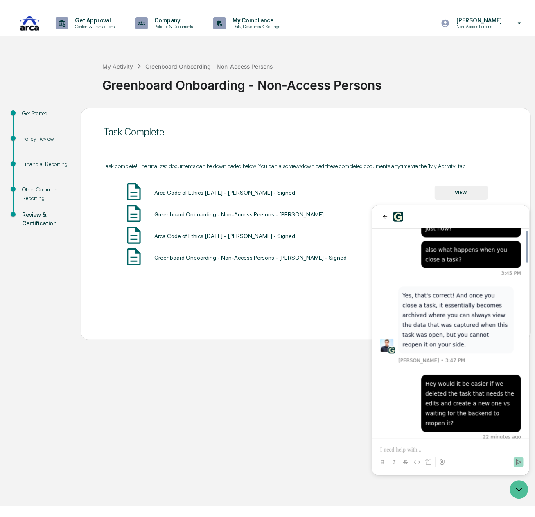
scroll to position [1209, 0]
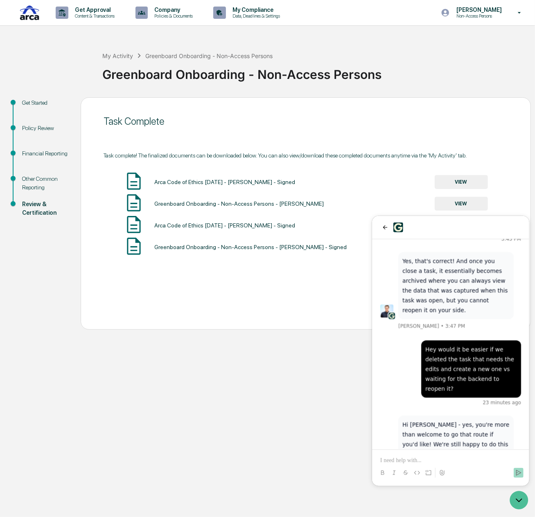
click at [420, 461] on p at bounding box center [450, 460] width 141 height 8
click at [493, 453] on p "**********" at bounding box center [450, 456] width 141 height 16
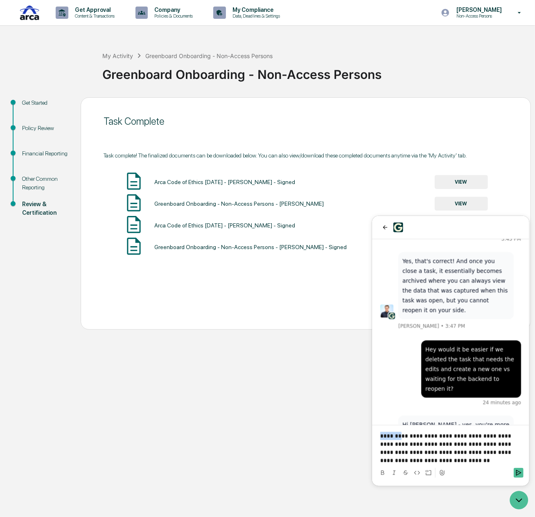
drag, startPoint x: 399, startPoint y: 436, endPoint x: 376, endPoint y: 436, distance: 22.9
click at [376, 436] on div "**********" at bounding box center [450, 448] width 151 height 33
drag, startPoint x: 438, startPoint y: 435, endPoint x: 425, endPoint y: 434, distance: 12.7
click at [425, 434] on p "**********" at bounding box center [450, 448] width 141 height 33
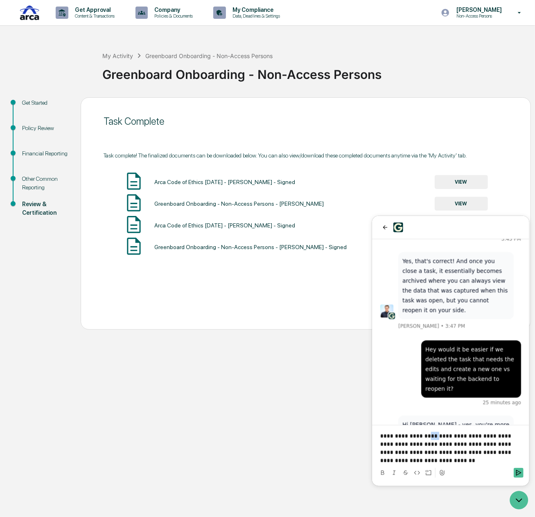
drag, startPoint x: 425, startPoint y: 434, endPoint x: 432, endPoint y: 435, distance: 7.0
click at [432, 435] on p "**********" at bounding box center [450, 448] width 141 height 33
click at [460, 444] on p "**********" at bounding box center [450, 448] width 141 height 33
click at [439, 459] on p "**********" at bounding box center [450, 448] width 141 height 33
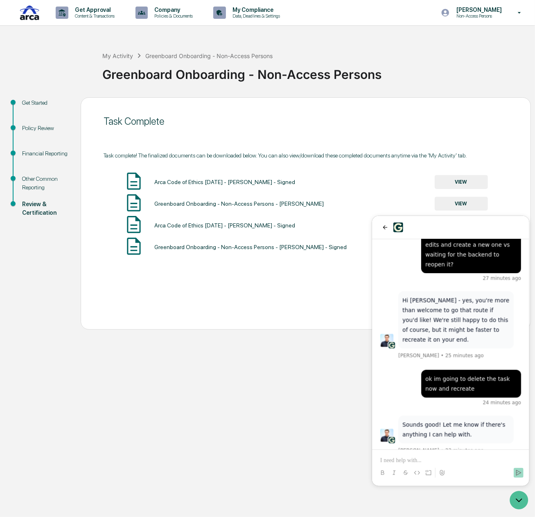
scroll to position [1392, 0]
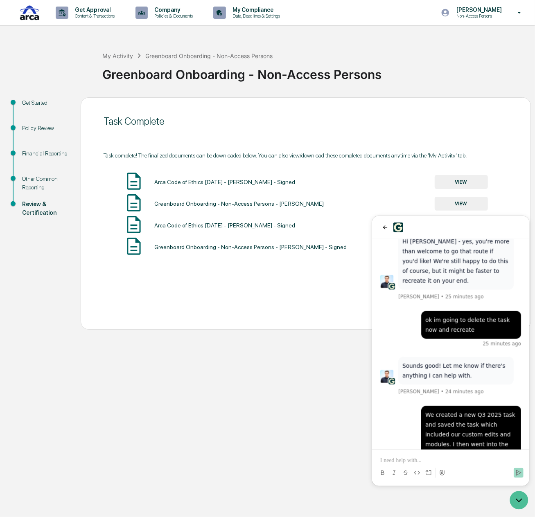
click at [454, 458] on p at bounding box center [450, 460] width 141 height 8
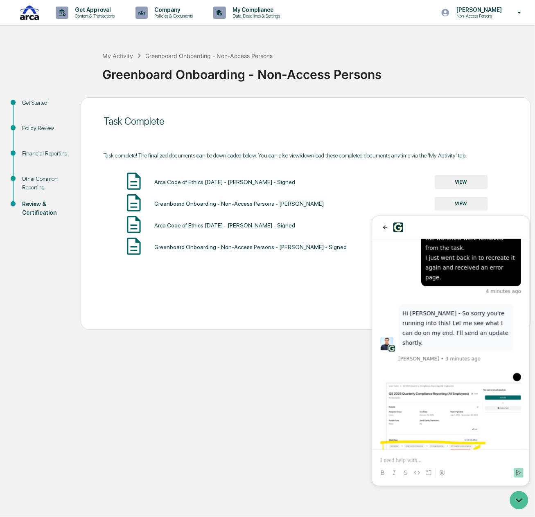
scroll to position [1697, 0]
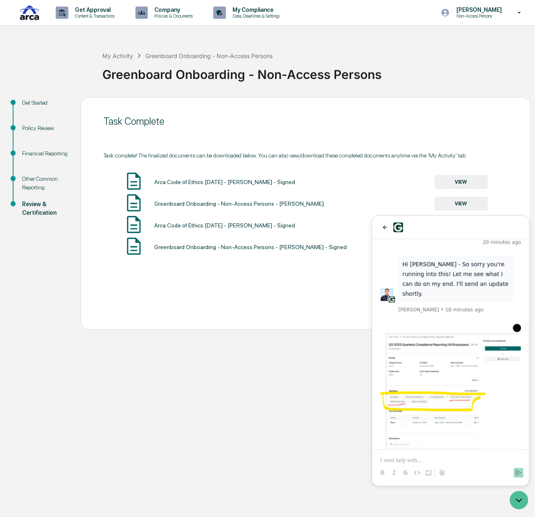
click at [431, 457] on p at bounding box center [450, 460] width 141 height 8
click at [484, 5] on div "[PERSON_NAME] Non-Access Persons" at bounding box center [483, 12] width 102 height 25
click at [466, 41] on li "Switch to Admin view..." at bounding box center [471, 41] width 115 height 15
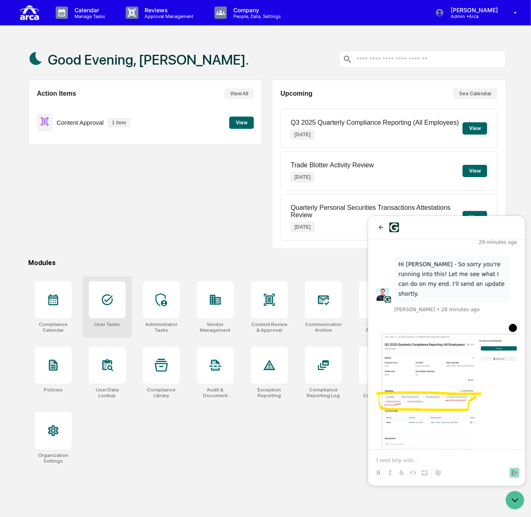
click at [123, 295] on div at bounding box center [107, 299] width 37 height 37
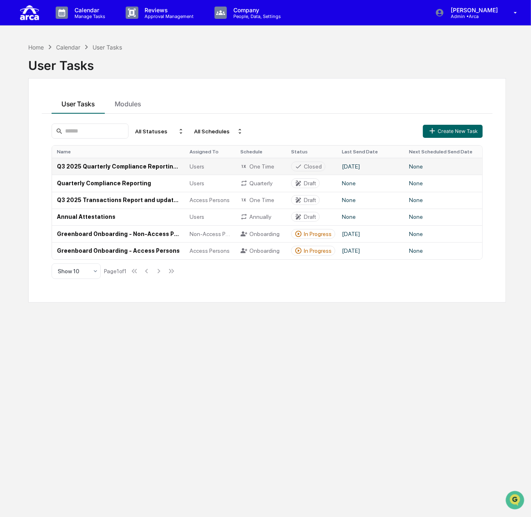
click at [152, 168] on td "Q3 2025 Quarterly Compliance Reporting (All Employees)" at bounding box center [118, 166] width 133 height 17
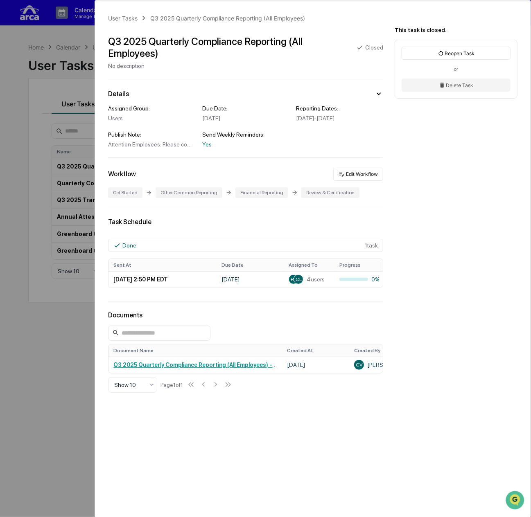
click at [143, 146] on div "Attention Employees: Please complete the Quarterly Compliance Reporting in your…" at bounding box center [151, 144] width 87 height 7
click at [366, 175] on button "Edit Workflow" at bounding box center [358, 174] width 50 height 13
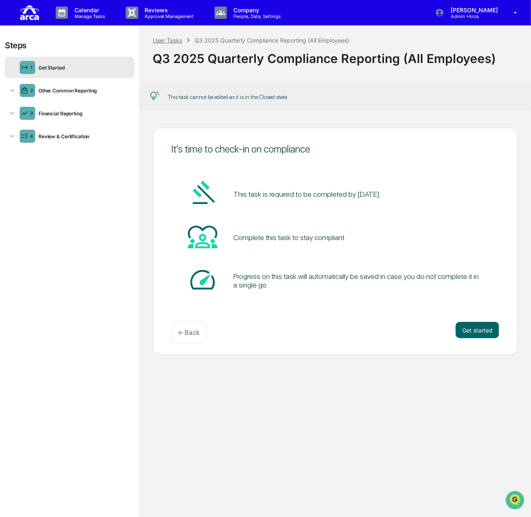
click at [160, 37] on div "User Tasks" at bounding box center [167, 40] width 29 height 7
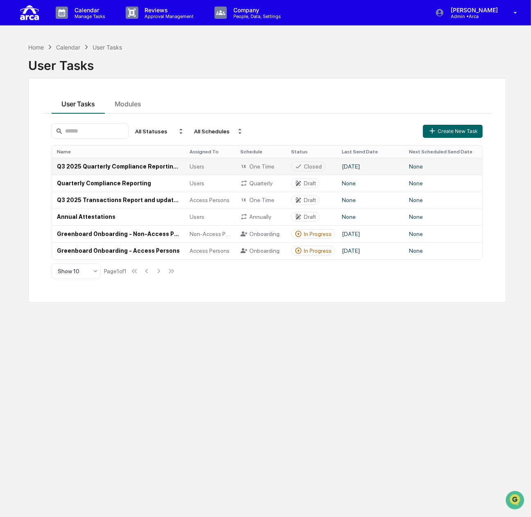
click at [140, 165] on td "Q3 2025 Quarterly Compliance Reporting (All Employees)" at bounding box center [118, 166] width 133 height 17
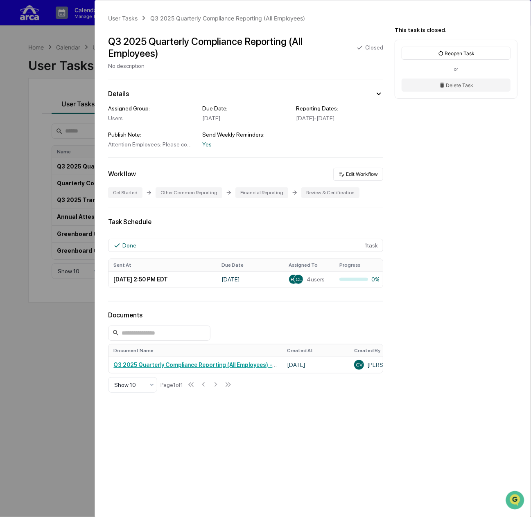
click at [375, 97] on icon at bounding box center [378, 93] width 9 height 9
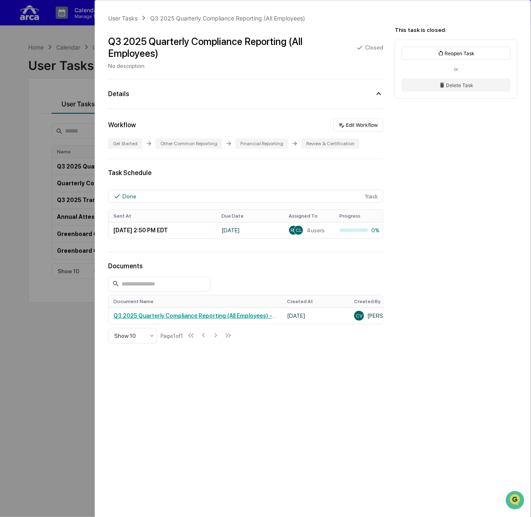
click at [375, 97] on icon at bounding box center [378, 93] width 9 height 9
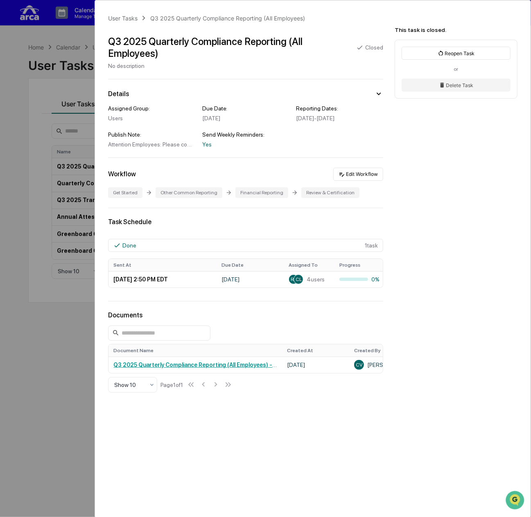
click at [155, 148] on div "Attention Employees: Please complete the Quarterly Compliance Reporting in your…" at bounding box center [151, 144] width 87 height 7
click at [159, 143] on div "Attention Employees: Please complete the Quarterly Compliance Reporting in your…" at bounding box center [151, 144] width 87 height 7
click at [129, 17] on div "User Tasks" at bounding box center [122, 18] width 29 height 7
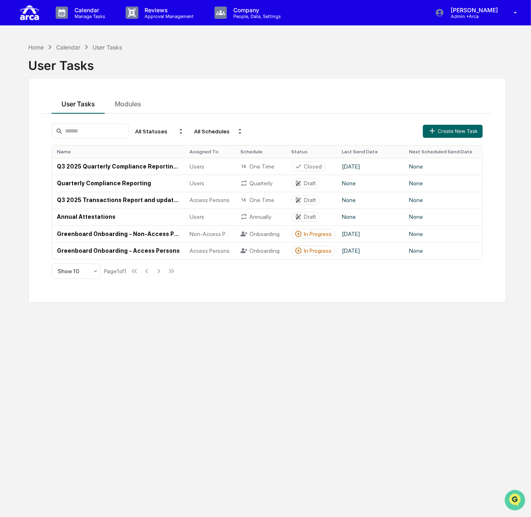
click at [514, 498] on img "Open customer support" at bounding box center [514, 500] width 20 height 16
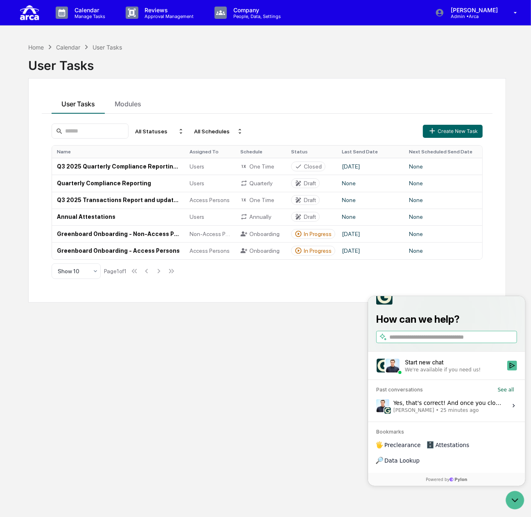
click at [435, 413] on div "Yes, that's correct! And once you close a task, it essentially becomes archived…" at bounding box center [447, 406] width 109 height 16
click at [376, 406] on button "View issue" at bounding box center [375, 405] width 0 height 0
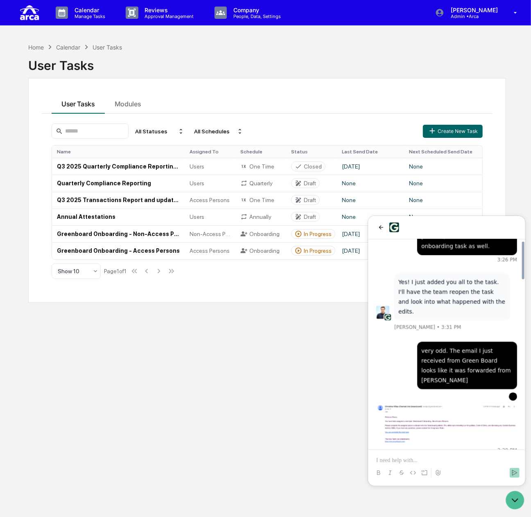
scroll to position [980, 0]
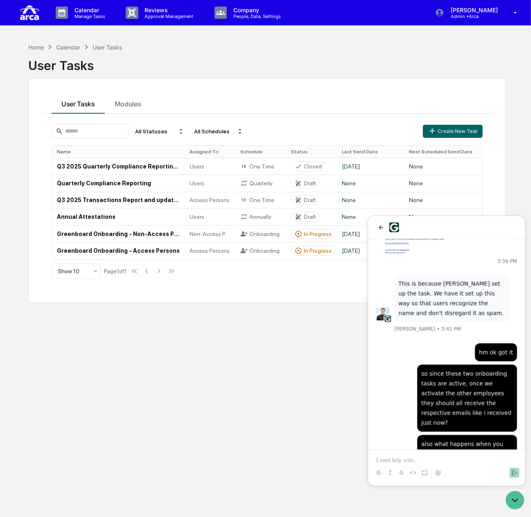
click at [456, 457] on p at bounding box center [446, 460] width 141 height 8
click at [439, 457] on p at bounding box center [446, 460] width 141 height 8
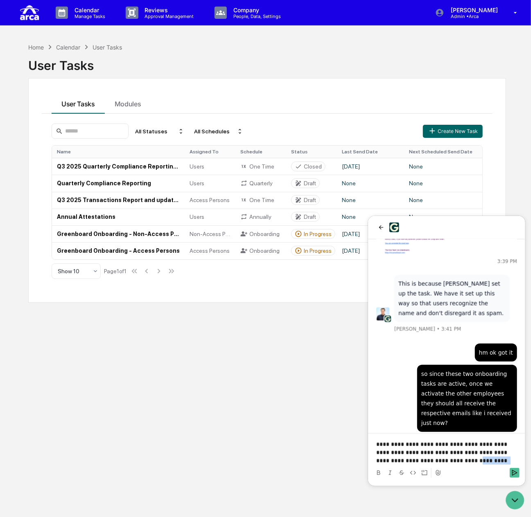
drag, startPoint x: 425, startPoint y: 459, endPoint x: 477, endPoint y: 458, distance: 52.4
click at [477, 458] on p "**********" at bounding box center [446, 452] width 141 height 25
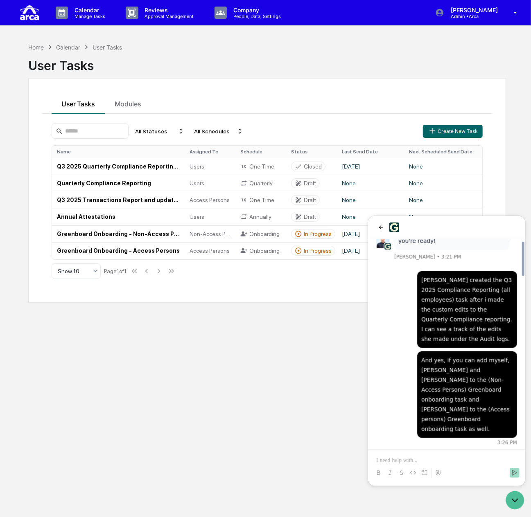
scroll to position [595, 0]
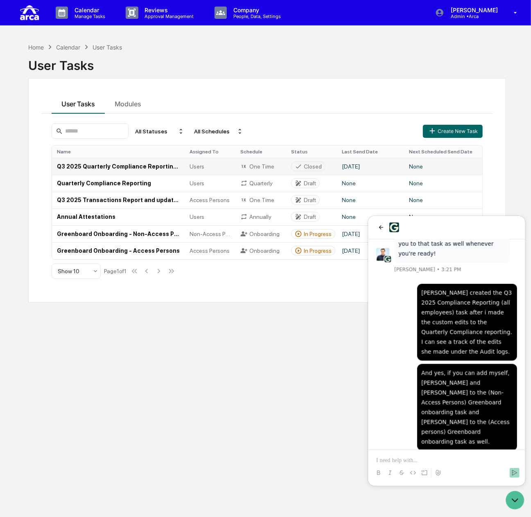
click at [146, 167] on td "Q3 2025 Quarterly Compliance Reporting (All Employees)" at bounding box center [118, 166] width 133 height 17
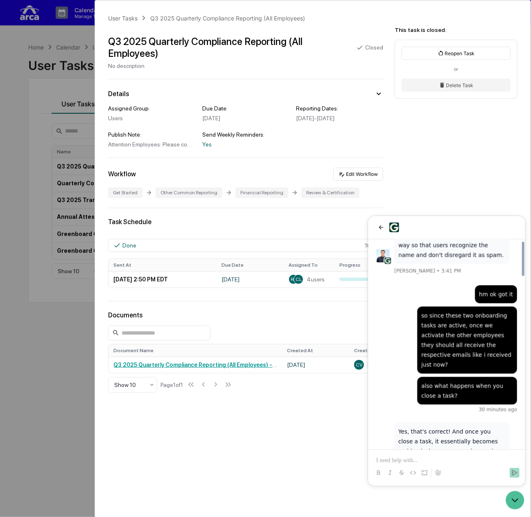
scroll to position [1045, 0]
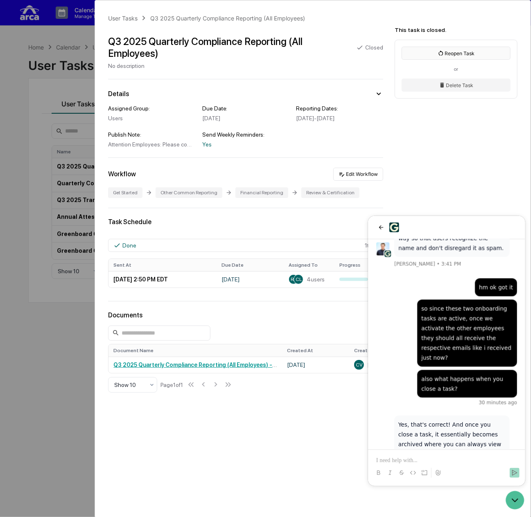
click at [458, 55] on button "Reopen Task" at bounding box center [455, 53] width 109 height 13
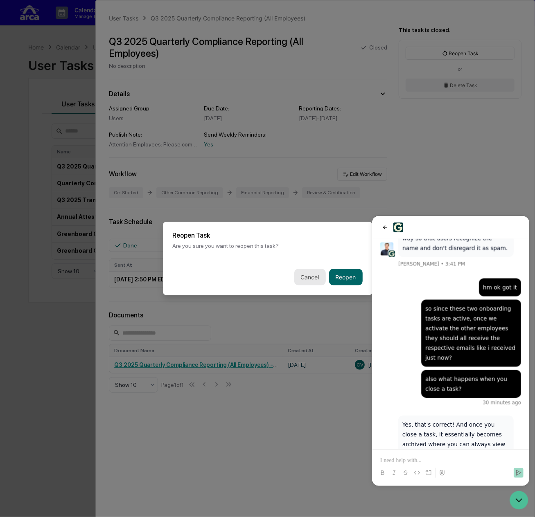
click at [299, 277] on button "Cancel" at bounding box center [310, 277] width 32 height 16
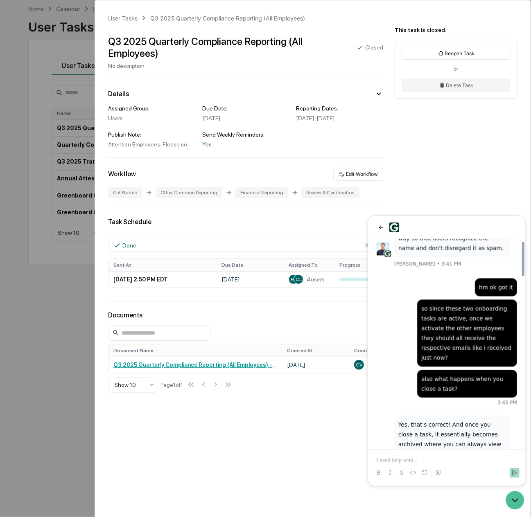
click at [192, 425] on div "User Tasks Q3 2025 Quarterly Compliance Reporting (All Employees) Q3 2025 Quart…" at bounding box center [312, 237] width 435 height 475
click at [34, 278] on div "User Tasks Q3 2025 Quarterly Compliance Reporting (All Employees) Q3 2025 Quart…" at bounding box center [265, 258] width 531 height 517
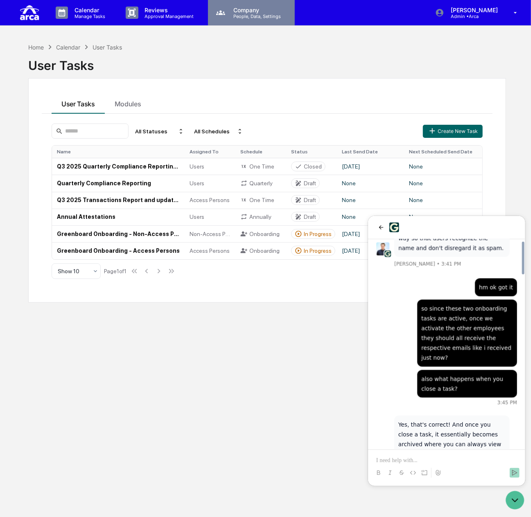
scroll to position [1114, 0]
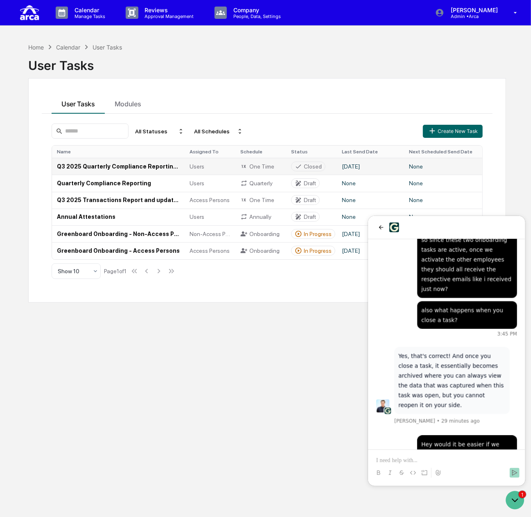
click at [146, 165] on td "Q3 2025 Quarterly Compliance Reporting (All Employees)" at bounding box center [118, 166] width 133 height 17
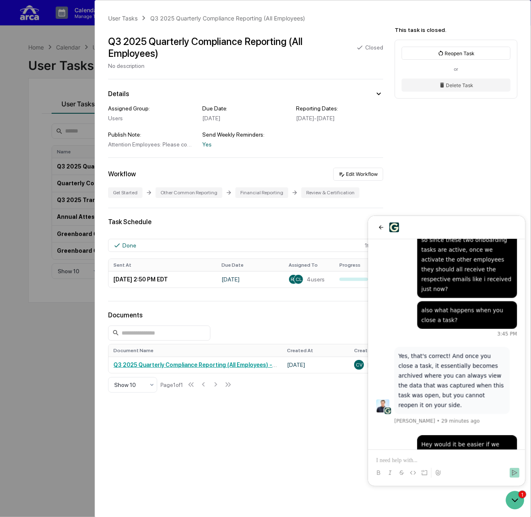
click at [448, 460] on p at bounding box center [446, 460] width 141 height 8
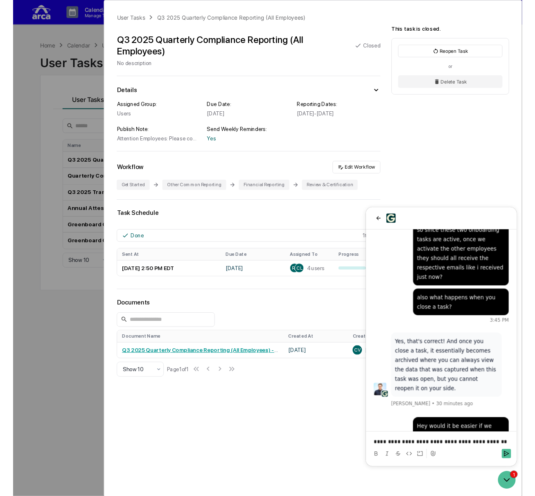
scroll to position [1160, 0]
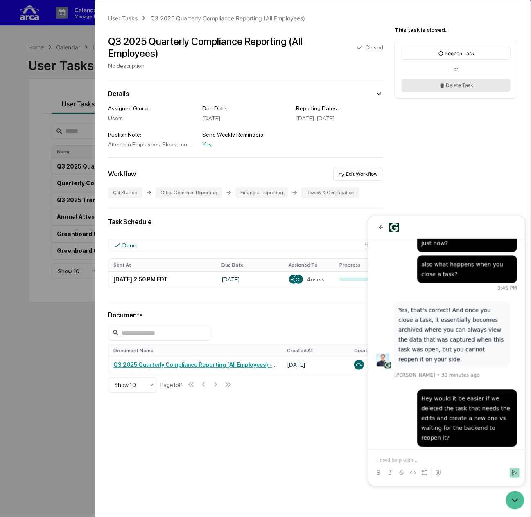
click at [426, 83] on button "Delete Task" at bounding box center [455, 85] width 109 height 13
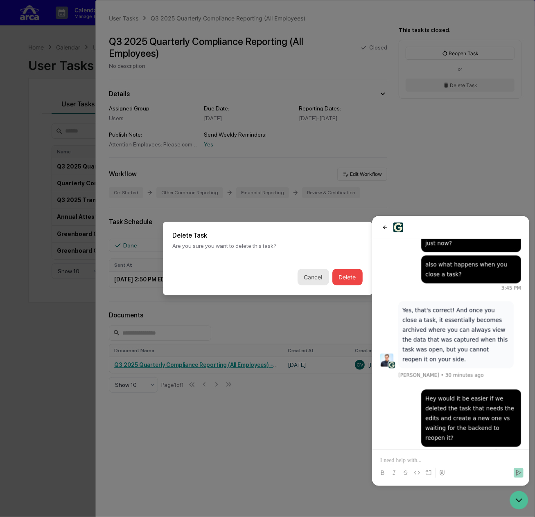
click at [297, 277] on button "Cancel" at bounding box center [313, 277] width 32 height 16
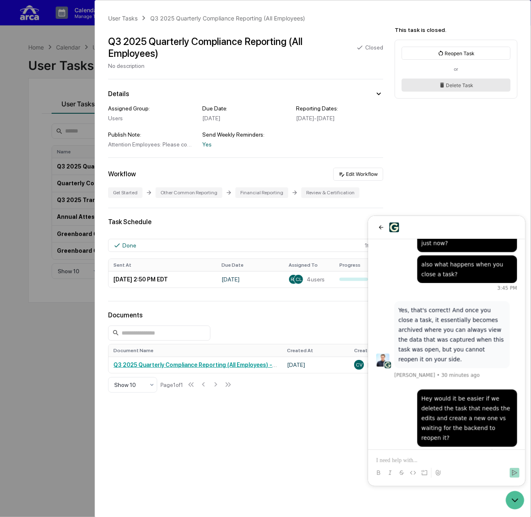
click at [486, 79] on button "Delete Task" at bounding box center [455, 85] width 109 height 13
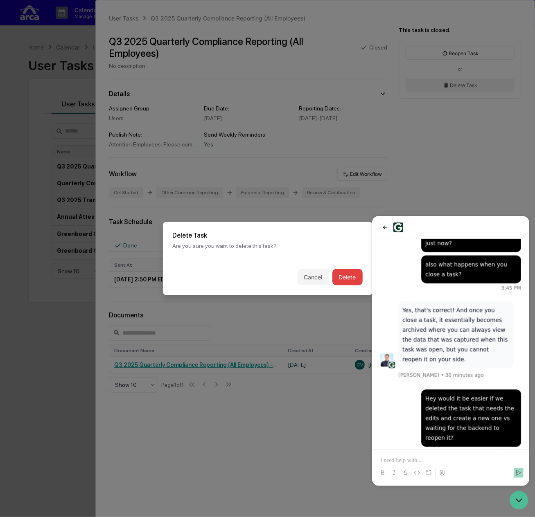
click at [339, 274] on button "Delete" at bounding box center [347, 277] width 30 height 16
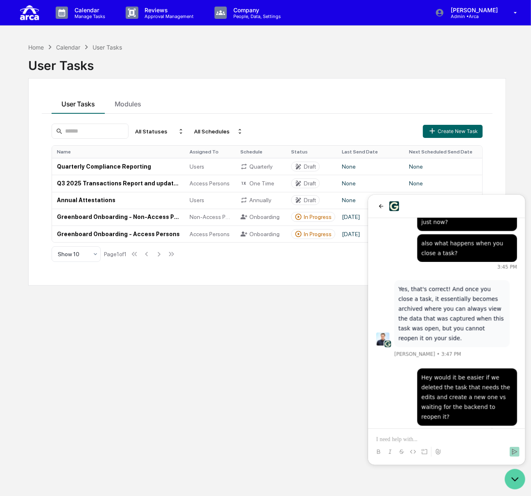
click at [510, 476] on icon "Open customer support" at bounding box center [514, 478] width 20 height 20
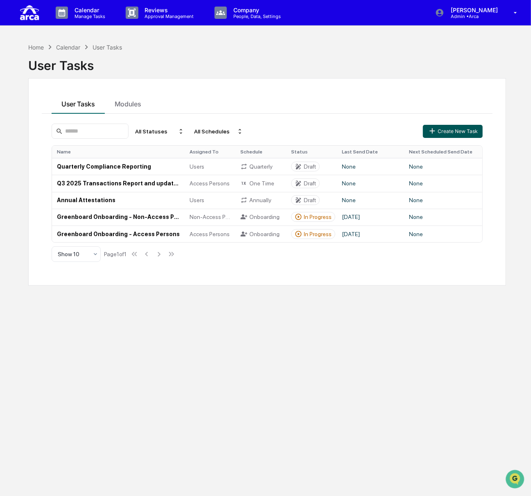
click at [451, 131] on button "Create New Task" at bounding box center [453, 131] width 60 height 13
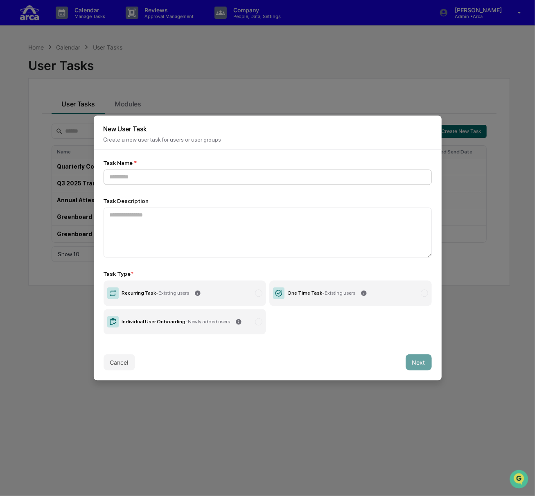
scroll to position [1209, 0]
click at [146, 176] on input at bounding box center [268, 177] width 328 height 15
type input "**********"
click at [288, 291] on div "One Time Task - Existing users" at bounding box center [322, 293] width 68 height 6
click at [407, 360] on button "Next" at bounding box center [418, 362] width 26 height 16
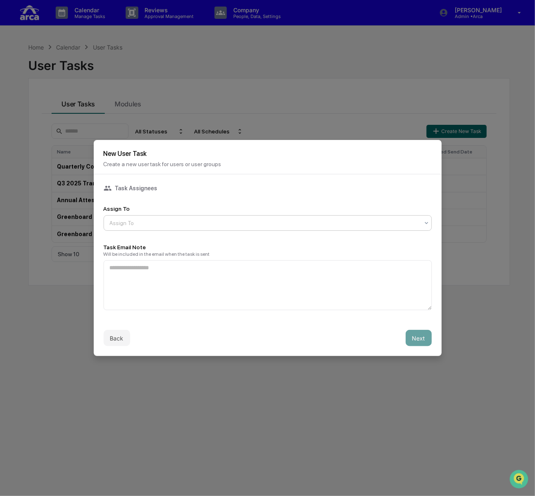
click at [205, 219] on div at bounding box center [264, 223] width 309 height 8
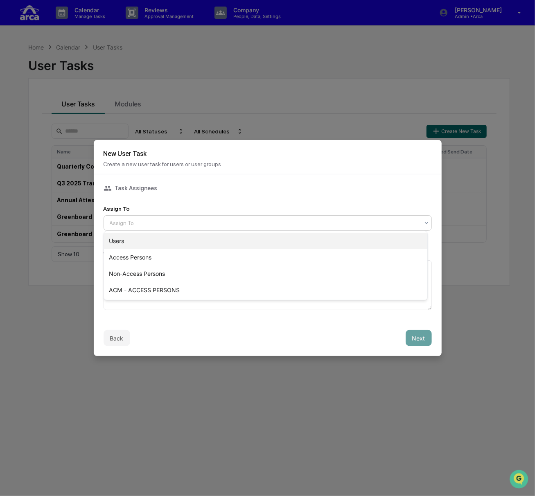
click at [163, 243] on div "Users" at bounding box center [265, 241] width 323 height 16
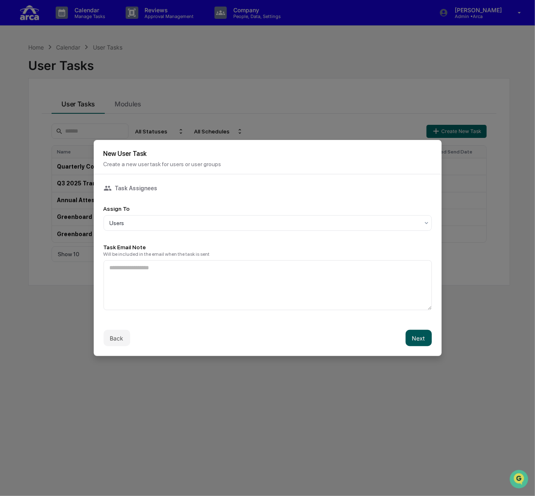
click at [411, 340] on button "Next" at bounding box center [418, 338] width 26 height 16
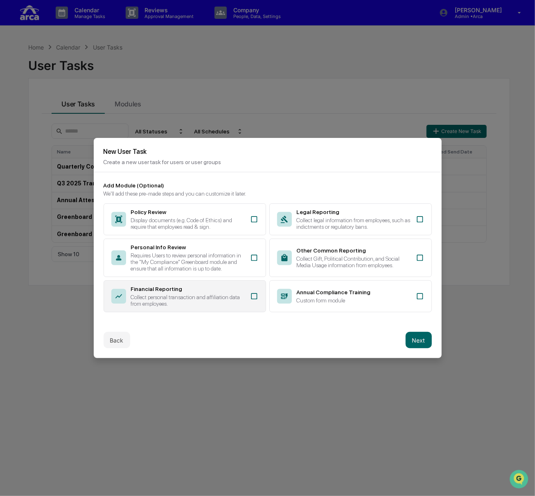
click at [164, 288] on div "Financial Reporting" at bounding box center [188, 289] width 114 height 7
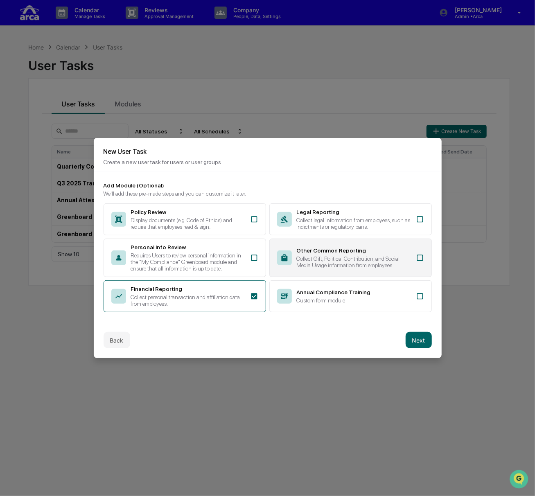
click at [310, 256] on div "Collect Gift, Political Contribution, and Social Media Usage information from e…" at bounding box center [354, 261] width 114 height 13
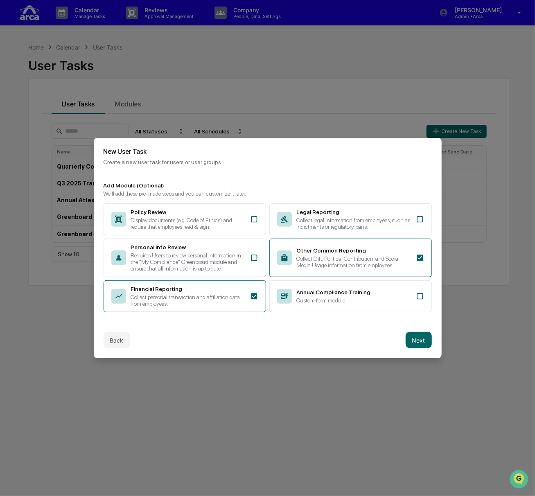
click at [419, 340] on button "Next" at bounding box center [418, 340] width 26 height 16
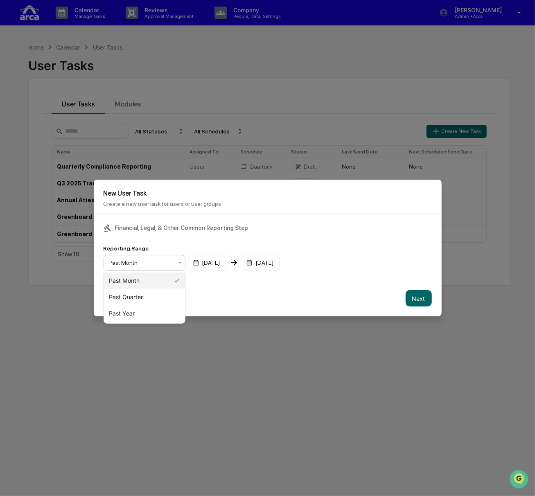
click at [144, 259] on div at bounding box center [141, 263] width 63 height 8
click at [137, 297] on div "Past Quarter" at bounding box center [144, 297] width 81 height 16
click at [428, 299] on div "Back Next" at bounding box center [268, 298] width 348 height 36
click at [421, 297] on button "Next" at bounding box center [418, 298] width 26 height 16
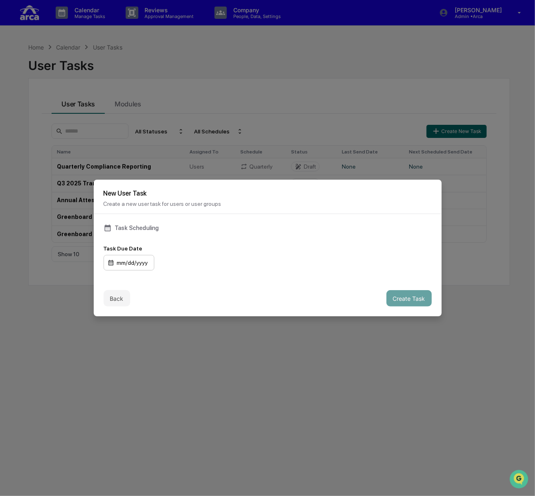
click at [133, 262] on div "mm/dd/yyyy" at bounding box center [129, 263] width 51 height 16
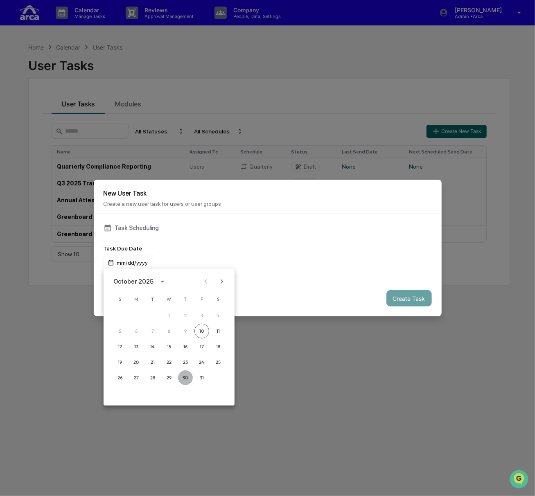
click at [185, 374] on button "30" at bounding box center [185, 377] width 15 height 15
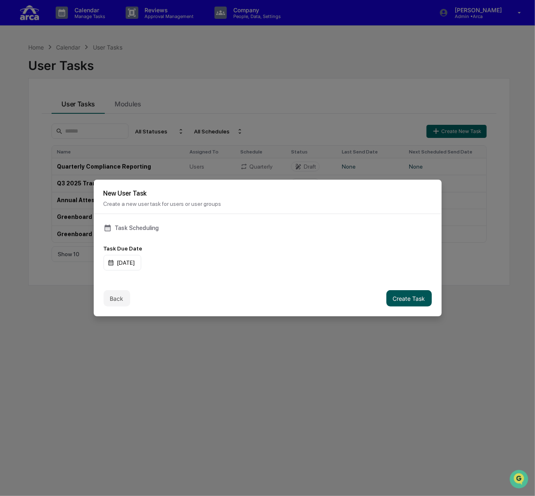
click at [393, 295] on button "Create Task" at bounding box center [408, 298] width 45 height 16
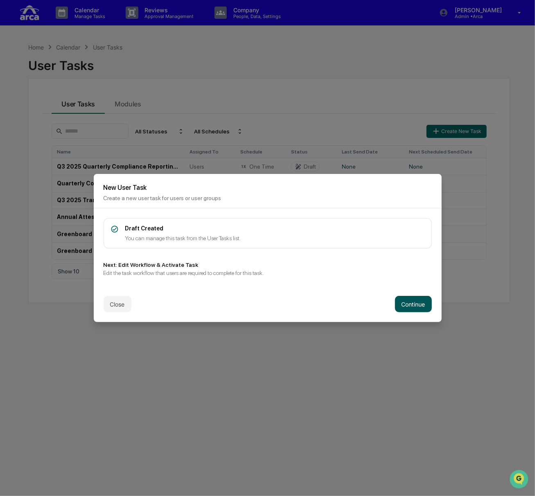
click at [417, 300] on button "Continue" at bounding box center [413, 304] width 37 height 16
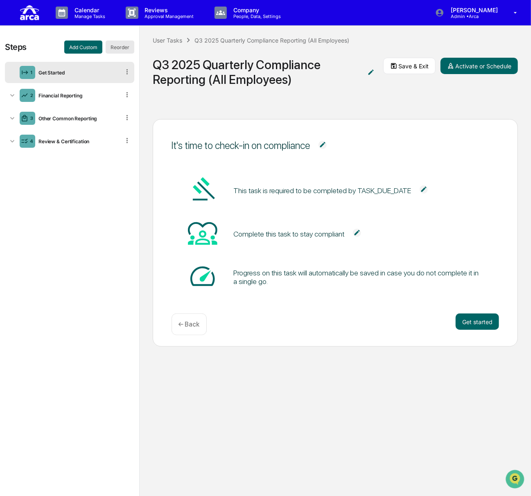
click at [117, 45] on button "Reorder" at bounding box center [120, 47] width 29 height 13
click at [4, 117] on div "Steps Cancel Save 1 Get Started 2 Financial Reporting 3 Other Common Reporting …" at bounding box center [69, 261] width 139 height 471
drag, startPoint x: 9, startPoint y: 119, endPoint x: 14, endPoint y: 91, distance: 28.6
click at [14, 91] on icon at bounding box center [12, 90] width 8 height 8
click at [123, 50] on button "Save" at bounding box center [124, 47] width 22 height 13
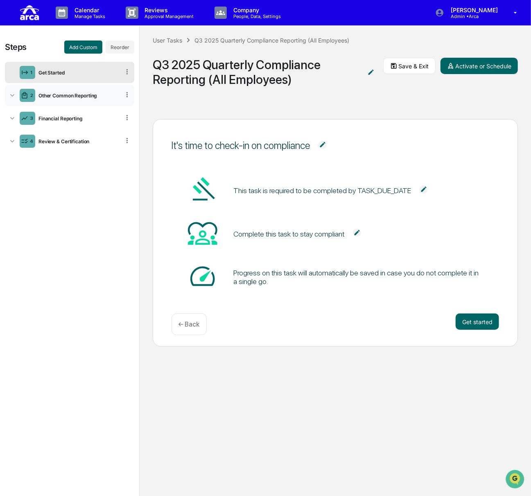
click at [122, 92] on div "2 Other Common Reporting" at bounding box center [69, 95] width 129 height 21
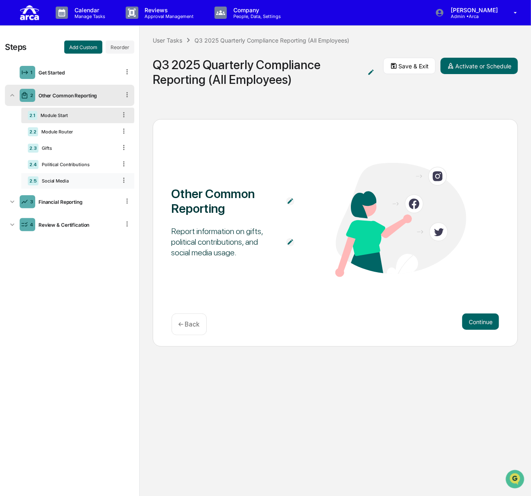
click at [122, 179] on icon at bounding box center [124, 180] width 8 height 8
click at [117, 190] on div "Delete" at bounding box center [114, 191] width 27 height 13
click at [68, 185] on div "Financial Reporting" at bounding box center [77, 185] width 85 height 6
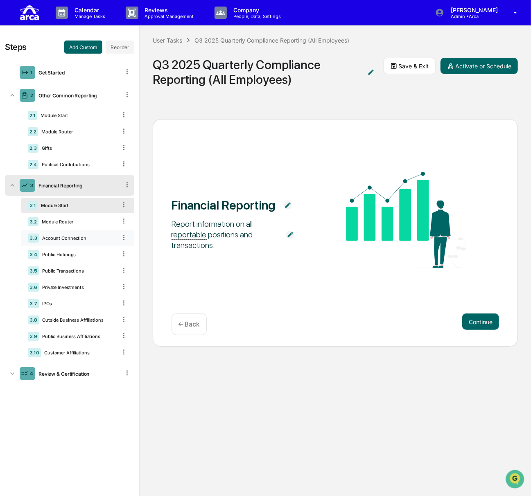
click at [125, 239] on icon at bounding box center [124, 238] width 8 height 8
click at [122, 239] on icon at bounding box center [124, 238] width 8 height 8
click at [127, 256] on icon at bounding box center [124, 254] width 8 height 8
click at [116, 266] on div "Delete" at bounding box center [114, 265] width 27 height 13
click at [123, 237] on icon at bounding box center [123, 237] width 1 height 5
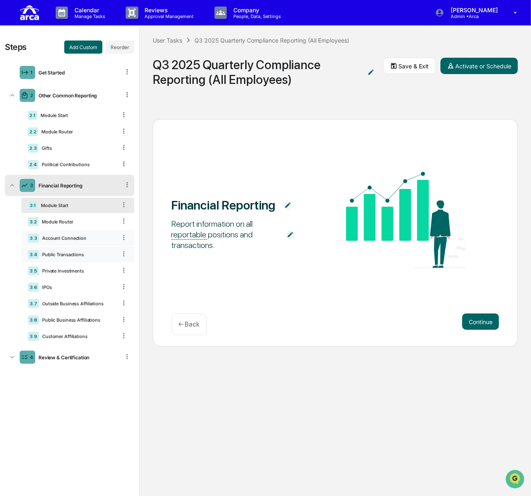
click at [123, 239] on icon at bounding box center [124, 238] width 8 height 8
click at [126, 253] on icon at bounding box center [124, 254] width 8 height 8
click at [113, 265] on div "Delete" at bounding box center [114, 265] width 27 height 13
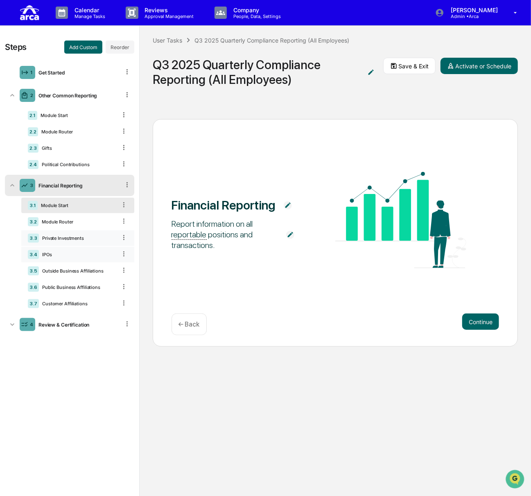
click at [123, 240] on icon at bounding box center [124, 238] width 8 height 8
click at [116, 251] on div "Delete" at bounding box center [114, 249] width 27 height 13
click at [123, 239] on icon at bounding box center [124, 238] width 8 height 8
click at [119, 250] on div "Delete" at bounding box center [114, 249] width 27 height 13
click at [123, 254] on icon at bounding box center [124, 254] width 8 height 8
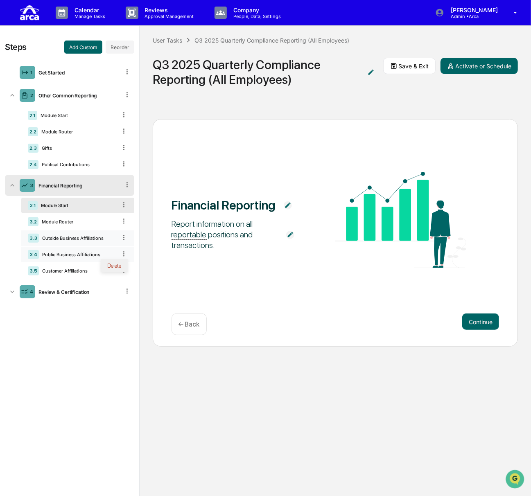
click at [115, 266] on div "Delete" at bounding box center [114, 265] width 27 height 13
click at [124, 253] on icon at bounding box center [123, 253] width 1 height 5
click at [121, 264] on div "Delete" at bounding box center [114, 265] width 27 height 13
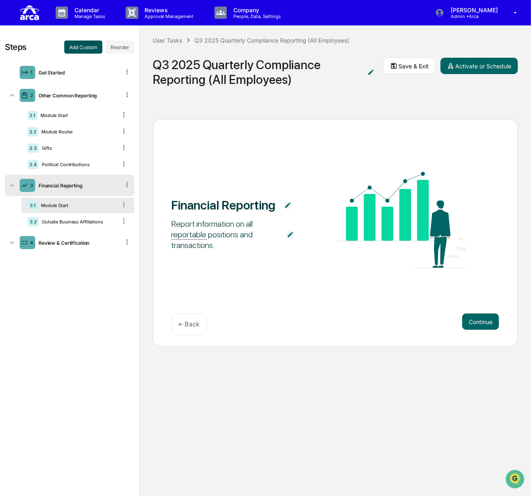
click at [86, 41] on button "Add Custom" at bounding box center [83, 47] width 38 height 13
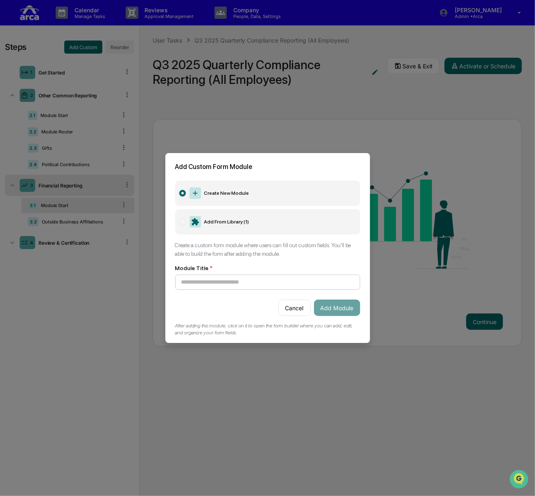
click at [253, 279] on input at bounding box center [267, 282] width 185 height 15
click at [223, 289] on div "Create New Module Add From Library ( 1 ) Create a custom form module where user…" at bounding box center [267, 261] width 205 height 162
click at [223, 281] on input at bounding box center [267, 282] width 185 height 15
type input "*"
type input "**********"
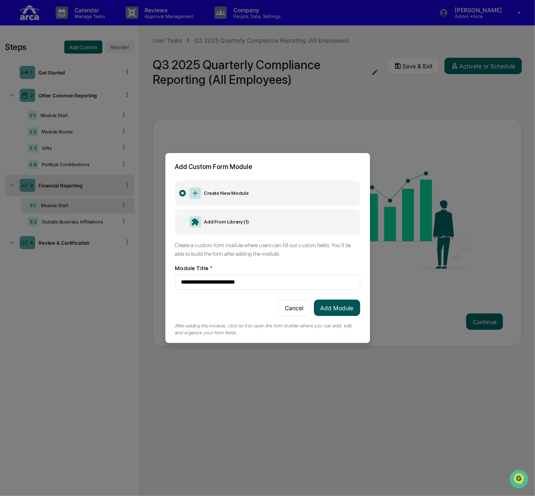
click at [343, 302] on button "Add Module" at bounding box center [337, 307] width 46 height 16
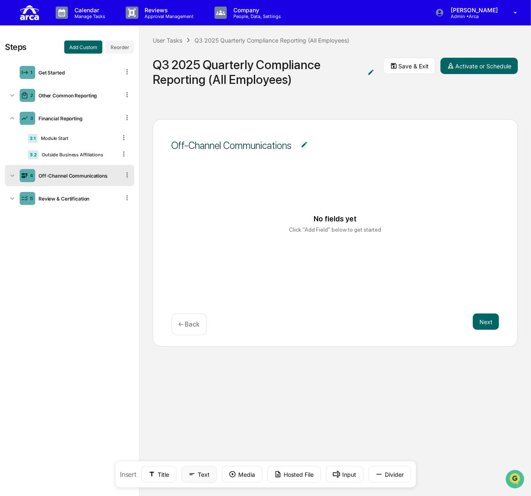
click at [194, 474] on icon at bounding box center [191, 474] width 5 height 2
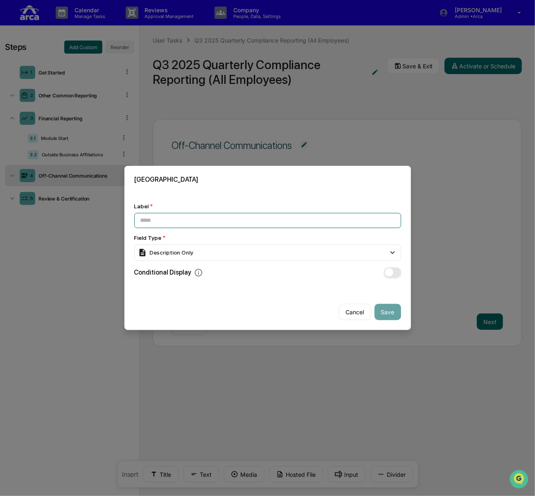
click at [214, 220] on input at bounding box center [267, 220] width 267 height 15
paste input "**********"
type input "**********"
click at [214, 254] on div "Description Only" at bounding box center [267, 253] width 267 height 16
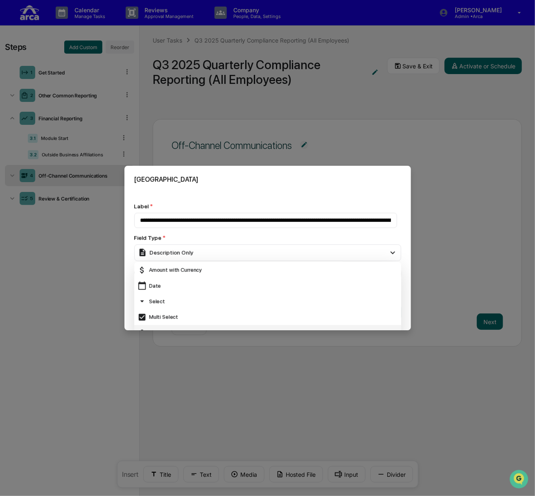
scroll to position [41, 0]
click at [174, 318] on div "Select" at bounding box center [267, 322] width 260 height 9
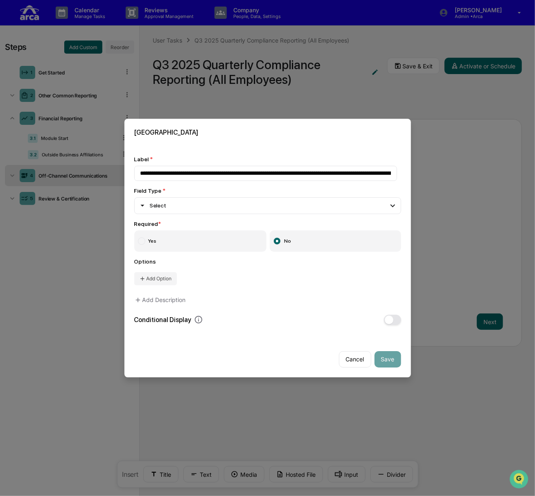
click at [173, 242] on label "Yes" at bounding box center [200, 240] width 133 height 21
click at [162, 280] on button "Add Option" at bounding box center [155, 278] width 43 height 13
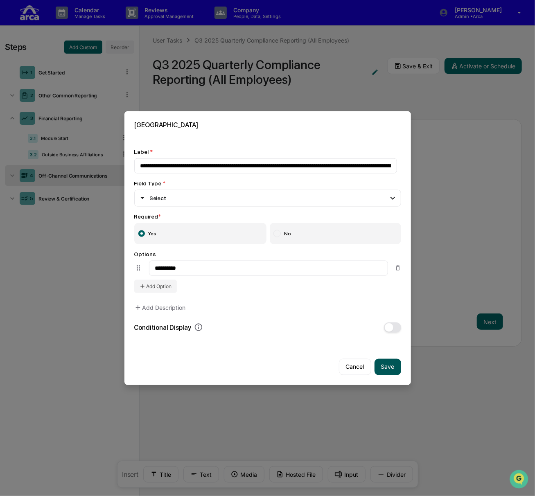
type input "**********"
click at [387, 365] on button "Save" at bounding box center [387, 366] width 27 height 16
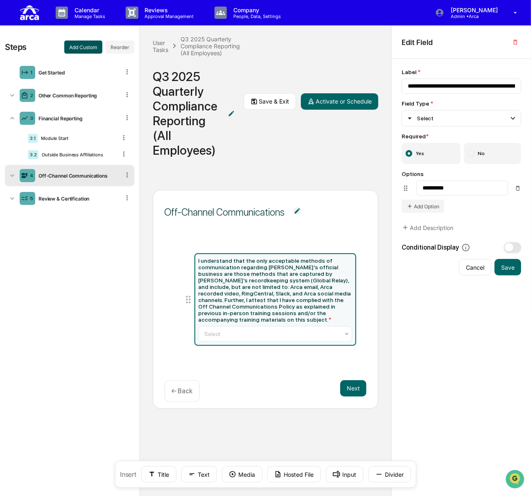
click at [76, 46] on button "Add Custom" at bounding box center [83, 47] width 38 height 13
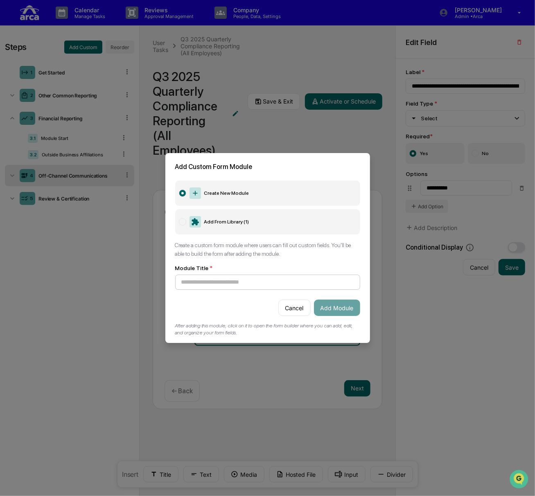
click at [275, 275] on input at bounding box center [267, 282] width 185 height 15
type input "**********"
click at [331, 308] on button "Add Module" at bounding box center [337, 307] width 46 height 16
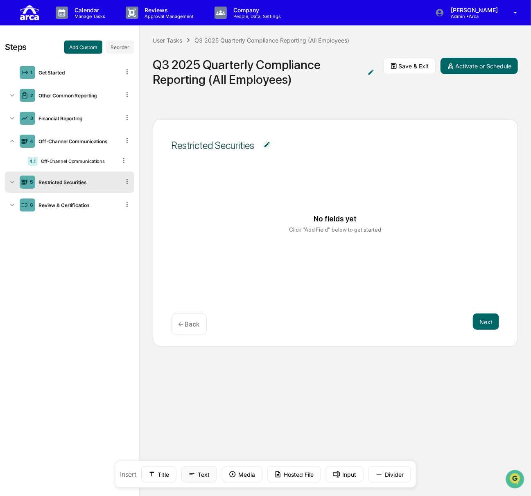
click at [210, 475] on button "Text" at bounding box center [199, 474] width 36 height 16
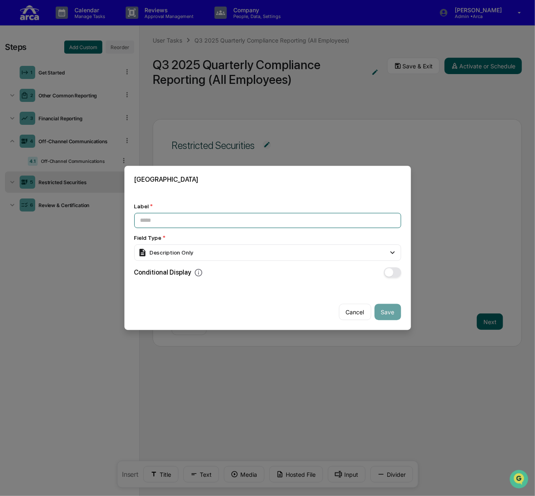
click at [253, 217] on input at bounding box center [267, 220] width 267 height 15
paste input "**********"
type input "**********"
click at [201, 248] on div "Description Only" at bounding box center [267, 253] width 267 height 16
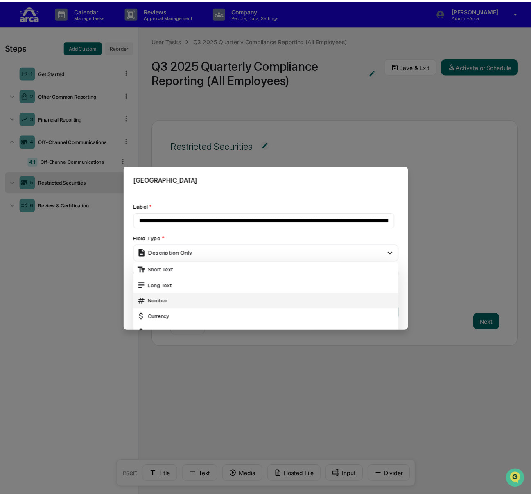
scroll to position [41, 0]
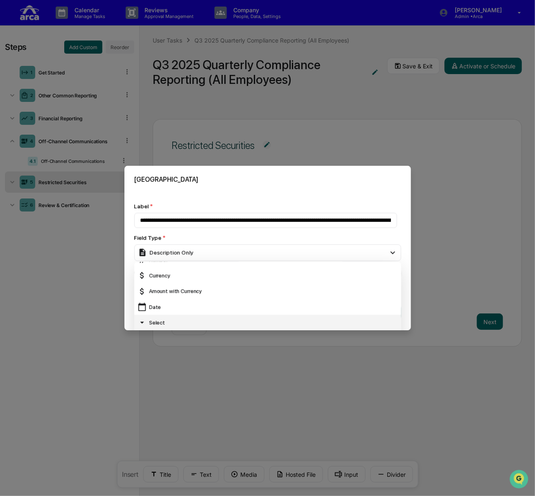
click at [192, 318] on div "Select" at bounding box center [267, 322] width 260 height 9
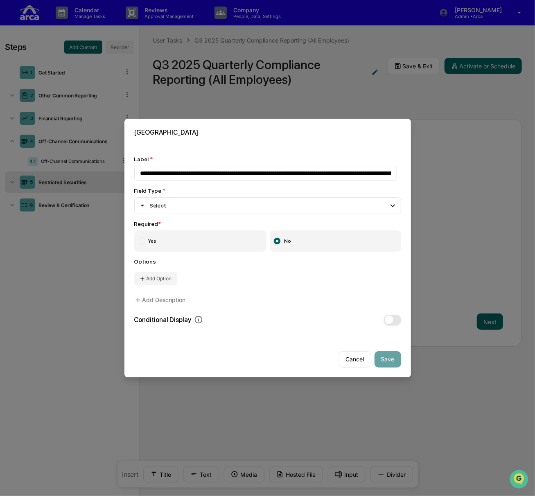
click at [180, 237] on label "Yes" at bounding box center [200, 240] width 133 height 21
click at [166, 280] on button "Add Option" at bounding box center [155, 278] width 43 height 13
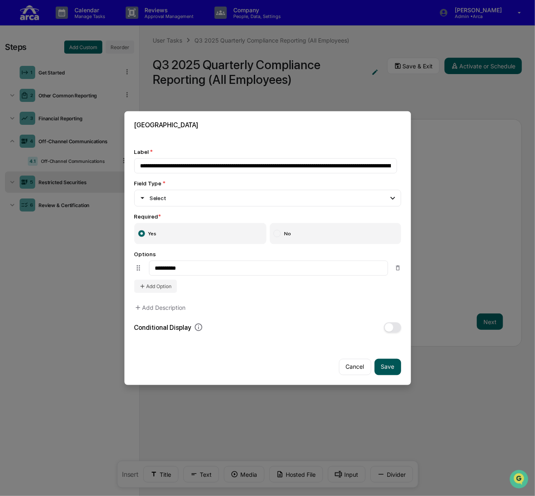
type input "**********"
click at [385, 364] on button "Save" at bounding box center [387, 366] width 27 height 16
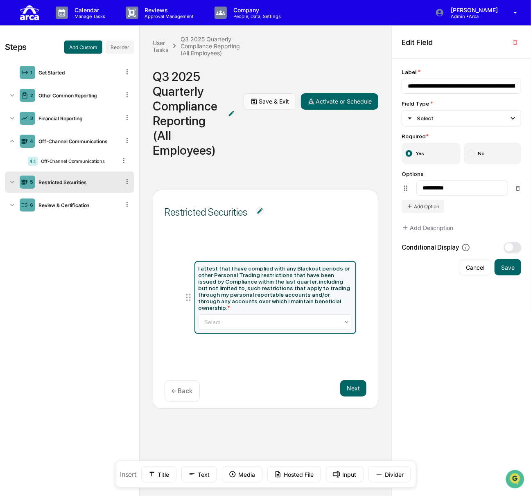
click at [267, 104] on button "Save & Exit" at bounding box center [269, 101] width 52 height 16
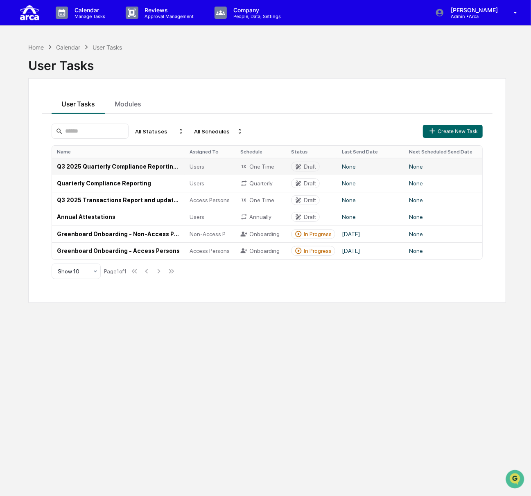
click at [92, 168] on td "Q3 2025 Quarterly Compliance Reporting (All Employees)" at bounding box center [118, 166] width 133 height 17
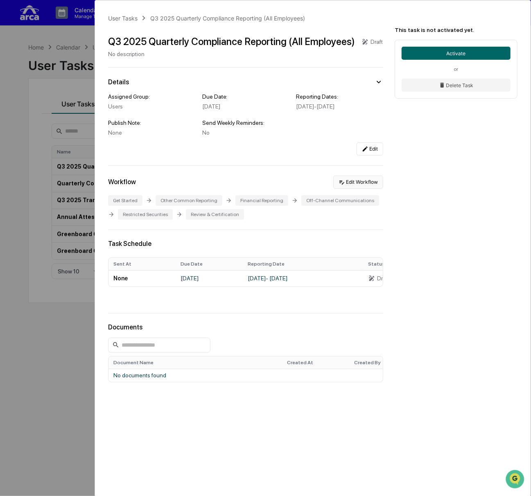
click at [360, 186] on button "Edit Workflow" at bounding box center [358, 182] width 50 height 13
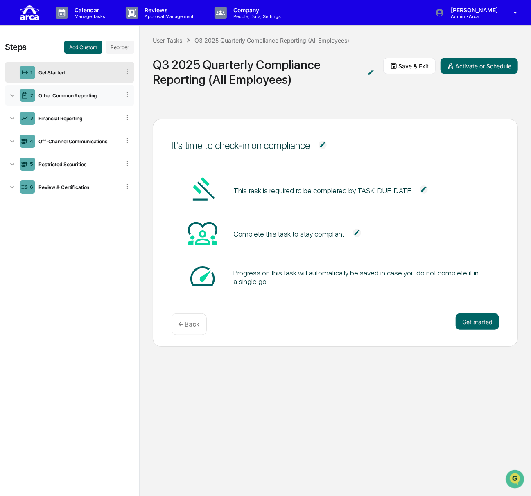
click at [74, 95] on div "Other Common Reporting" at bounding box center [77, 95] width 85 height 6
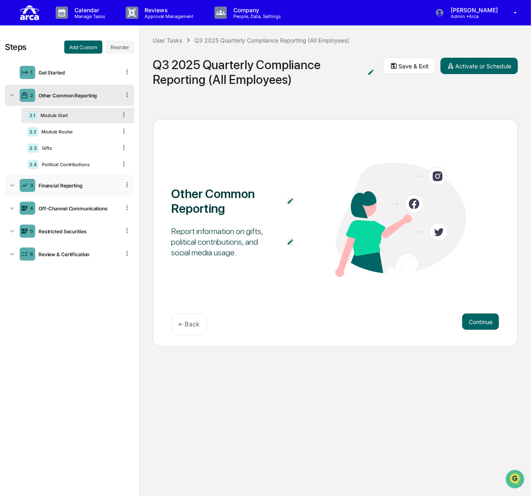
click at [69, 184] on div "Financial Reporting" at bounding box center [77, 185] width 85 height 6
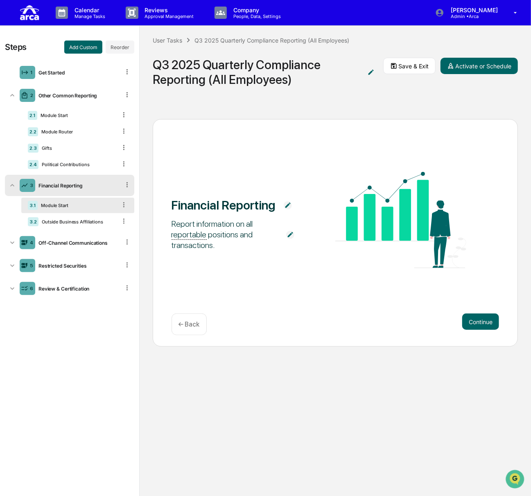
click at [286, 205] on img at bounding box center [288, 205] width 8 height 8
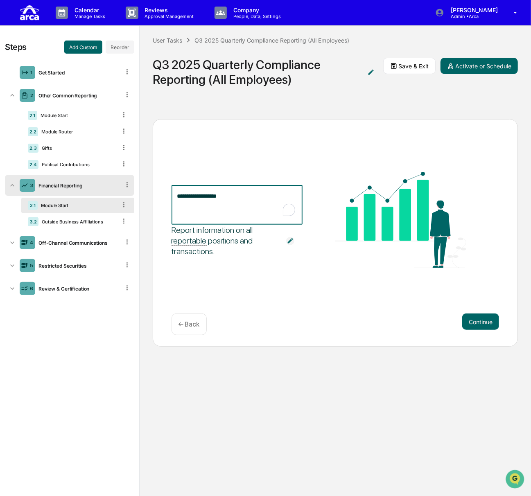
click at [135, 185] on div "**********" at bounding box center [265, 261] width 531 height 471
type textarea "**********"
click at [291, 237] on img at bounding box center [290, 241] width 8 height 8
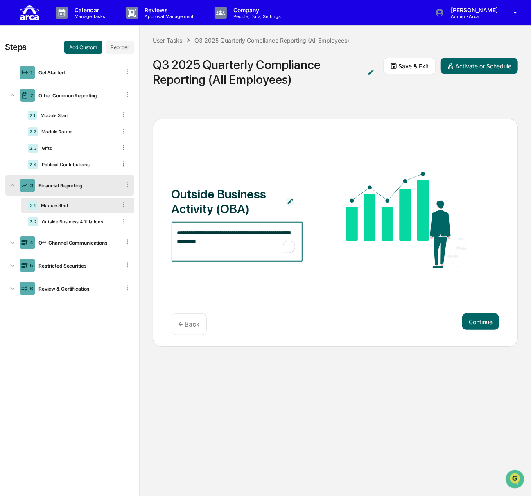
drag, startPoint x: 243, startPoint y: 238, endPoint x: 164, endPoint y: 231, distance: 79.3
click at [164, 231] on div "**********" at bounding box center [335, 232] width 365 height 227
type textarea "**********"
click at [271, 233] on textarea "**********" at bounding box center [237, 242] width 120 height 26
click at [273, 232] on textarea "**********" at bounding box center [237, 242] width 120 height 26
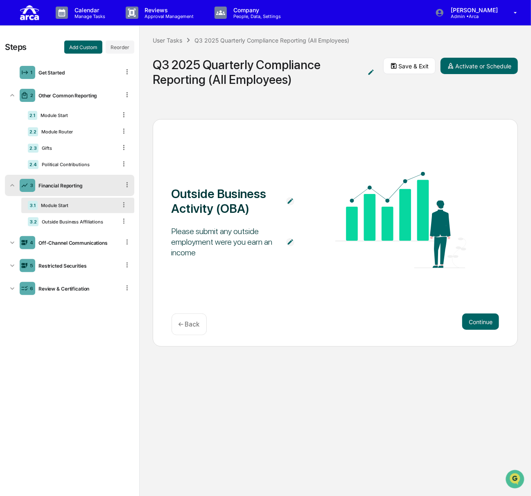
click at [292, 244] on img at bounding box center [290, 242] width 8 height 8
click at [239, 239] on textarea "**********" at bounding box center [237, 242] width 120 height 26
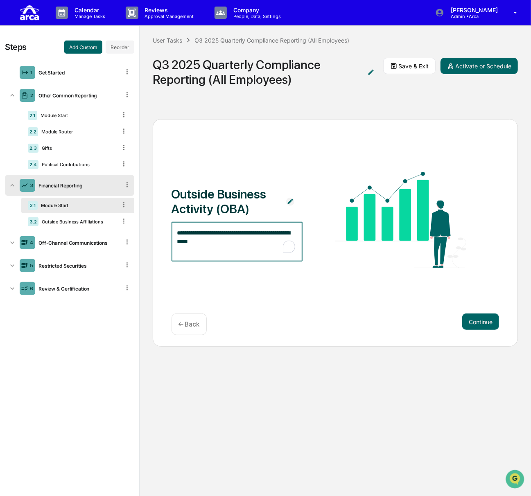
drag, startPoint x: 274, startPoint y: 232, endPoint x: 289, endPoint y: 213, distance: 24.5
click at [274, 232] on textarea "**********" at bounding box center [237, 242] width 120 height 26
click at [228, 241] on textarea "**********" at bounding box center [237, 242] width 120 height 26
click at [194, 241] on textarea "**********" at bounding box center [237, 242] width 120 height 26
click at [264, 243] on textarea "**********" at bounding box center [237, 242] width 120 height 26
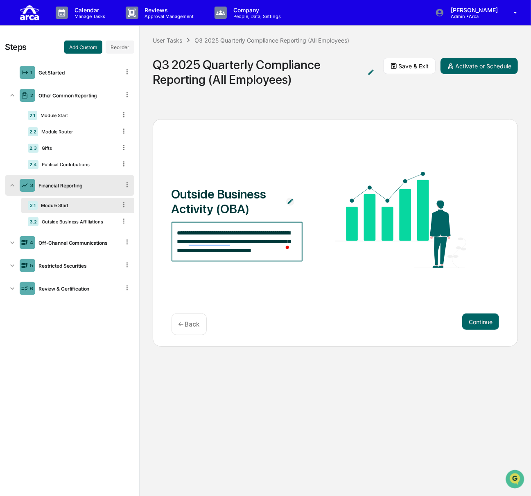
scroll to position [8, 0]
type textarea "**********"
click at [243, 247] on textarea "**********" at bounding box center [237, 242] width 120 height 26
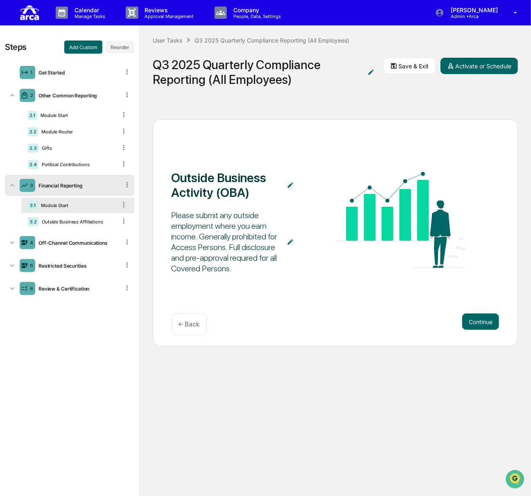
click at [218, 243] on div "Please submit any outside employment where you earn income. Generally prohibite…" at bounding box center [224, 242] width 106 height 64
click at [328, 297] on div "Outside Business Activity (OBA) Please submit any outside employment where you …" at bounding box center [335, 232] width 365 height 227
click at [404, 65] on button "Save & Exit" at bounding box center [409, 66] width 52 height 16
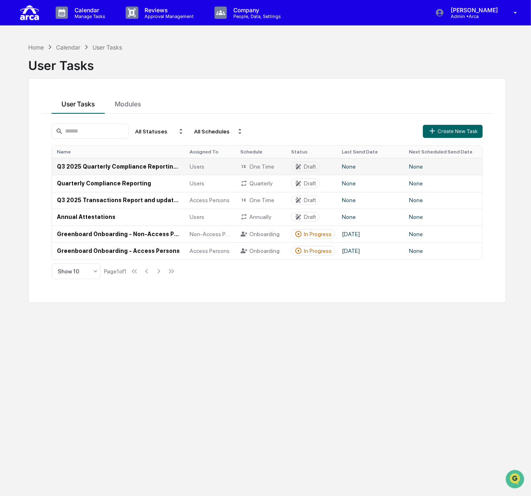
click at [105, 165] on td "Q3 2025 Quarterly Compliance Reporting (All Employees)" at bounding box center [118, 166] width 133 height 17
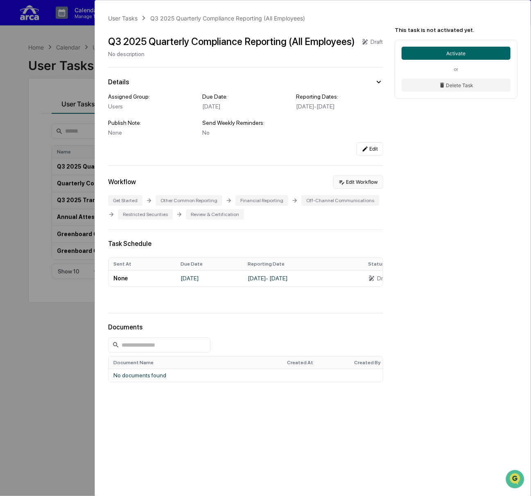
click at [357, 183] on button "Edit Workflow" at bounding box center [358, 182] width 50 height 13
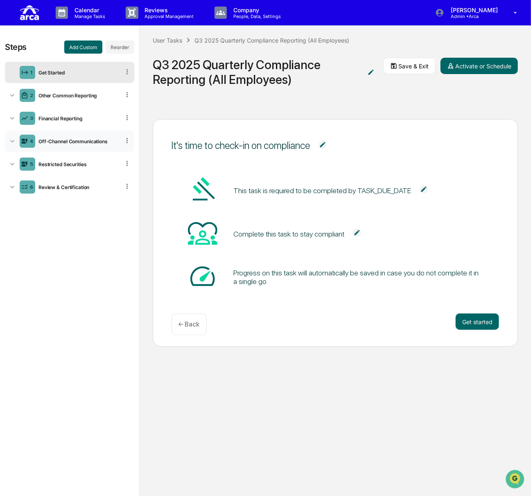
click at [61, 144] on div "4 Off-Channel Communications" at bounding box center [69, 141] width 129 height 21
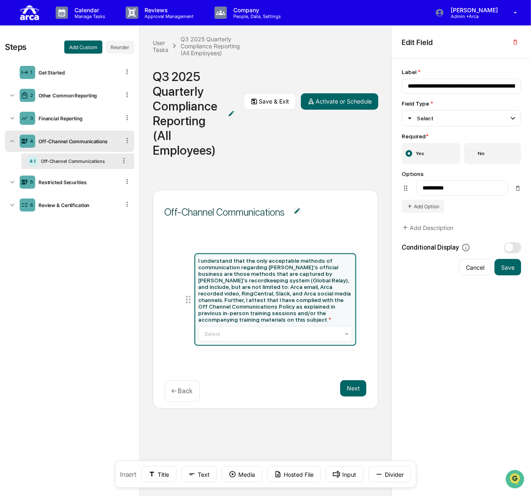
click at [58, 162] on div "Off-Channel Communications" at bounding box center [77, 161] width 79 height 6
click at [75, 121] on div "3 Financial Reporting" at bounding box center [69, 118] width 129 height 21
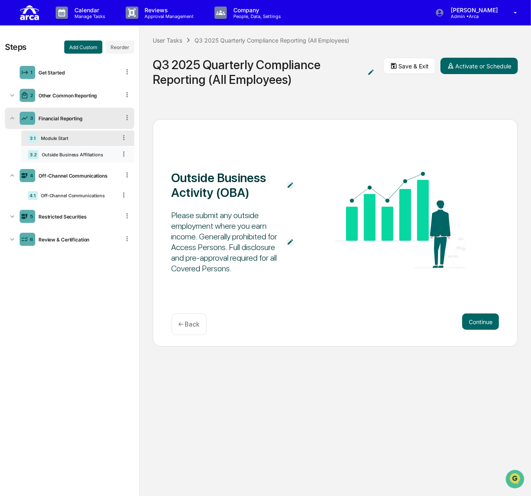
click at [70, 153] on div "Outside Business Affiliations" at bounding box center [77, 155] width 78 height 6
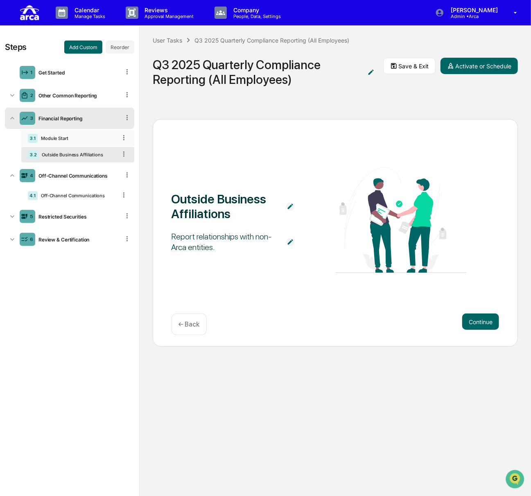
click at [75, 139] on div "Module Start" at bounding box center [77, 138] width 79 height 6
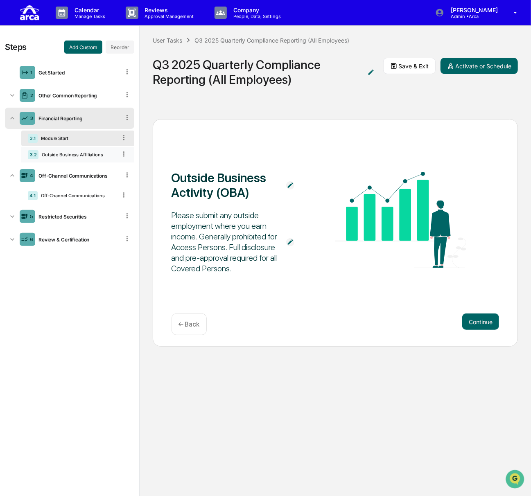
click at [74, 155] on div "Outside Business Affiliations" at bounding box center [77, 155] width 78 height 6
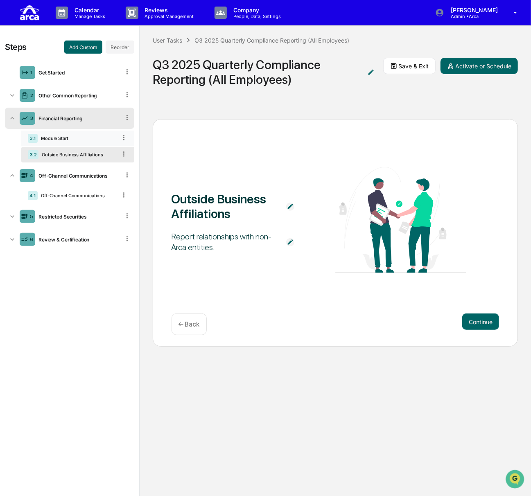
click at [77, 136] on div "Module Start" at bounding box center [77, 138] width 79 height 6
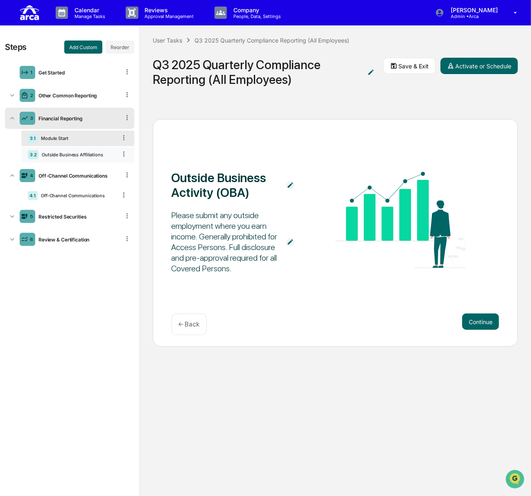
click at [83, 158] on div "3.2 Outside Business Affiliations" at bounding box center [77, 155] width 113 height 16
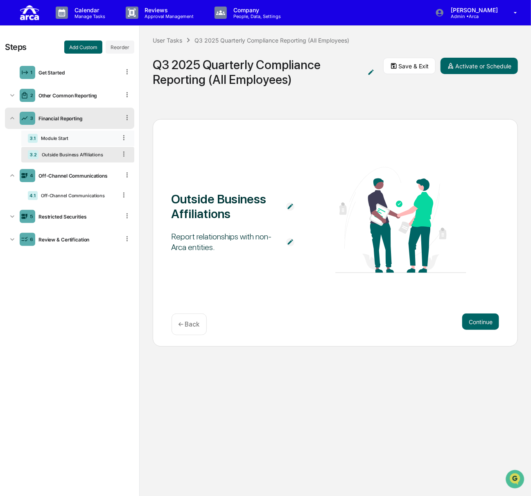
click at [48, 133] on div "3.1 Module Start" at bounding box center [77, 139] width 113 height 16
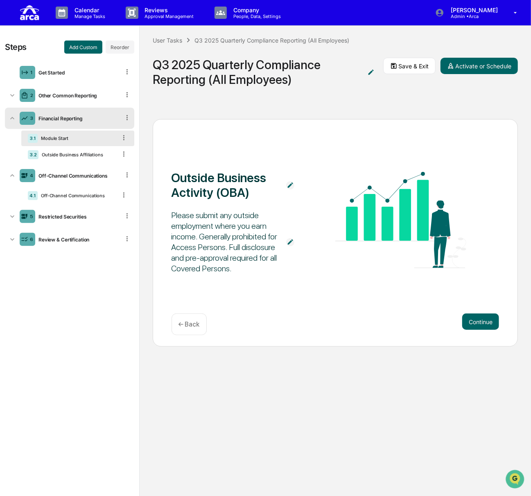
click at [67, 142] on div "3.1 Module Start" at bounding box center [77, 139] width 113 height 16
click at [67, 153] on div "Outside Business Affiliations" at bounding box center [77, 155] width 78 height 6
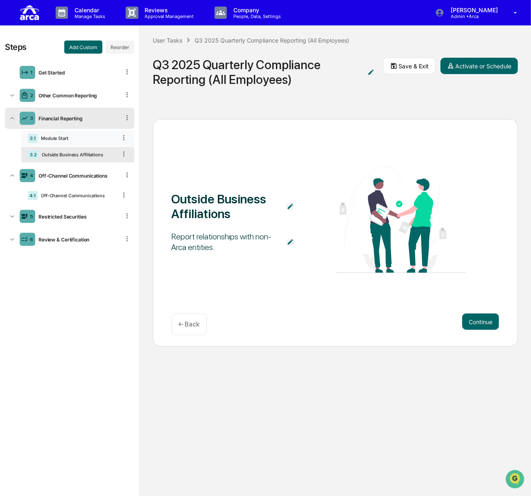
click at [68, 140] on div "Module Start" at bounding box center [77, 138] width 79 height 6
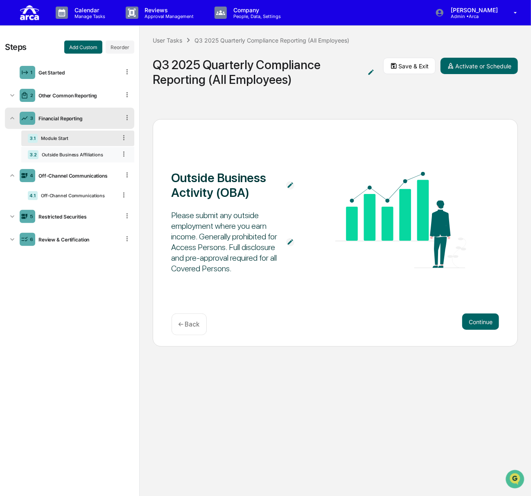
click at [62, 157] on div "3.2 Outside Business Affiliations" at bounding box center [77, 155] width 113 height 16
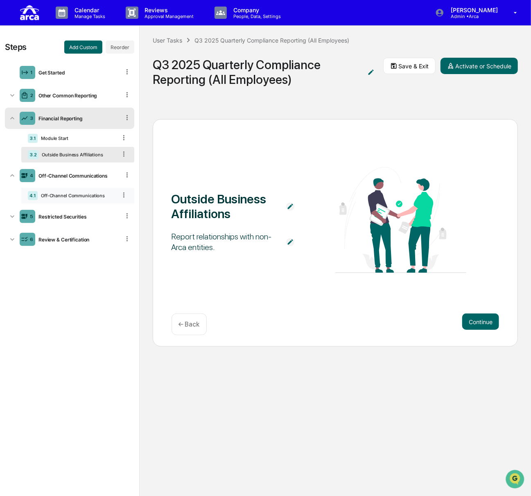
click at [70, 189] on div "4.1 Off-Channel Communications" at bounding box center [77, 196] width 113 height 16
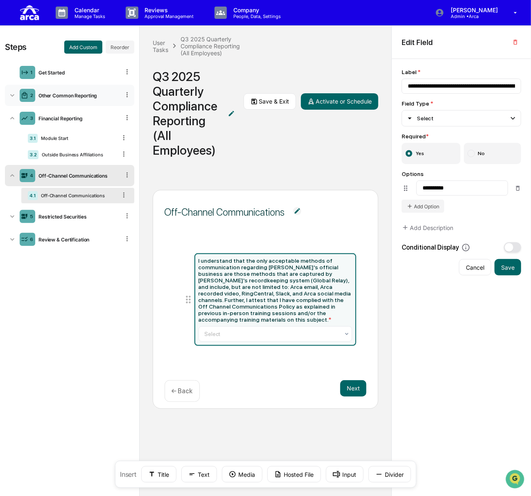
click at [69, 92] on div "Other Common Reporting" at bounding box center [77, 95] width 85 height 6
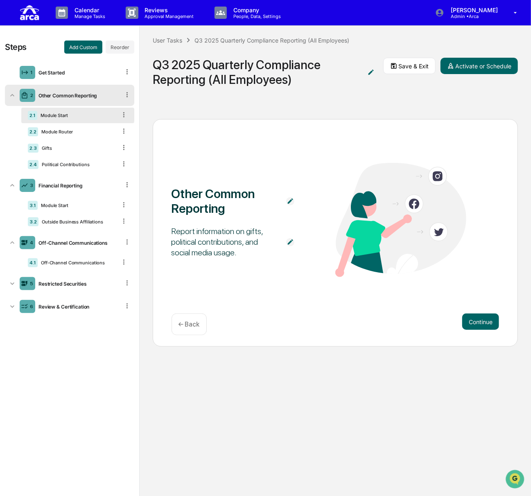
click at [289, 239] on img at bounding box center [290, 242] width 8 height 8
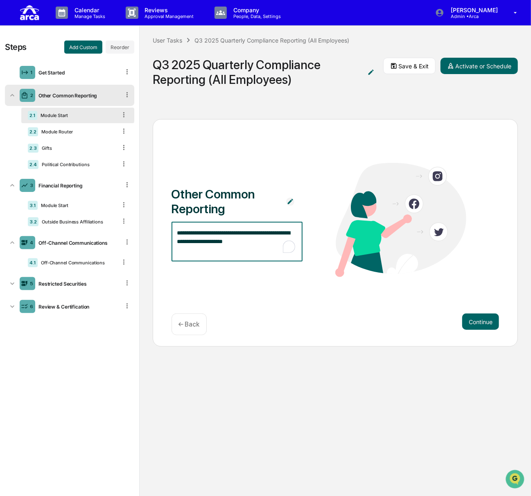
drag, startPoint x: 238, startPoint y: 243, endPoint x: 160, endPoint y: 243, distance: 77.7
click at [160, 243] on div "**********" at bounding box center [335, 232] width 365 height 227
click at [241, 233] on textarea "**********" at bounding box center [237, 242] width 120 height 26
type textarea "**********"
click at [321, 175] on div "**********" at bounding box center [335, 220] width 328 height 115
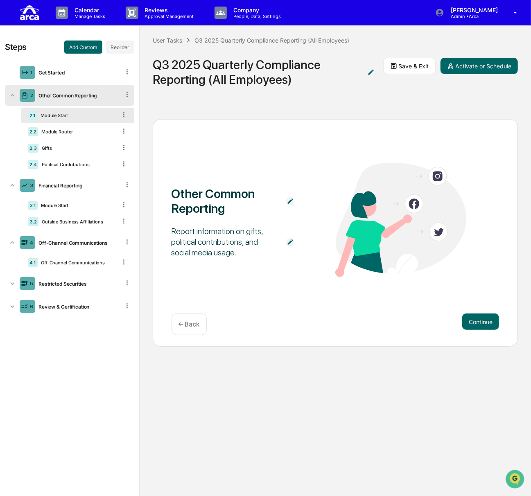
click at [289, 241] on img at bounding box center [290, 242] width 8 height 8
click at [260, 243] on textarea "**********" at bounding box center [237, 242] width 120 height 26
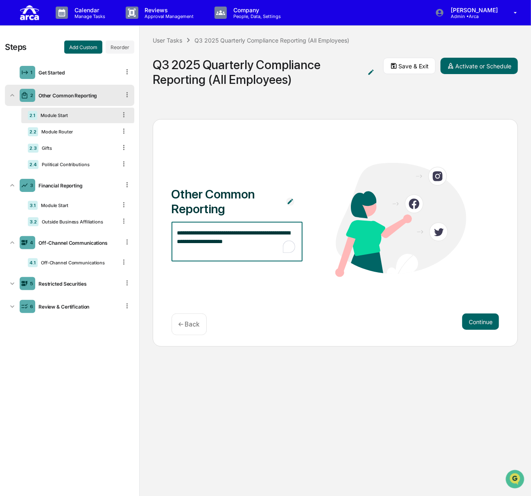
click at [155, 244] on div "**********" at bounding box center [335, 232] width 365 height 227
click at [240, 235] on textarea "**********" at bounding box center [237, 242] width 120 height 26
type textarea "**********"
click at [412, 66] on button "Save & Exit" at bounding box center [409, 66] width 52 height 16
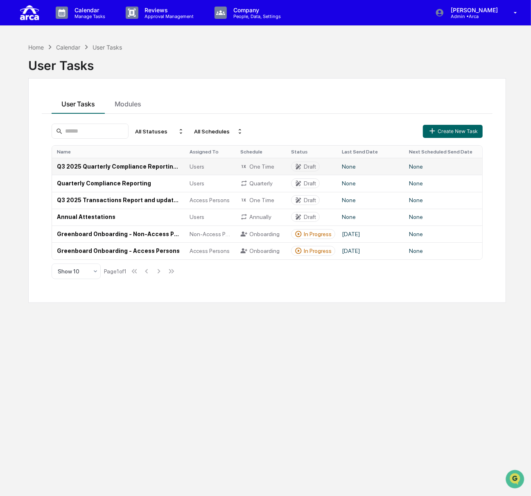
click at [126, 167] on td "Q3 2025 Quarterly Compliance Reporting (All Employees)" at bounding box center [118, 166] width 133 height 17
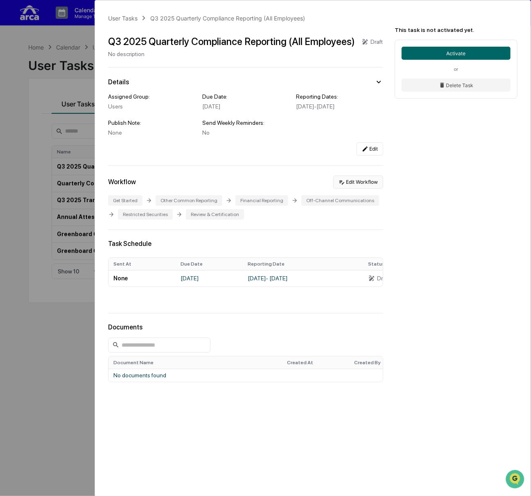
click at [359, 185] on button "Edit Workflow" at bounding box center [358, 182] width 50 height 13
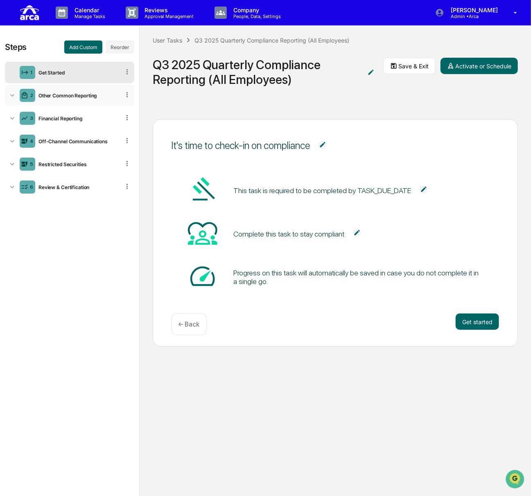
scroll to position [1209, 0]
click at [68, 95] on div "Other Common Reporting" at bounding box center [77, 95] width 85 height 6
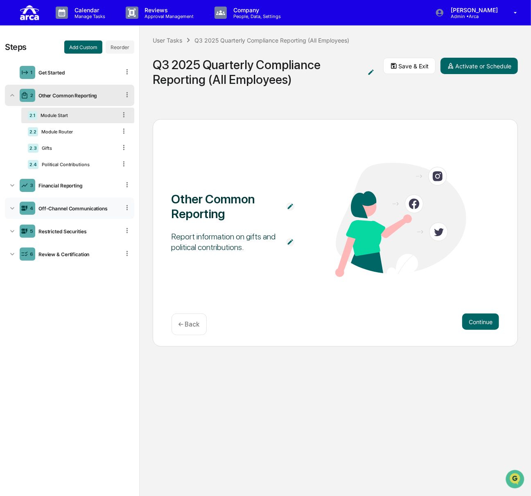
click at [70, 204] on div "4 Off-Channel Communications" at bounding box center [69, 208] width 129 height 21
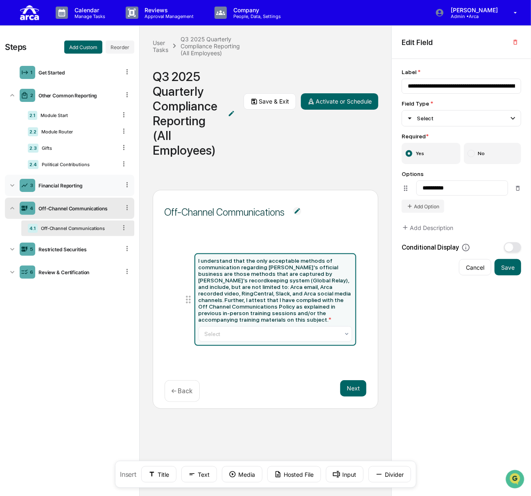
click at [69, 185] on div "Financial Reporting" at bounding box center [77, 185] width 85 height 6
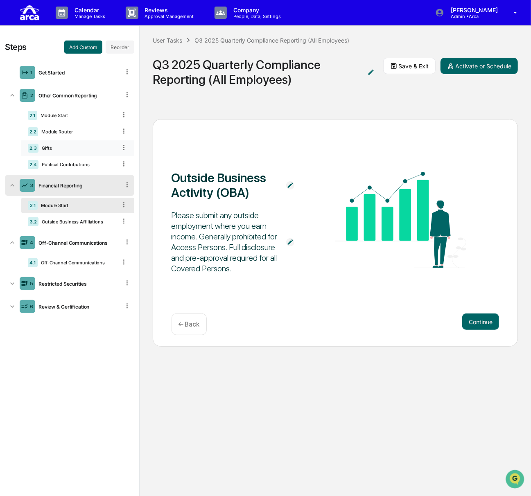
click at [61, 150] on div "Gifts" at bounding box center [77, 148] width 78 height 6
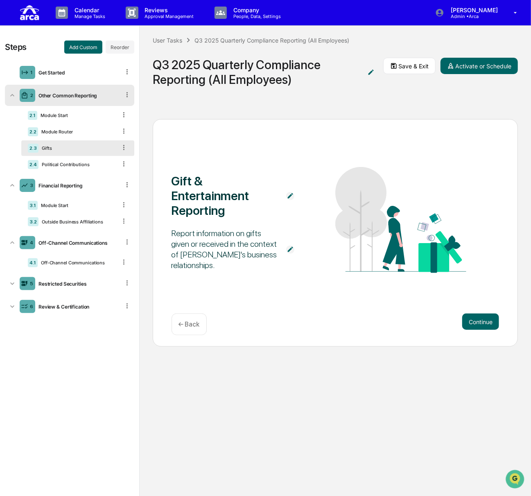
click at [61, 150] on div "Gifts" at bounding box center [77, 148] width 78 height 6
click at [62, 96] on div "Other Common Reporting" at bounding box center [77, 95] width 85 height 6
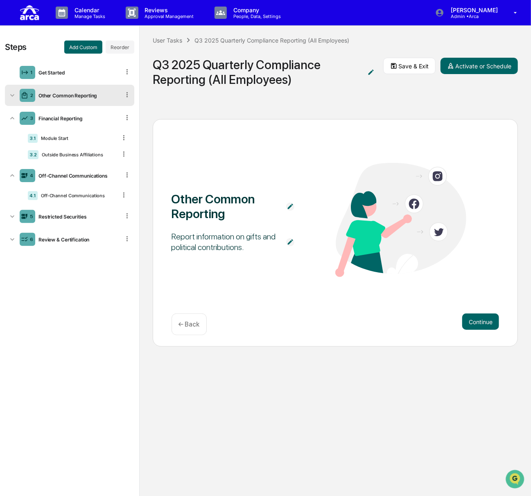
click at [62, 96] on div "Other Common Reporting" at bounding box center [77, 95] width 85 height 6
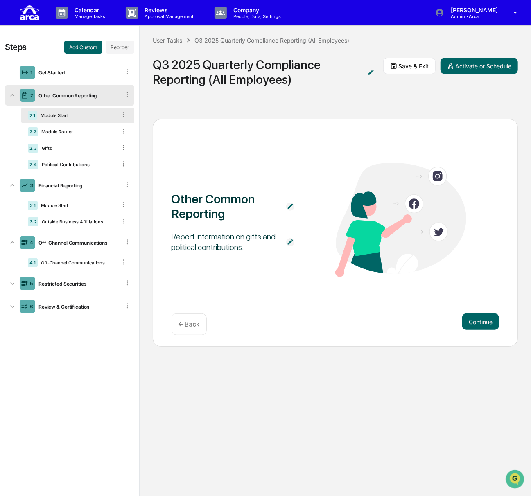
click at [61, 110] on div "2.1 Module Start" at bounding box center [77, 116] width 113 height 16
click at [57, 135] on div "2.2 Module Router" at bounding box center [77, 132] width 113 height 16
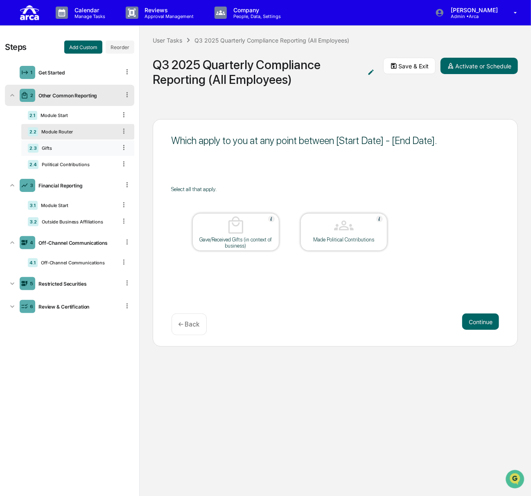
click at [53, 149] on div "Gifts" at bounding box center [77, 148] width 78 height 6
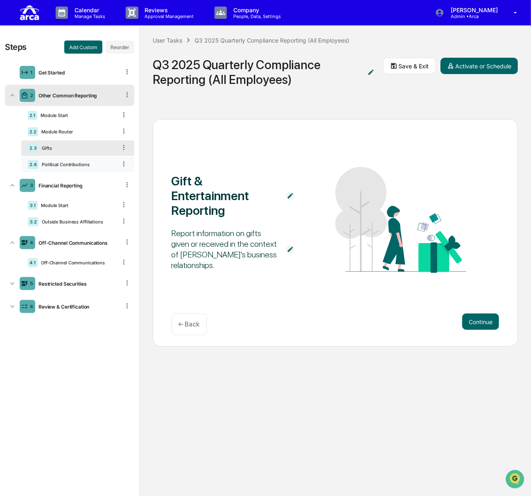
click at [61, 164] on div "Political Contributions" at bounding box center [77, 165] width 78 height 6
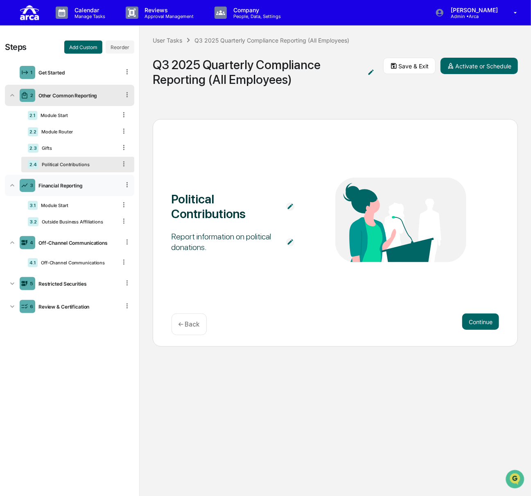
click at [63, 183] on div "Financial Reporting" at bounding box center [77, 185] width 85 height 6
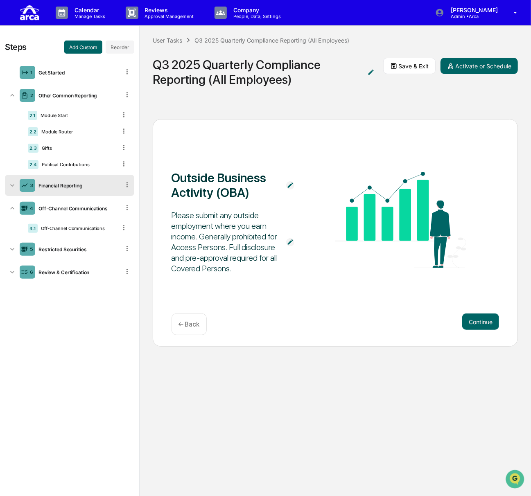
click at [63, 183] on div "Financial Reporting" at bounding box center [77, 185] width 85 height 6
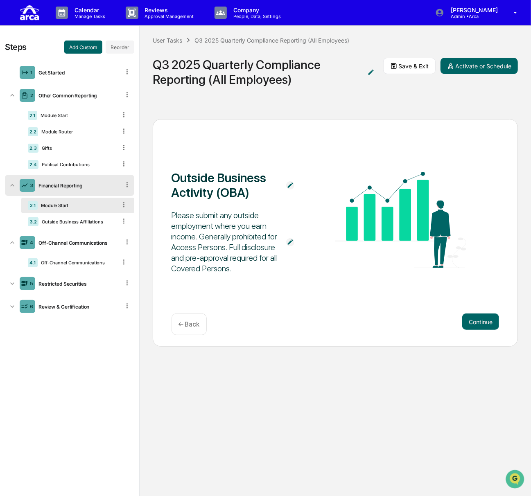
click at [65, 205] on div "Module Start" at bounding box center [77, 206] width 79 height 6
click at [70, 221] on div "Outside Business Affiliations" at bounding box center [77, 222] width 78 height 6
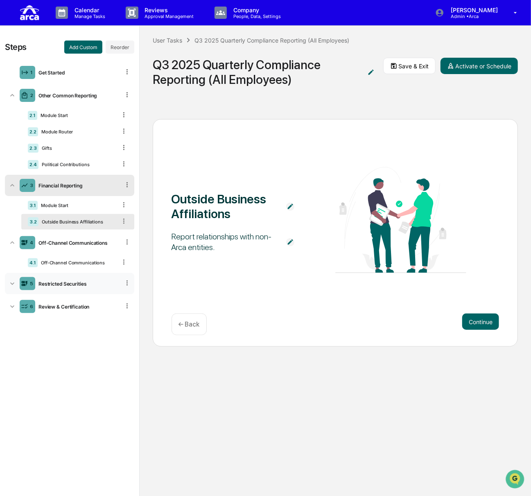
click at [81, 278] on div "5 Restricted Securities" at bounding box center [69, 283] width 129 height 21
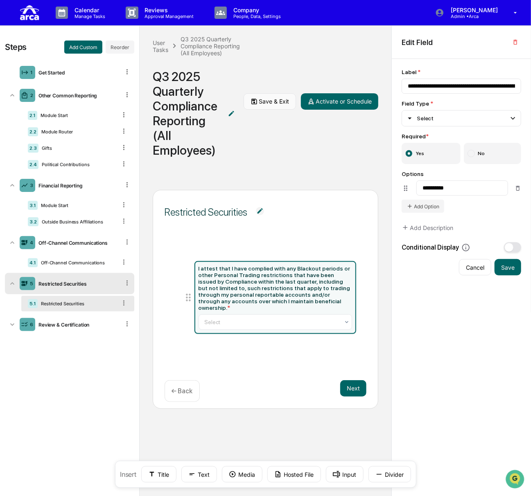
click at [259, 101] on button "Save & Exit" at bounding box center [269, 101] width 52 height 16
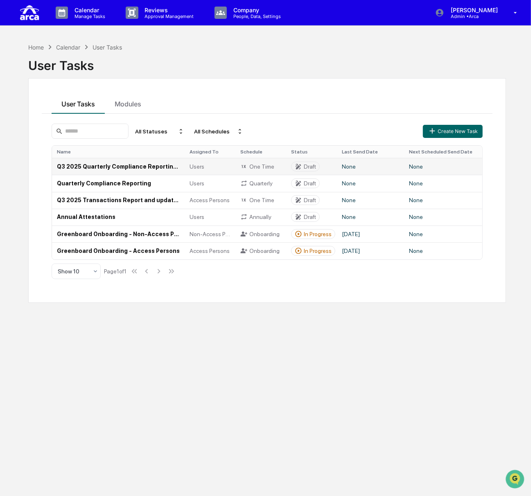
click at [154, 165] on td "Q3 2025 Quarterly Compliance Reporting (All Employees)" at bounding box center [118, 166] width 133 height 17
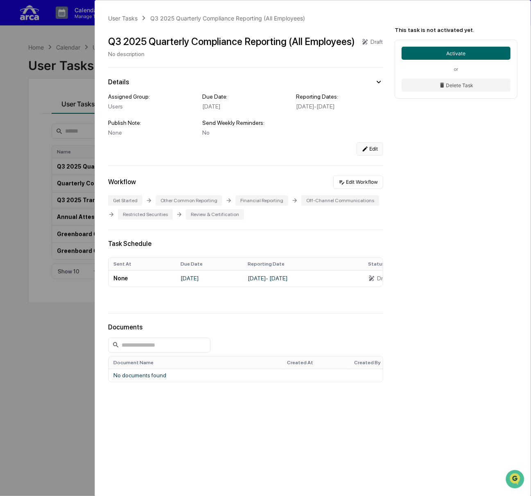
click at [365, 147] on icon at bounding box center [365, 149] width 7 height 7
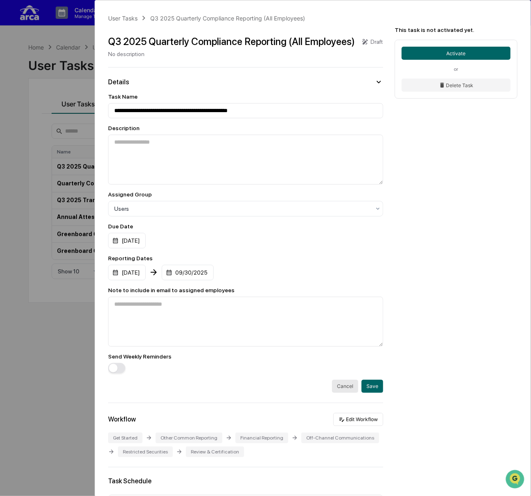
click at [118, 373] on button "button" at bounding box center [116, 368] width 17 height 10
click at [367, 393] on button "Save" at bounding box center [372, 386] width 22 height 13
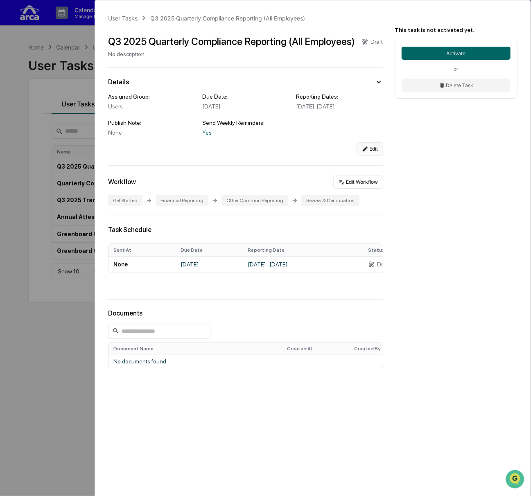
click at [369, 149] on button "Edit" at bounding box center [369, 148] width 27 height 13
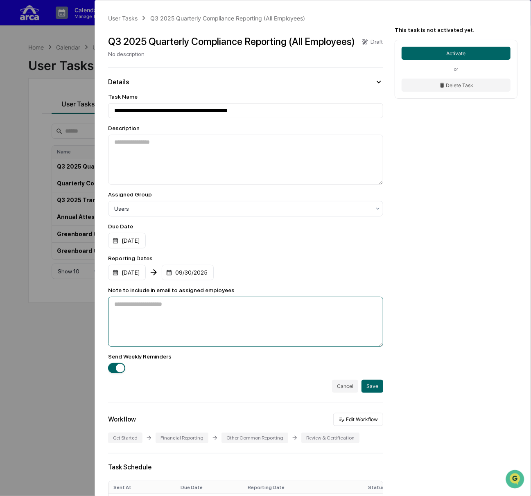
click at [161, 322] on textarea at bounding box center [245, 322] width 275 height 50
click at [313, 322] on textarea "**********" at bounding box center [241, 322] width 267 height 50
drag, startPoint x: 313, startPoint y: 320, endPoint x: 166, endPoint y: 319, distance: 146.5
click at [166, 319] on textarea "**********" at bounding box center [241, 322] width 267 height 50
paste textarea "**********"
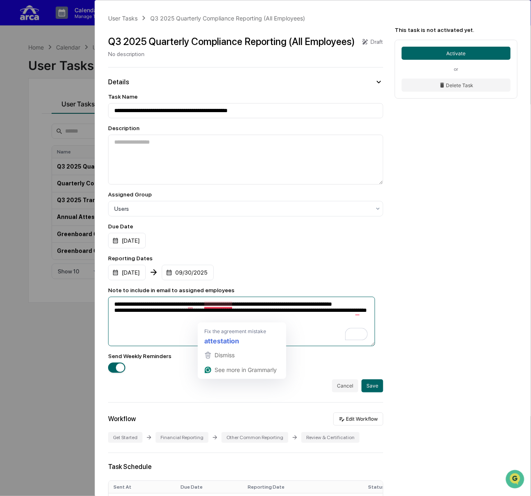
drag, startPoint x: 167, startPoint y: 317, endPoint x: 258, endPoint y: 316, distance: 91.2
click at [258, 316] on textarea "**********" at bounding box center [241, 322] width 267 height 50
click at [304, 315] on textarea "**********" at bounding box center [241, 322] width 267 height 50
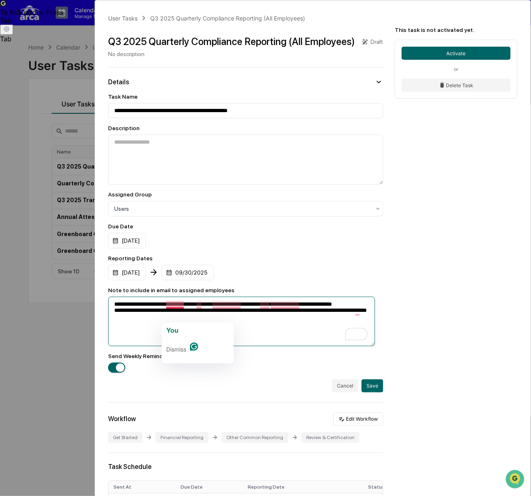
drag, startPoint x: 341, startPoint y: 317, endPoint x: 166, endPoint y: 317, distance: 175.1
click at [166, 317] on textarea "**********" at bounding box center [241, 322] width 267 height 50
click at [178, 327] on span "Please" at bounding box center [177, 330] width 21 height 8
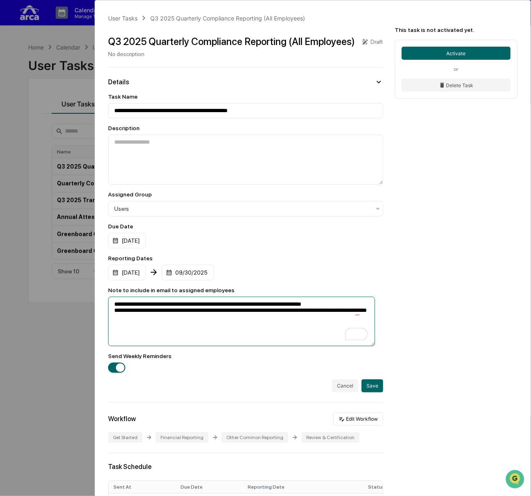
click at [340, 317] on textarea "**********" at bounding box center [241, 322] width 267 height 50
drag, startPoint x: 149, startPoint y: 330, endPoint x: 163, endPoint y: 331, distance: 14.7
click at [163, 331] on textarea "**********" at bounding box center [241, 322] width 267 height 50
click at [113, 326] on textarea "**********" at bounding box center [241, 322] width 267 height 50
drag, startPoint x: 214, startPoint y: 326, endPoint x: 253, endPoint y: 327, distance: 38.9
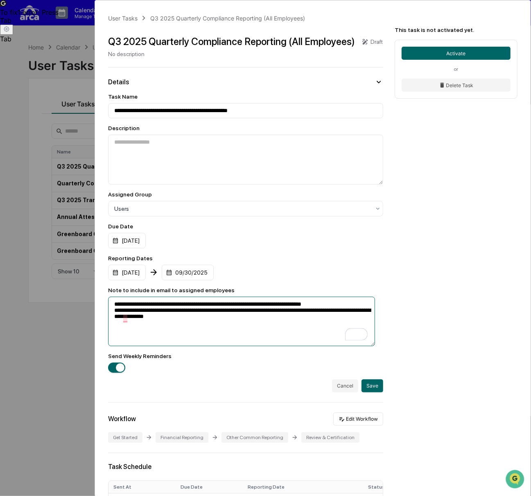
click at [253, 327] on textarea "**********" at bounding box center [241, 322] width 267 height 50
click at [342, 332] on div ") ," at bounding box center [342, 337] width 8 height 13
click at [300, 316] on textarea "**********" at bounding box center [241, 322] width 267 height 50
click at [345, 316] on textarea "**********" at bounding box center [241, 322] width 267 height 50
type textarea "**********"
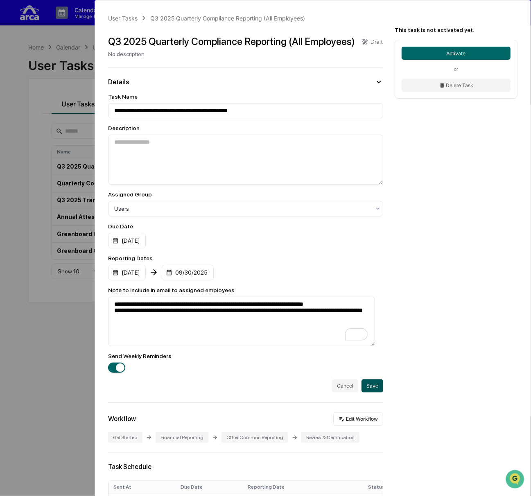
click at [366, 392] on button "Save" at bounding box center [372, 385] width 22 height 13
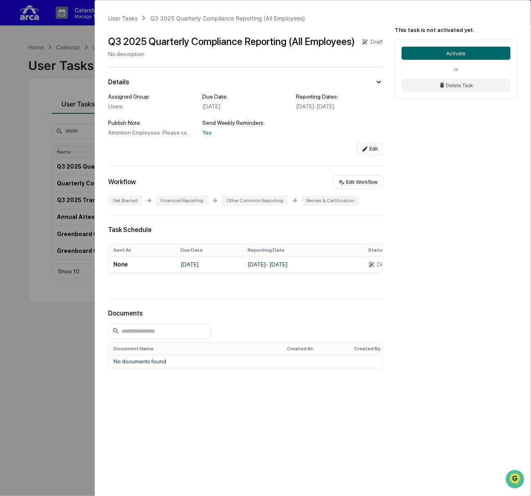
click at [375, 152] on button "Edit" at bounding box center [369, 148] width 27 height 13
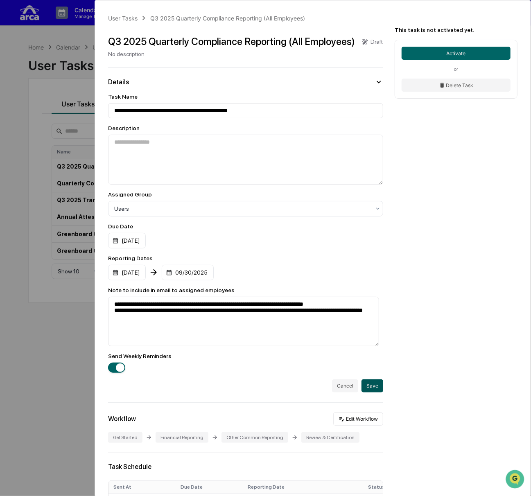
click at [374, 392] on button "Save" at bounding box center [372, 385] width 22 height 13
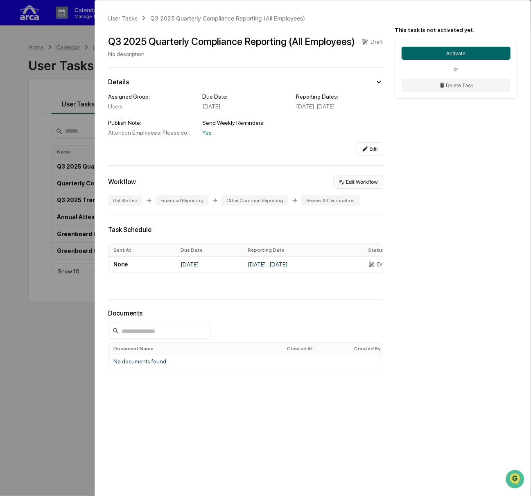
click at [360, 183] on button "Edit Workflow" at bounding box center [358, 182] width 50 height 13
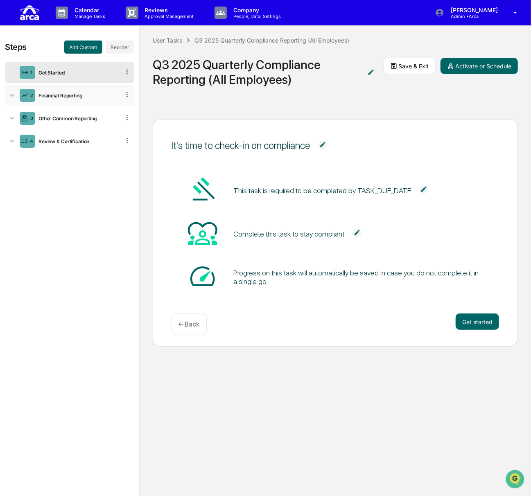
click at [64, 97] on div "Financial Reporting" at bounding box center [77, 95] width 85 height 6
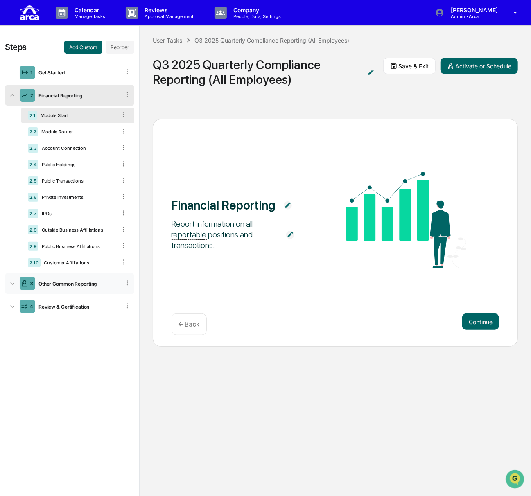
click at [78, 288] on div "3 Other Common Reporting" at bounding box center [69, 283] width 129 height 21
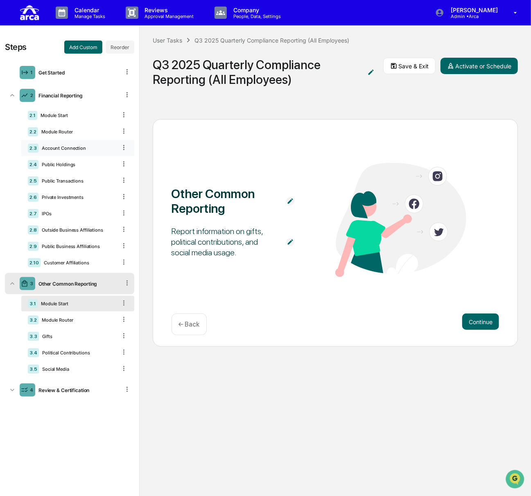
click at [125, 145] on icon at bounding box center [124, 148] width 8 height 8
click at [124, 165] on icon at bounding box center [124, 164] width 8 height 8
click at [118, 175] on div "Delete" at bounding box center [114, 175] width 27 height 13
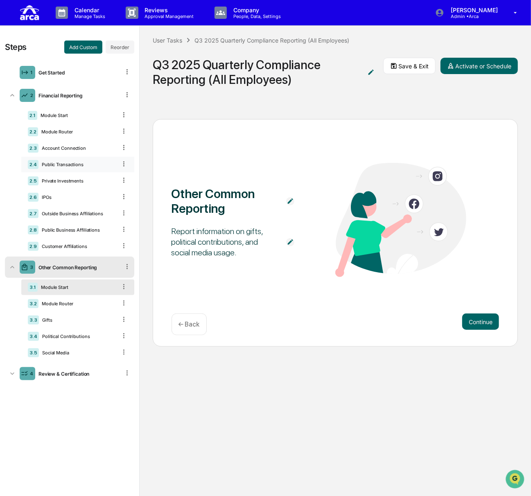
click at [124, 163] on icon at bounding box center [124, 164] width 8 height 8
click at [119, 177] on div "Delete" at bounding box center [114, 175] width 27 height 13
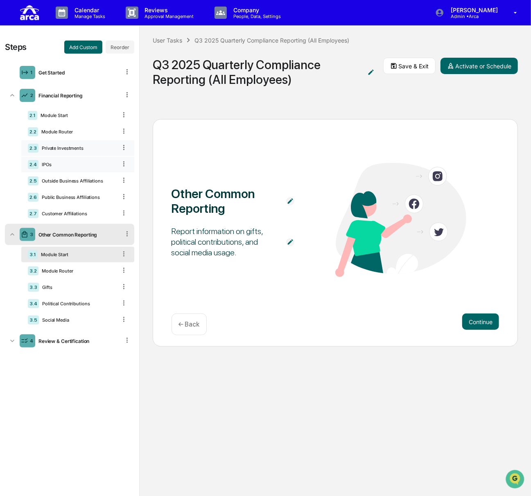
click at [124, 147] on icon at bounding box center [124, 148] width 8 height 8
click at [121, 162] on div "Delete" at bounding box center [114, 159] width 27 height 13
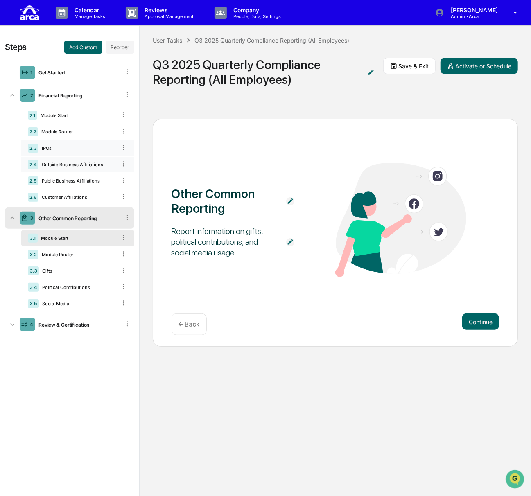
click at [122, 145] on icon at bounding box center [124, 148] width 8 height 8
click at [120, 156] on div "Delete" at bounding box center [114, 159] width 27 height 13
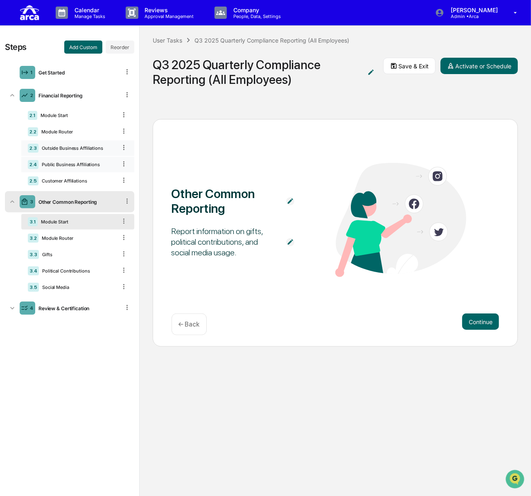
click at [125, 166] on icon at bounding box center [124, 164] width 8 height 8
click at [119, 174] on div "Delete" at bounding box center [114, 175] width 27 height 13
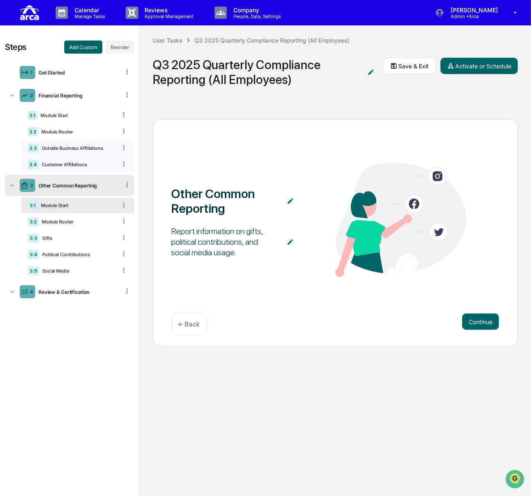
click at [126, 161] on icon at bounding box center [124, 164] width 8 height 8
click at [124, 173] on div "Delete" at bounding box center [114, 175] width 27 height 13
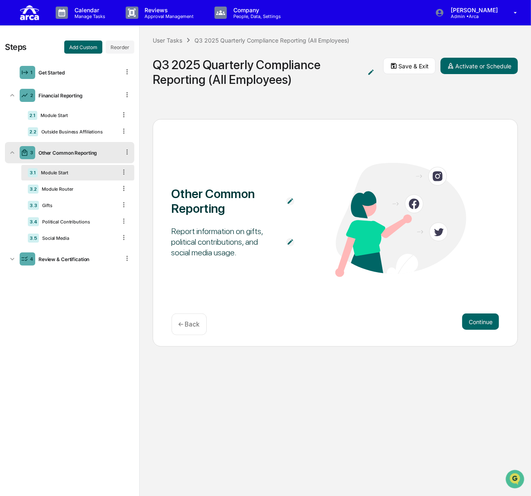
click at [51, 173] on div "Module Start" at bounding box center [77, 173] width 79 height 6
click at [68, 156] on div "3 Other Common Reporting" at bounding box center [69, 152] width 129 height 21
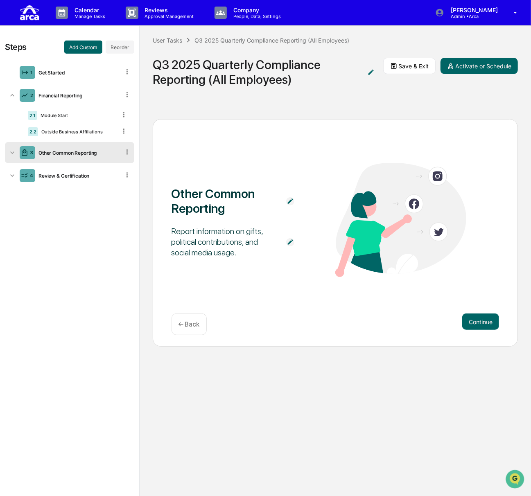
click at [62, 155] on div "3 Other Common Reporting" at bounding box center [69, 152] width 129 height 21
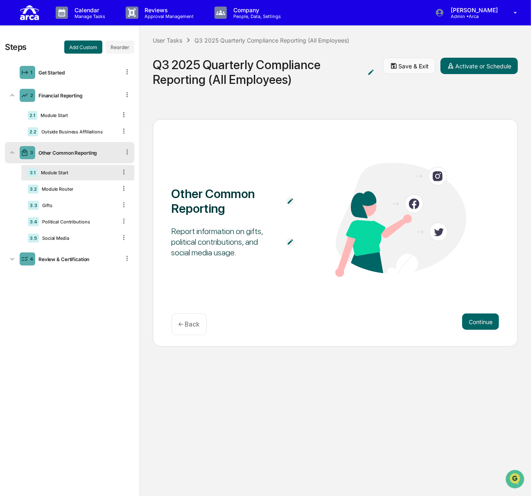
click at [398, 66] on button "Save & Exit" at bounding box center [409, 66] width 52 height 16
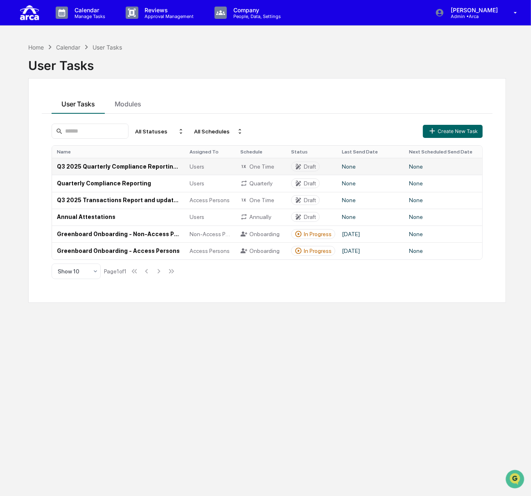
click at [86, 164] on td "Q3 2025 Quarterly Compliance Reporting (All Employees)" at bounding box center [118, 166] width 133 height 17
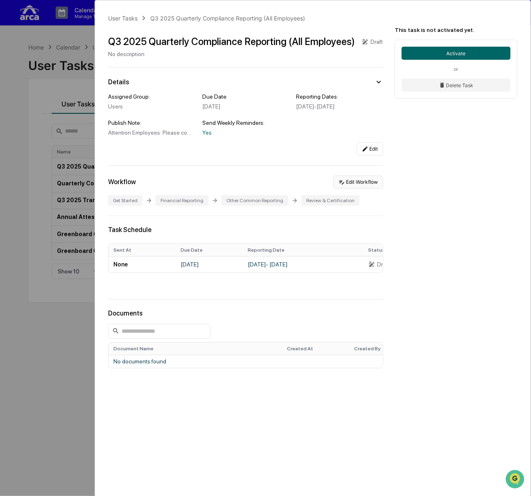
click at [368, 181] on button "Edit Workflow" at bounding box center [358, 182] width 50 height 13
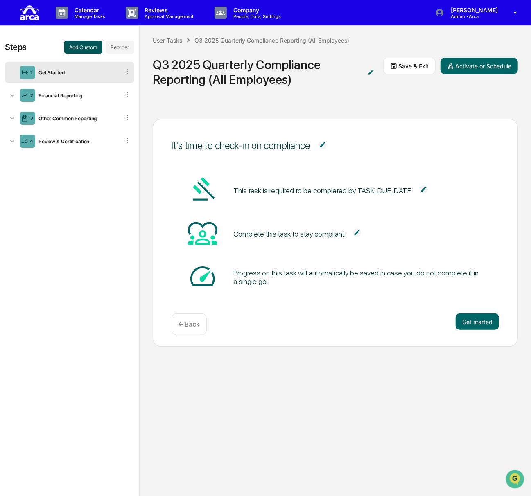
click at [85, 49] on button "Add Custom" at bounding box center [83, 47] width 38 height 13
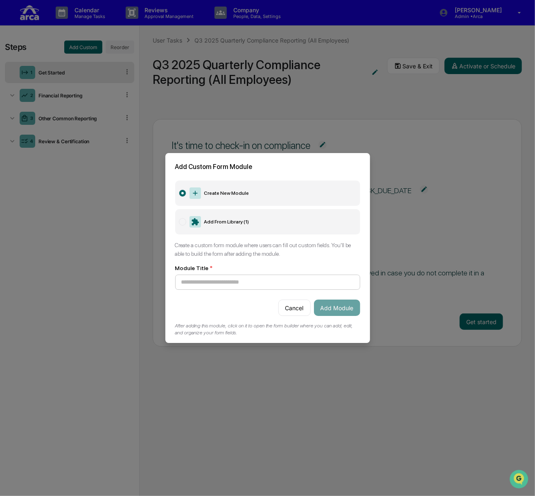
click at [228, 279] on input at bounding box center [267, 282] width 185 height 15
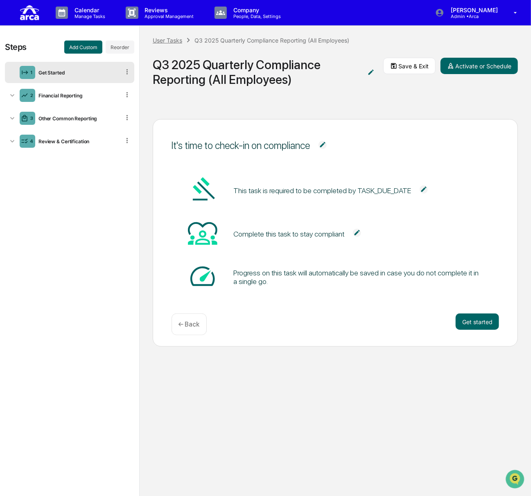
click at [173, 40] on div "User Tasks" at bounding box center [167, 40] width 29 height 7
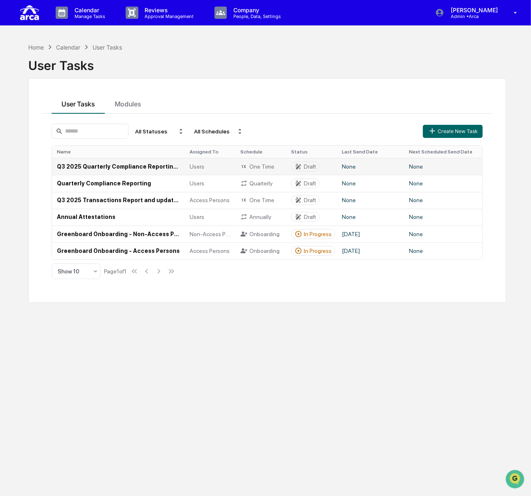
click at [122, 167] on td "Q3 2025 Quarterly Compliance Reporting (All Employees)" at bounding box center [118, 166] width 133 height 17
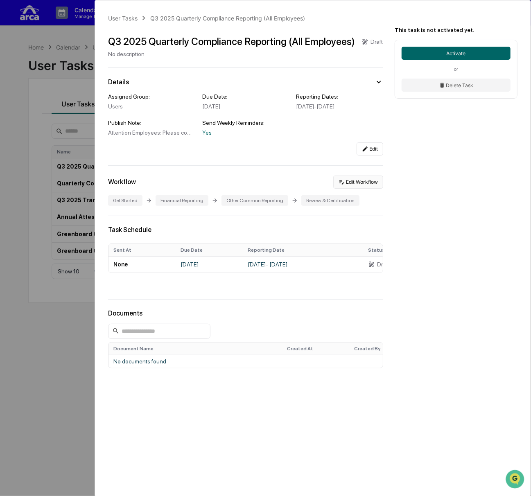
click at [342, 185] on icon at bounding box center [341, 182] width 5 height 4
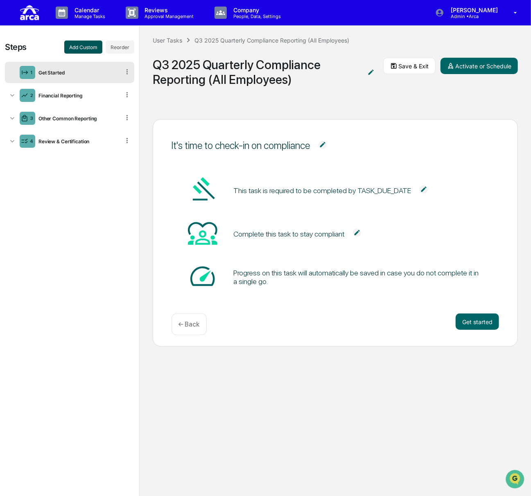
click at [80, 49] on button "Add Custom" at bounding box center [83, 47] width 38 height 13
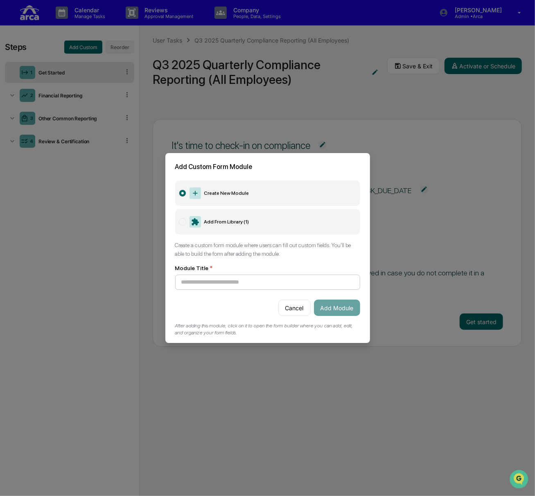
click at [260, 282] on input at bounding box center [267, 282] width 185 height 15
type input "**********"
click at [340, 303] on button "Add Module" at bounding box center [337, 307] width 46 height 16
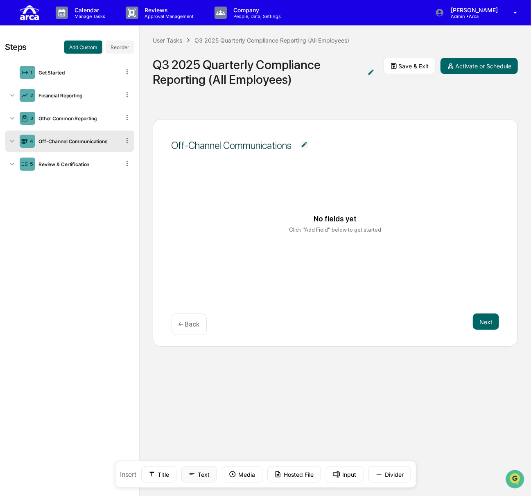
click at [206, 474] on button "Text" at bounding box center [199, 474] width 36 height 16
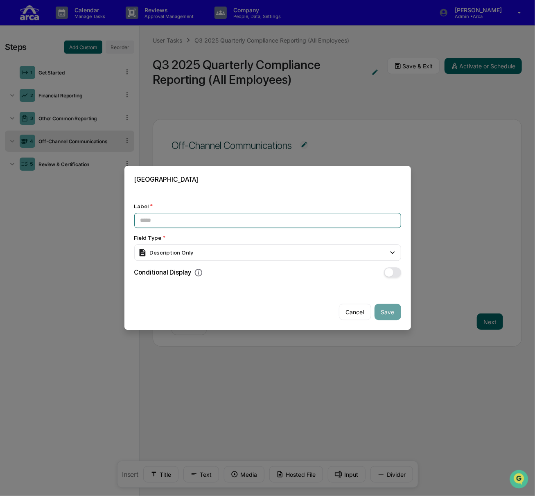
click at [221, 216] on input at bounding box center [267, 220] width 267 height 15
paste input "**********"
type input "**********"
click at [224, 255] on div "Description Only" at bounding box center [267, 253] width 267 height 16
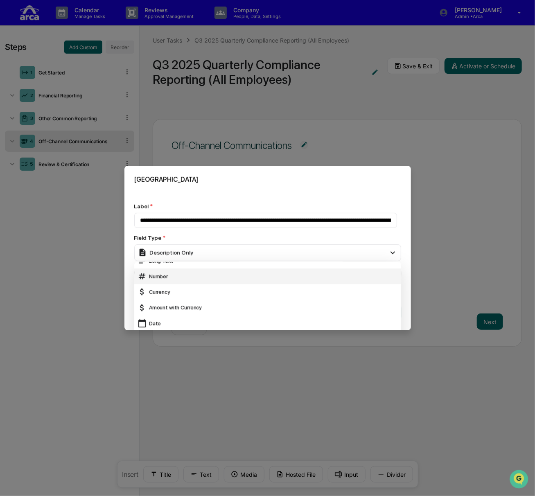
scroll to position [41, 0]
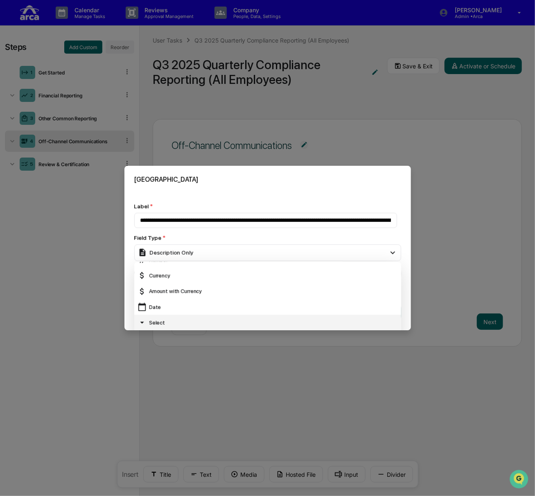
click at [225, 318] on div "Select" at bounding box center [267, 322] width 260 height 9
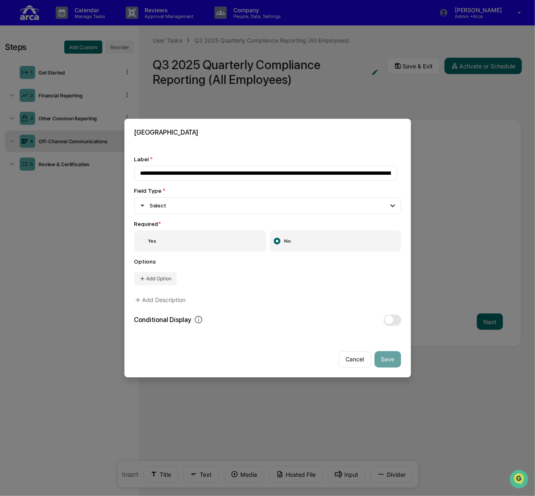
click at [222, 241] on label "Yes" at bounding box center [200, 240] width 133 height 21
click at [161, 280] on button "Add Option" at bounding box center [155, 278] width 43 height 13
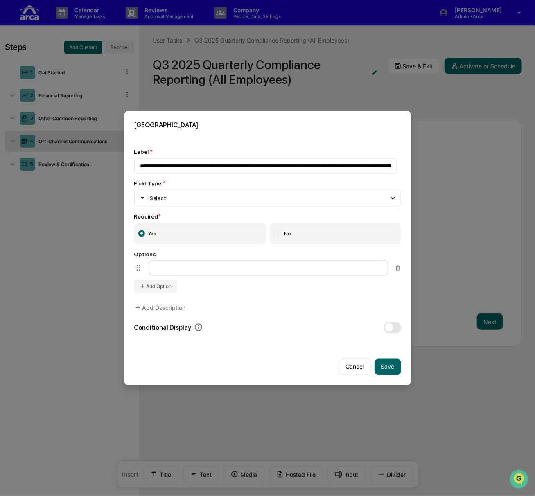
click at [195, 269] on input at bounding box center [268, 267] width 239 height 15
type input "**********"
click at [390, 368] on button "Save" at bounding box center [387, 366] width 27 height 16
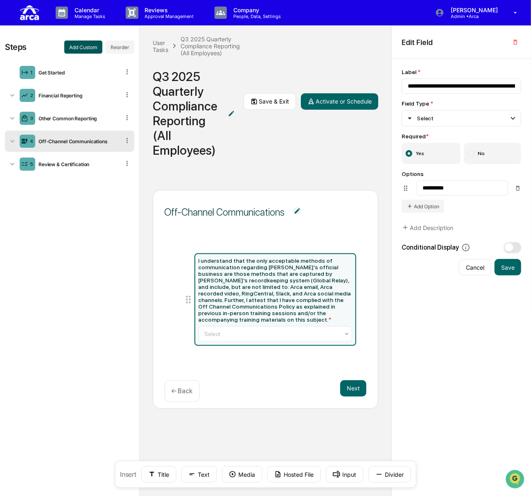
click at [86, 49] on button "Add Custom" at bounding box center [83, 47] width 38 height 13
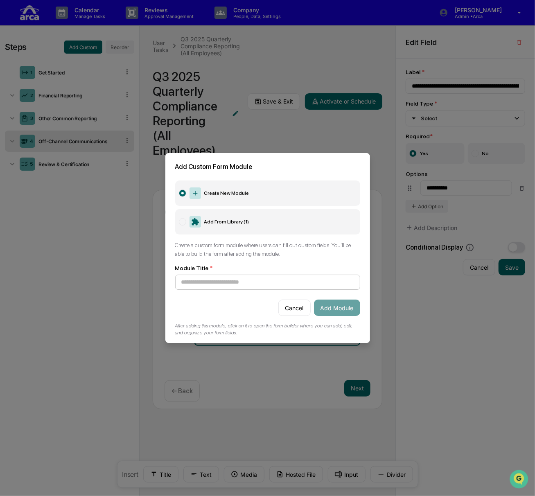
click at [229, 281] on input at bounding box center [267, 282] width 185 height 15
click at [222, 282] on input at bounding box center [267, 282] width 185 height 15
type input "**********"
click at [337, 304] on button "Add Module" at bounding box center [337, 307] width 46 height 16
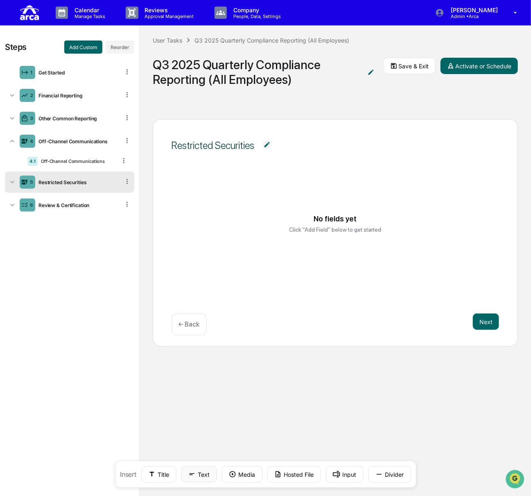
click at [200, 474] on button "Text" at bounding box center [199, 474] width 36 height 16
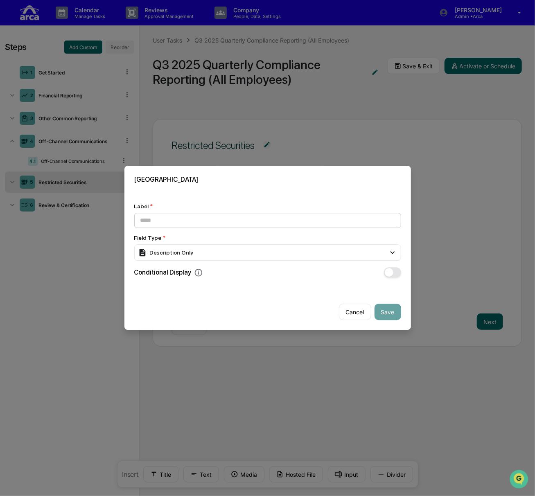
click at [232, 218] on input at bounding box center [267, 220] width 267 height 15
type input "**********"
click at [231, 253] on div "Description Only" at bounding box center [267, 253] width 267 height 16
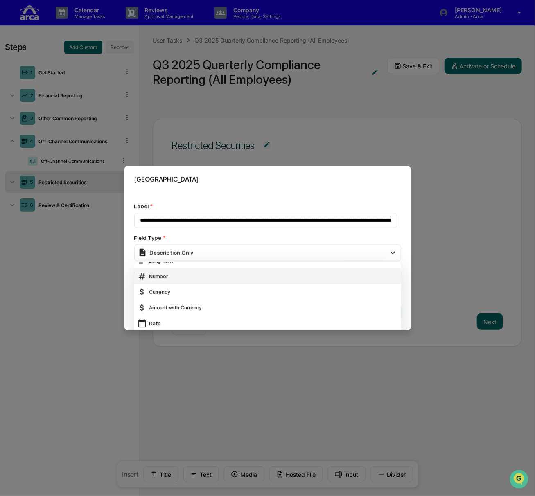
scroll to position [41, 0]
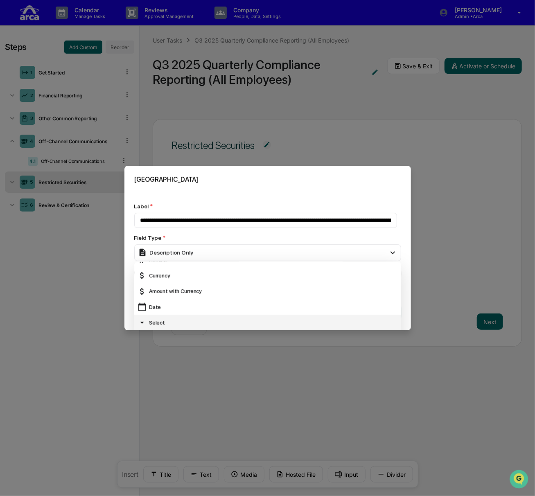
click at [203, 315] on div "Select" at bounding box center [267, 323] width 267 height 16
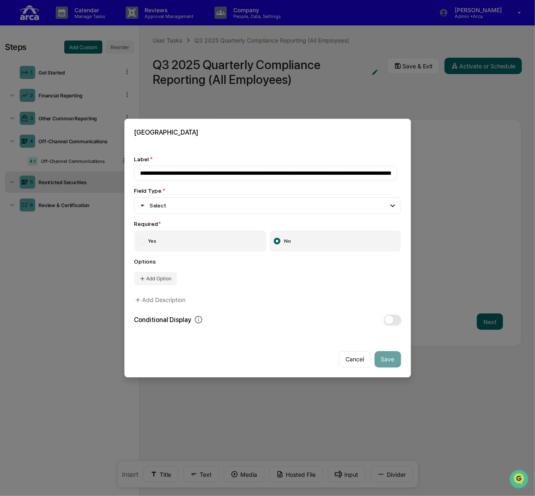
click at [207, 243] on label "Yes" at bounding box center [200, 240] width 133 height 21
click at [174, 276] on button "Add Option" at bounding box center [155, 278] width 43 height 13
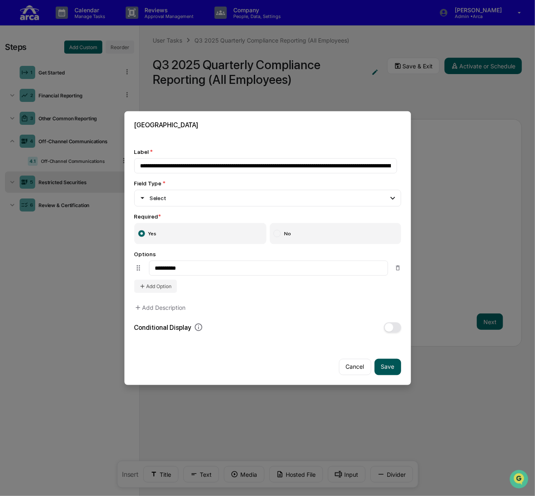
type input "**********"
click at [384, 365] on button "Save" at bounding box center [387, 366] width 27 height 16
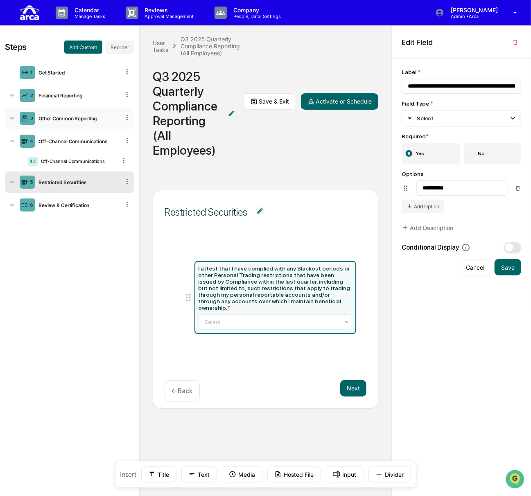
click at [67, 116] on div "Other Common Reporting" at bounding box center [77, 118] width 85 height 6
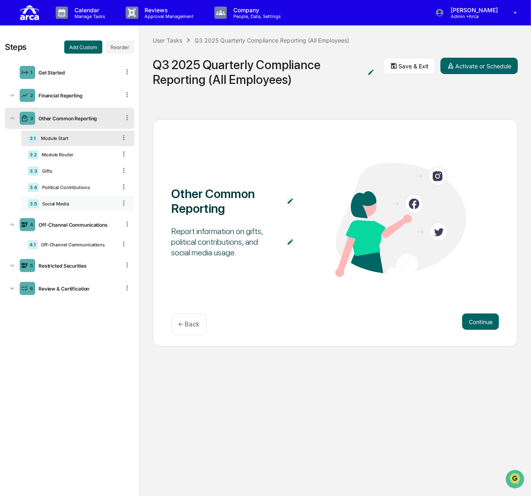
click at [126, 203] on icon at bounding box center [124, 203] width 8 height 8
click at [120, 213] on div "Delete" at bounding box center [114, 214] width 27 height 13
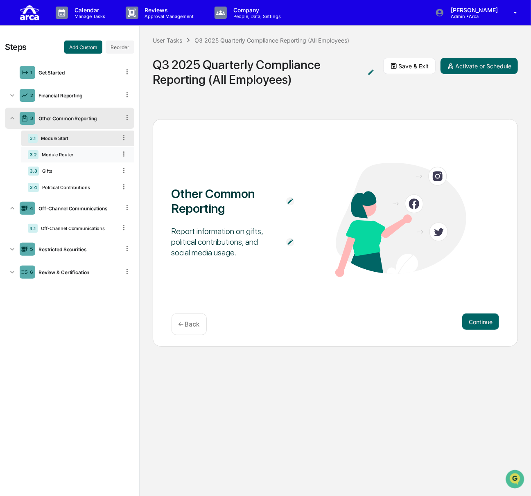
click at [100, 149] on div "3.2 Module Router" at bounding box center [77, 155] width 113 height 16
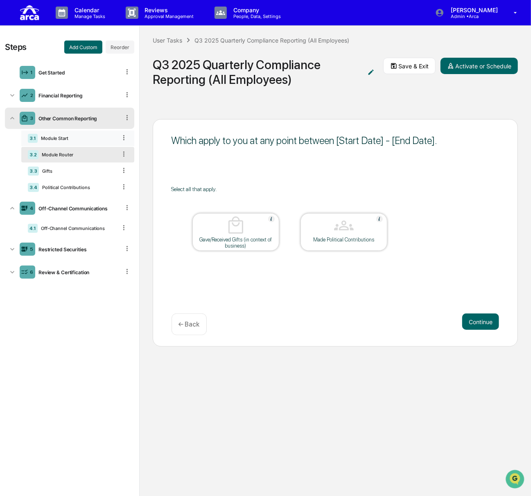
click at [99, 137] on div "Module Start" at bounding box center [77, 138] width 79 height 6
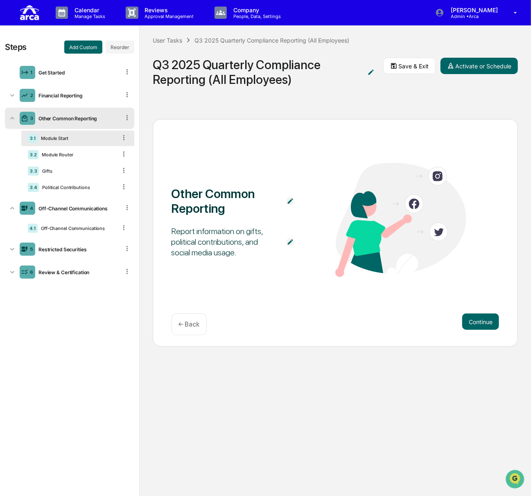
click at [289, 200] on img at bounding box center [290, 201] width 8 height 8
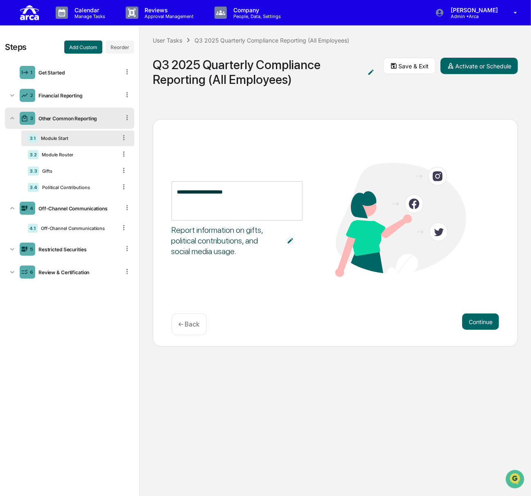
click at [284, 202] on div "**********" at bounding box center [236, 200] width 131 height 39
drag, startPoint x: 187, startPoint y: 194, endPoint x: 164, endPoint y: 191, distance: 23.1
click at [164, 191] on div "**********" at bounding box center [335, 232] width 365 height 227
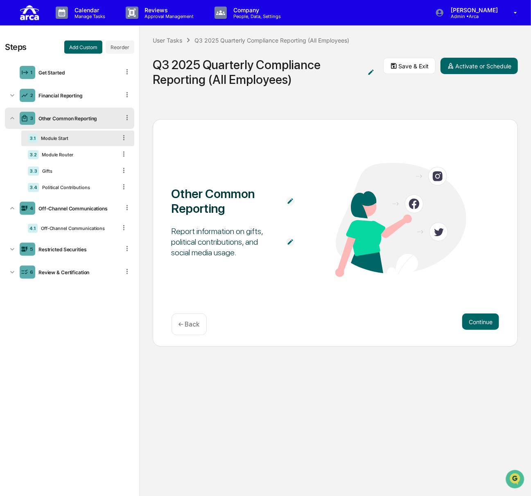
click at [164, 191] on div "Other Common Reporting Report information on gifts, political contributions, an…" at bounding box center [335, 232] width 365 height 227
click at [67, 97] on div "Financial Reporting" at bounding box center [77, 95] width 85 height 6
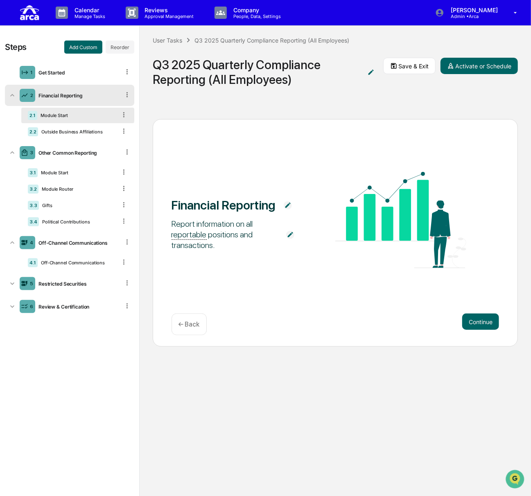
click at [124, 114] on icon at bounding box center [123, 114] width 1 height 5
click at [287, 203] on img at bounding box center [288, 205] width 8 height 8
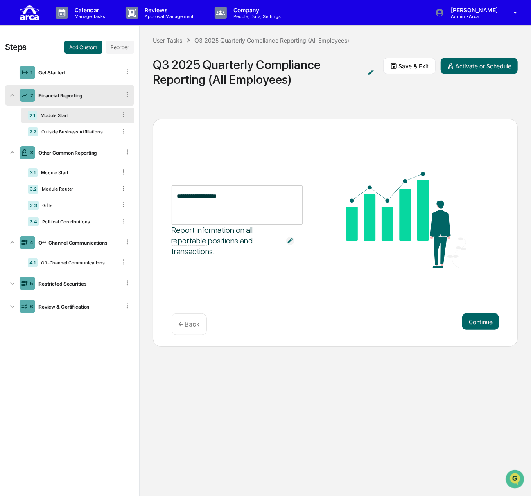
drag, startPoint x: 233, startPoint y: 198, endPoint x: 164, endPoint y: 193, distance: 69.8
click at [164, 193] on div "**********" at bounding box center [335, 232] width 365 height 227
type textarea "**********"
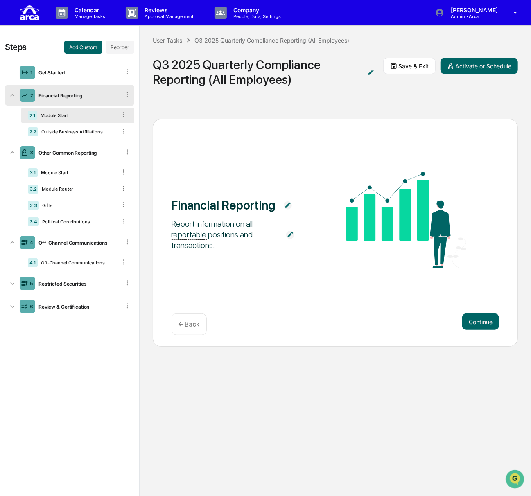
click at [256, 235] on div "Report information on all reportable positions and transactions." at bounding box center [224, 234] width 106 height 32
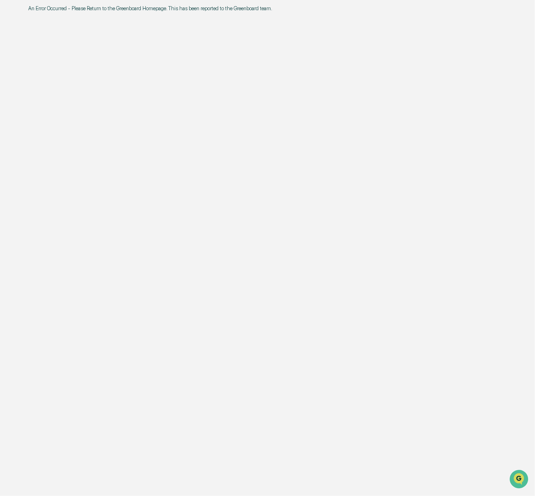
click at [70, 17] on div "An Error Occurred - Please Return to the Greenboard Homepage. This has been rep…" at bounding box center [269, 248] width 506 height 496
click at [277, 17] on div "An Error Occurred - Please Return to the Greenboard Homepage. This has been rep…" at bounding box center [269, 248] width 506 height 496
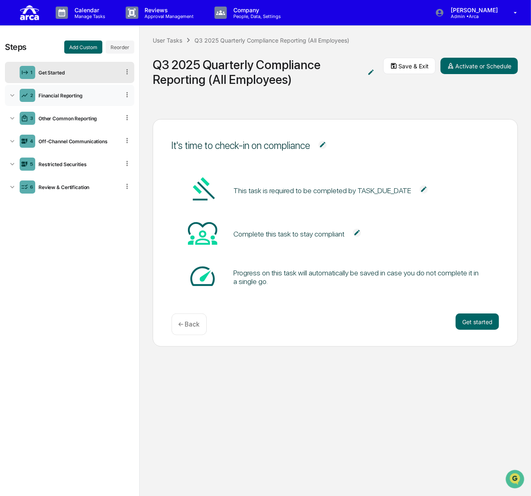
click at [81, 96] on div "Financial Reporting" at bounding box center [77, 95] width 85 height 6
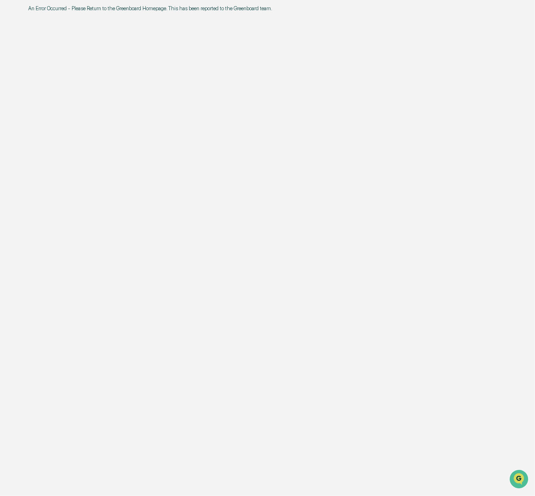
click at [108, 28] on div "An Error Occurred - Please Return to the Greenboard Homepage. This has been rep…" at bounding box center [269, 248] width 506 height 496
click at [102, 68] on div "An Error Occurred - Please Return to the Greenboard Homepage. This has been rep…" at bounding box center [269, 248] width 506 height 496
click at [146, 57] on div "An Error Occurred - Please Return to the Greenboard Homepage. This has been rep…" at bounding box center [269, 248] width 506 height 496
click at [129, 48] on div "An Error Occurred - Please Return to the Greenboard Homepage. This has been rep…" at bounding box center [269, 248] width 506 height 496
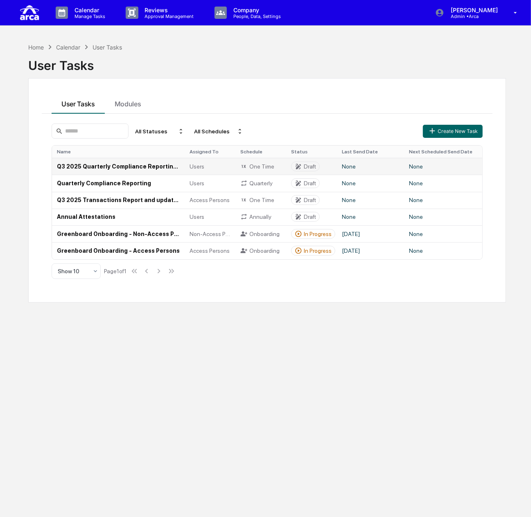
click at [102, 164] on td "Q3 2025 Quarterly Compliance Reporting (All Employees)" at bounding box center [118, 166] width 133 height 17
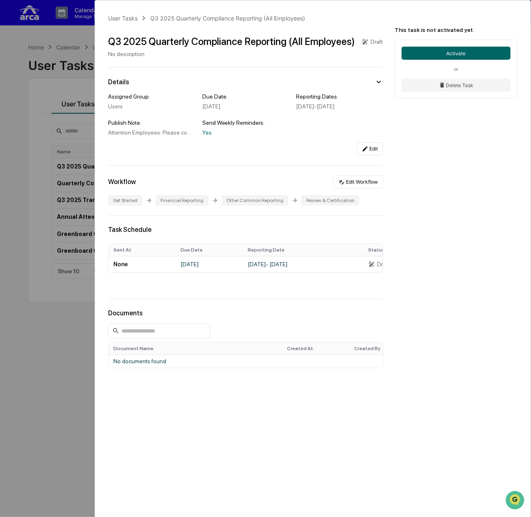
click at [28, 358] on div "User Tasks Q3 2025 Quarterly Compliance Reporting (All Employees) Q3 2025 Quart…" at bounding box center [265, 258] width 531 height 517
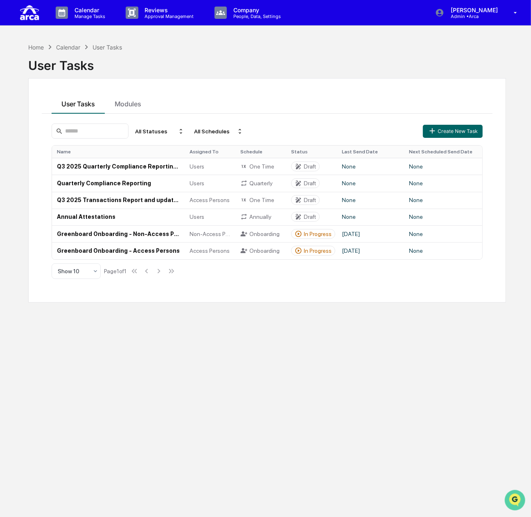
click at [516, 501] on icon "Open customer support" at bounding box center [514, 510] width 20 height 20
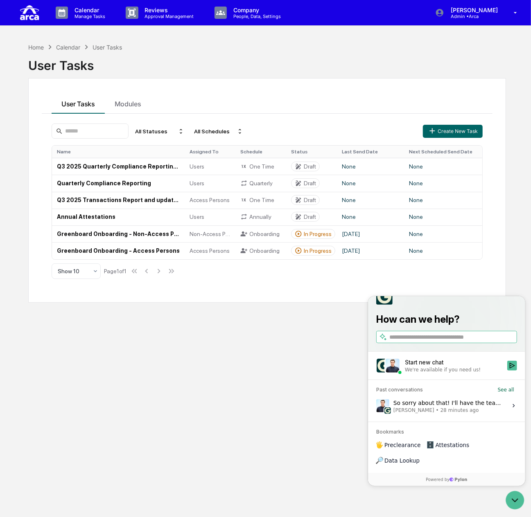
click at [456, 413] on div "So sorry about that! I'll have the team look into why this is happening. [PERSO…" at bounding box center [447, 406] width 109 height 16
click at [376, 406] on button "View issue" at bounding box center [375, 405] width 0 height 0
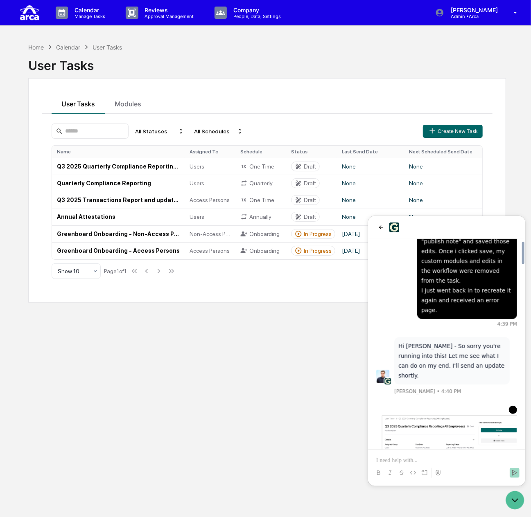
scroll to position [1656, 0]
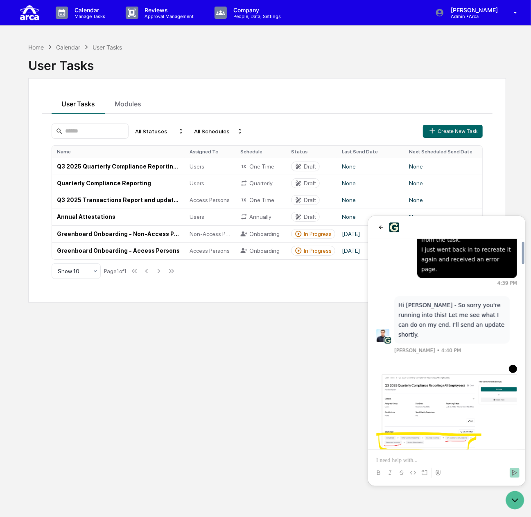
click at [446, 374] on img "Preview image: Preview" at bounding box center [446, 438] width 141 height 128
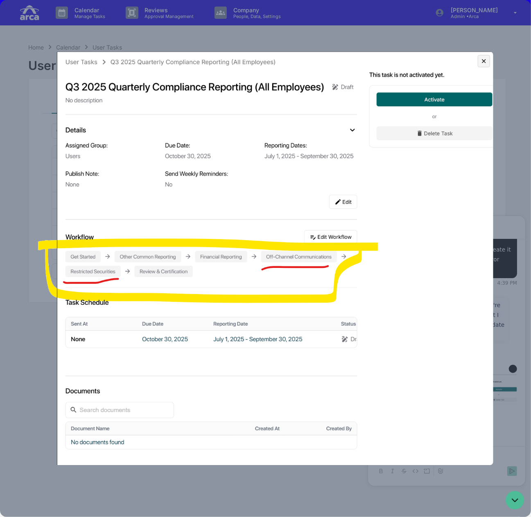
drag, startPoint x: 357, startPoint y: 263, endPoint x: 277, endPoint y: 212, distance: 95.1
click at [277, 212] on img at bounding box center [266, 259] width 456 height 414
click at [486, 62] on icon "Close preview" at bounding box center [484, 61] width 4 height 4
